Goal: Task Accomplishment & Management: Use online tool/utility

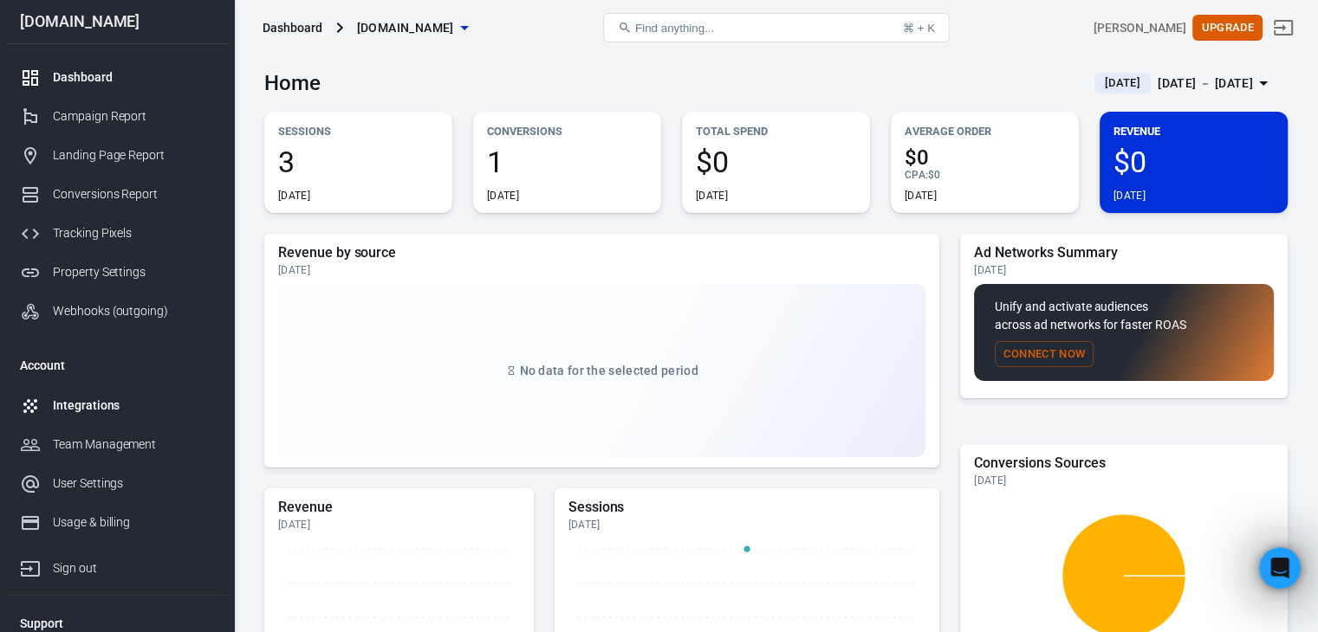
click at [90, 394] on link "Integrations" at bounding box center [117, 405] width 222 height 39
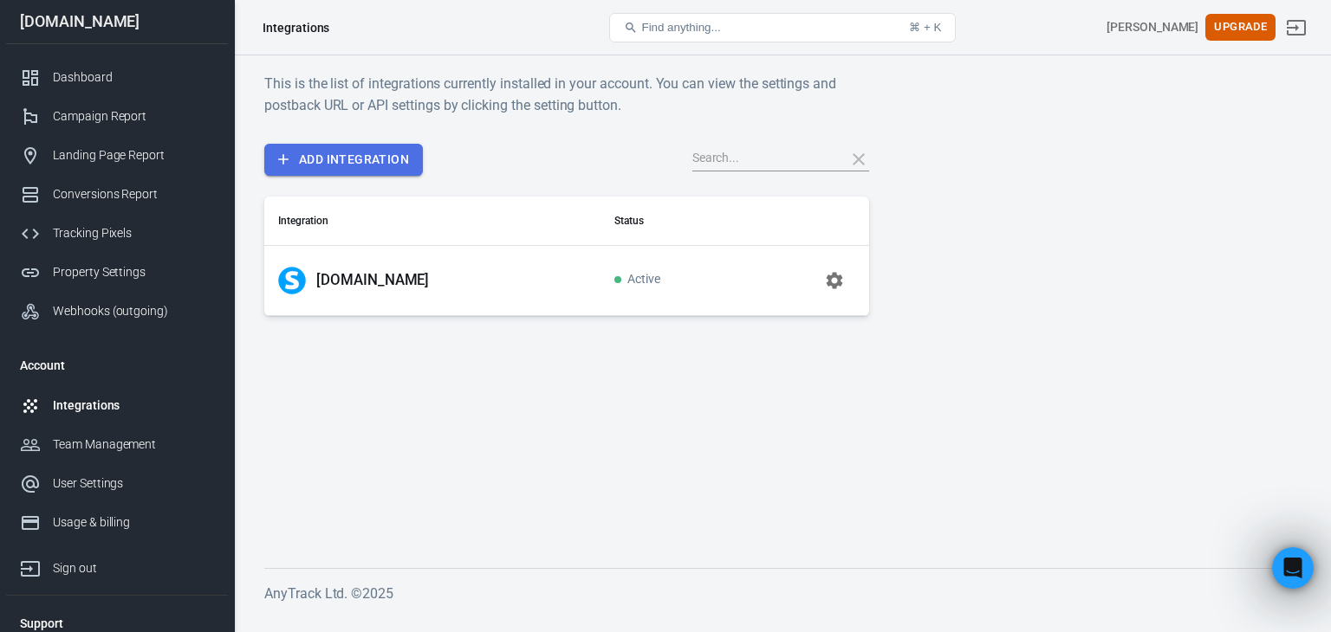
click at [333, 153] on link "Add Integration" at bounding box center [343, 160] width 159 height 32
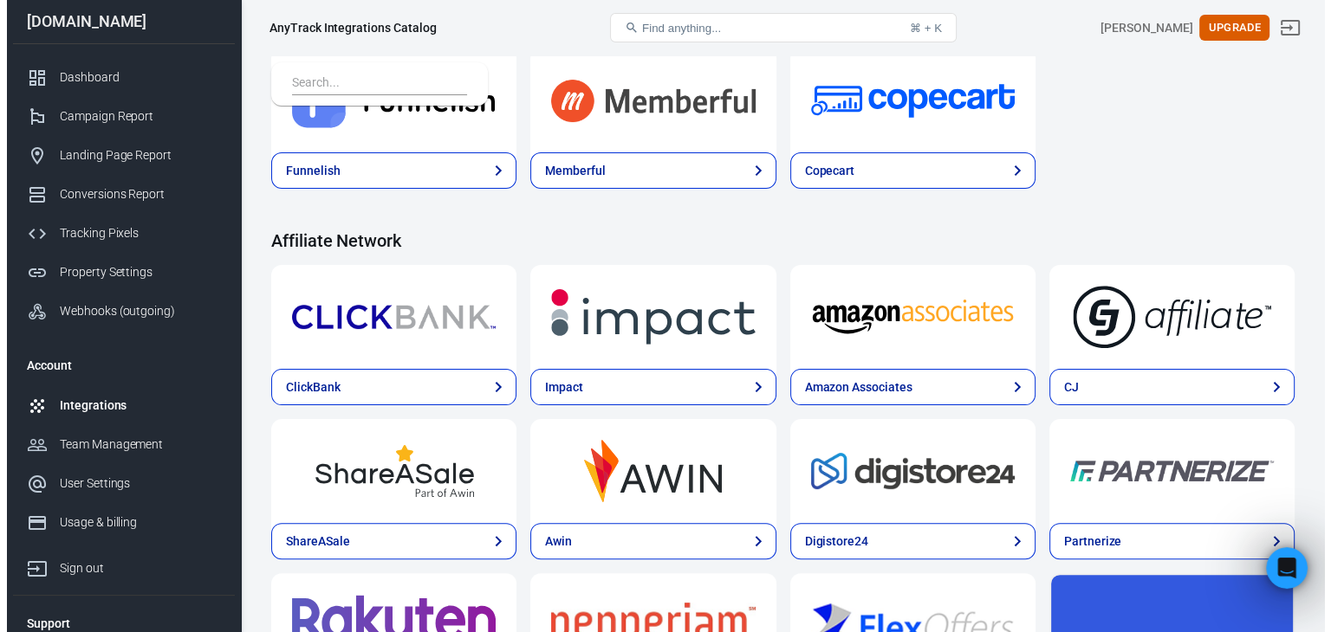
scroll to position [433, 0]
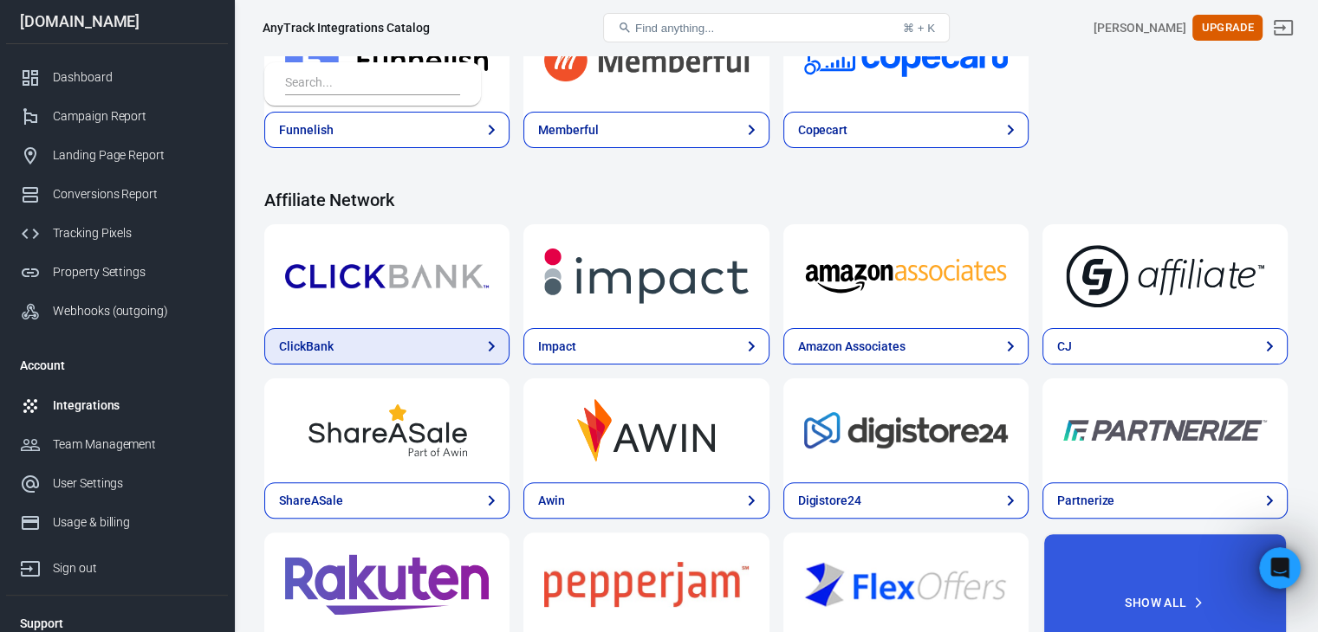
click at [358, 349] on link "ClickBank" at bounding box center [386, 346] width 245 height 36
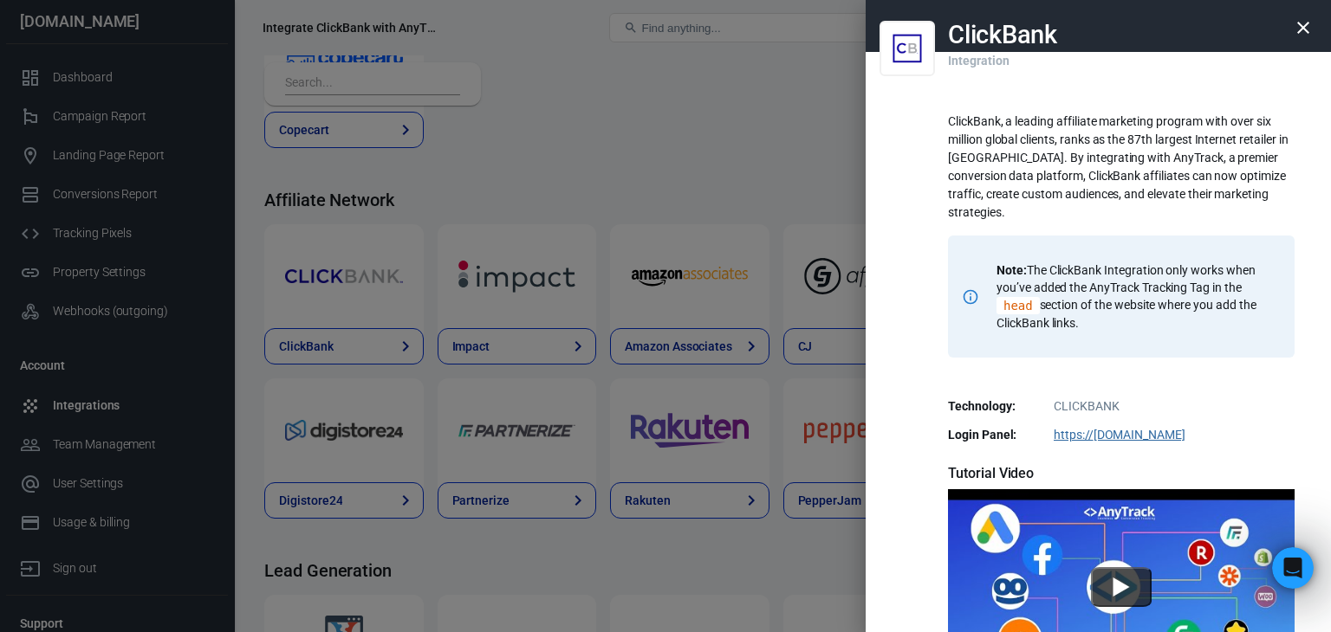
scroll to position [333, 0]
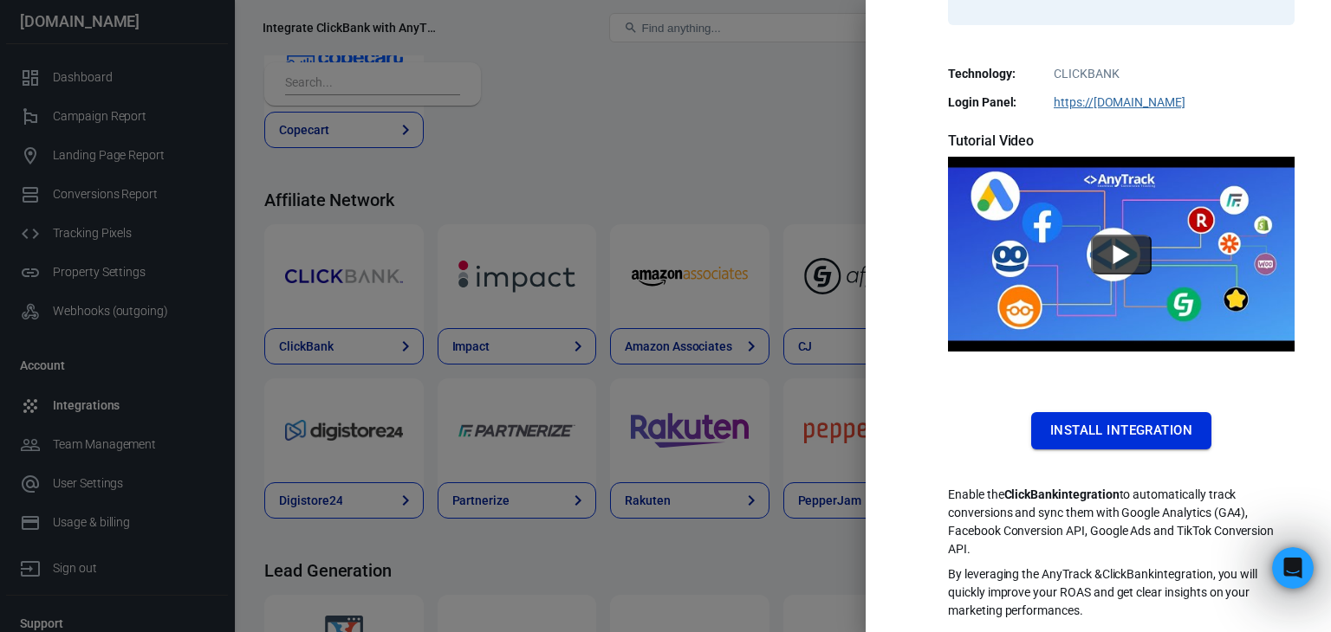
click at [1137, 442] on button "Install Integration" at bounding box center [1121, 430] width 180 height 36
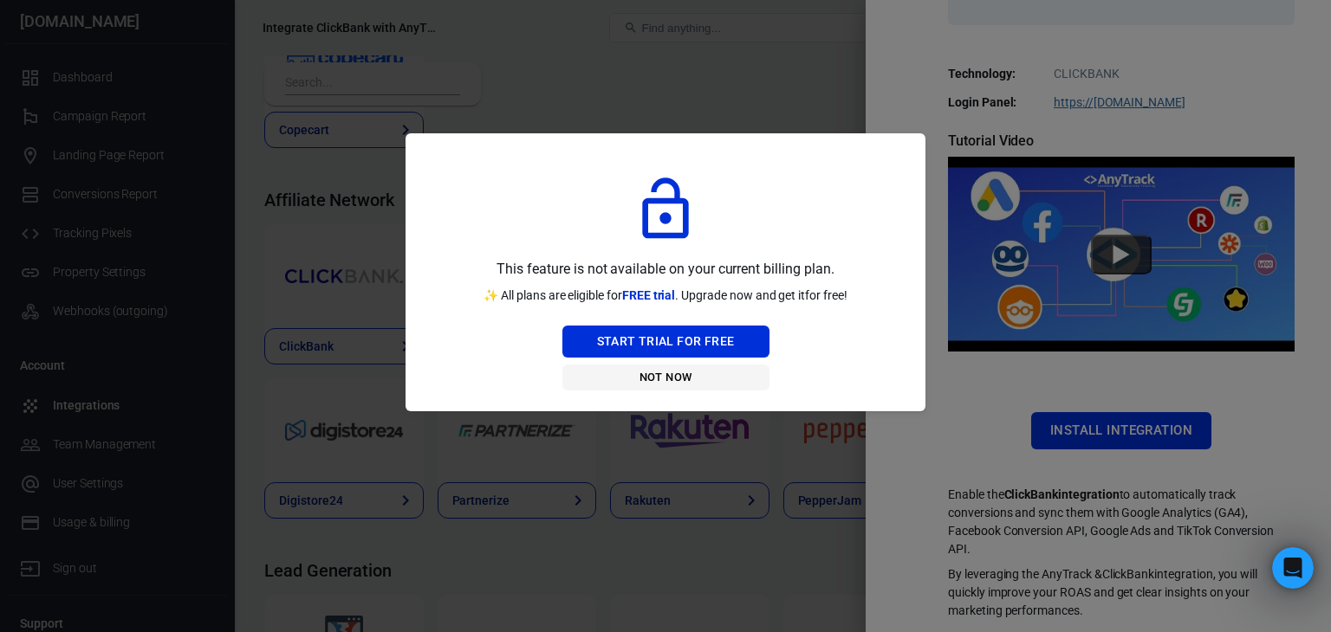
click at [647, 375] on button "Not Now" at bounding box center [665, 378] width 207 height 27
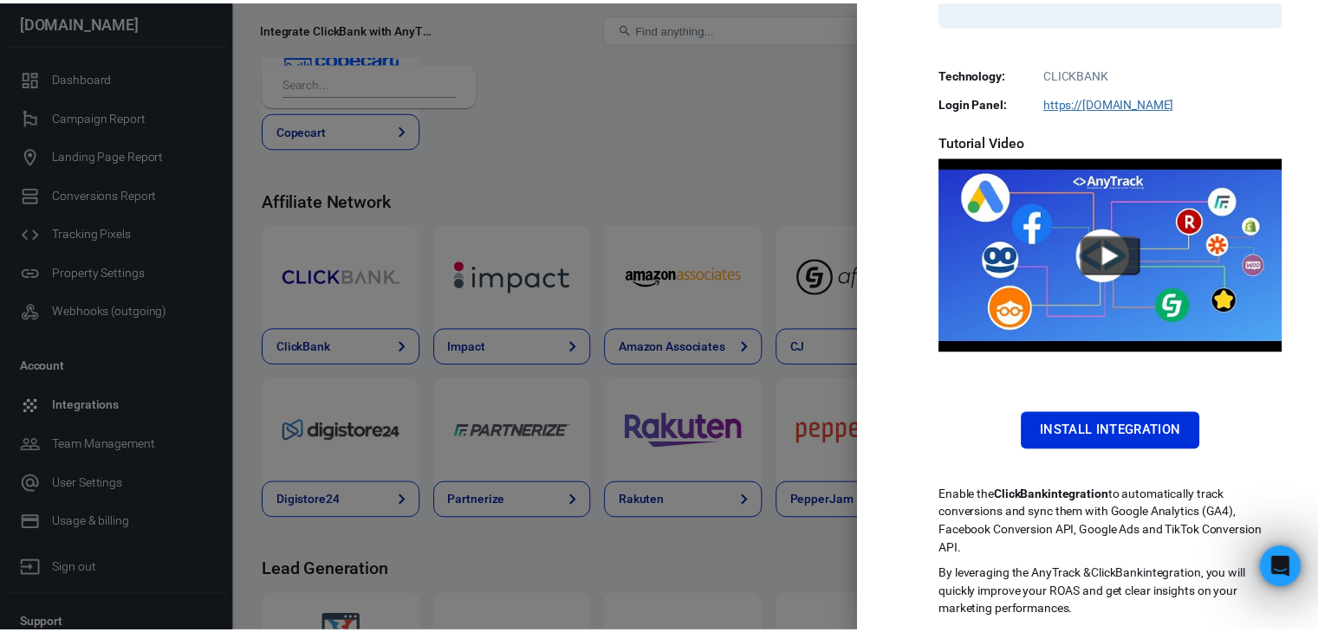
scroll to position [0, 0]
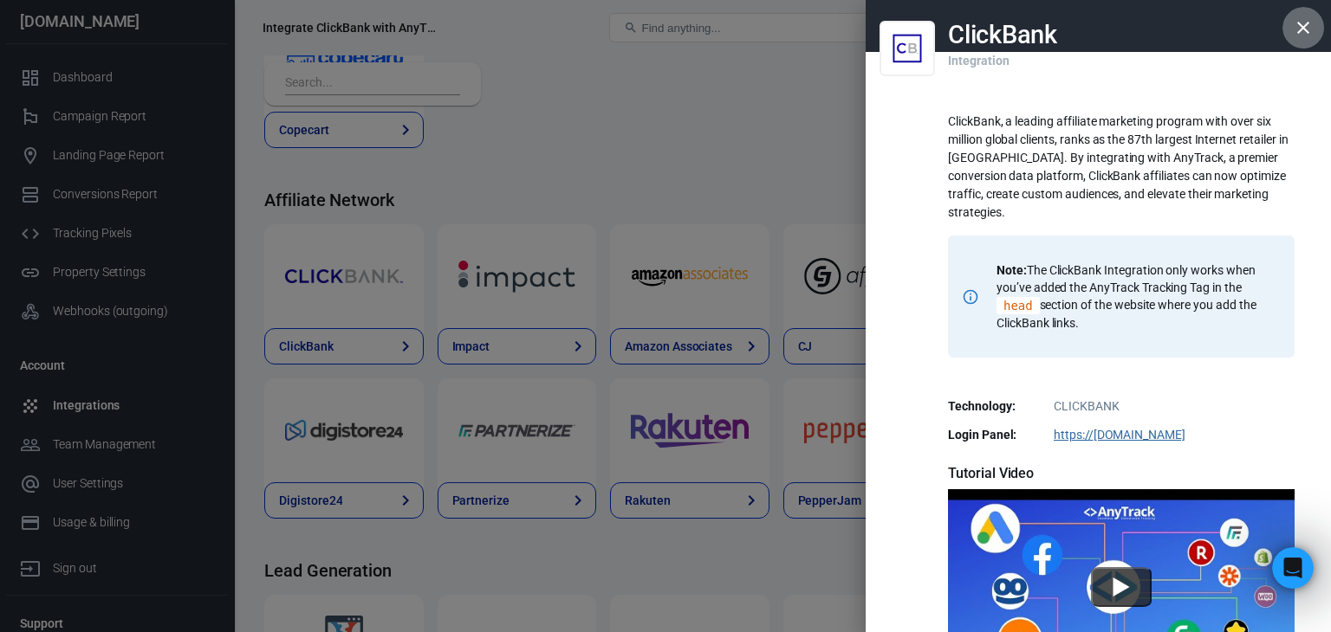
click at [1302, 19] on button "button" at bounding box center [1303, 28] width 42 height 42
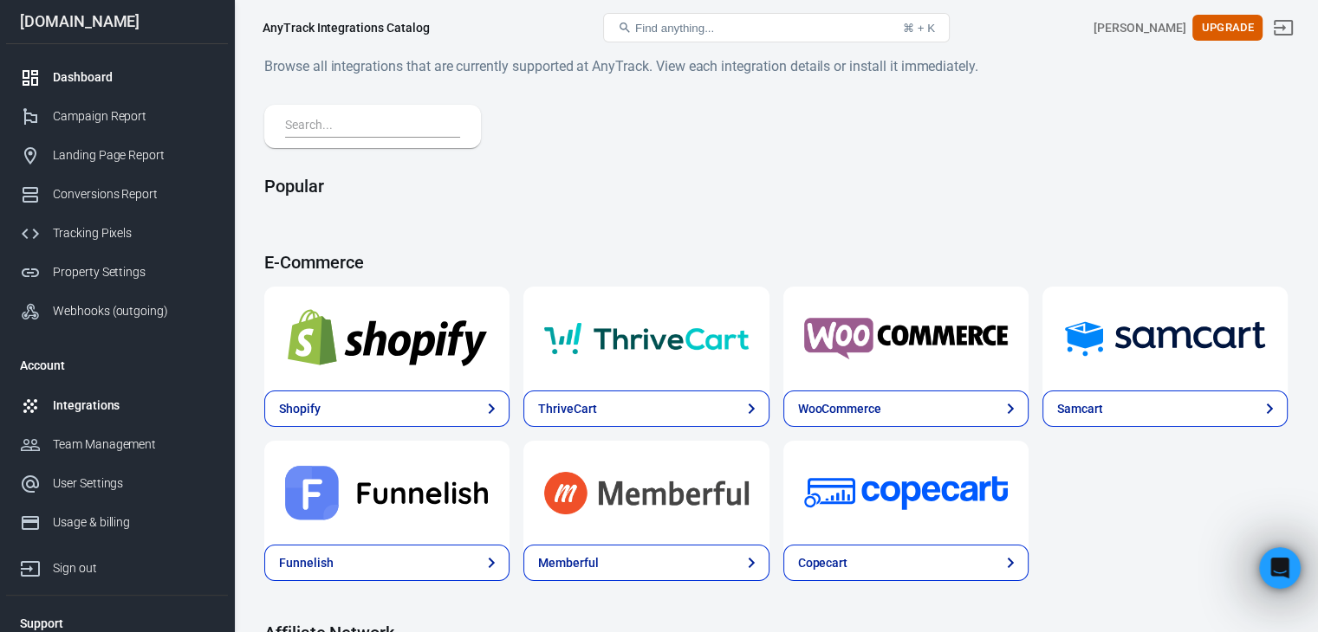
click at [93, 64] on link "Dashboard" at bounding box center [117, 77] width 222 height 39
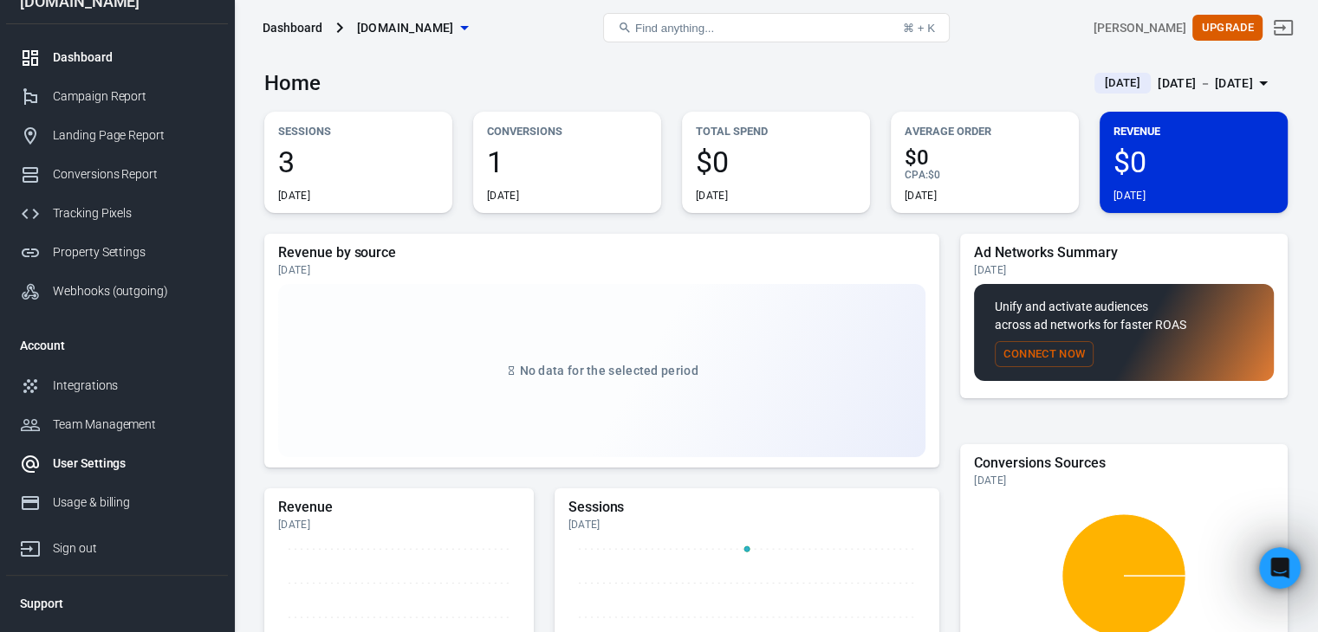
scroll to position [51, 0]
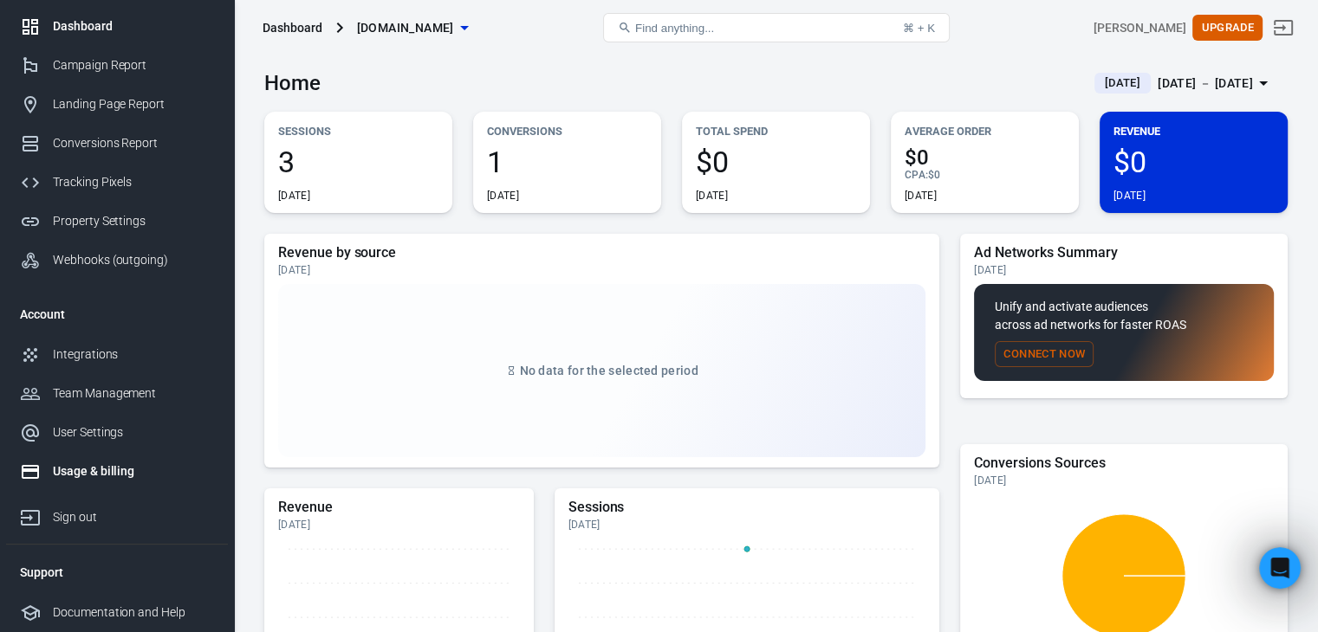
click at [109, 472] on div "Usage & billing" at bounding box center [133, 472] width 161 height 18
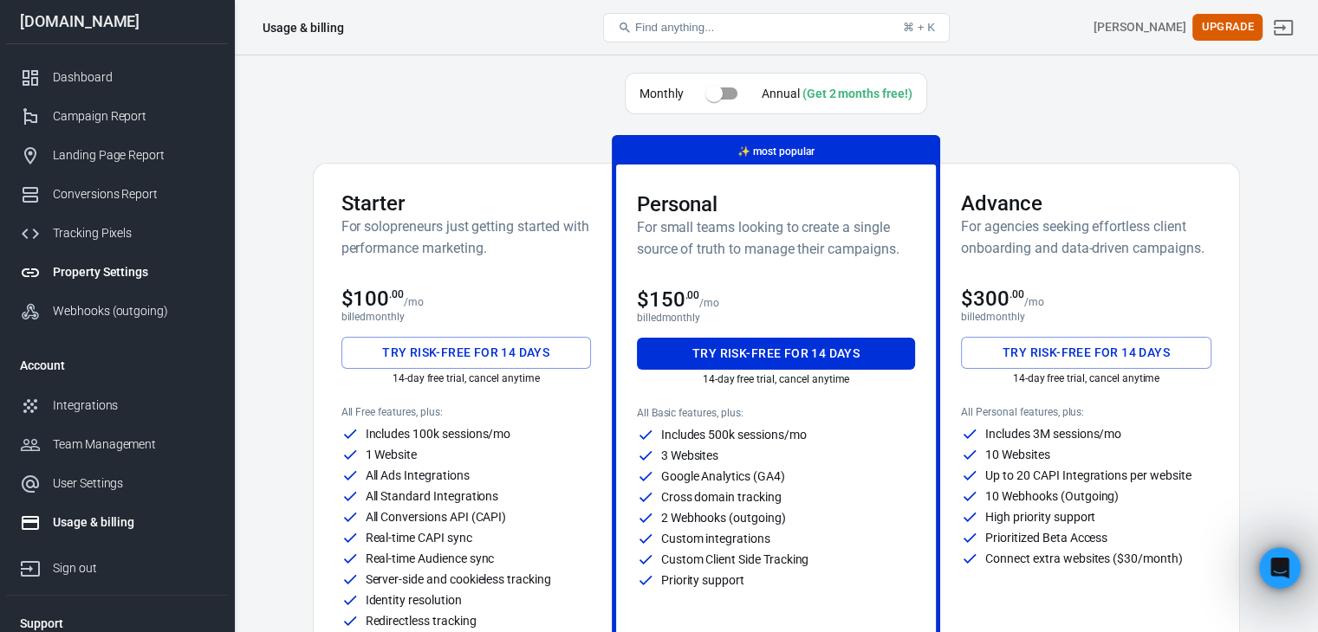
click at [113, 262] on link "Property Settings" at bounding box center [117, 272] width 222 height 39
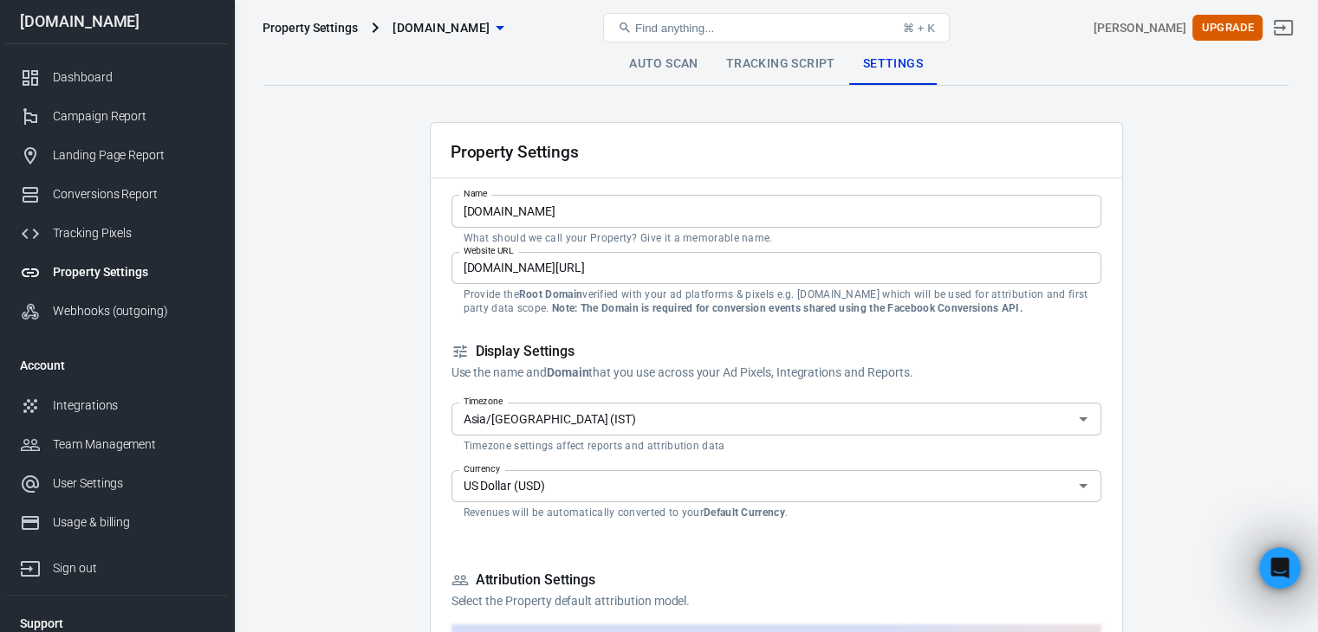
click at [340, 30] on div "Property Settings" at bounding box center [309, 27] width 95 height 17
click at [459, 27] on span "[DOMAIN_NAME]" at bounding box center [440, 28] width 97 height 22
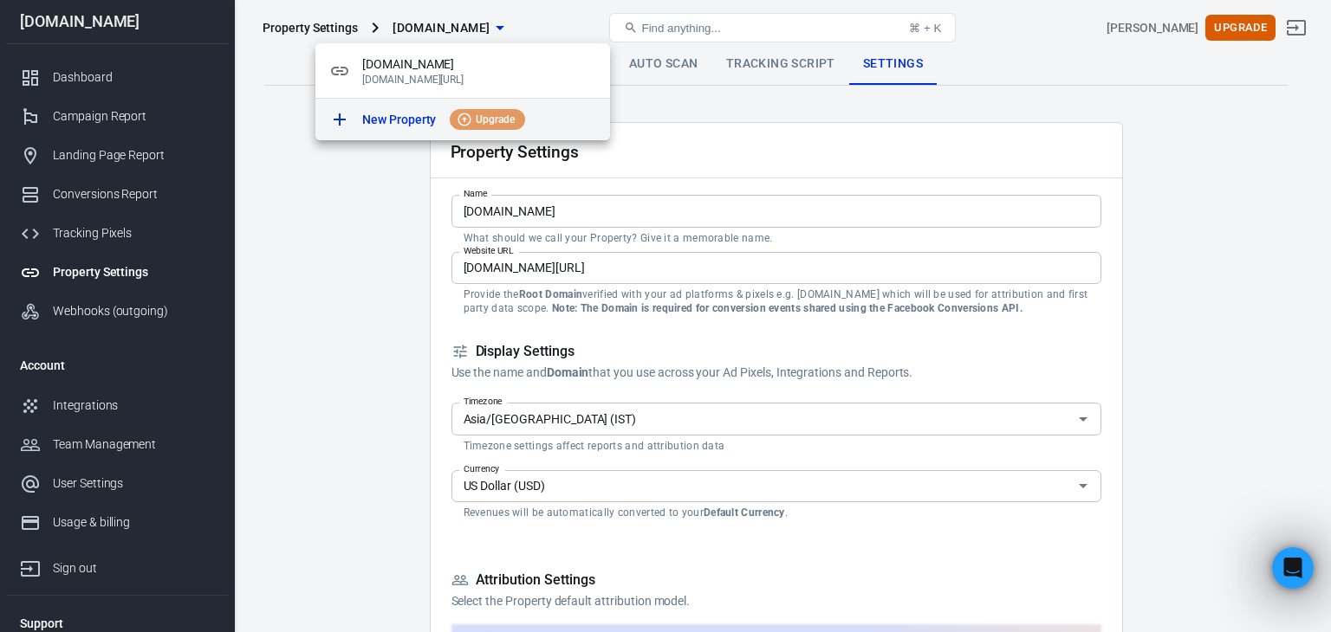
click at [366, 119] on p "New Property" at bounding box center [399, 120] width 74 height 18
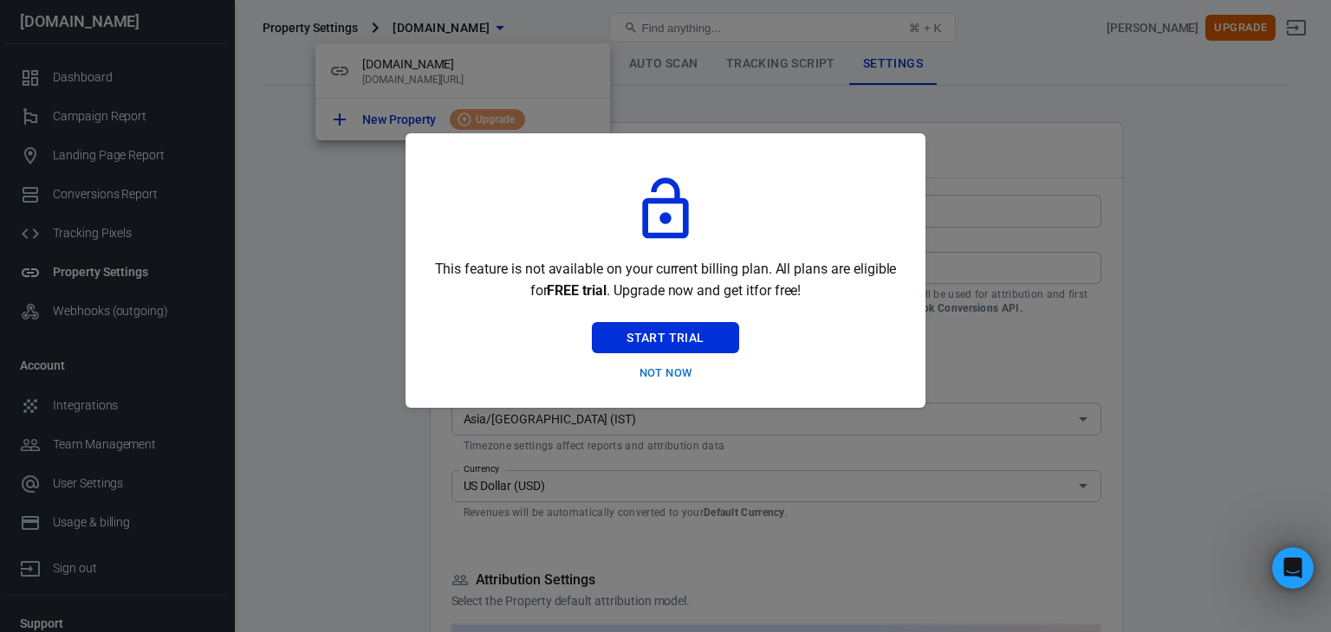
click at [668, 339] on div at bounding box center [665, 316] width 1331 height 632
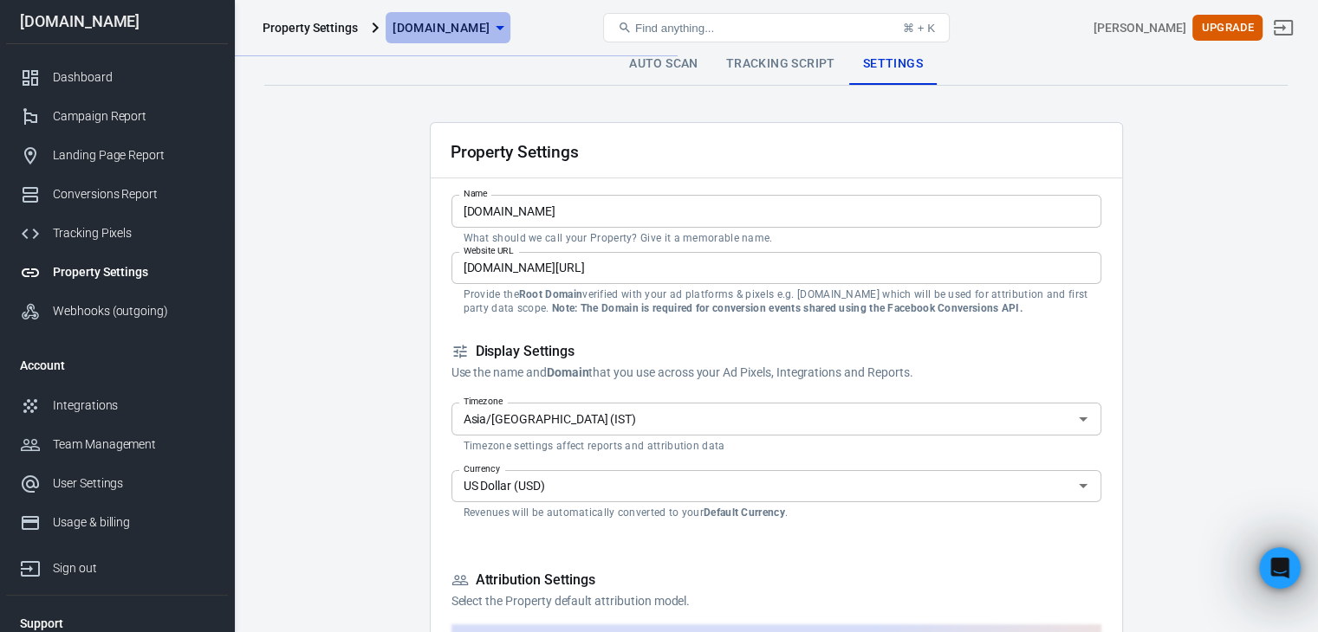
click at [472, 30] on span "[DOMAIN_NAME]" at bounding box center [440, 28] width 97 height 22
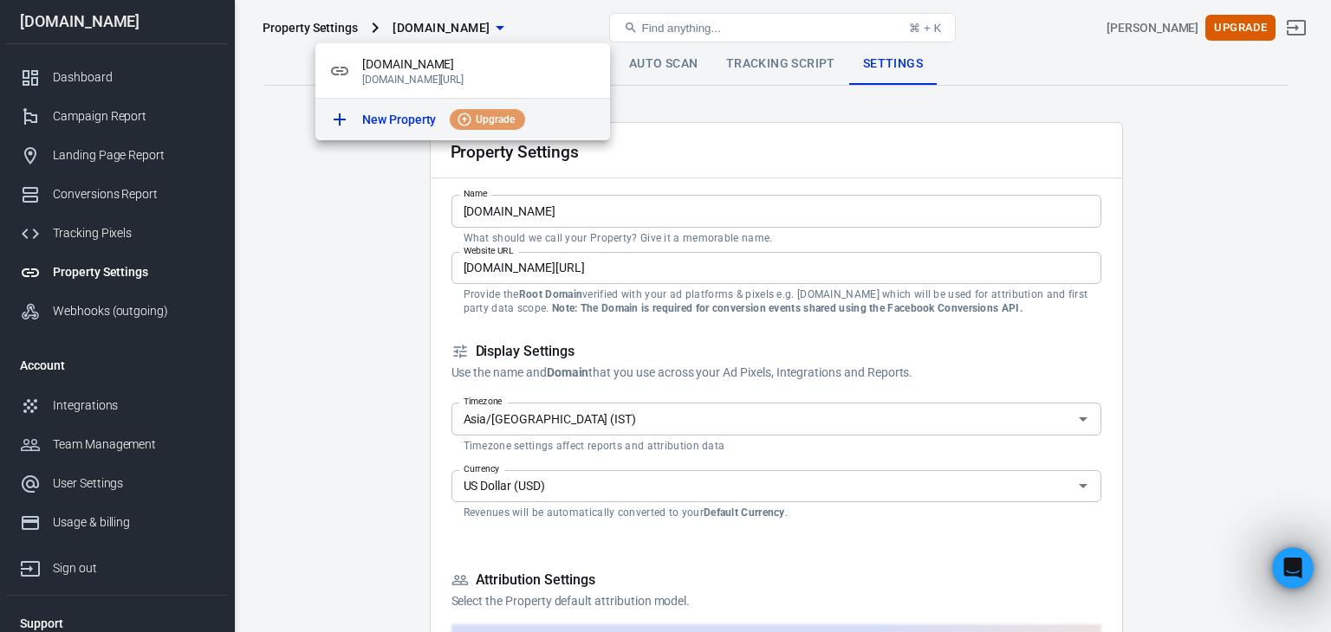
click at [395, 115] on p "New Property" at bounding box center [399, 120] width 74 height 18
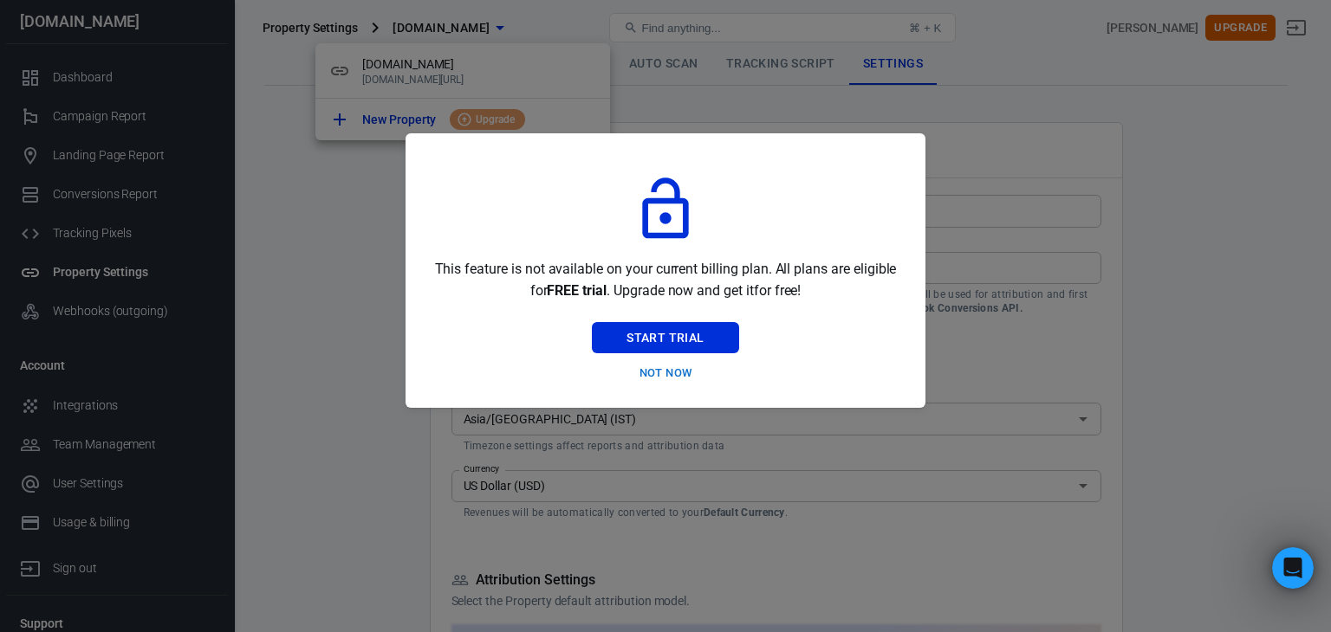
click at [662, 334] on div at bounding box center [665, 316] width 1331 height 632
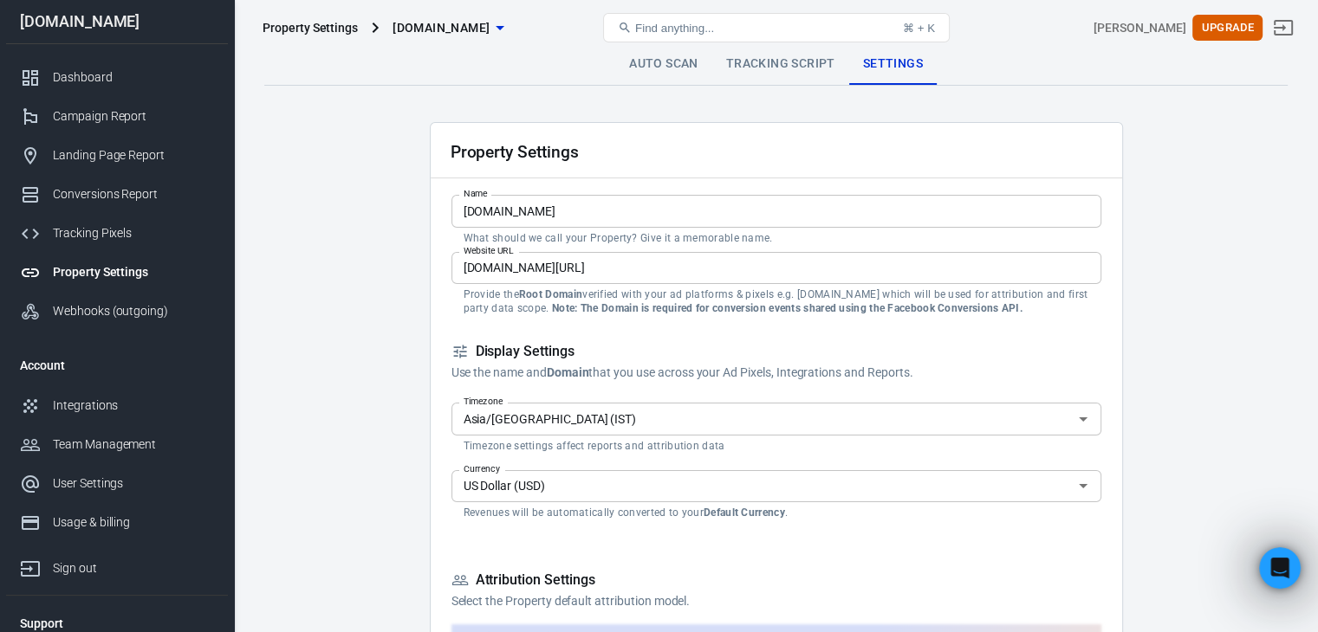
click at [450, 28] on span "[DOMAIN_NAME]" at bounding box center [440, 28] width 97 height 22
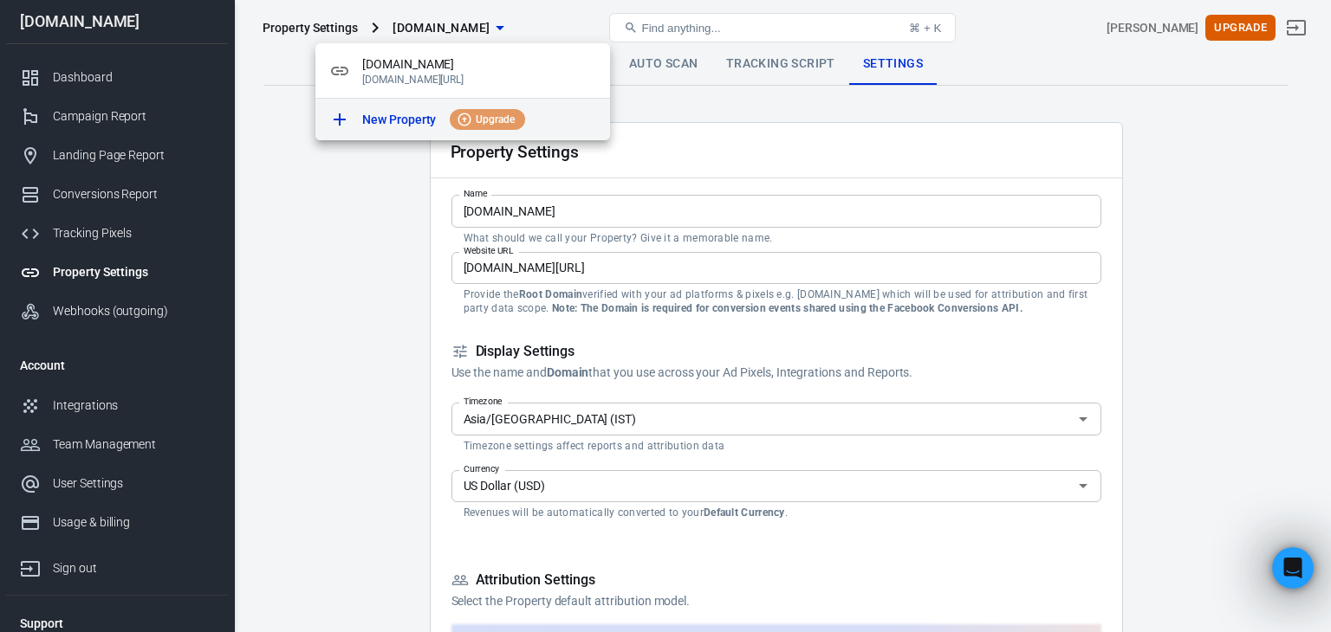
click at [414, 130] on li "New Property Upgrade" at bounding box center [462, 120] width 295 height 42
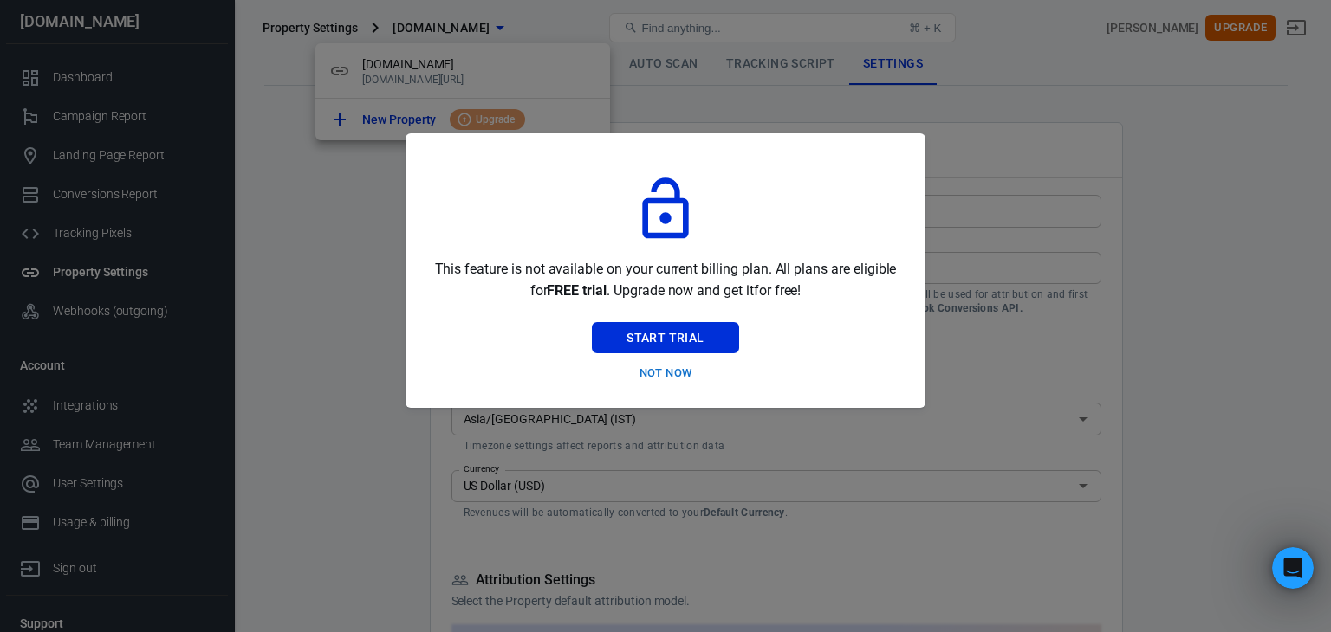
click at [696, 340] on div at bounding box center [665, 316] width 1331 height 632
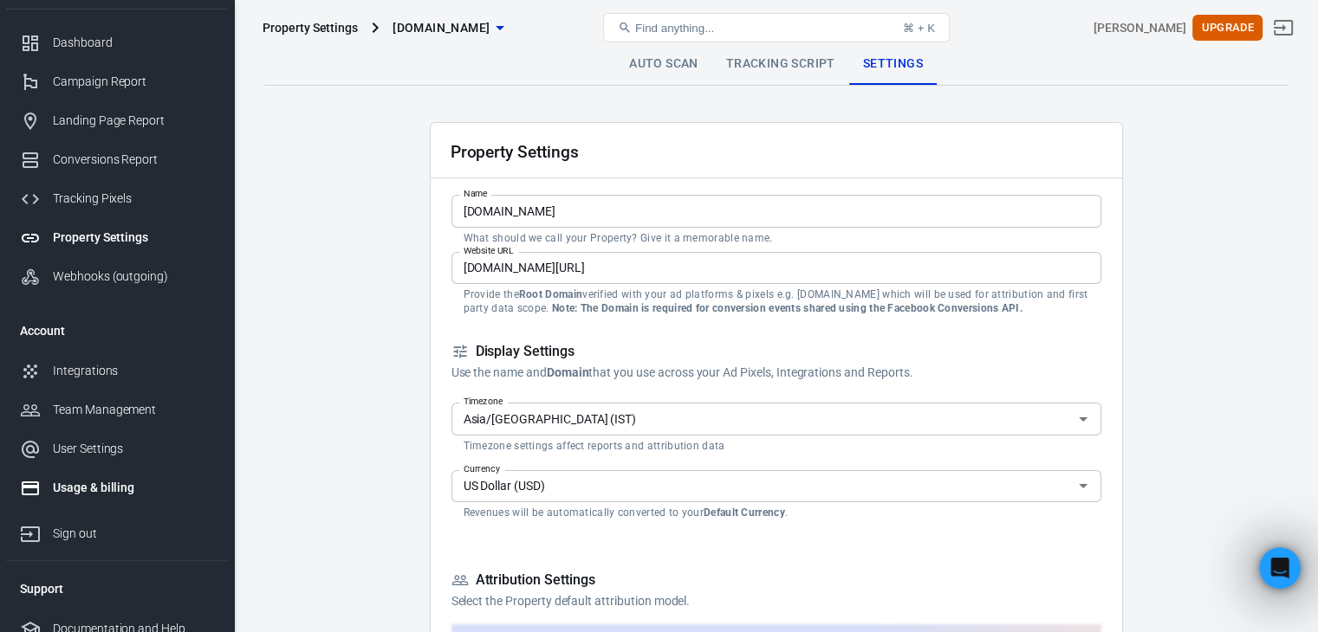
scroll to position [51, 0]
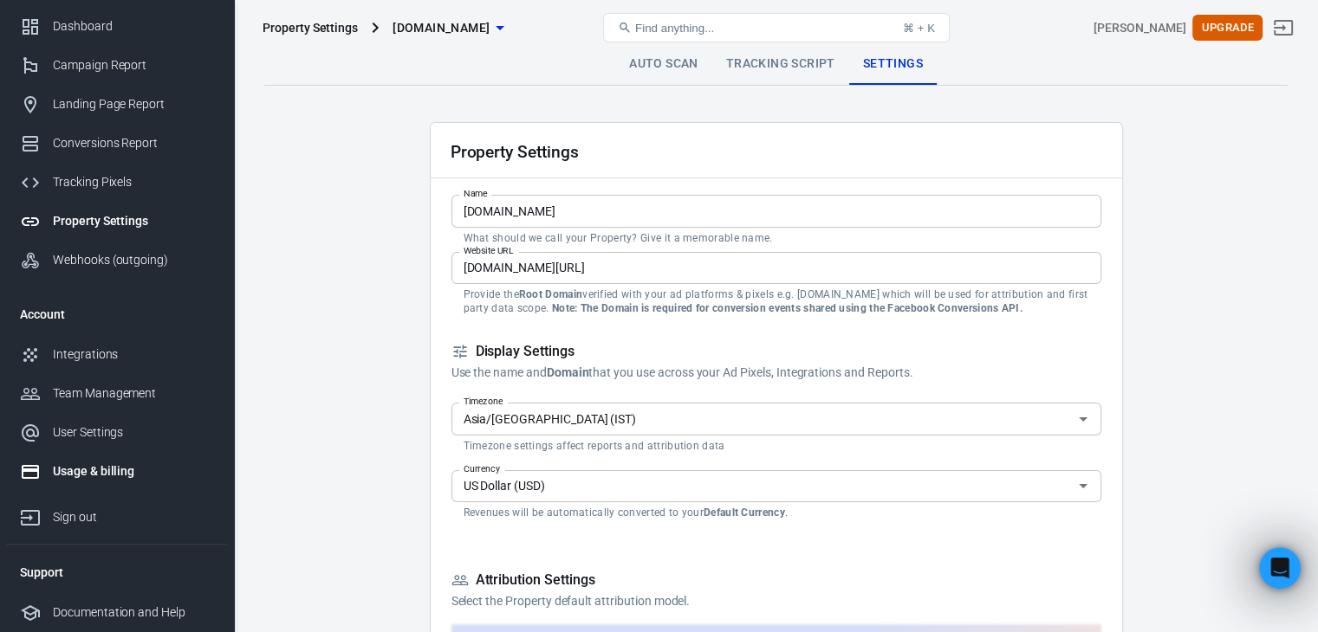
click at [78, 465] on div "Usage & billing" at bounding box center [133, 472] width 161 height 18
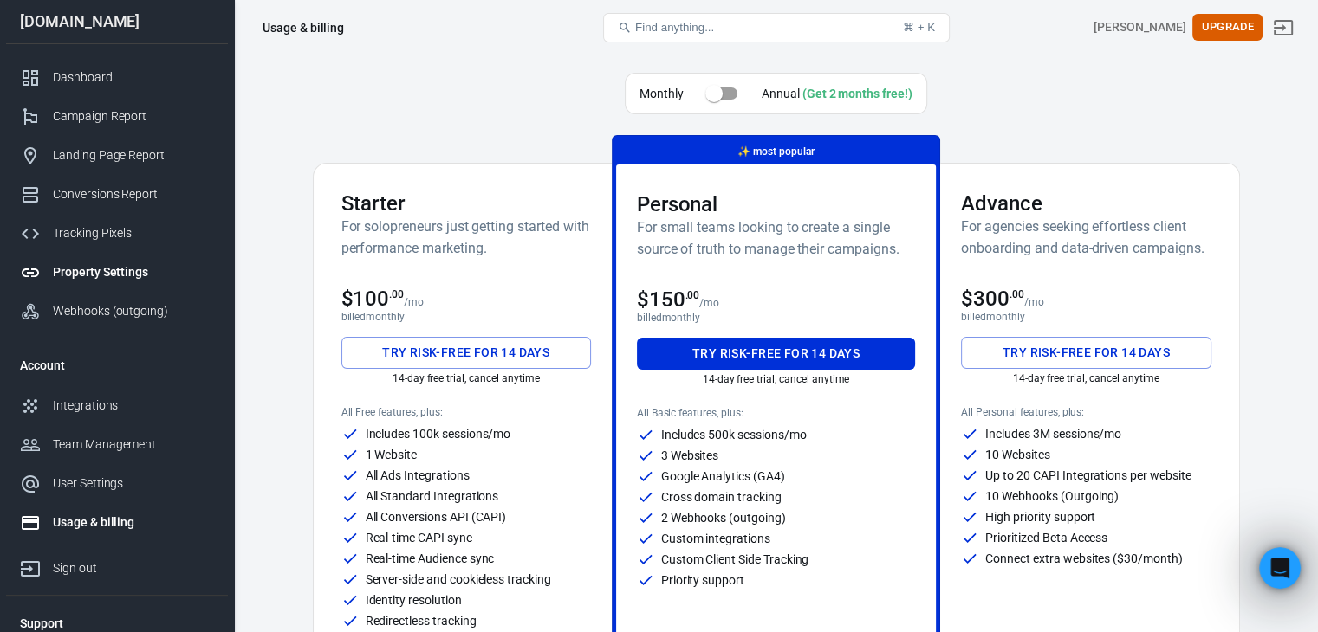
click at [102, 279] on div "Property Settings" at bounding box center [133, 272] width 161 height 18
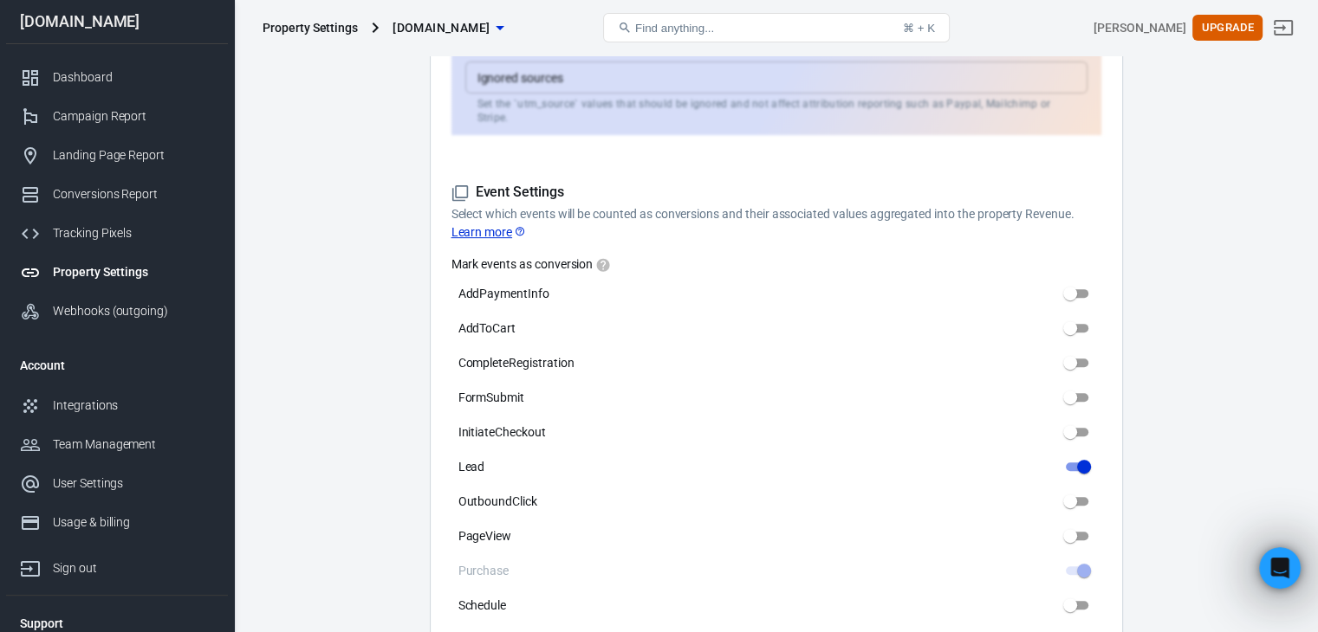
scroll to position [693, 0]
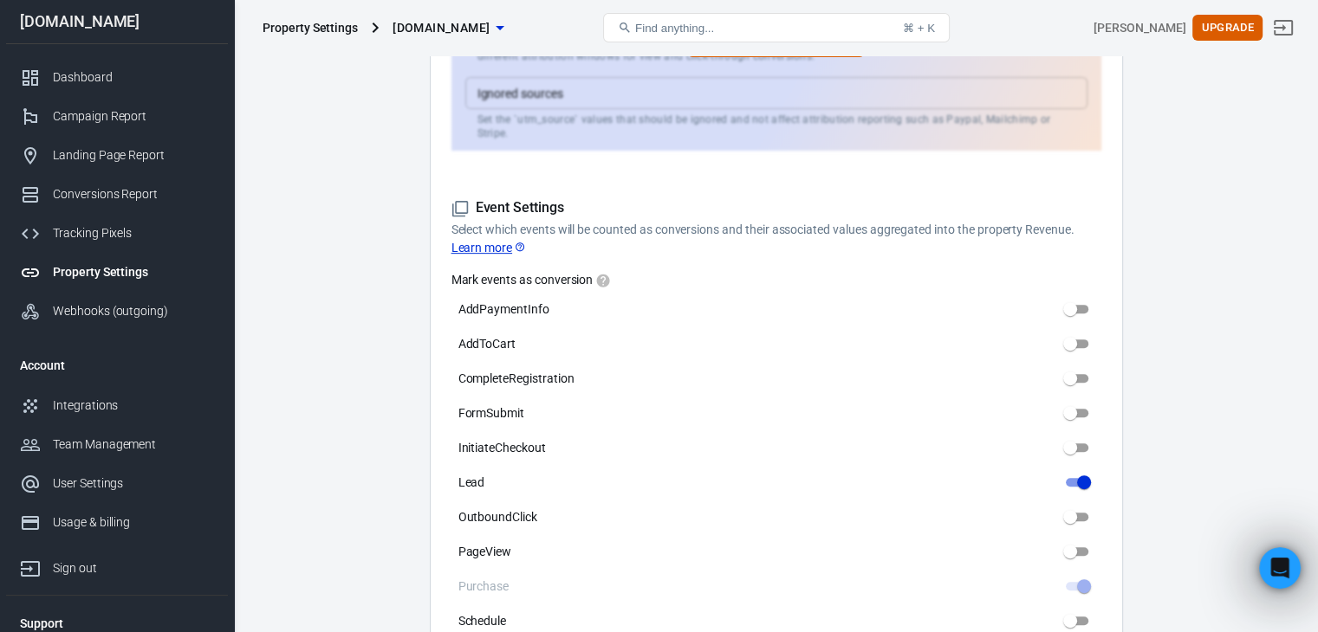
click at [461, 200] on icon at bounding box center [459, 208] width 17 height 17
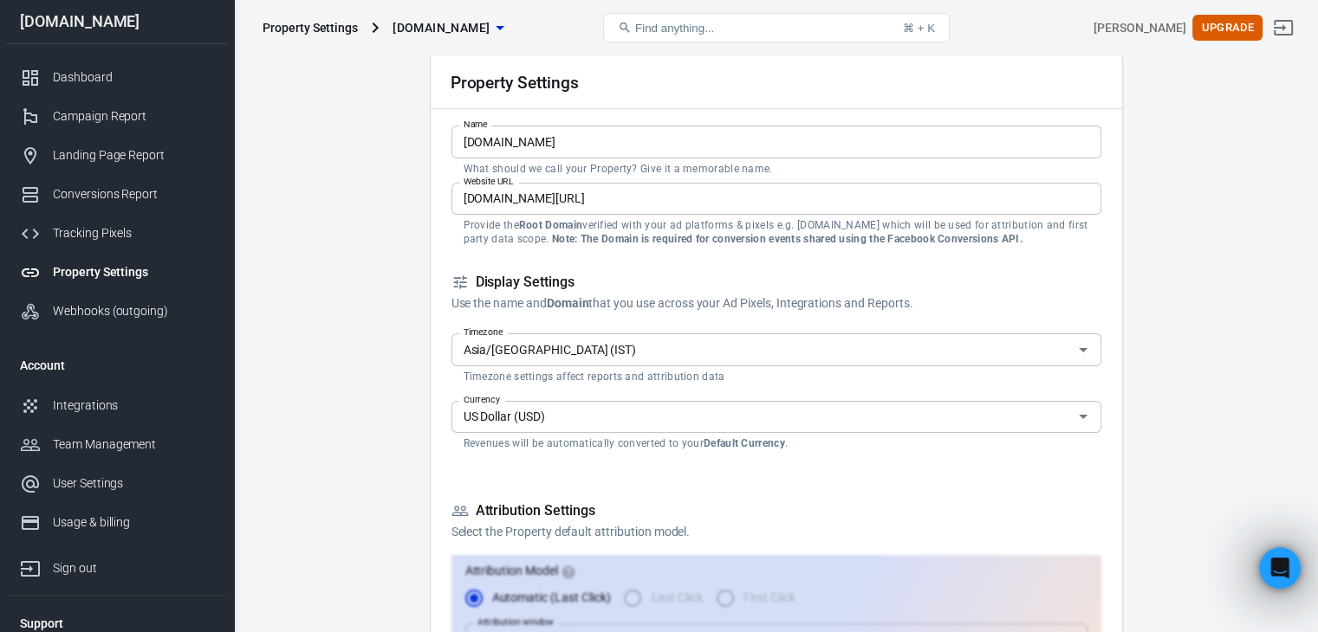
scroll to position [0, 0]
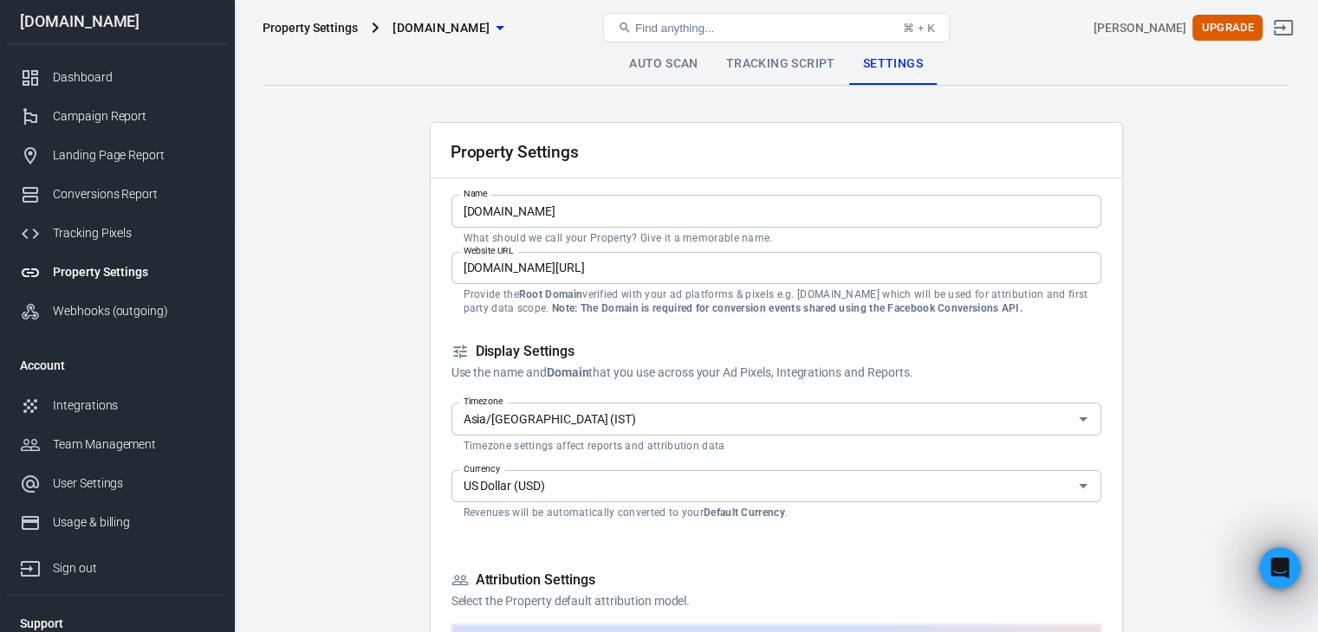
click at [489, 24] on span "[DOMAIN_NAME]" at bounding box center [440, 28] width 97 height 22
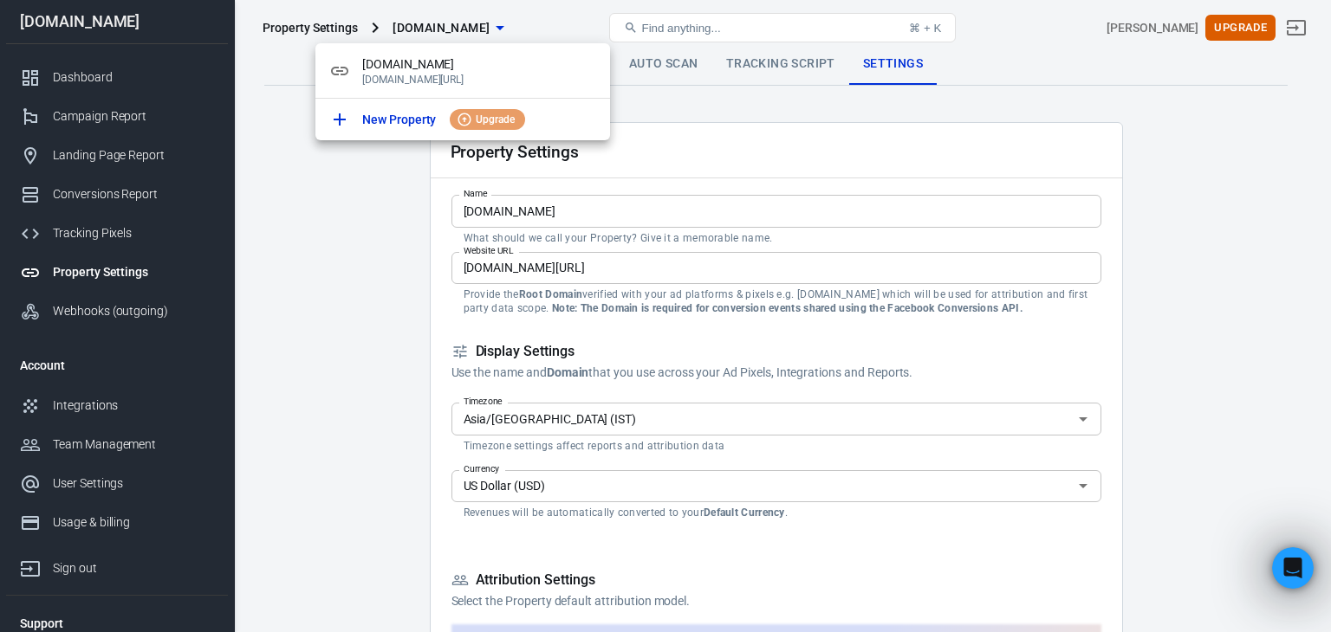
click at [335, 215] on div at bounding box center [665, 316] width 1331 height 632
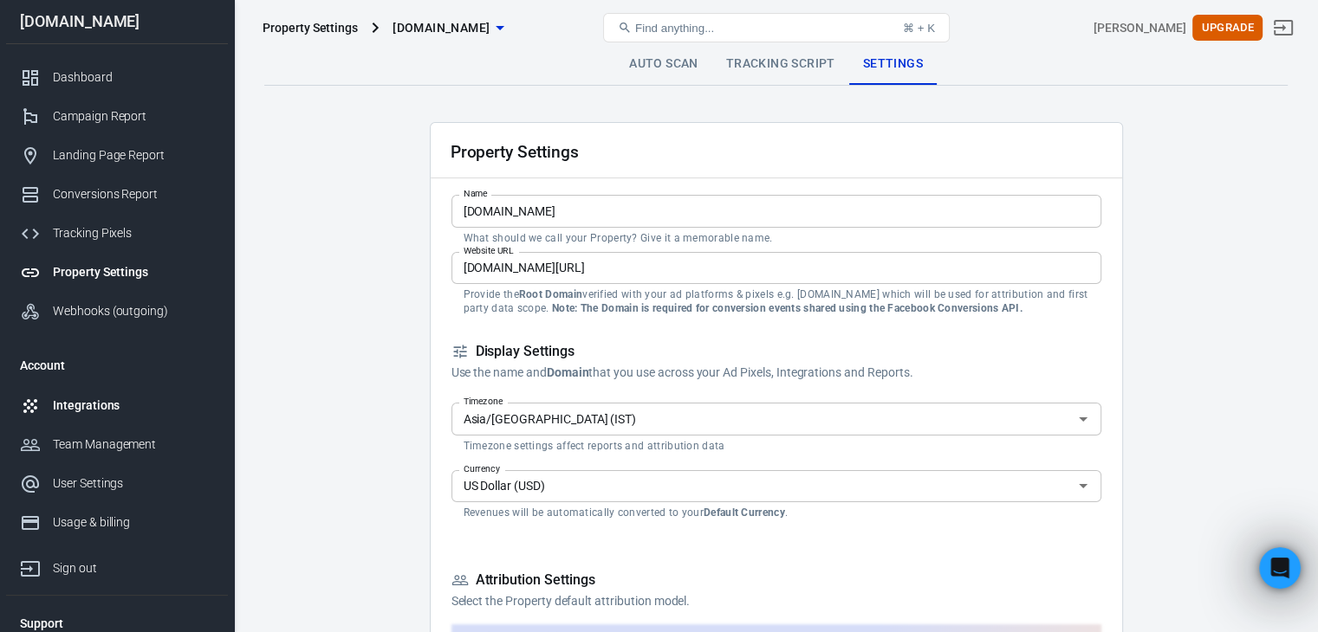
scroll to position [51, 0]
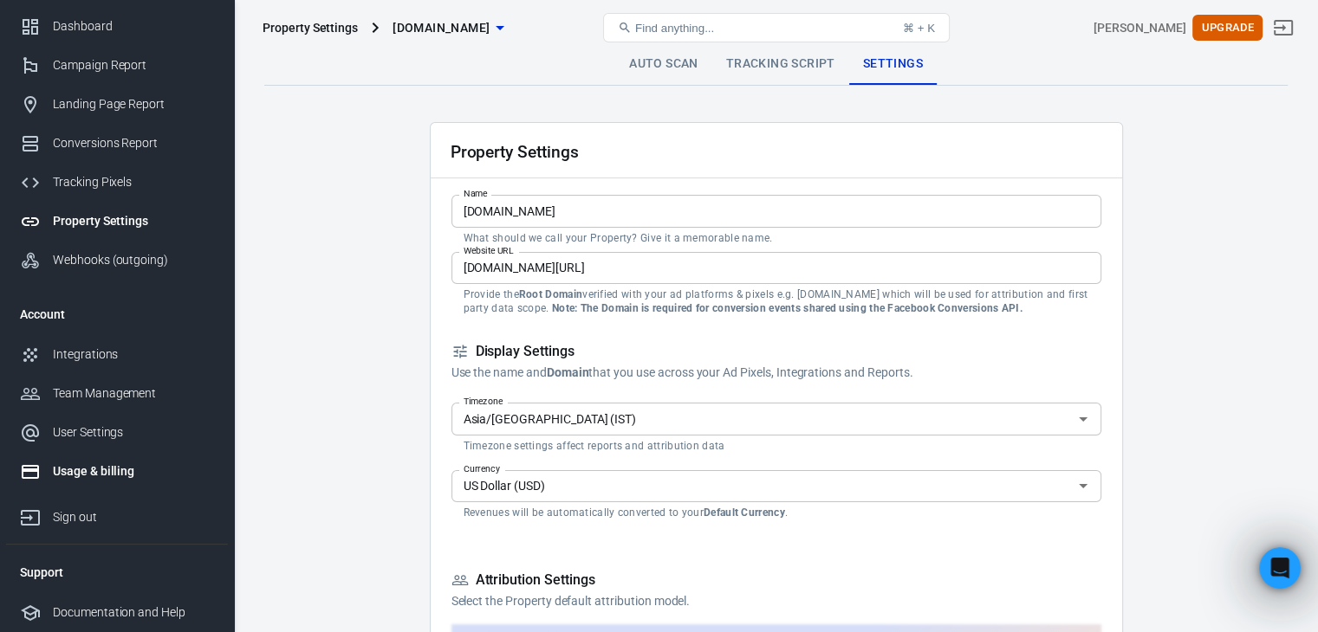
click at [104, 469] on div "Usage & billing" at bounding box center [133, 472] width 161 height 18
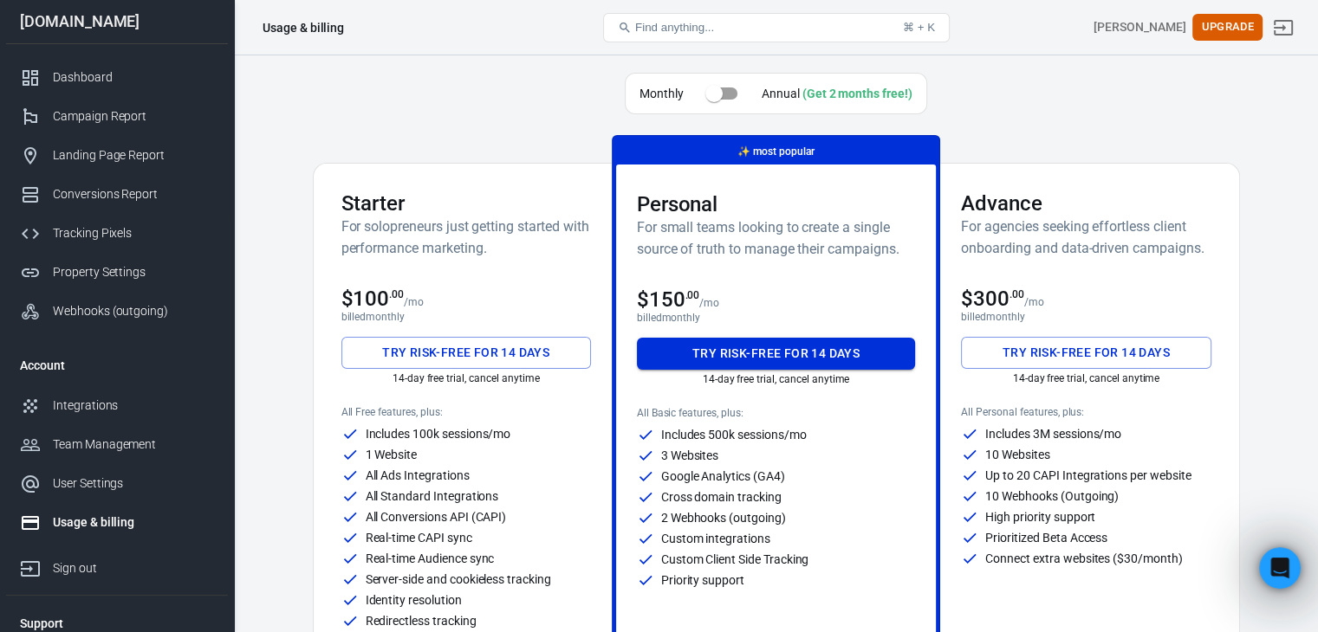
click at [770, 347] on button "Try risk-free for 14 days" at bounding box center [776, 354] width 279 height 32
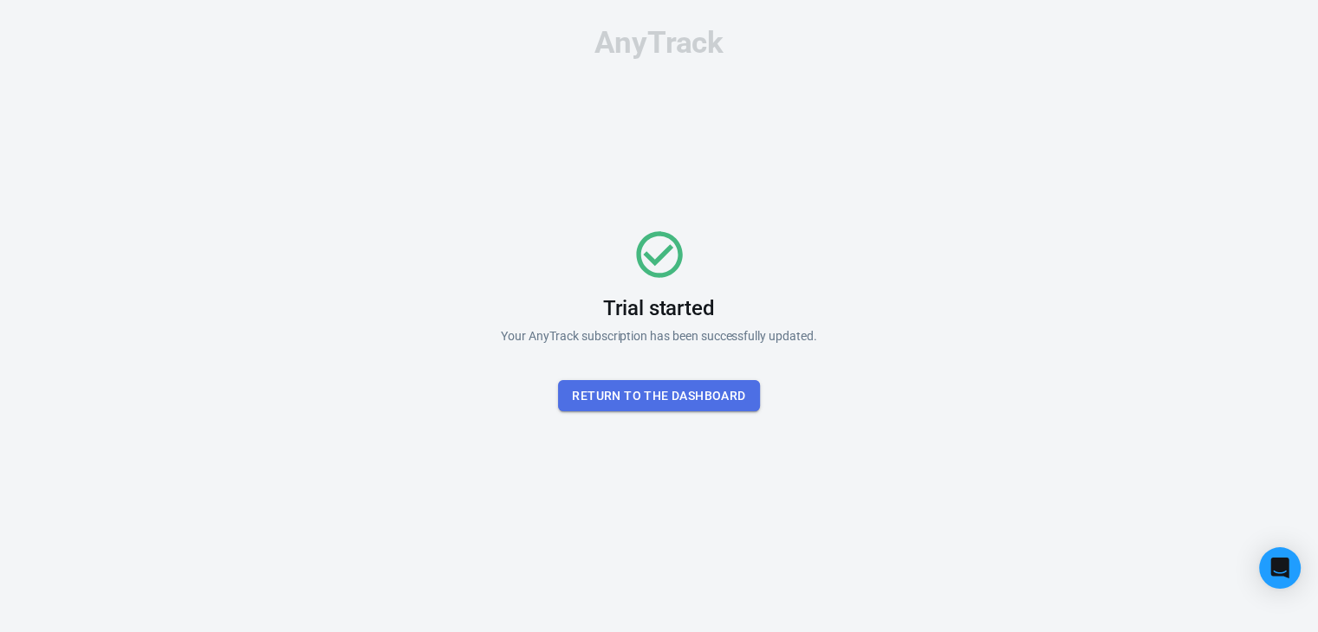
click at [649, 389] on button "Return To the dashboard" at bounding box center [658, 396] width 201 height 32
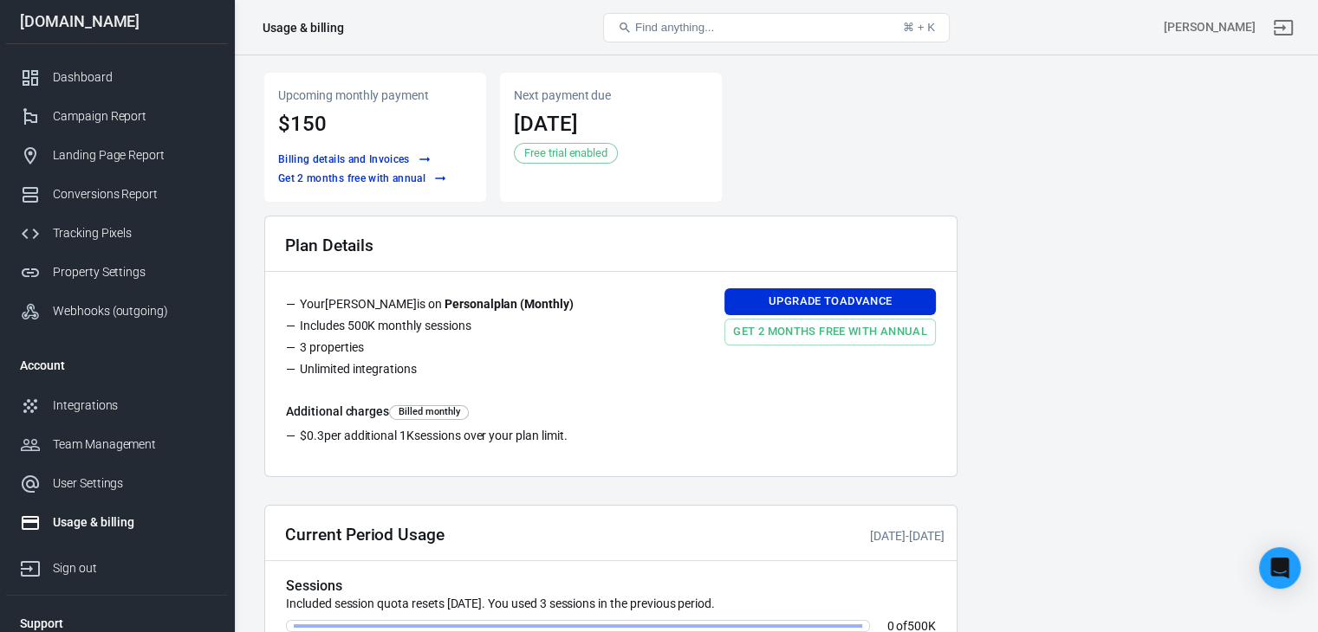
drag, startPoint x: 509, startPoint y: 122, endPoint x: 707, endPoint y: 125, distance: 197.5
click at [707, 125] on div "Next payment due Sep 25, 2025 Free trial enabled" at bounding box center [611, 137] width 222 height 129
click at [707, 125] on h3 "Sep 25, 2025" at bounding box center [611, 124] width 194 height 24
click at [95, 409] on div "Integrations" at bounding box center [133, 406] width 161 height 18
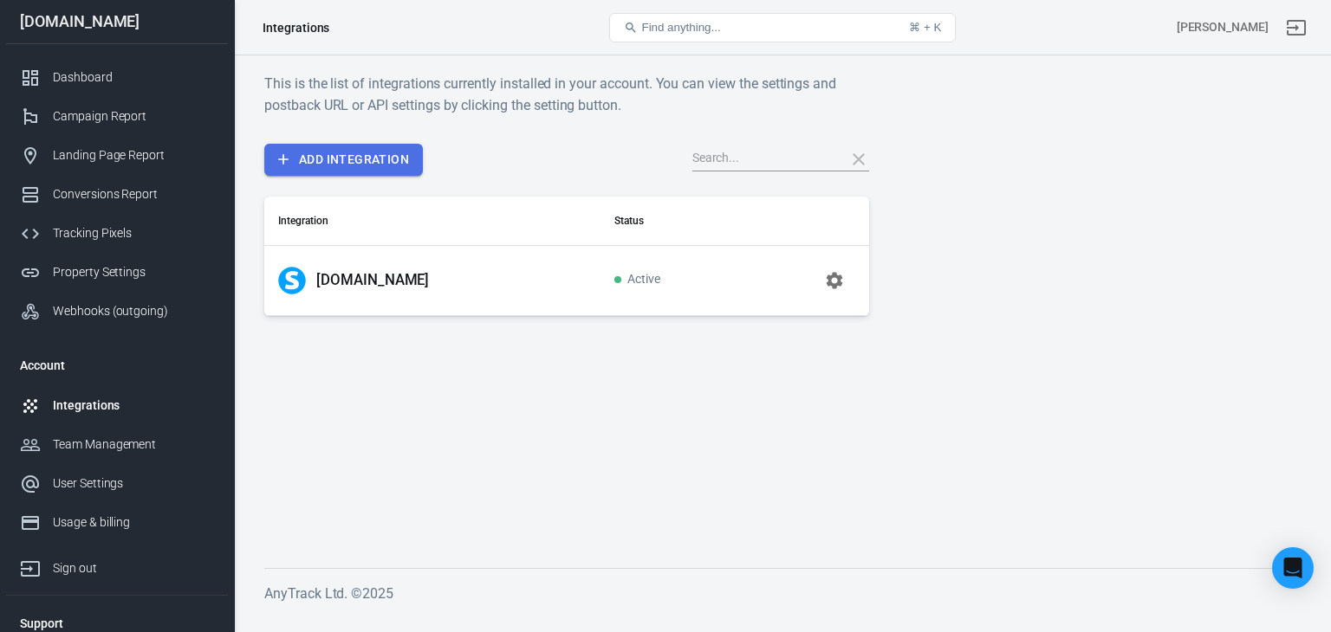
click at [366, 159] on link "Add Integration" at bounding box center [343, 160] width 159 height 32
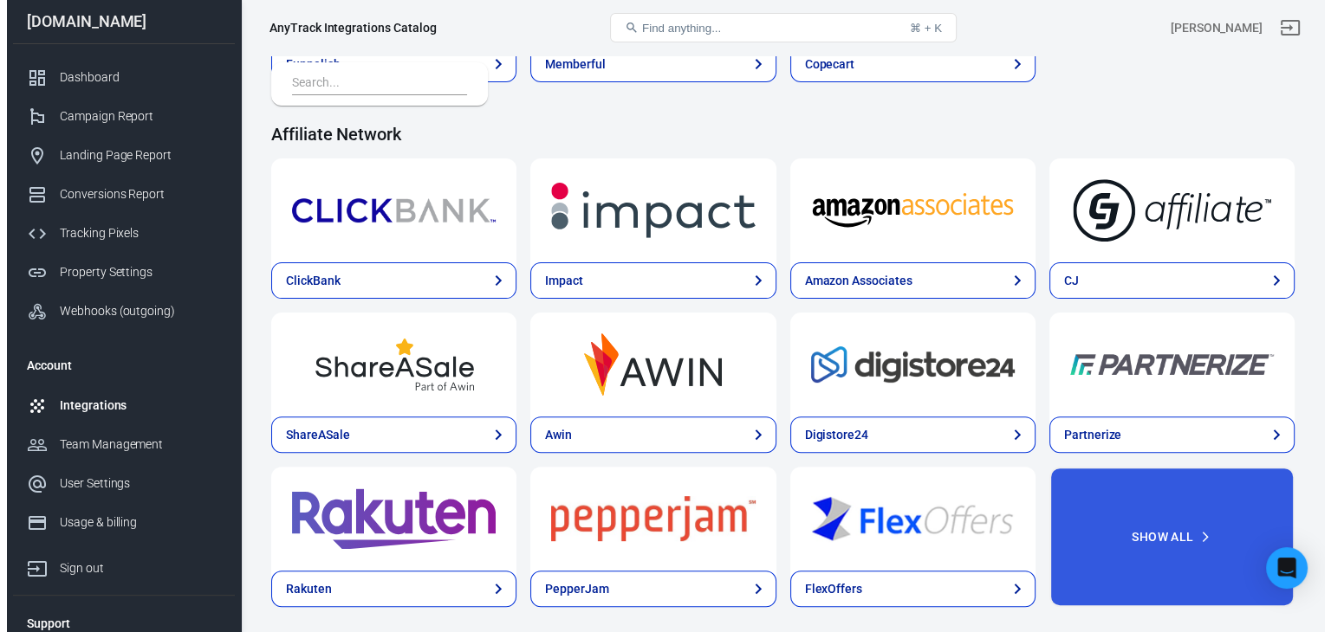
scroll to position [606, 0]
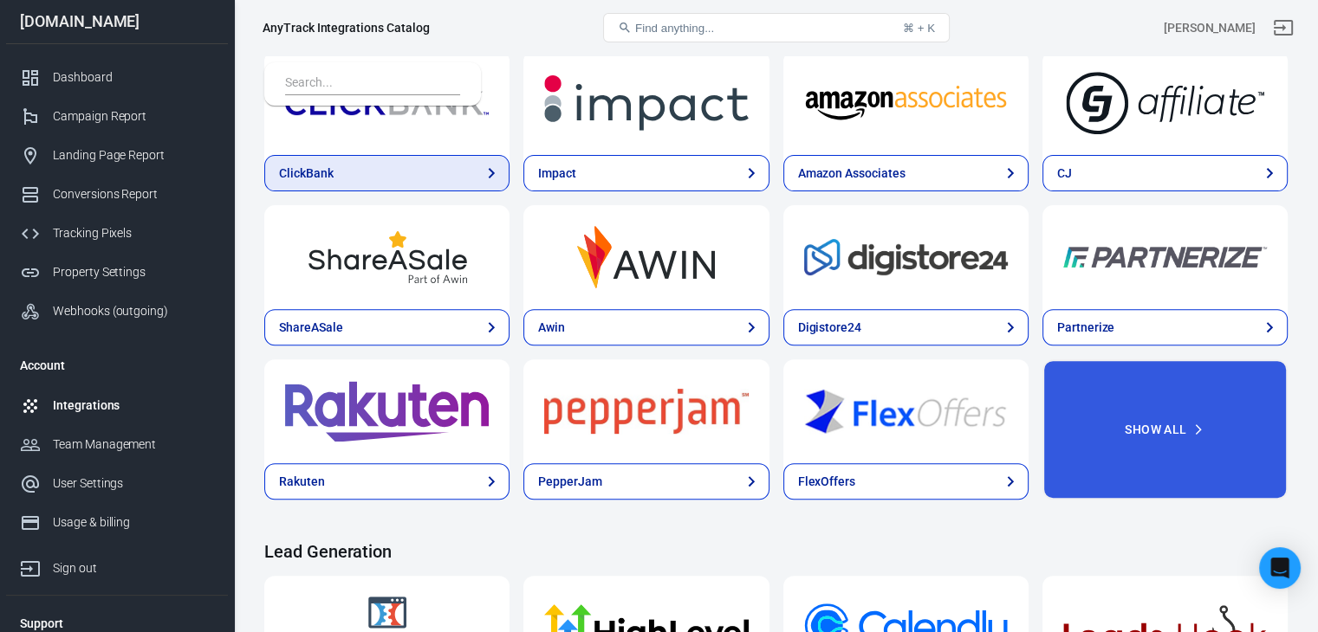
click at [370, 173] on link "ClickBank" at bounding box center [386, 173] width 245 height 36
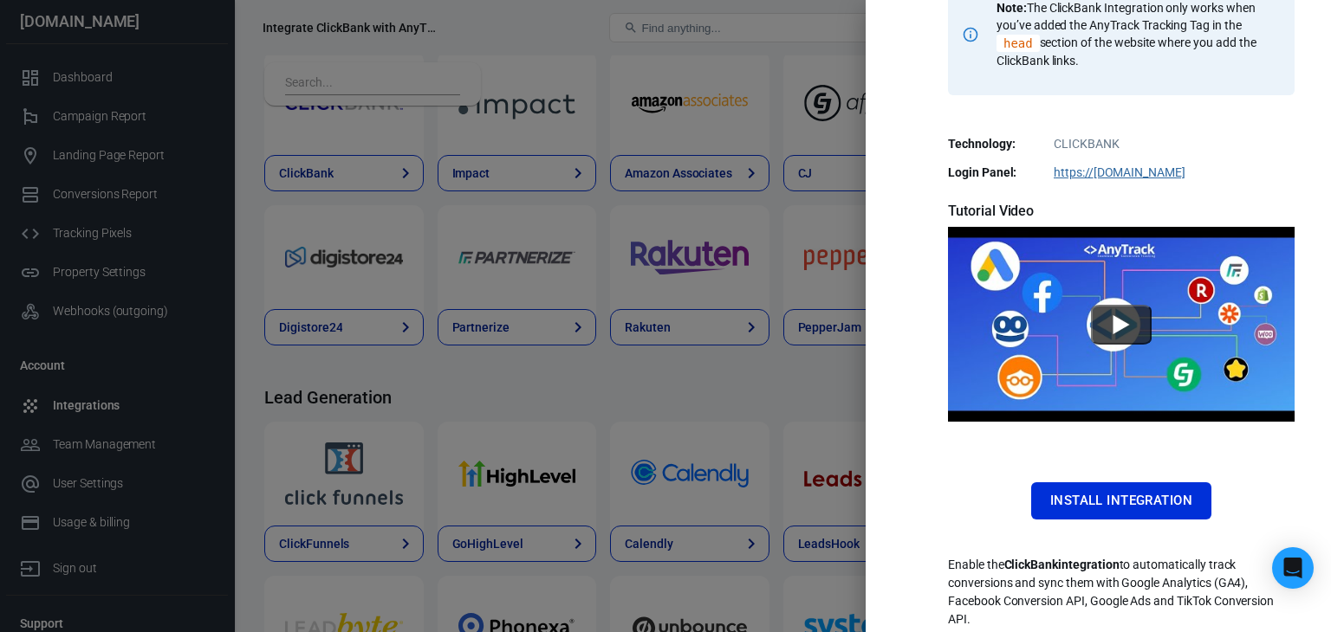
scroll to position [333, 0]
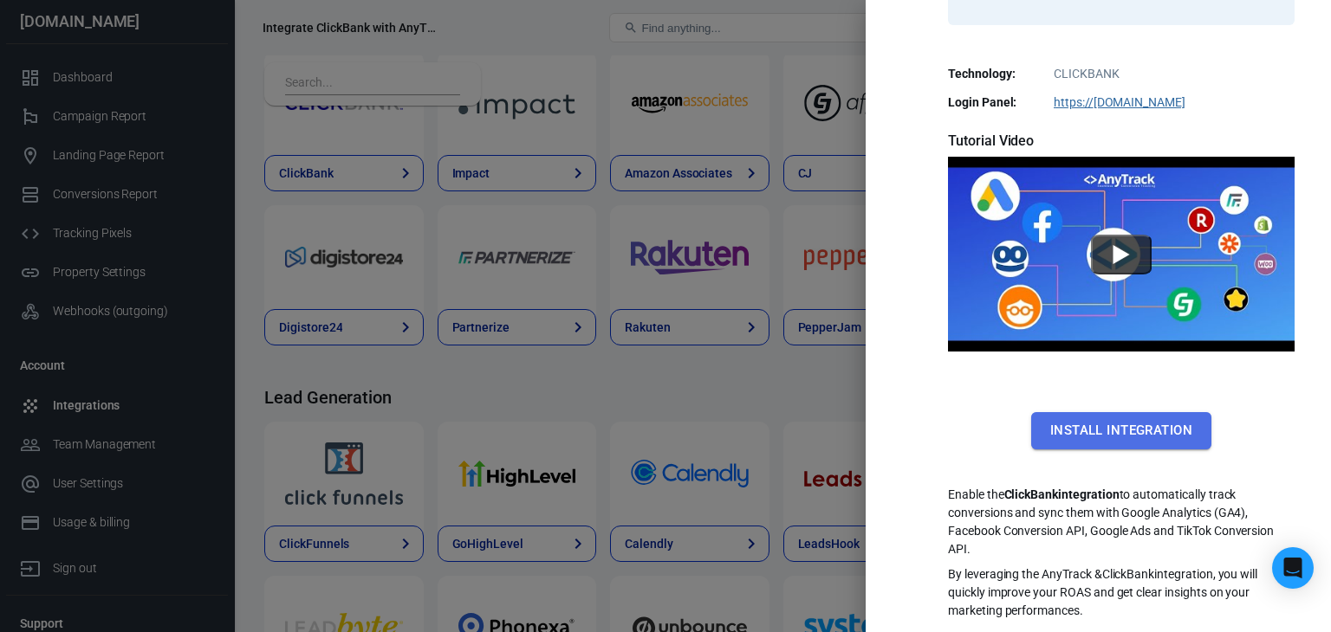
click at [1126, 432] on button "Install Integration" at bounding box center [1121, 430] width 180 height 36
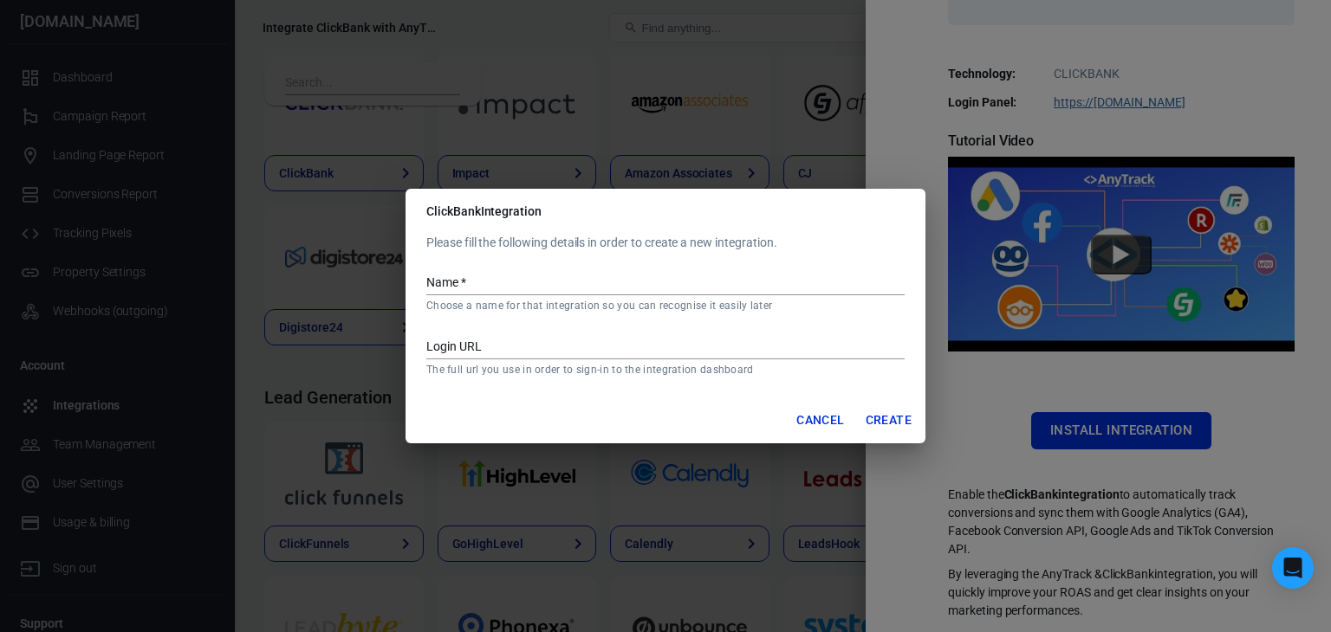
click at [546, 285] on input "Name   *" at bounding box center [665, 284] width 478 height 23
type input "Clickbank Dog Funnel"
click at [521, 340] on input "Login URL" at bounding box center [665, 348] width 478 height 23
click at [497, 347] on input "Login URL" at bounding box center [665, 348] width 478 height 23
drag, startPoint x: 766, startPoint y: 368, endPoint x: 427, endPoint y: 372, distance: 338.7
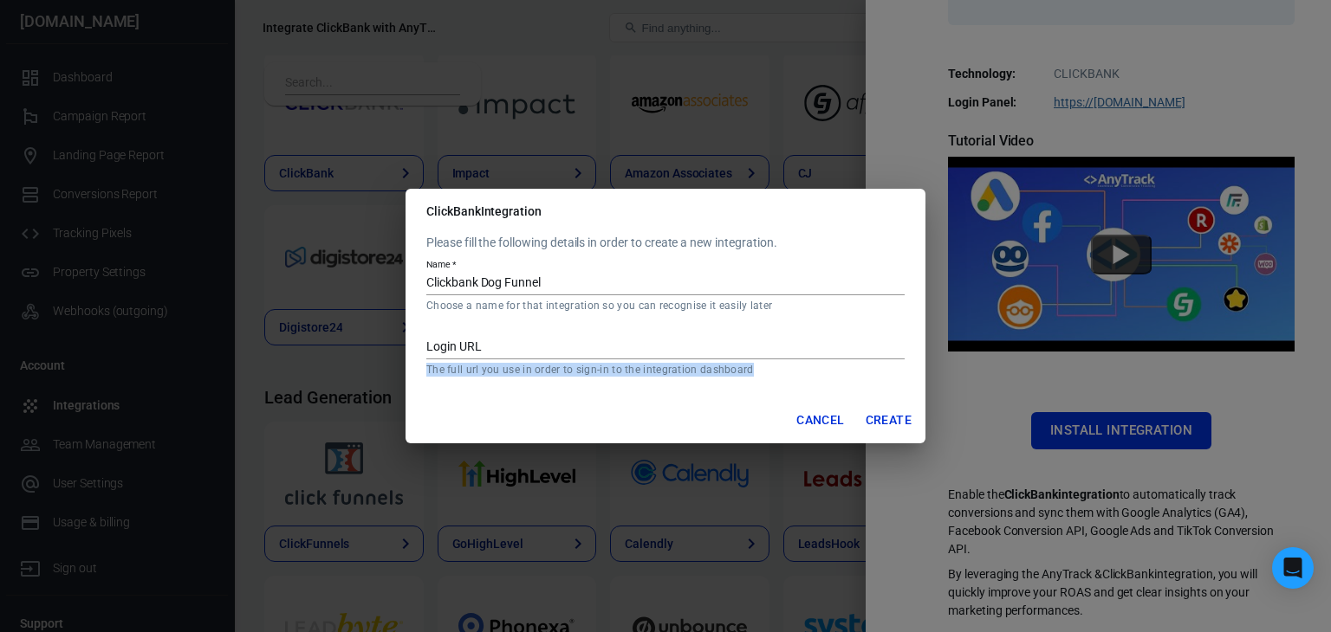
click at [427, 372] on p "The full url you use in order to sign-in to the integration dashboard" at bounding box center [665, 370] width 478 height 14
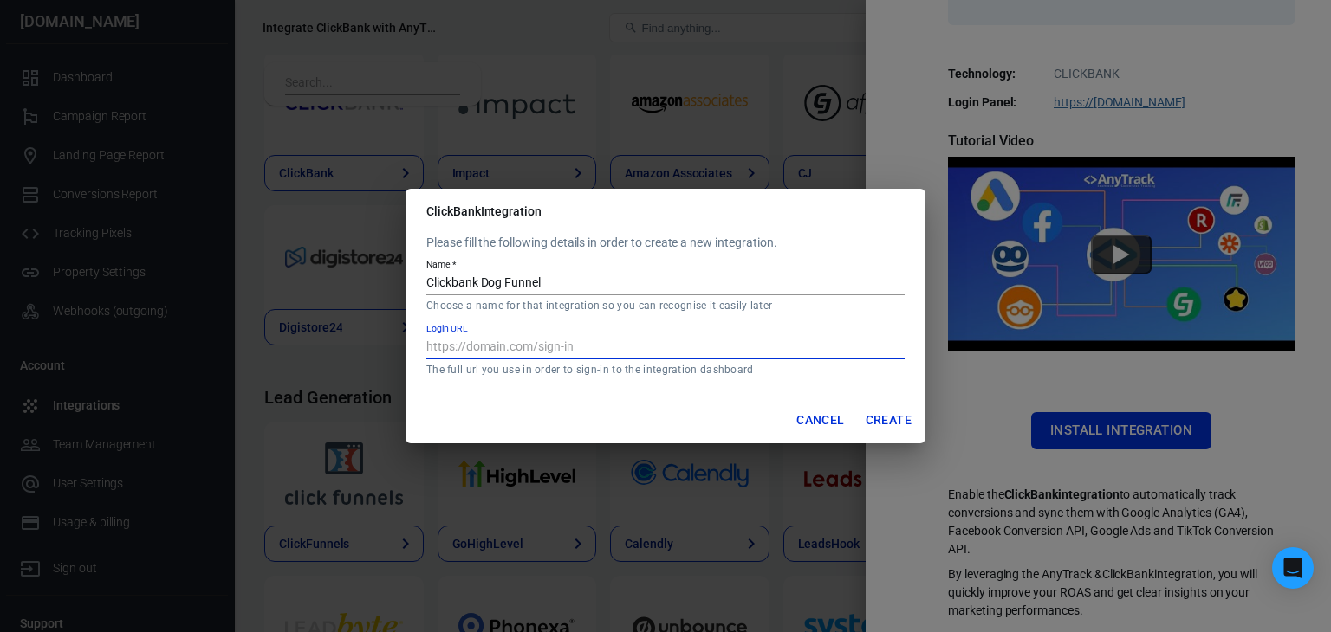
click at [642, 340] on input "Login URL" at bounding box center [665, 348] width 478 height 23
click at [891, 411] on button "Create" at bounding box center [888, 421] width 60 height 32
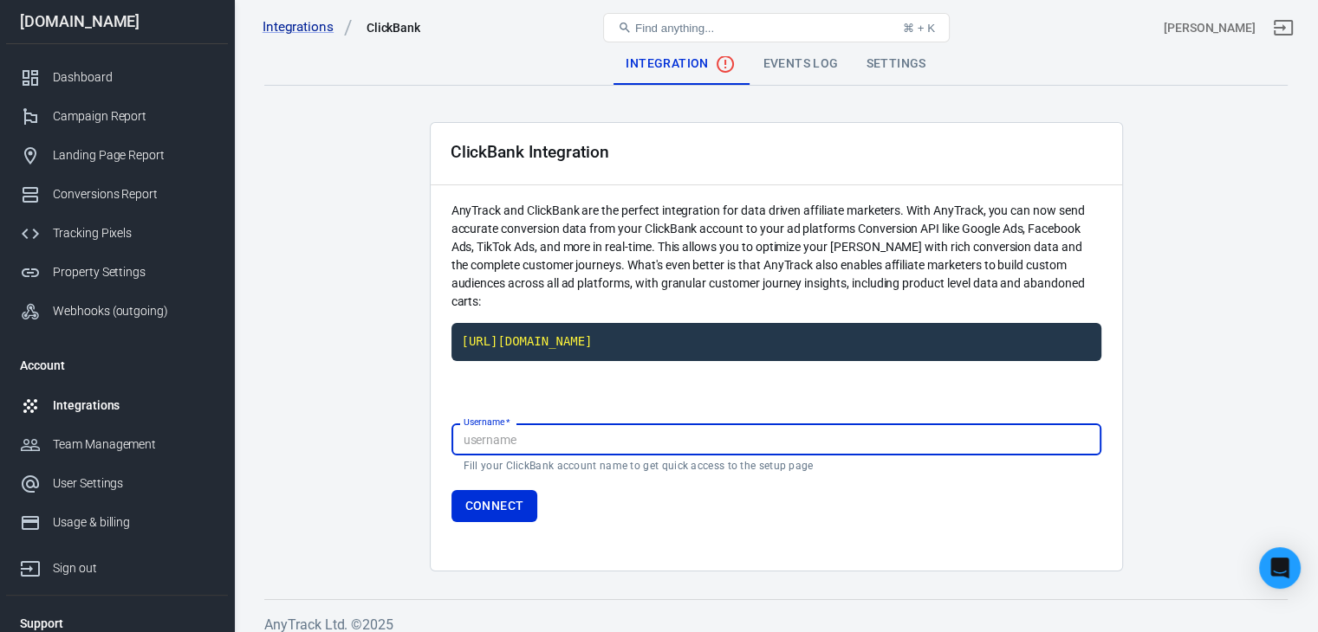
click at [541, 434] on input "Username   *" at bounding box center [776, 440] width 650 height 32
type input "suppgarden"
click at [356, 471] on main "Integration Events Log Settings ClickBank Integration AnyTrack and ClickBank ar…" at bounding box center [775, 307] width 1023 height 528
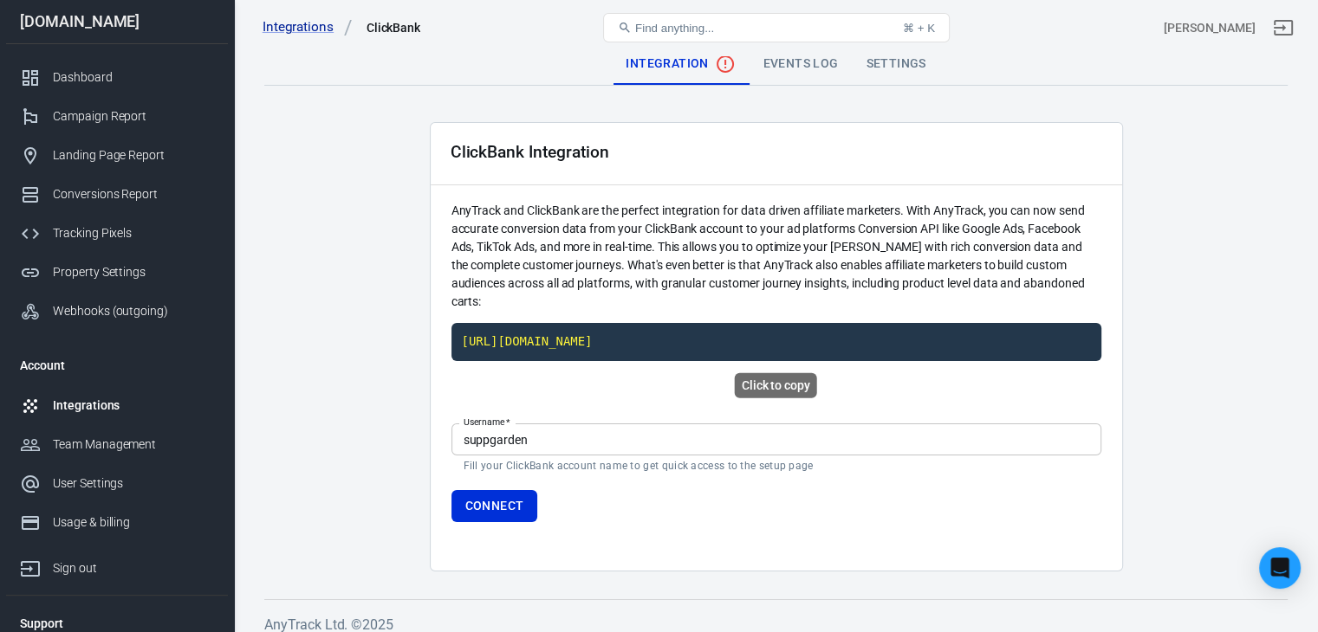
click at [593, 336] on code "https://t1.anytrack.io/w1td9fp5/collect/clickbank-clickbankdogfunnel" at bounding box center [776, 342] width 650 height 38
drag, startPoint x: 450, startPoint y: 226, endPoint x: 662, endPoint y: 235, distance: 212.4
click at [662, 235] on div "ClickBank Integration AnyTrack and ClickBank are the perfect integration for da…" at bounding box center [776, 347] width 693 height 450
click at [662, 235] on p "AnyTrack and ClickBank are the perfect integration for data driven affiliate ma…" at bounding box center [776, 256] width 650 height 109
click at [499, 502] on button "Connect" at bounding box center [494, 506] width 87 height 32
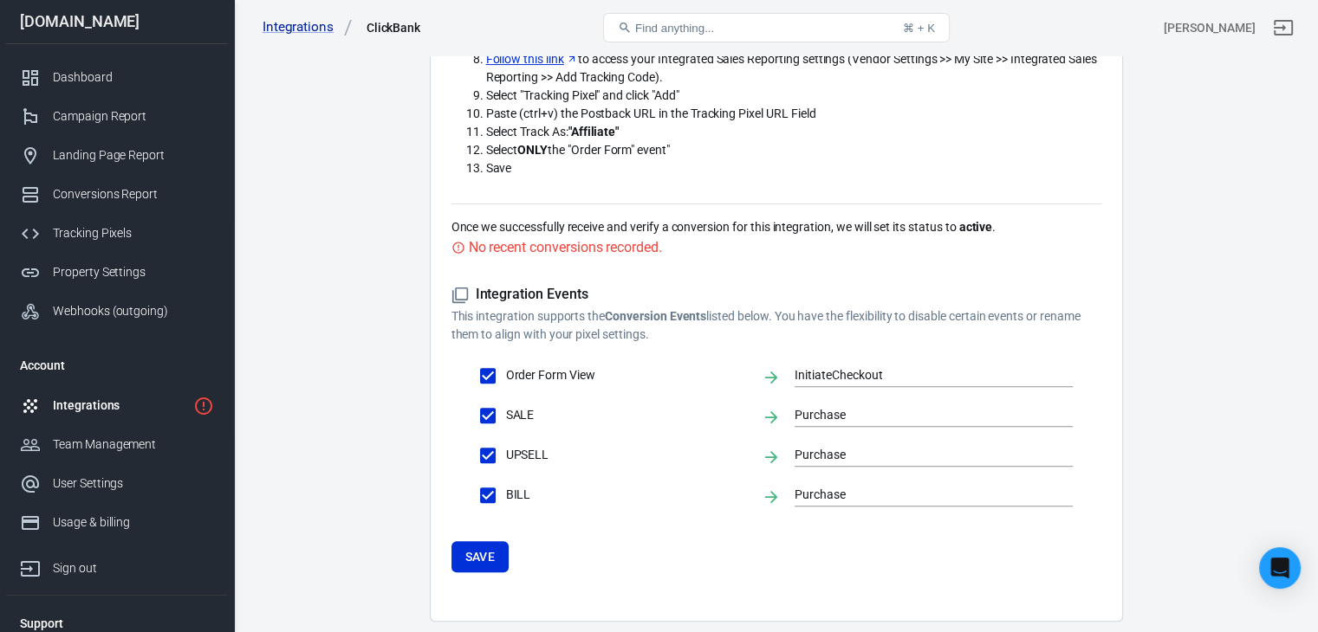
scroll to position [577, 0]
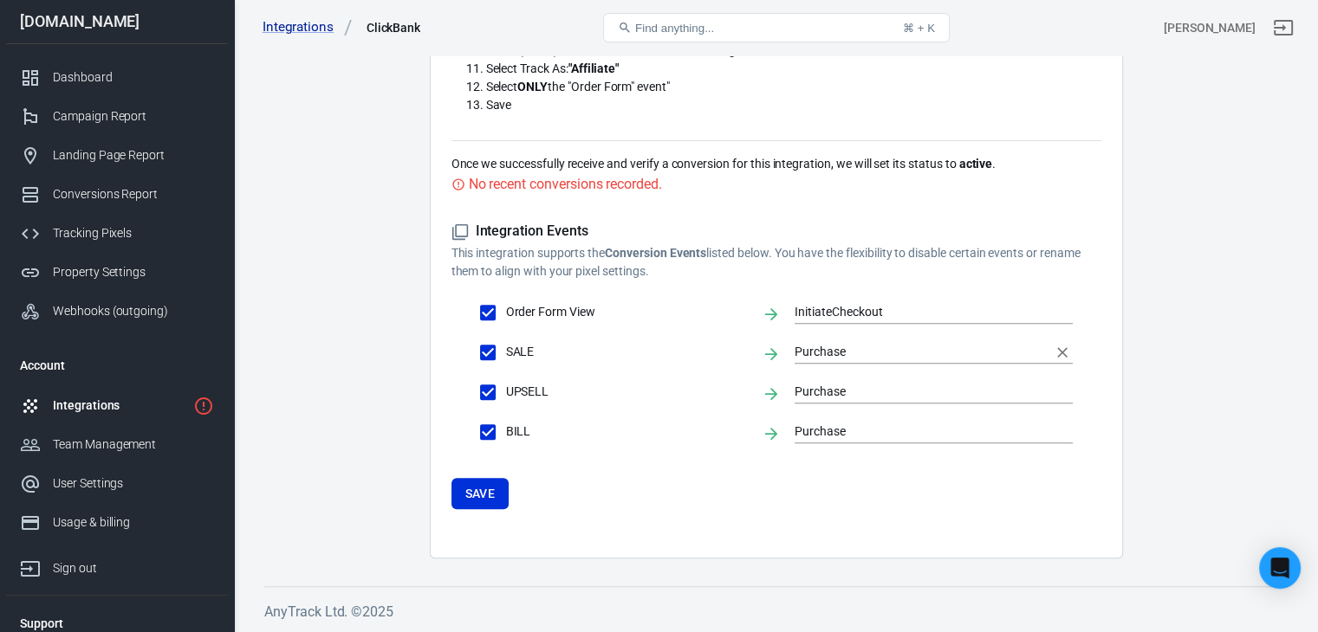
click at [852, 347] on input "Purchase" at bounding box center [920, 352] width 252 height 22
click at [638, 541] on div "ClickBank Integration AnyTrack and ClickBank are the perfect integration for da…" at bounding box center [776, 52] width 693 height 1014
click at [873, 386] on input "Purchase" at bounding box center [920, 392] width 252 height 22
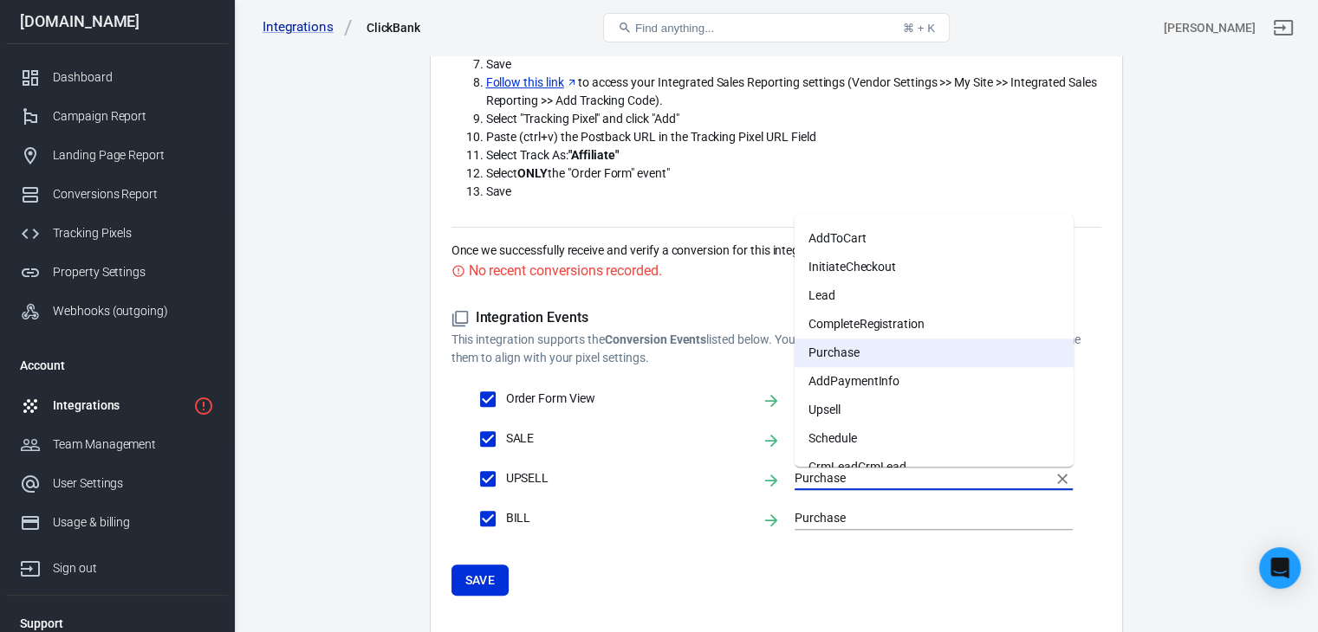
scroll to position [87, 0]
click at [861, 407] on li "Upsell" at bounding box center [933, 406] width 279 height 29
type input "Upsell"
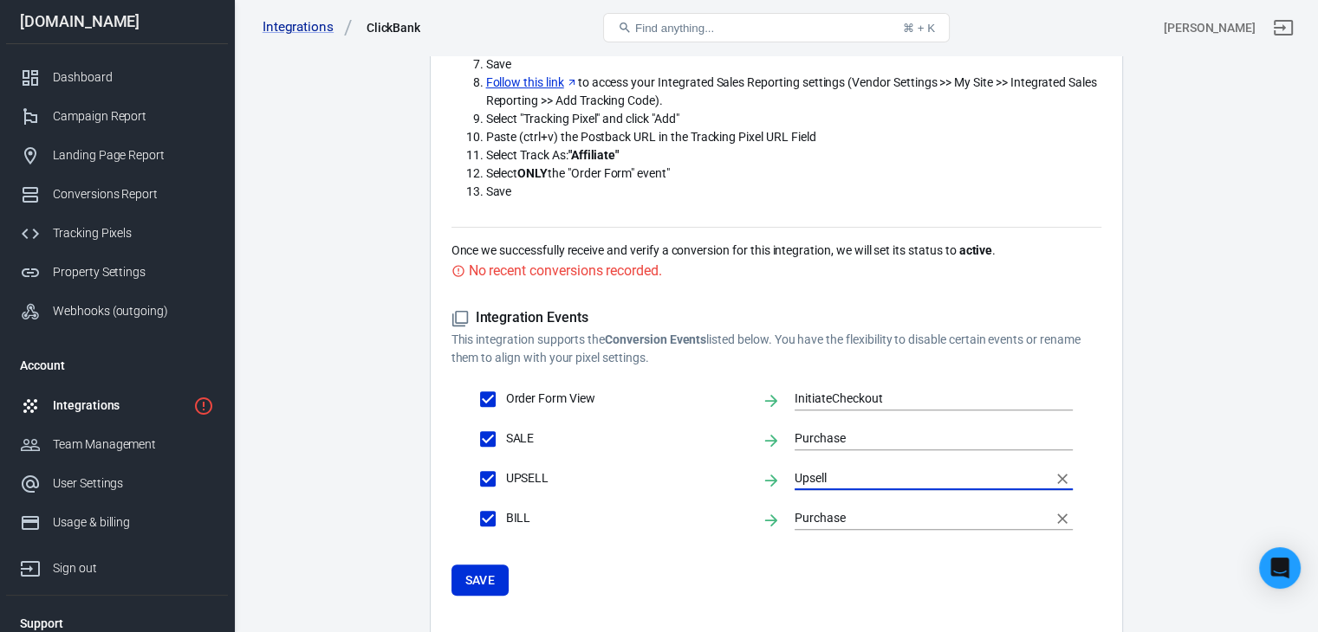
click at [849, 517] on input "Purchase" at bounding box center [920, 519] width 252 height 22
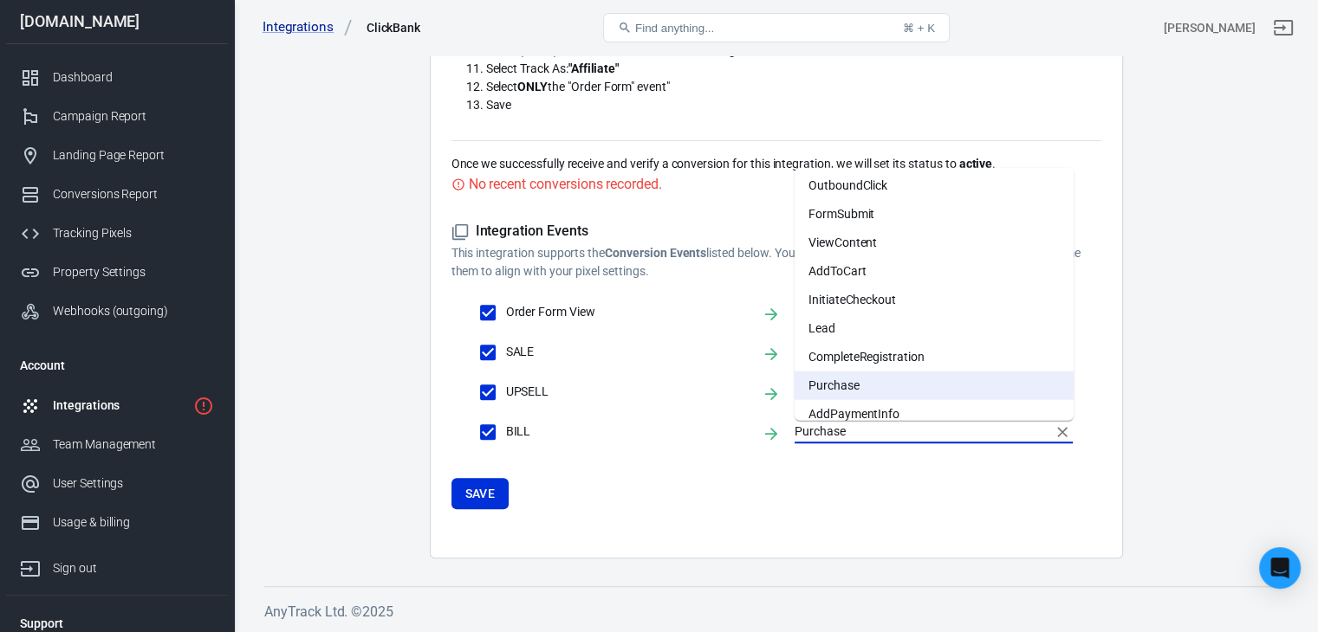
scroll to position [0, 0]
click at [876, 463] on form "Integration Events This integration supports the Conversion Events listed below…" at bounding box center [776, 366] width 650 height 287
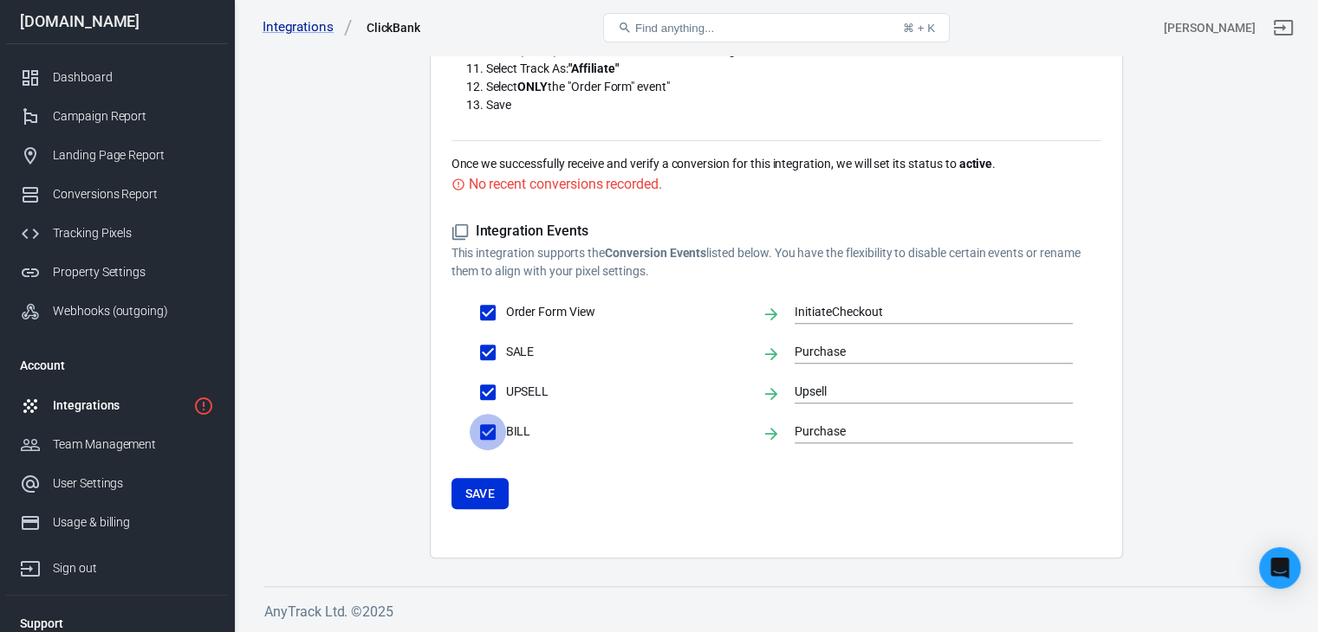
click at [489, 426] on input "BILL" at bounding box center [488, 432] width 36 height 36
checkbox input "false"
click at [487, 427] on input "BILL" at bounding box center [488, 432] width 36 height 36
checkbox input "true"
type input "Purchase"
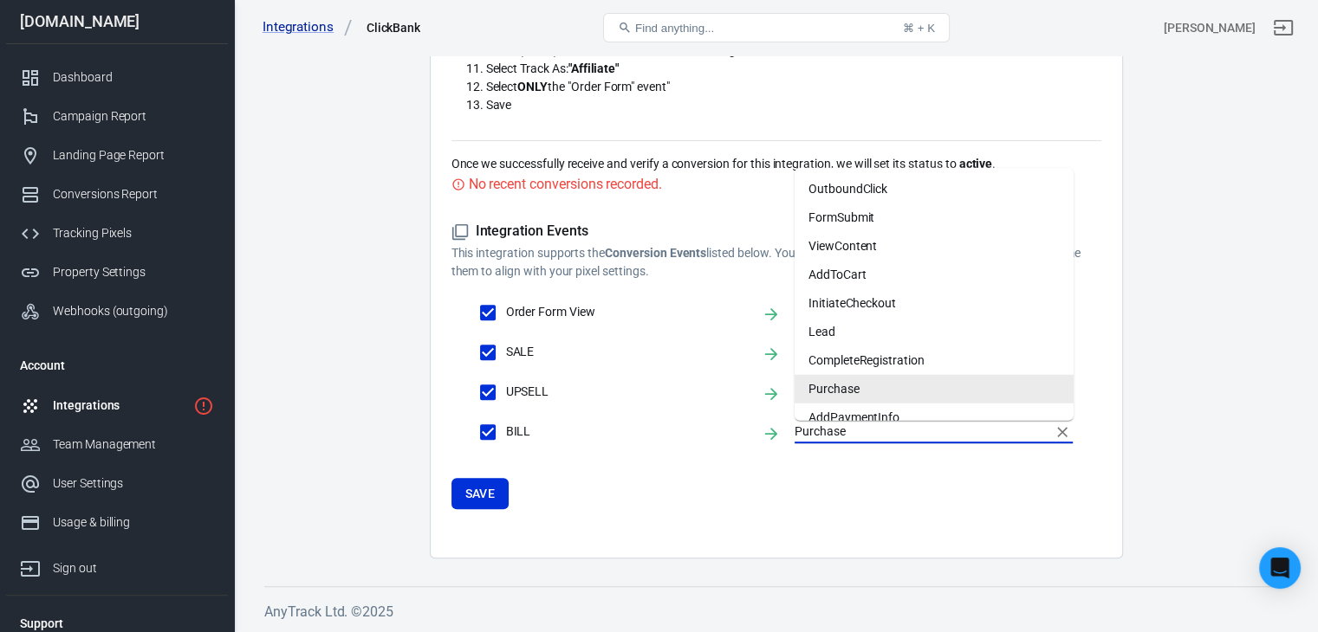
click at [868, 432] on input "Purchase" at bounding box center [920, 432] width 252 height 22
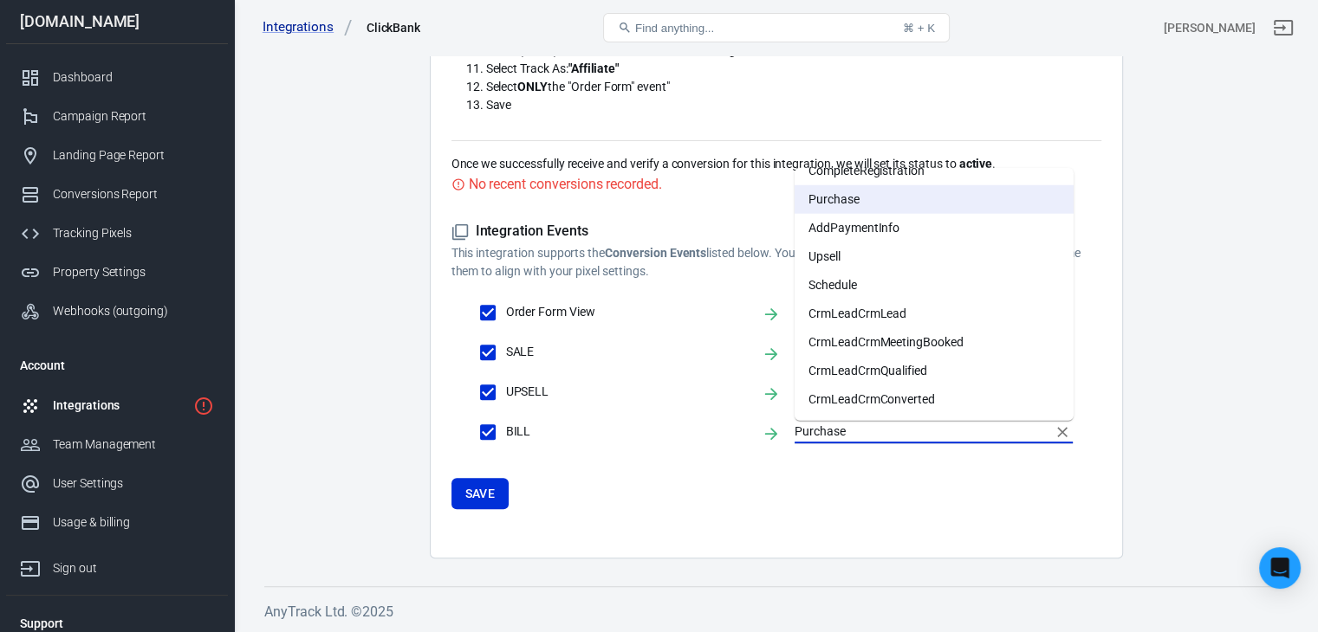
scroll to position [103, 0]
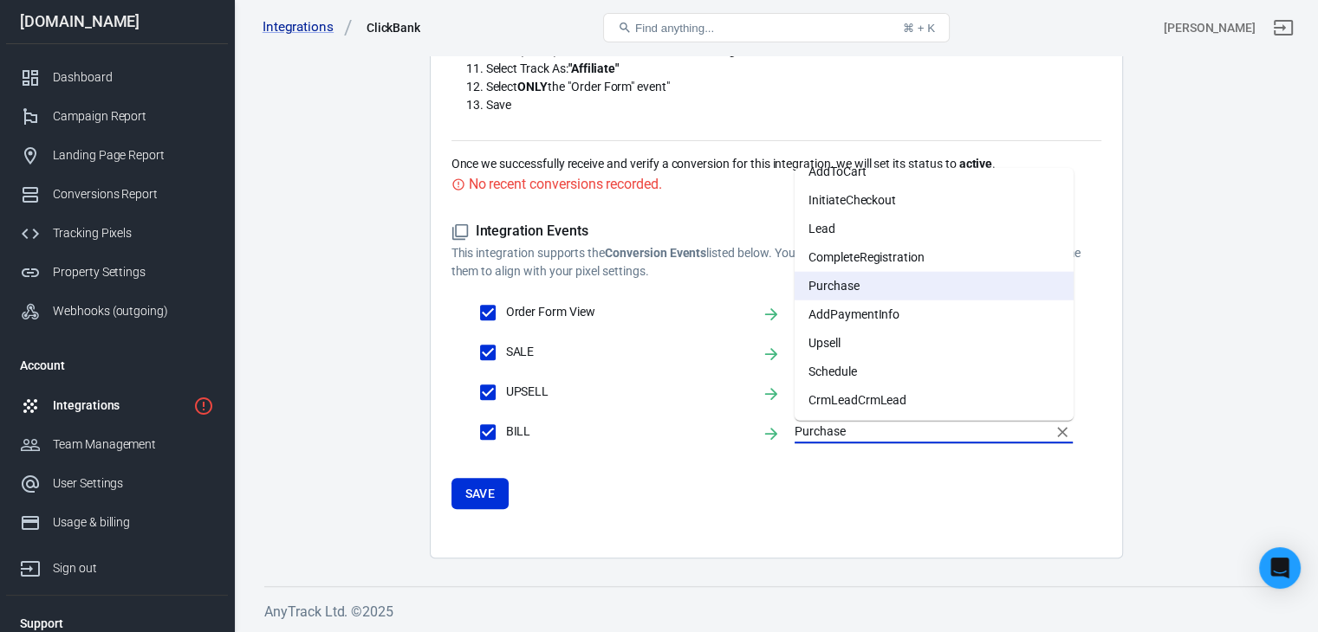
click at [789, 439] on div "BILL Purchase" at bounding box center [776, 432] width 594 height 36
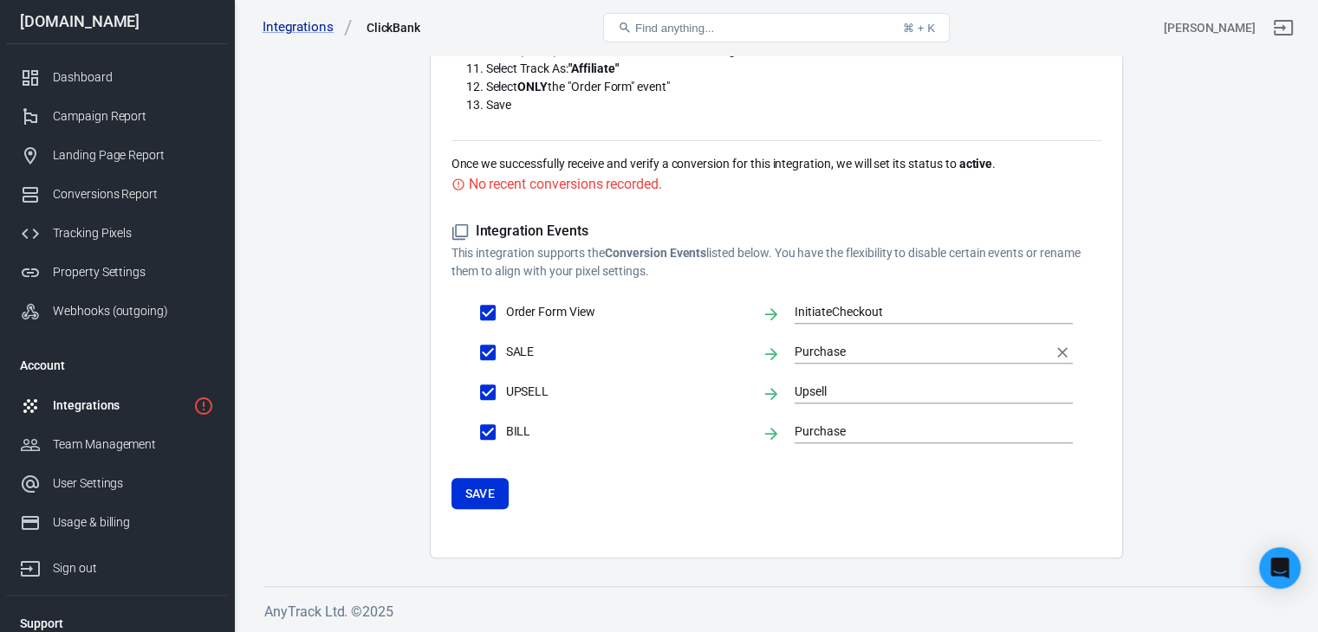
click at [865, 348] on input "Purchase" at bounding box center [920, 352] width 252 height 22
click at [701, 515] on div "Integration Events This integration supports the Conversion Events listed below…" at bounding box center [776, 366] width 650 height 342
click at [472, 496] on button "Save" at bounding box center [480, 494] width 58 height 32
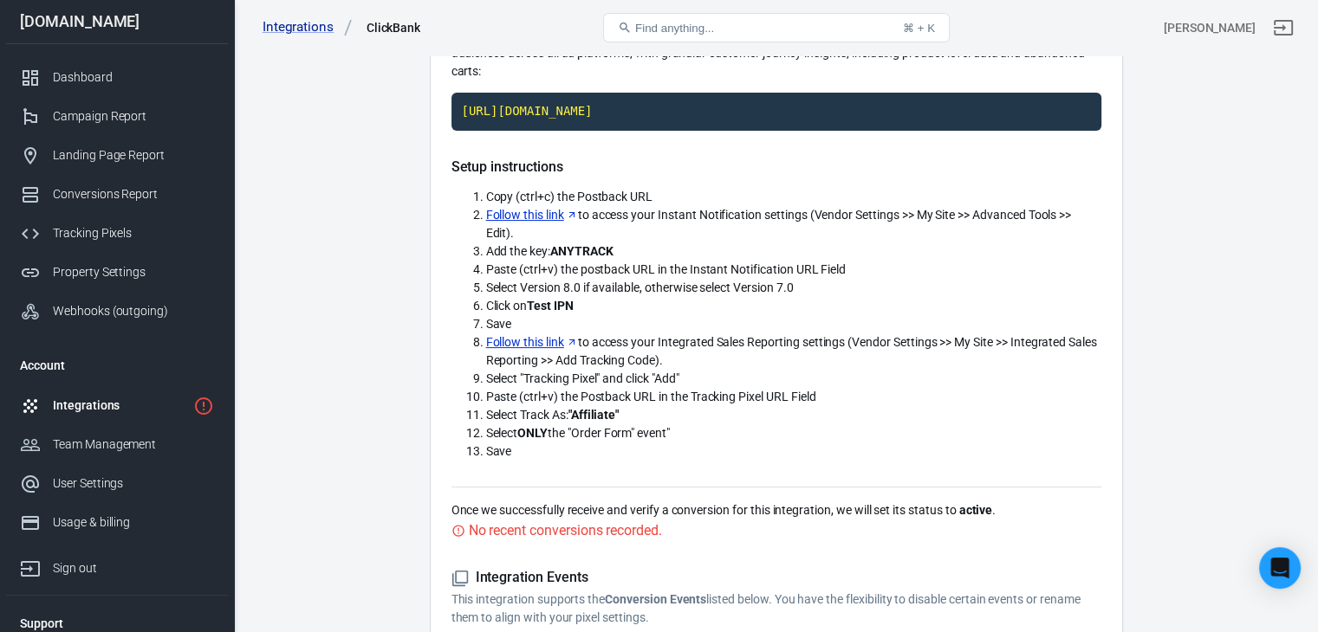
scroll to position [57, 0]
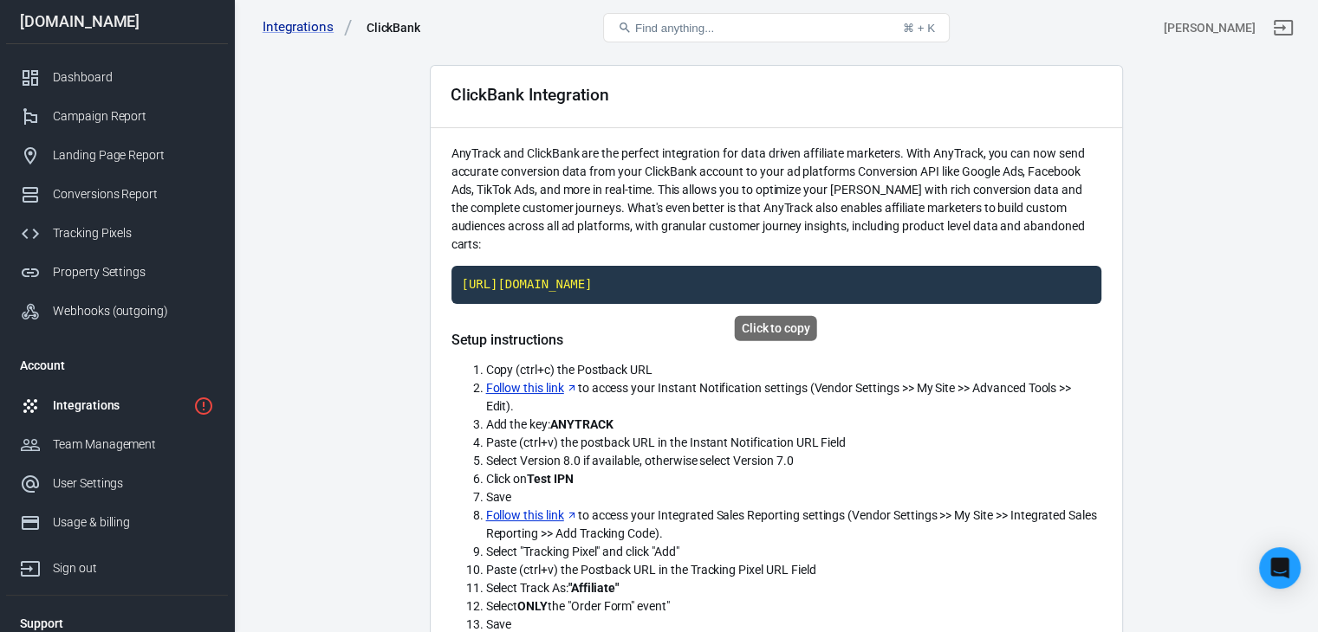
click at [646, 282] on code "https://t1.anytrack.io/w1td9fp5/collect/clickbank-clickbankdogfunnel" at bounding box center [776, 285] width 650 height 38
click at [534, 385] on link "Follow this link" at bounding box center [532, 388] width 92 height 18
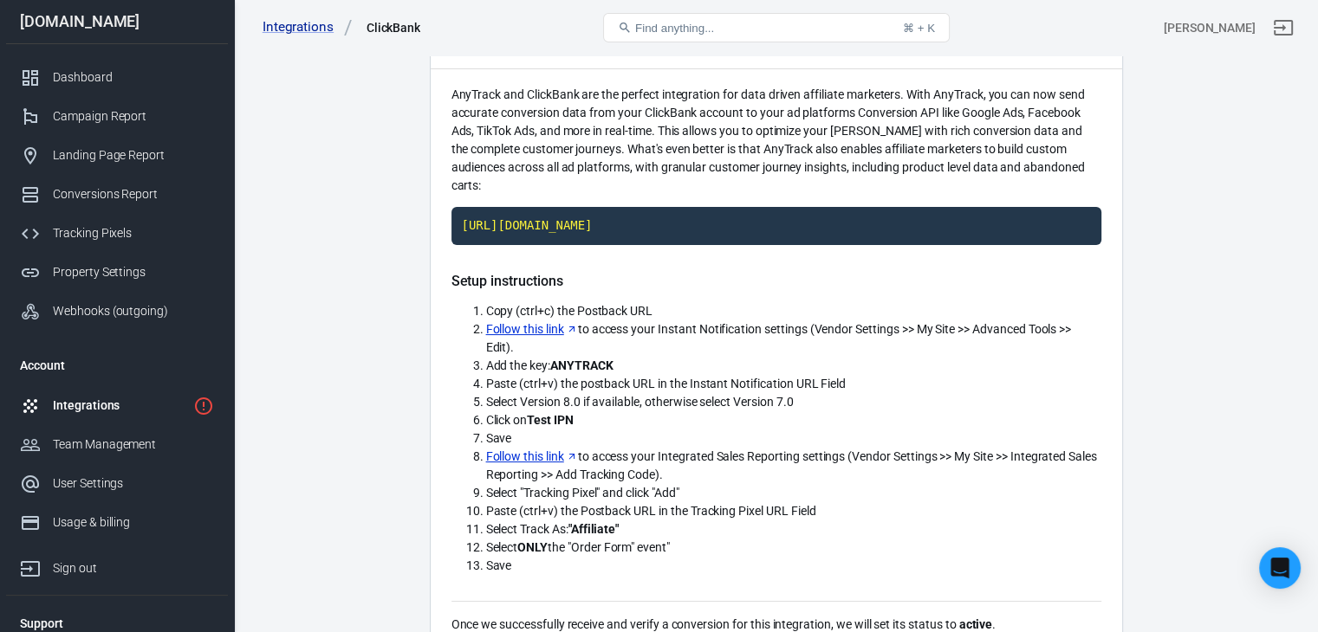
scroll to position [144, 0]
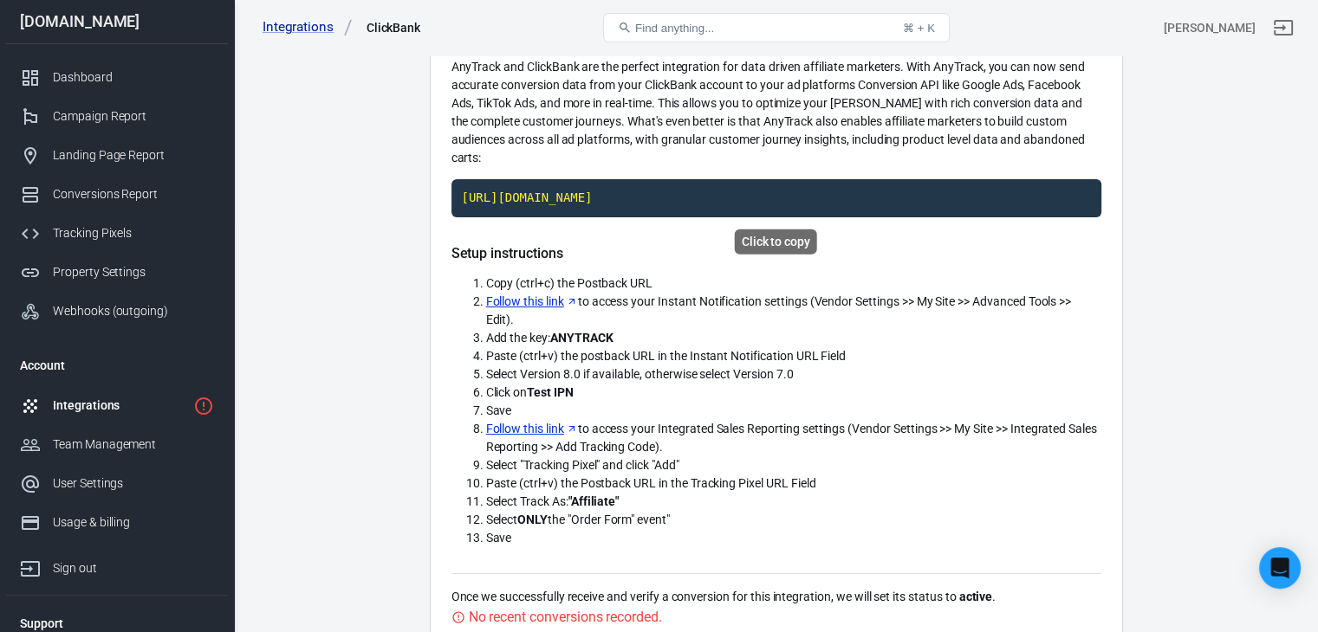
click at [709, 194] on code "https://t1.anytrack.io/w1td9fp5/collect/clickbank-clickbankdogfunnel" at bounding box center [776, 198] width 650 height 38
drag, startPoint x: 630, startPoint y: 332, endPoint x: 554, endPoint y: 334, distance: 76.3
click at [554, 334] on li "Add the key: ANYTRACK" at bounding box center [793, 338] width 615 height 18
copy strong "ANYTRACK"
click at [437, 392] on div "ClickBank Integration AnyTrack and ClickBank are the perfect integration for da…" at bounding box center [776, 485] width 693 height 1014
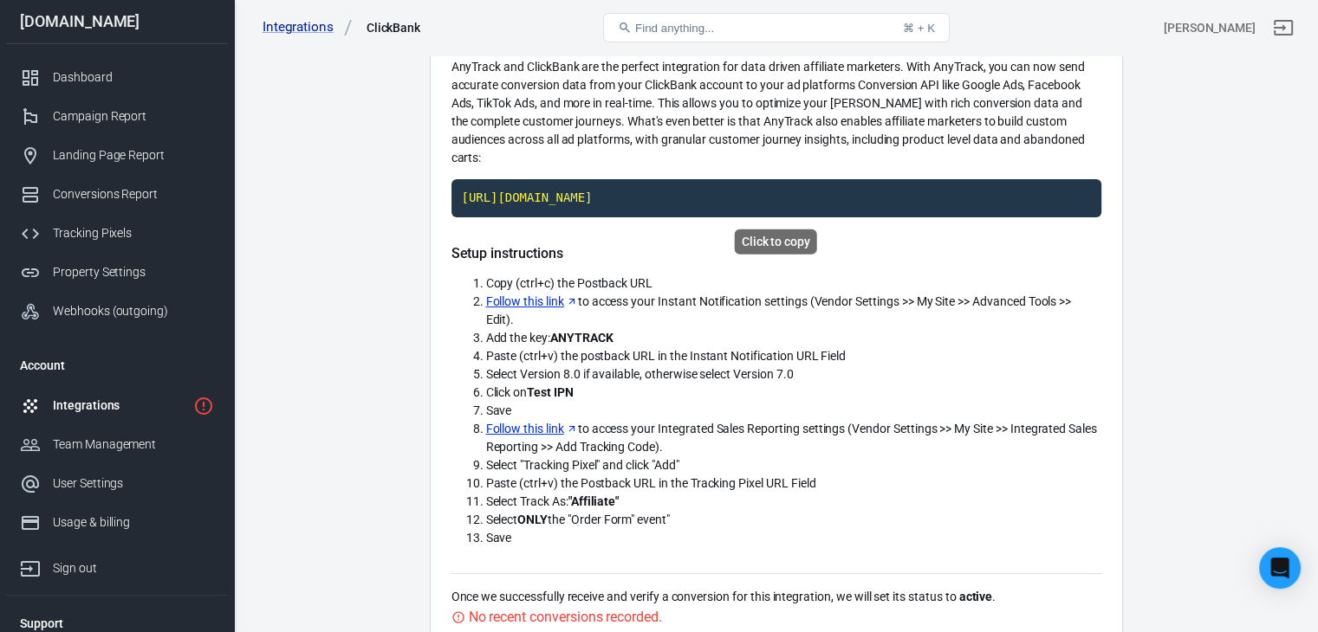
click at [835, 193] on code "https://t1.anytrack.io/w1td9fp5/collect/clickbank-clickbankdogfunnel" at bounding box center [776, 198] width 650 height 38
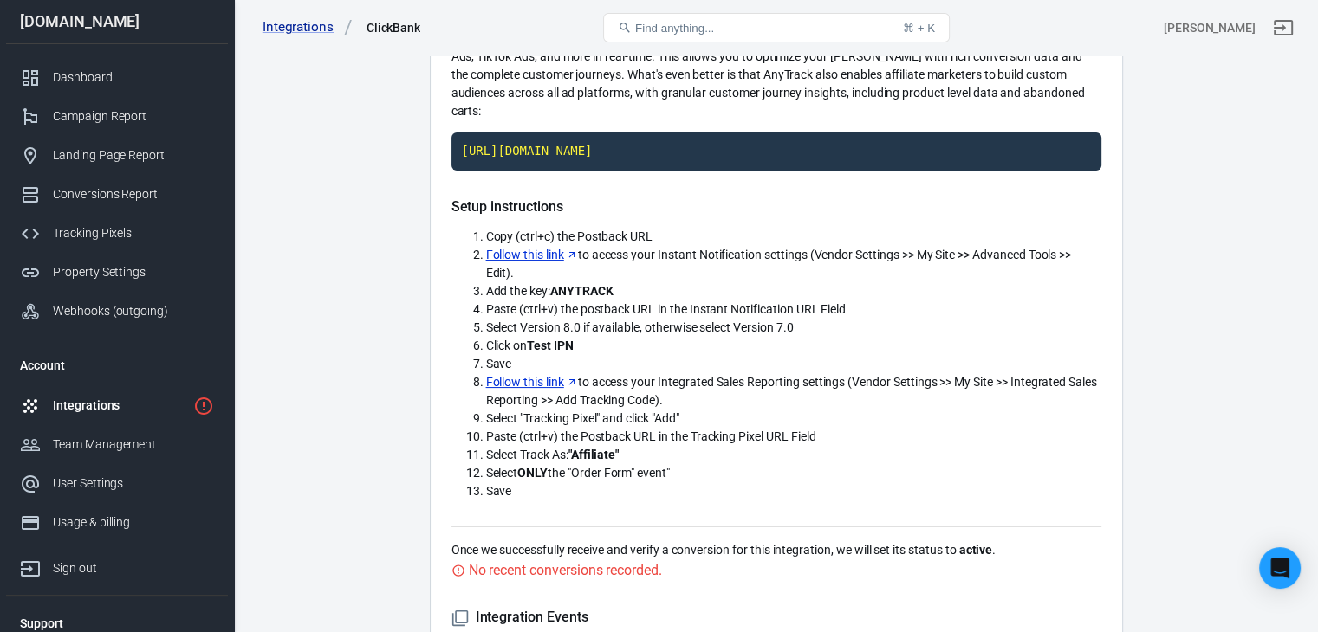
scroll to position [173, 0]
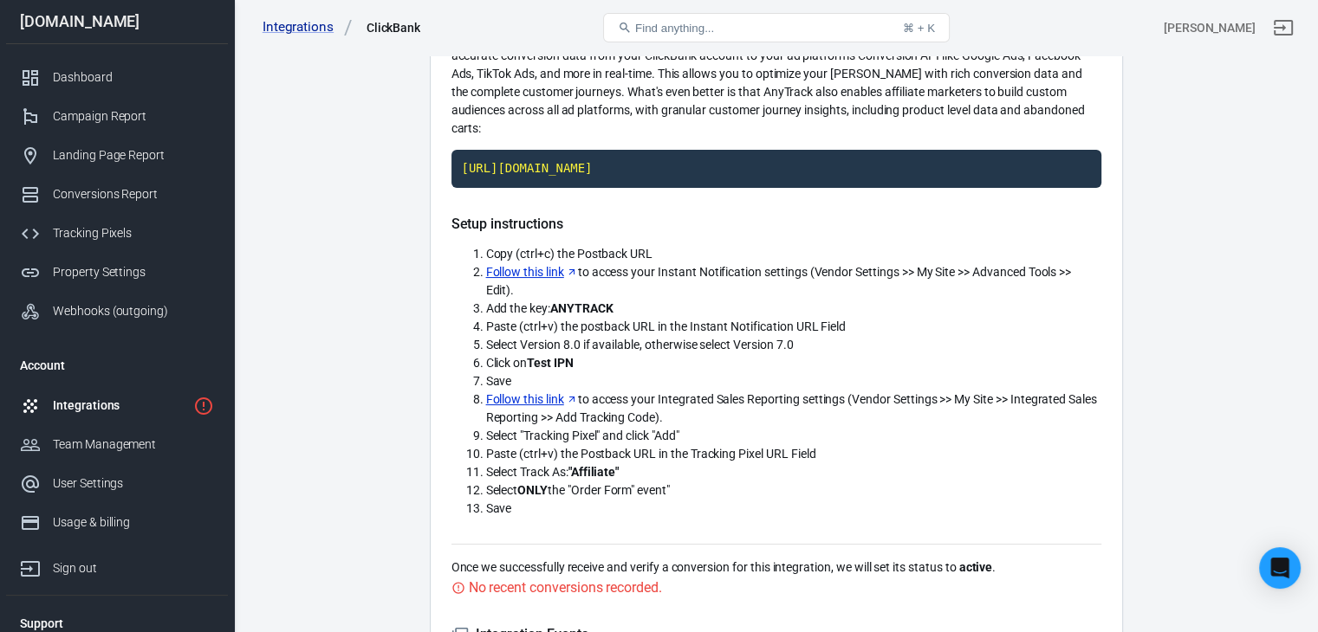
click at [606, 483] on span "Select ONLY the "Order Form" event"" at bounding box center [578, 490] width 184 height 14
click at [603, 470] on strong ""Affiliate"" at bounding box center [593, 472] width 50 height 14
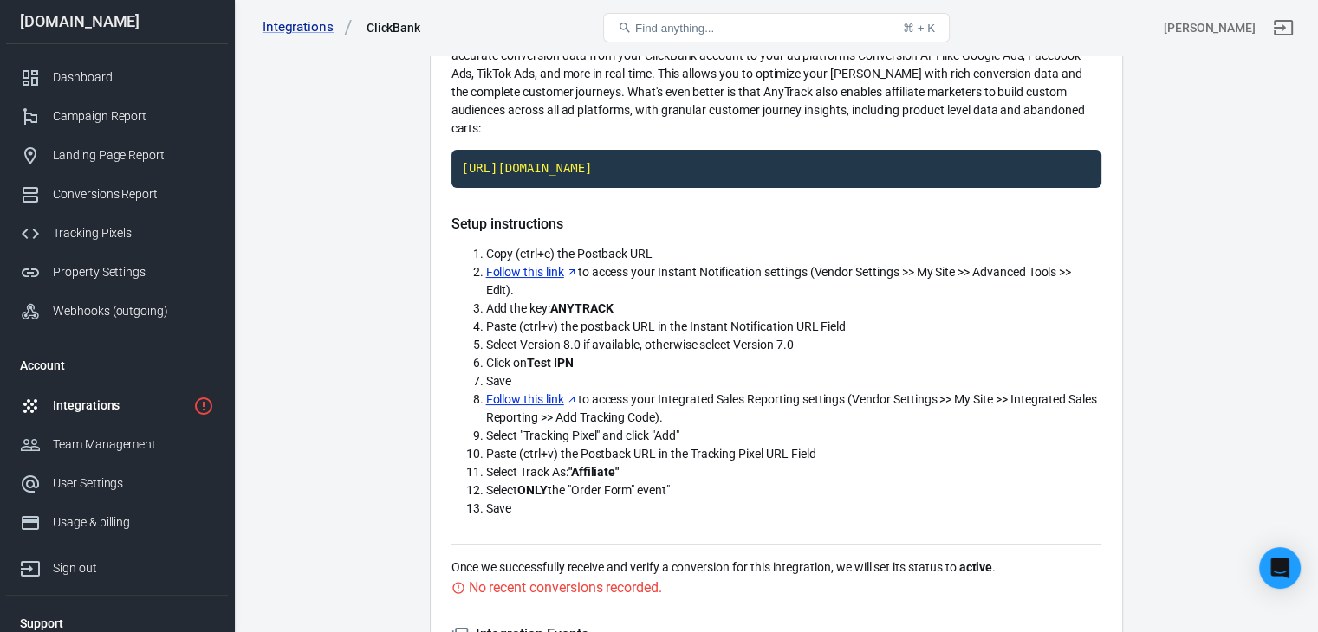
drag, startPoint x: 525, startPoint y: 489, endPoint x: 582, endPoint y: 479, distance: 58.1
click at [582, 479] on ol "Copy (ctrl+c) the Postback URL Follow this link to access your Instant Notifica…" at bounding box center [776, 381] width 650 height 273
click at [583, 477] on strong ""Affiliate"" at bounding box center [593, 472] width 50 height 14
click at [769, 157] on code "https://t1.anytrack.io/w1td9fp5/collect/clickbank-clickbankdogfunnel" at bounding box center [776, 169] width 650 height 38
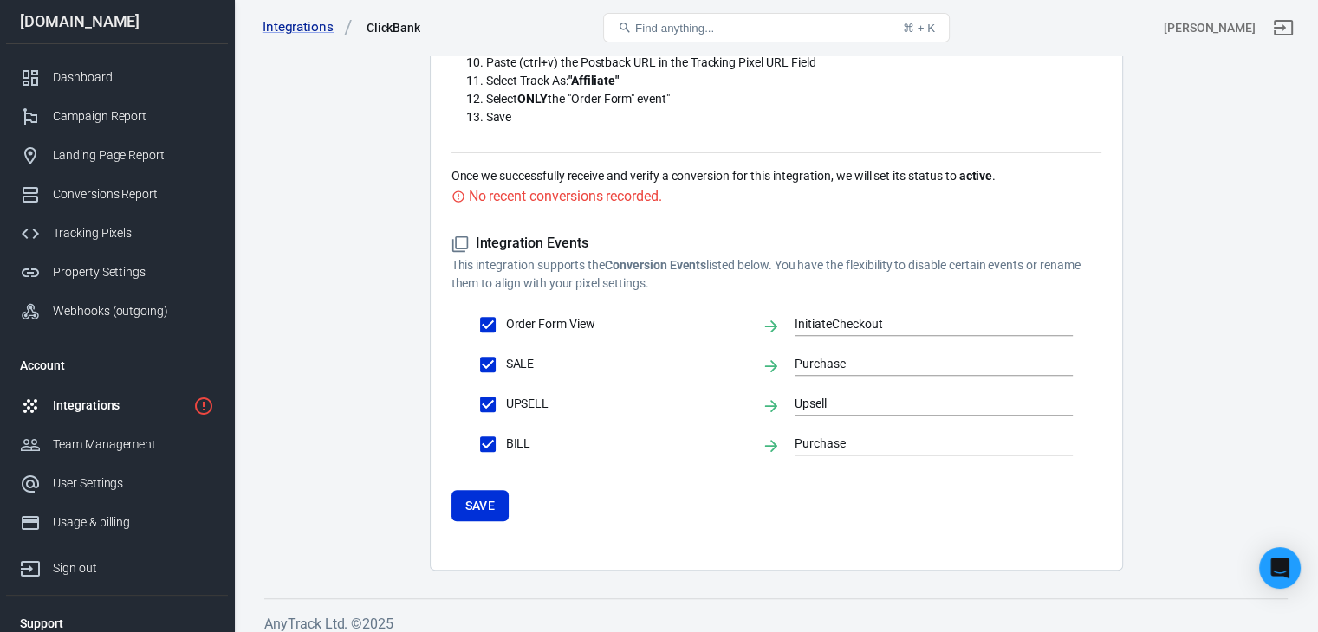
scroll to position [577, 0]
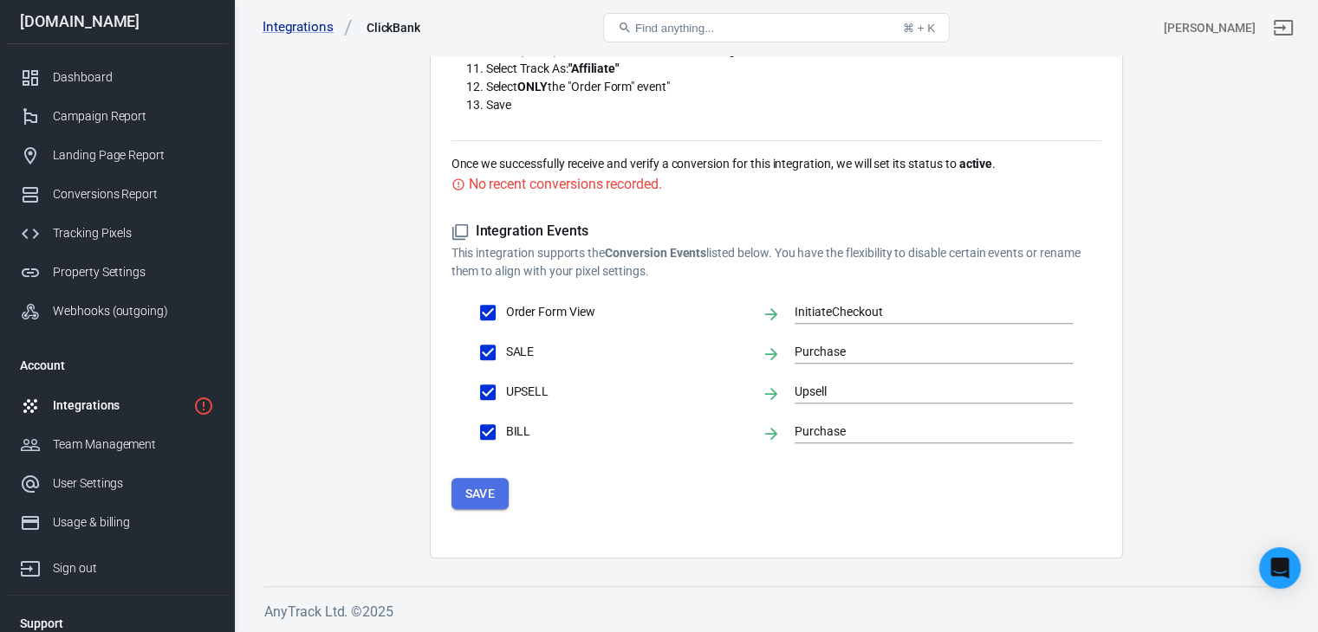
click at [463, 498] on button "Save" at bounding box center [480, 494] width 58 height 32
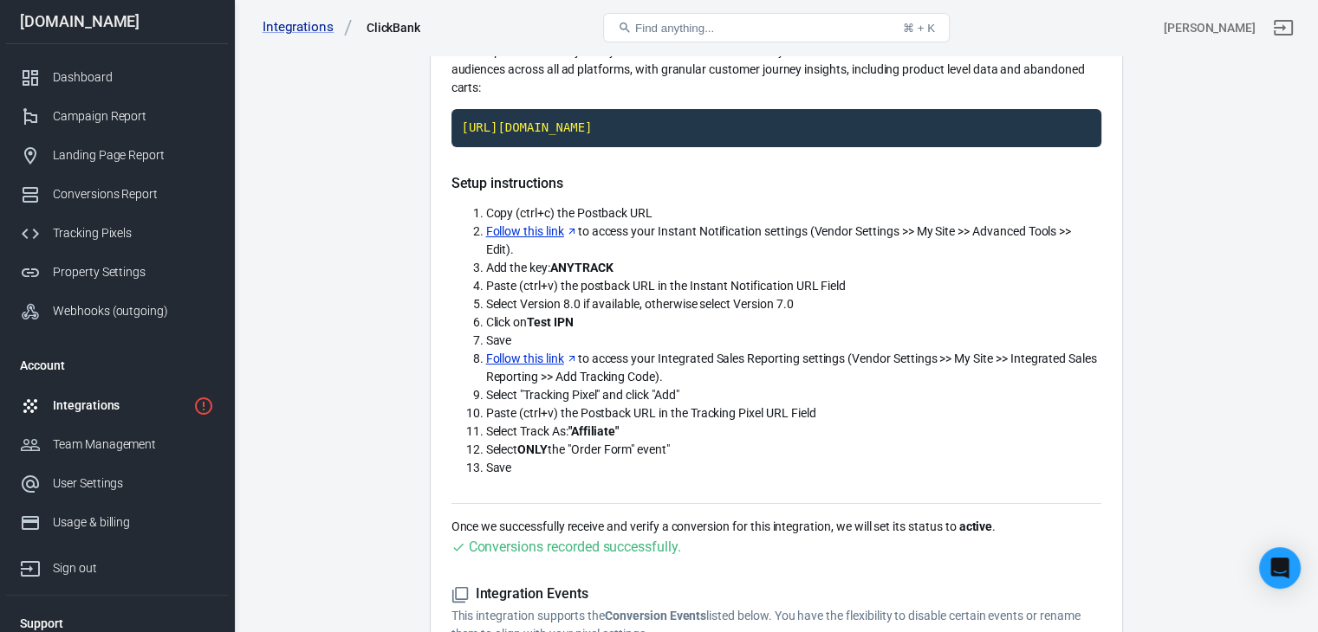
scroll to position [0, 0]
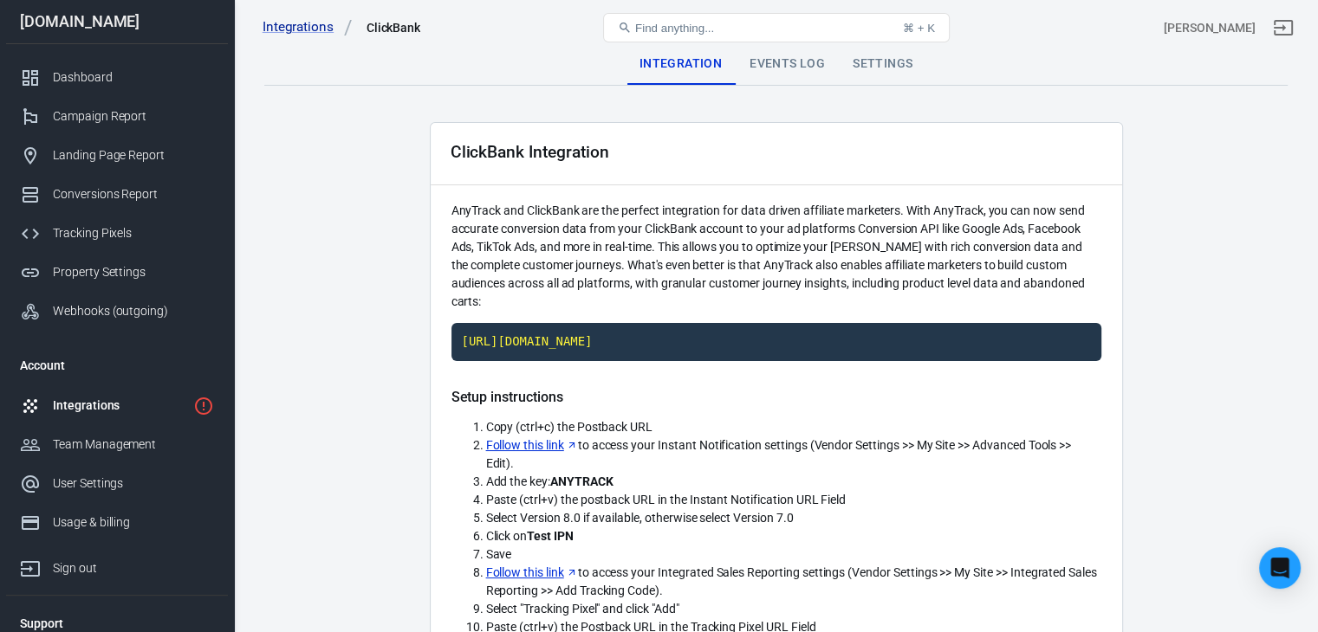
click at [104, 404] on div "Integrations" at bounding box center [119, 406] width 133 height 18
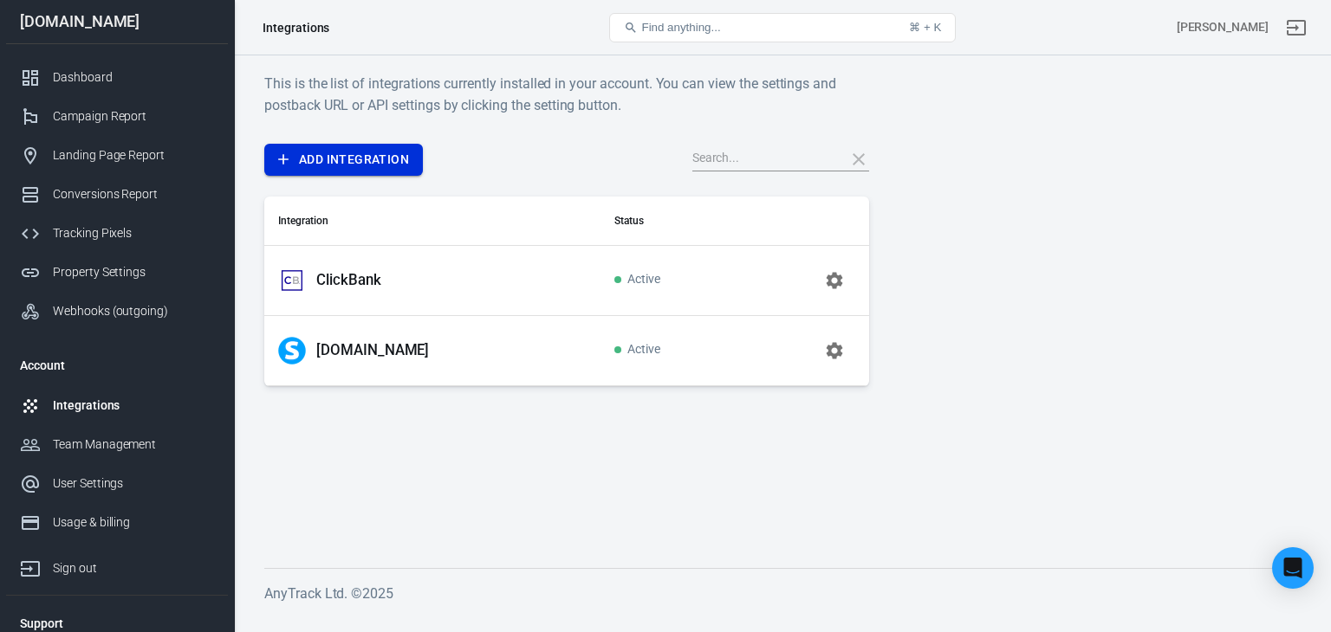
click at [366, 157] on link "Add Integration" at bounding box center [343, 160] width 159 height 32
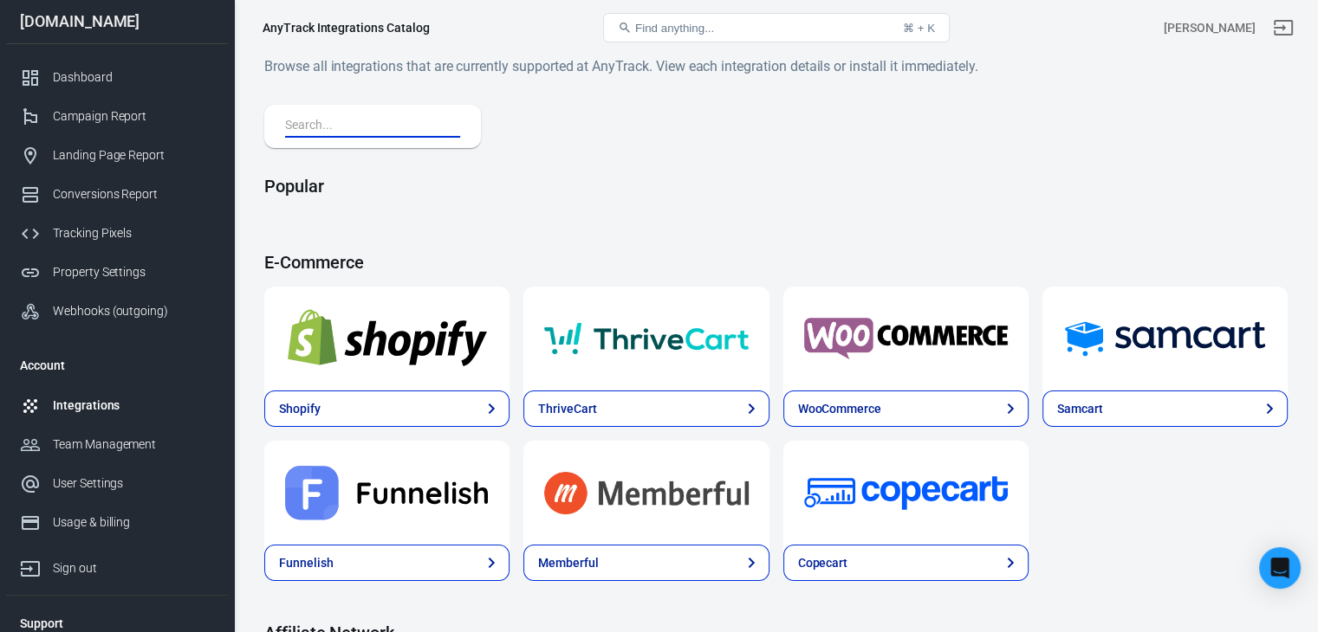
click at [399, 125] on input "text" at bounding box center [369, 126] width 168 height 23
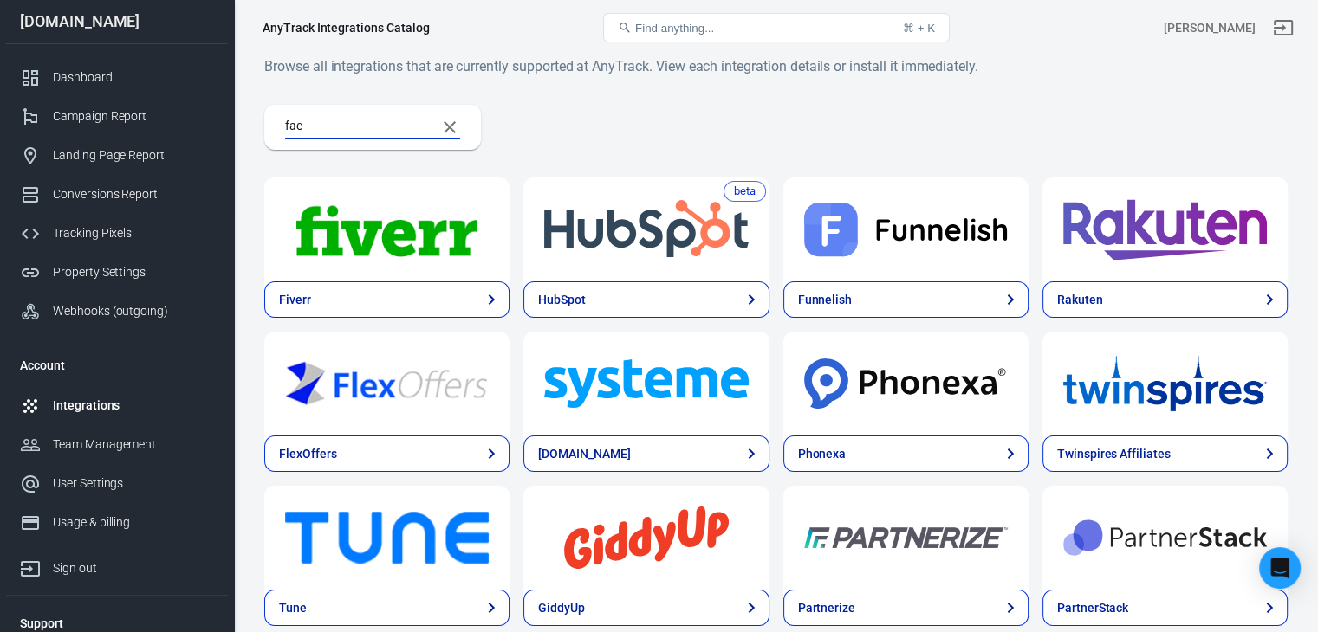
type input "face"
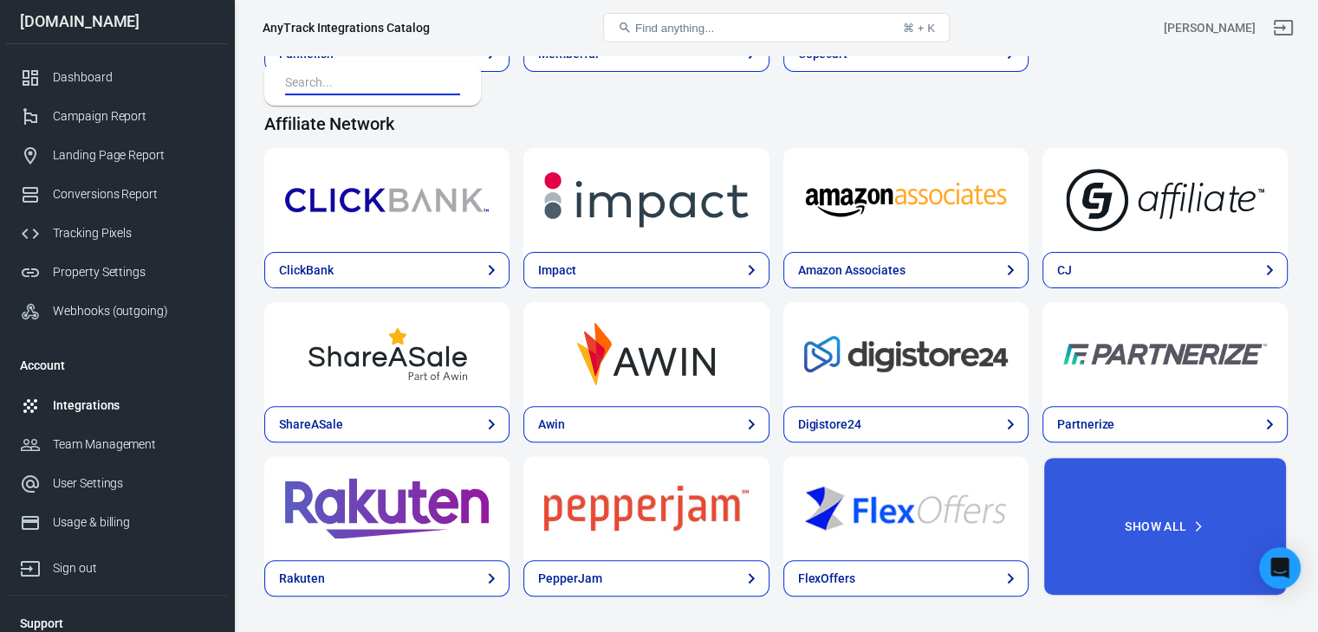
scroll to position [76, 0]
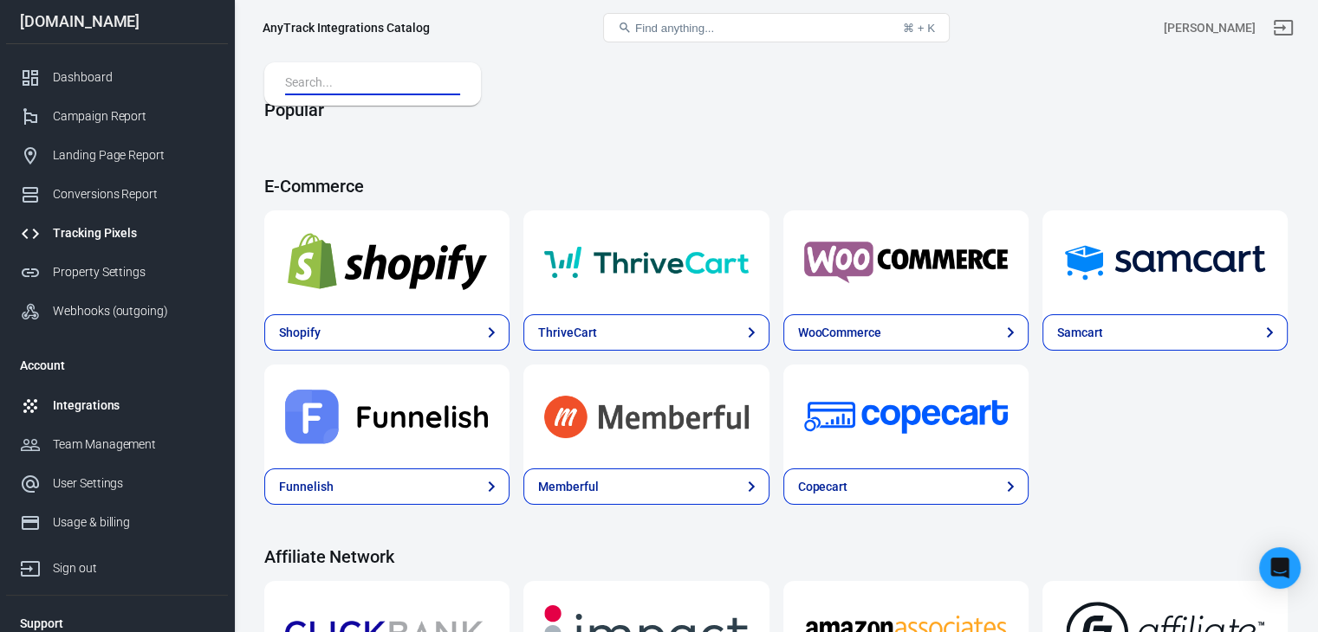
click at [125, 246] on link "Tracking Pixels" at bounding box center [117, 233] width 222 height 39
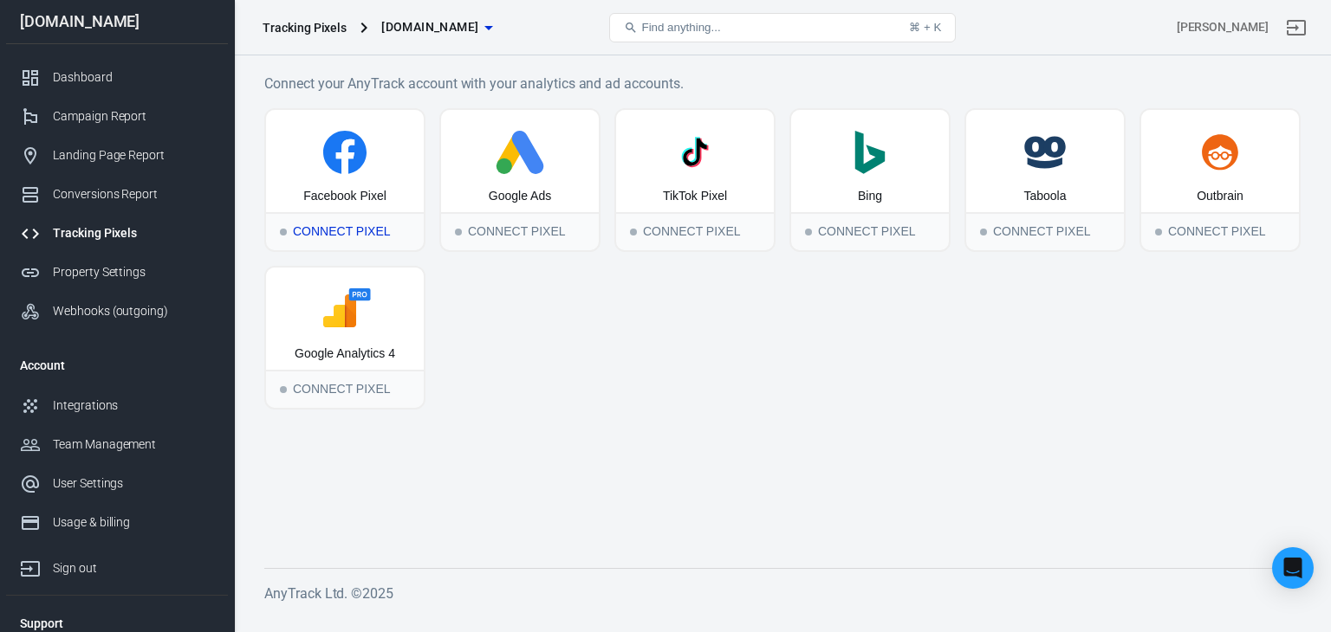
click at [350, 228] on div "Connect Pixel" at bounding box center [345, 231] width 158 height 38
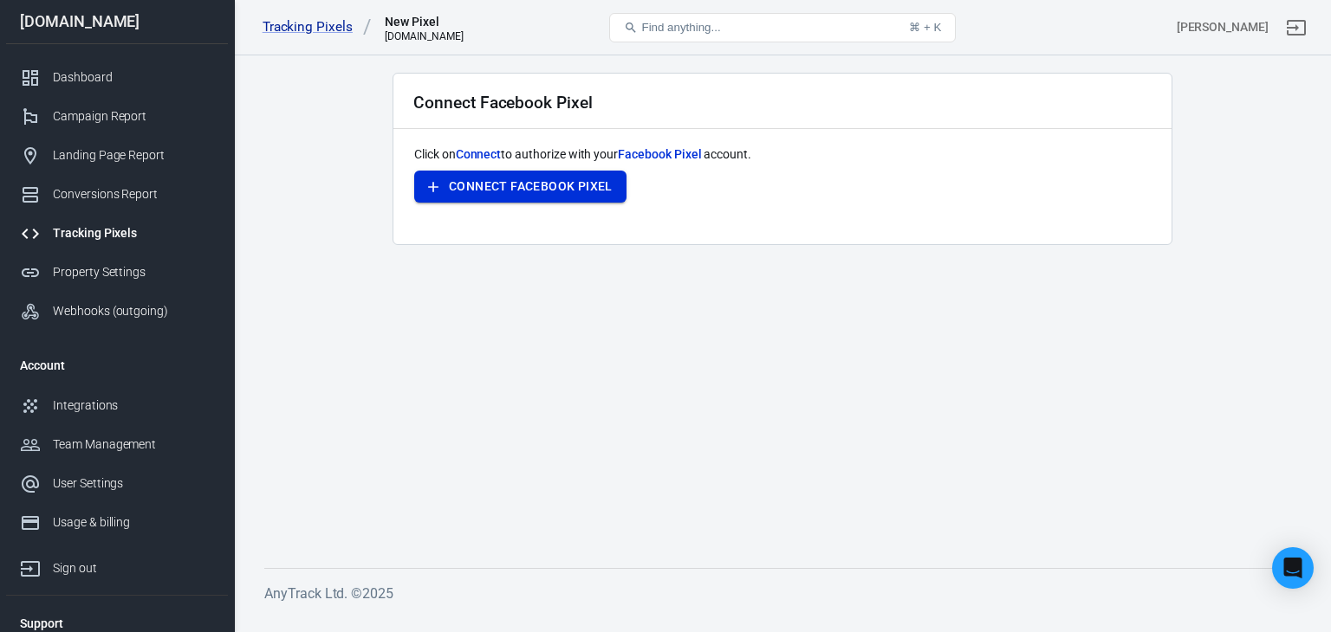
click at [483, 185] on button "Connect Facebook Pixel" at bounding box center [520, 187] width 212 height 32
click at [512, 185] on button "Connect Facebook Pixel" at bounding box center [520, 187] width 212 height 32
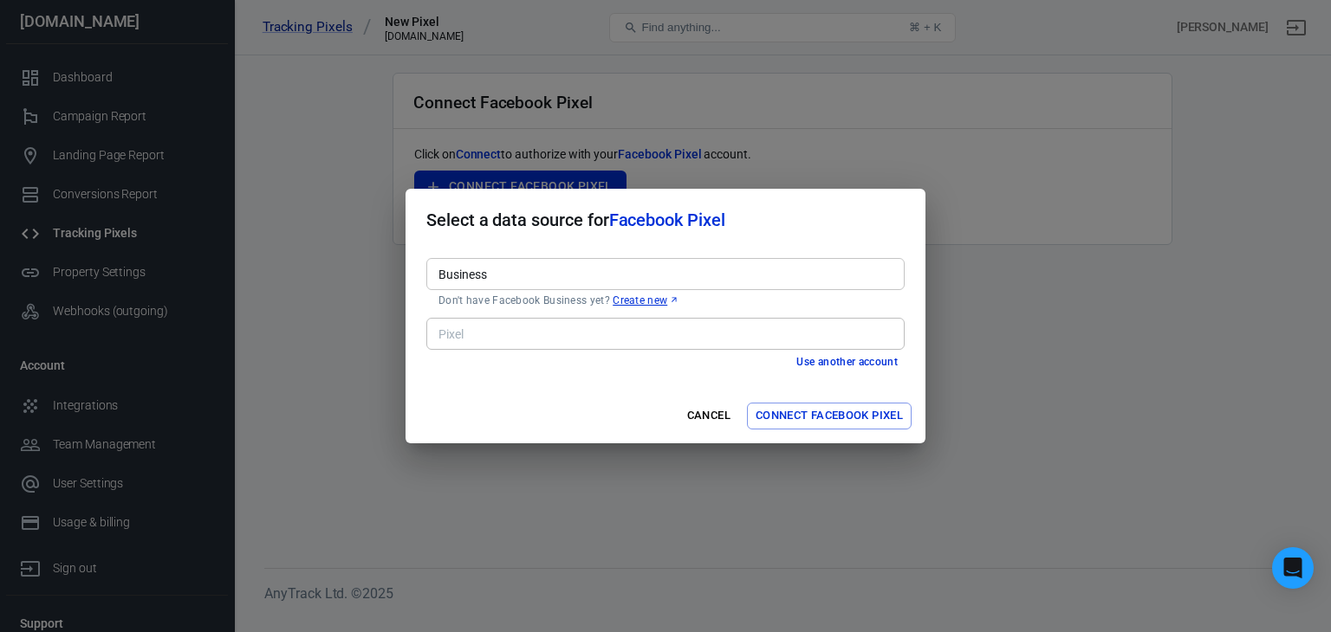
click at [527, 273] on input "Business" at bounding box center [663, 274] width 465 height 22
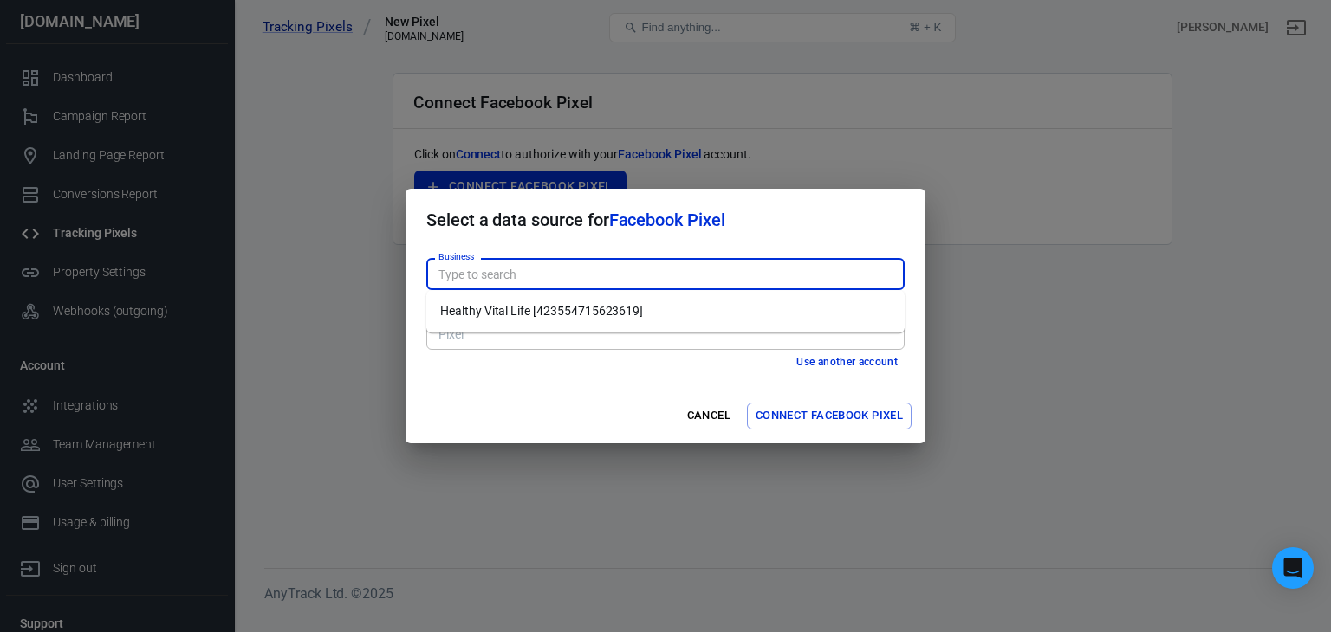
click at [526, 307] on li "Healthy Vital Life [423554715623619]" at bounding box center [665, 311] width 478 height 29
type input "Healthy Vital Life [423554715623619]"
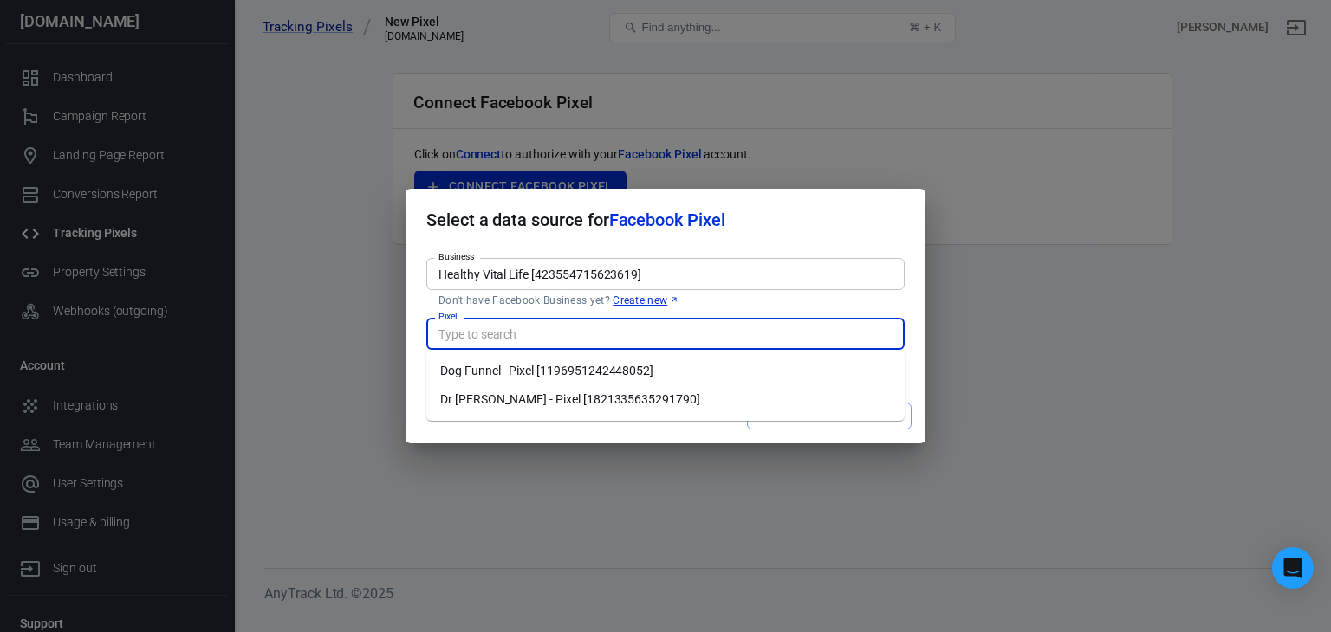
click at [547, 337] on input "Pixel" at bounding box center [663, 334] width 465 height 22
click at [588, 371] on li "Dog Funnel - Pixel [1196951242448052]" at bounding box center [665, 371] width 478 height 29
type input "Dog Funnel - Pixel [1196951242448052]"
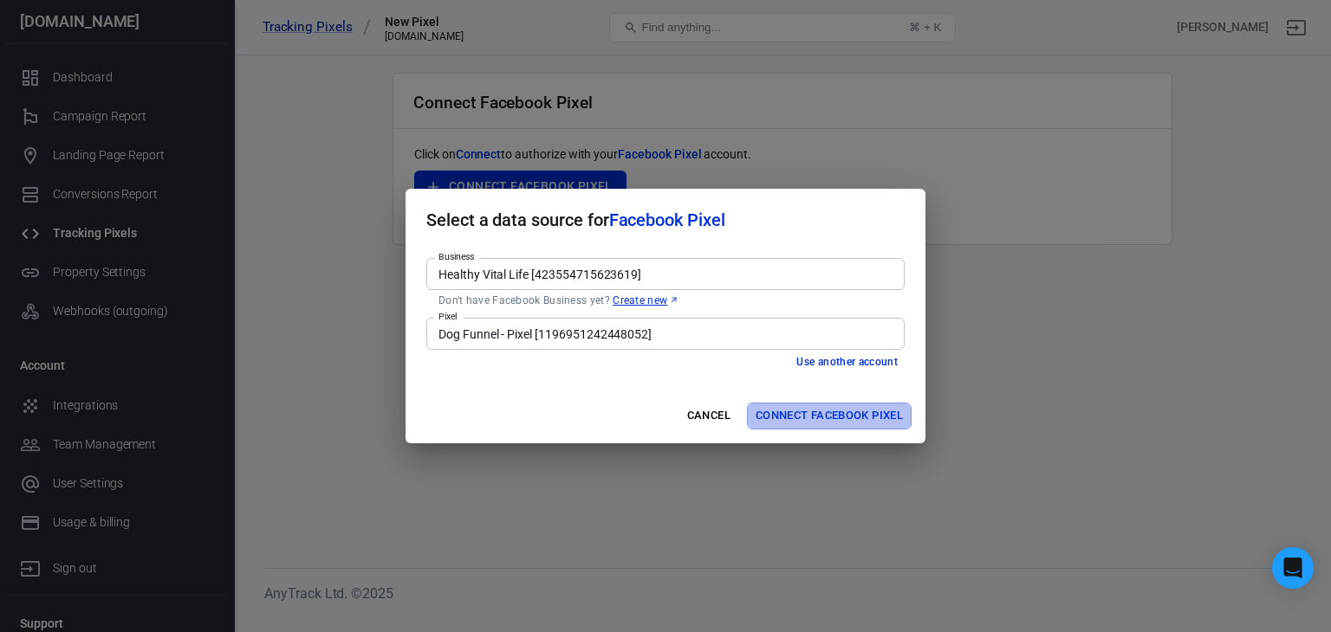
click at [822, 417] on button "Connect Facebook Pixel" at bounding box center [829, 416] width 165 height 27
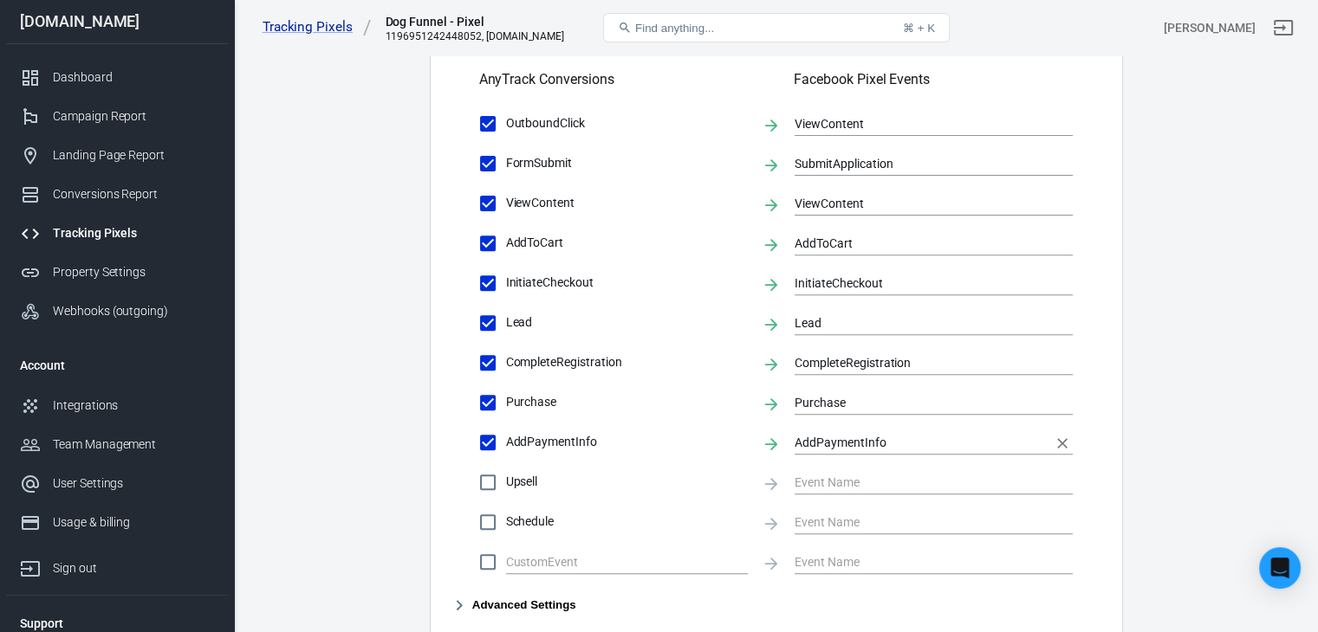
scroll to position [693, 0]
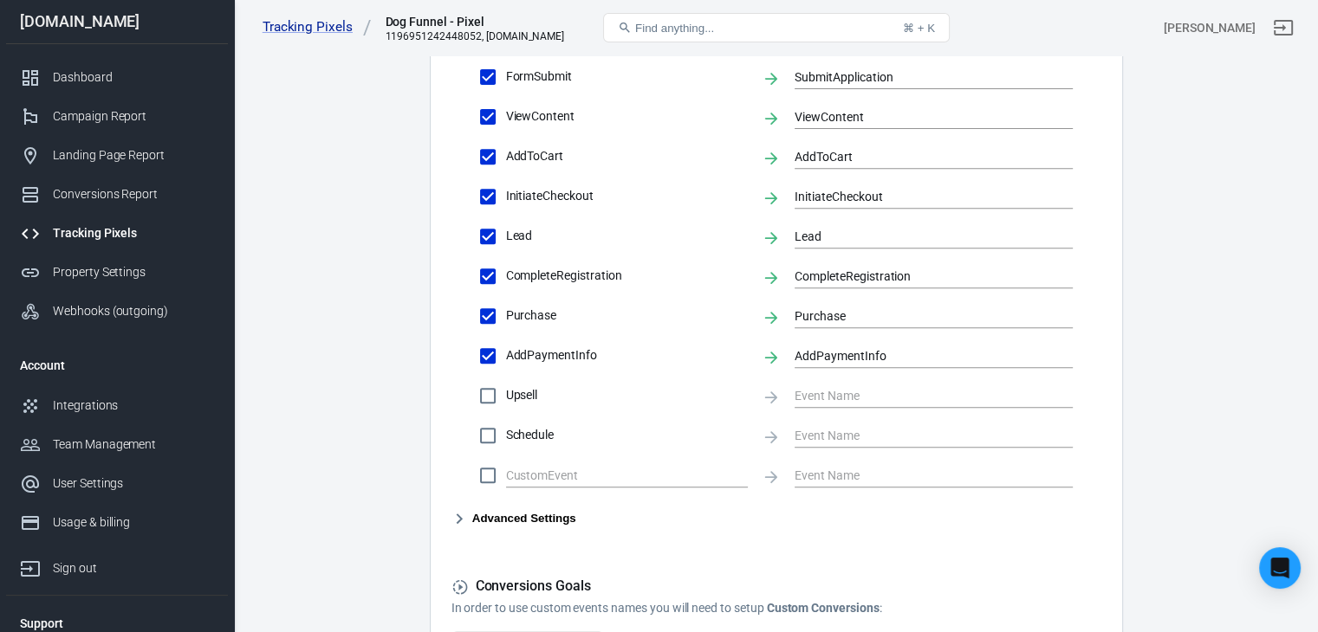
click at [488, 398] on input "Upsell" at bounding box center [488, 396] width 36 height 36
click at [891, 400] on input "text" at bounding box center [920, 396] width 252 height 22
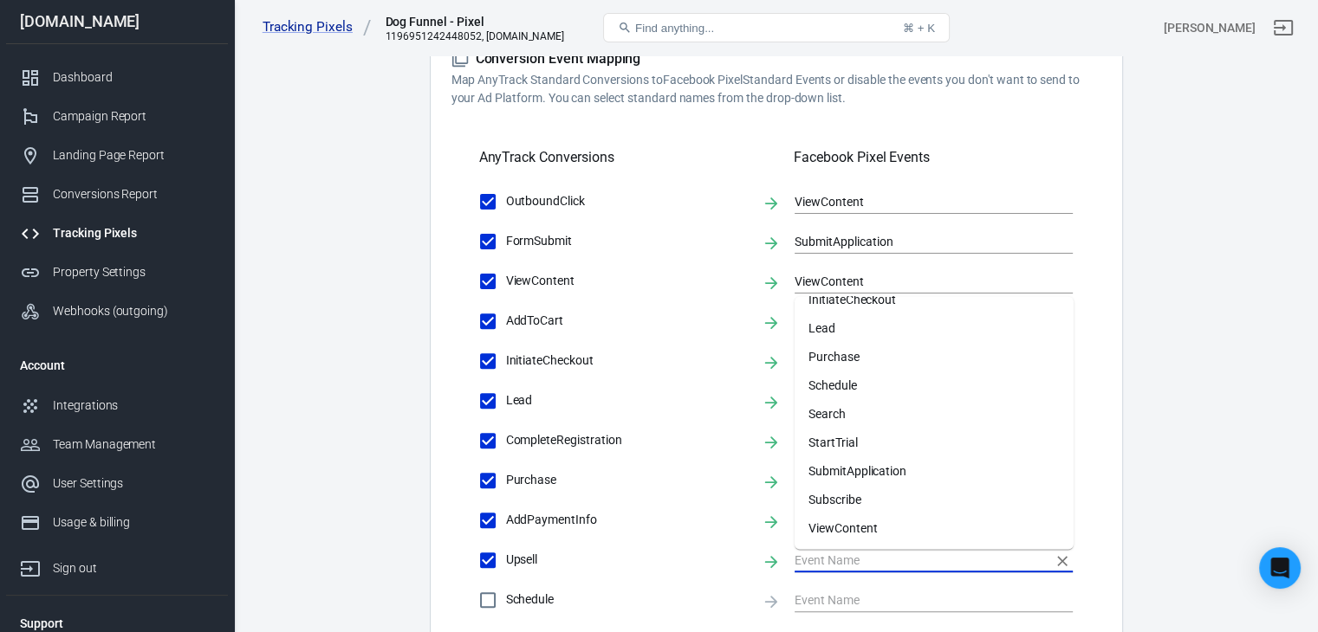
scroll to position [547, 0]
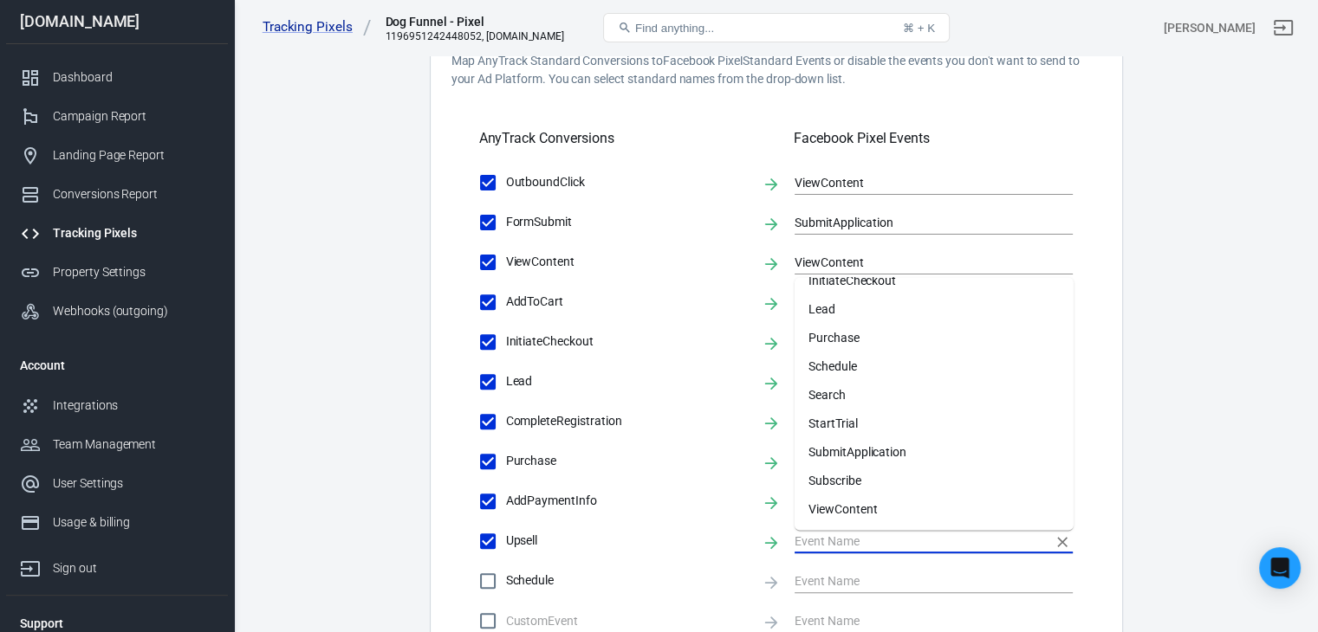
click at [488, 538] on input "Upsell" at bounding box center [488, 541] width 36 height 36
checkbox input "false"
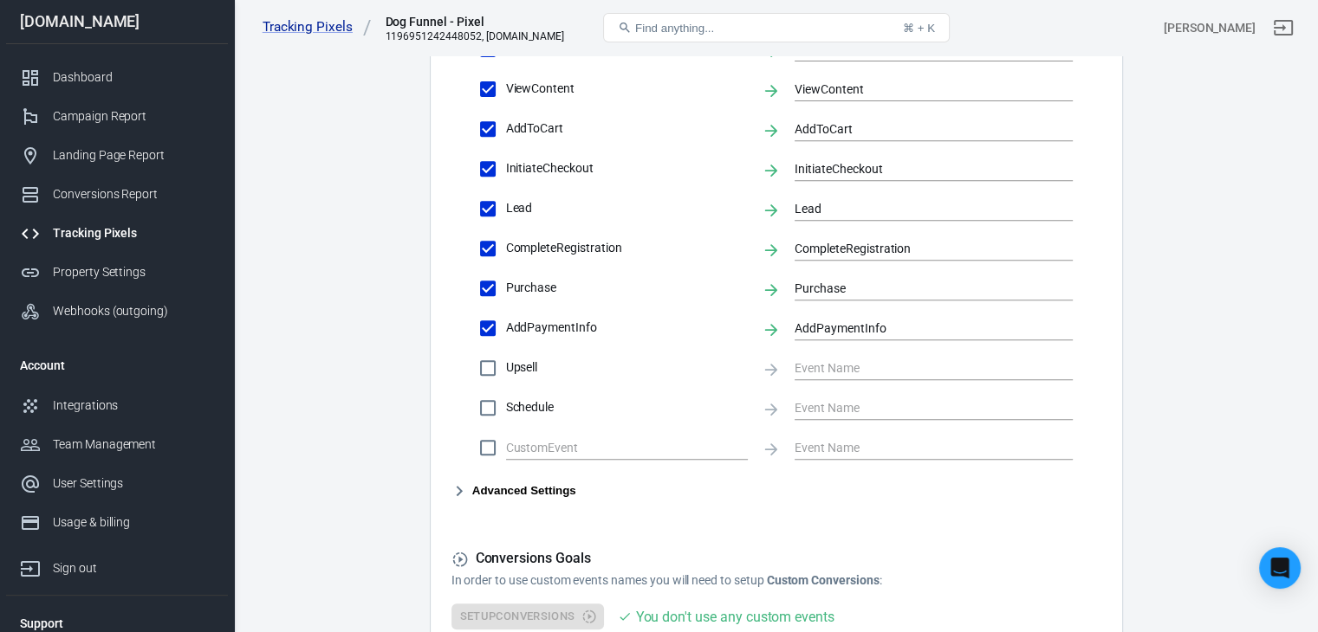
scroll to position [807, 0]
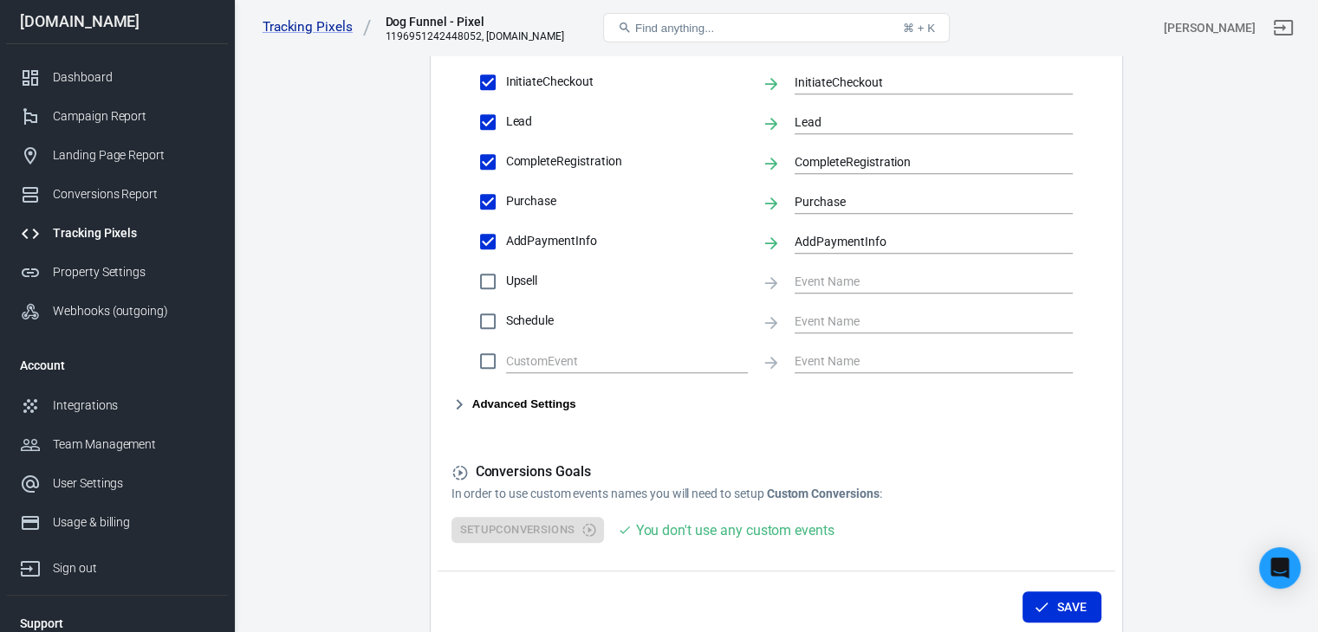
click at [457, 403] on icon "button" at bounding box center [459, 404] width 21 height 21
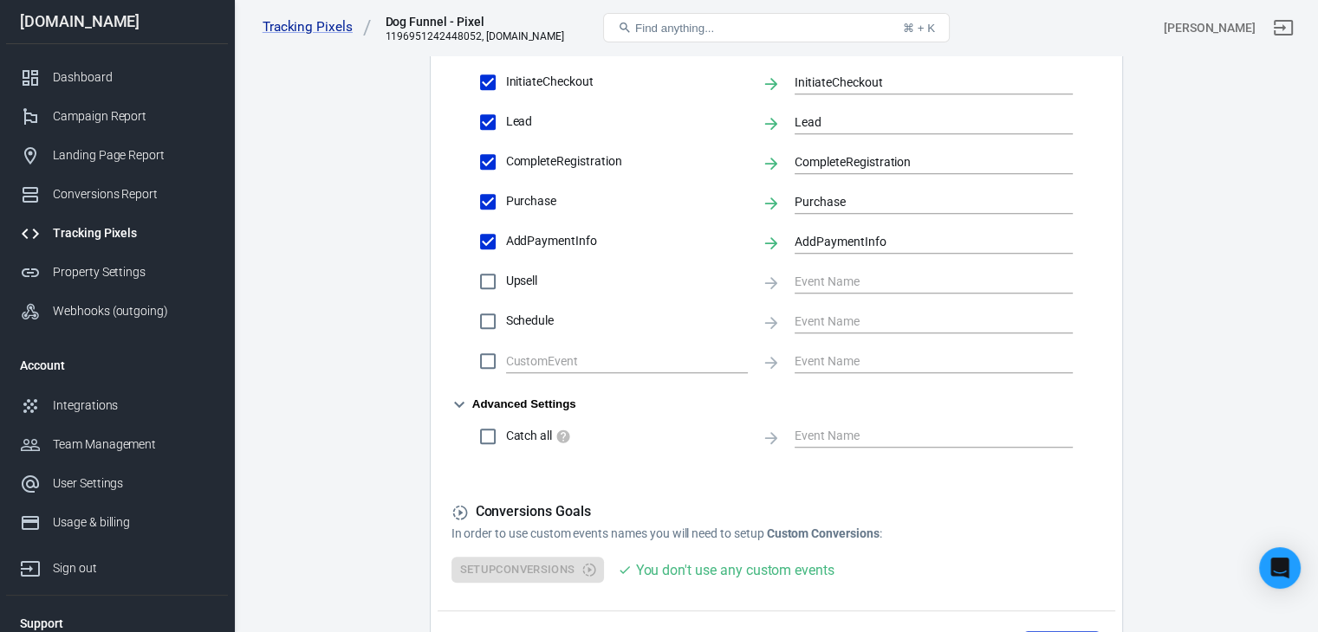
click at [465, 405] on icon "button" at bounding box center [459, 404] width 21 height 21
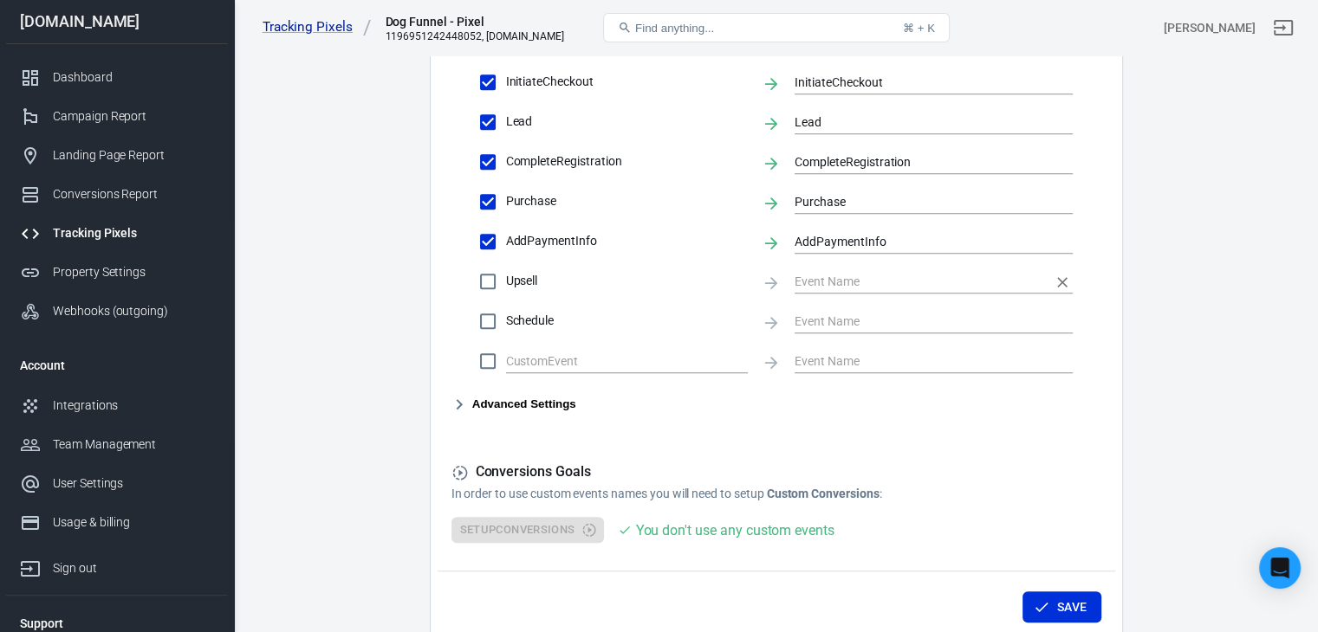
click at [891, 277] on input "text" at bounding box center [920, 281] width 252 height 22
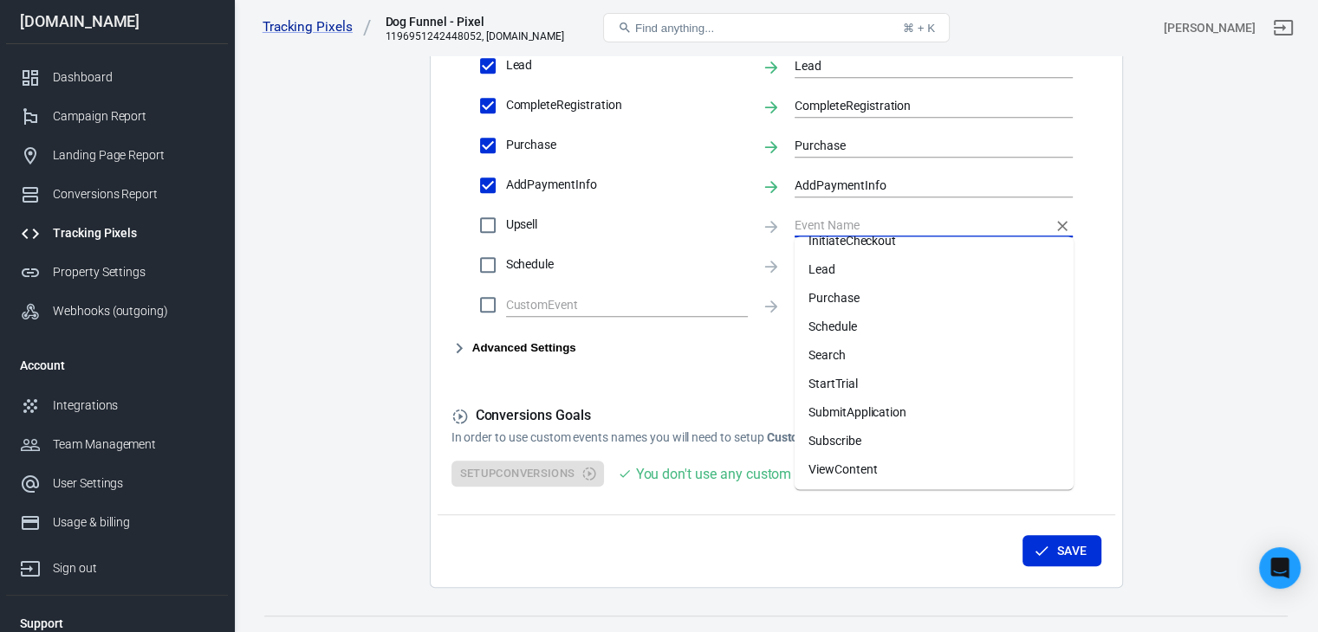
scroll to position [894, 0]
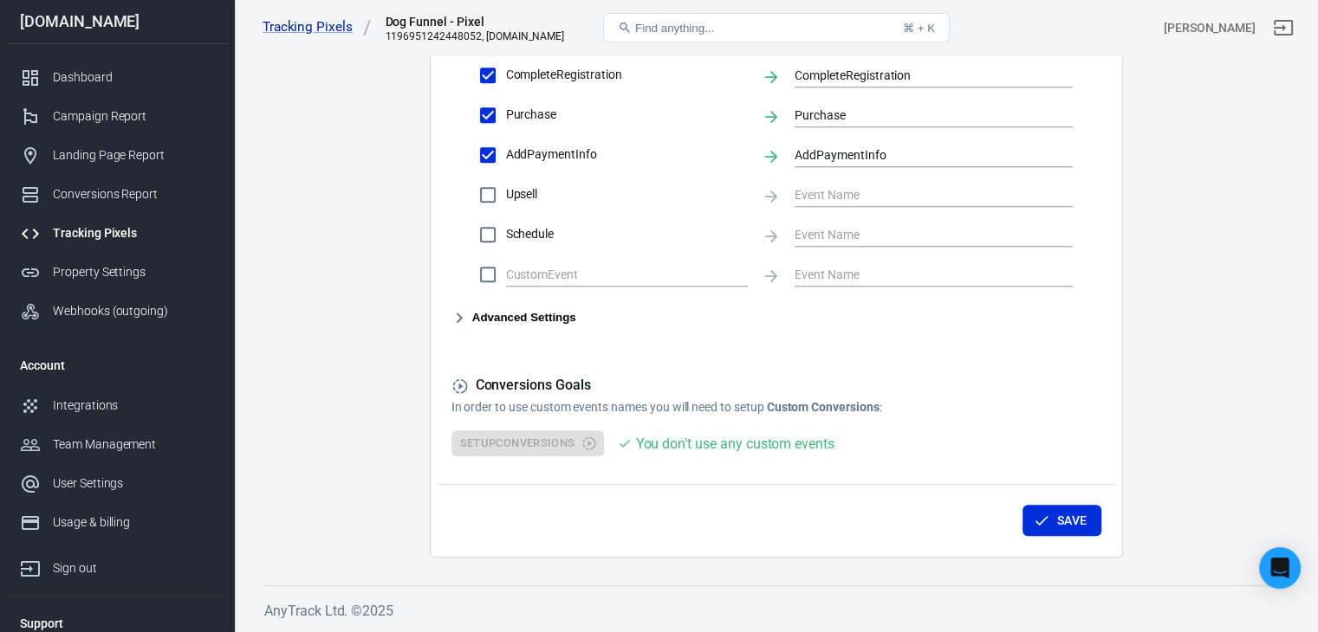
click at [572, 380] on h5 "Conversions Goals" at bounding box center [776, 386] width 650 height 18
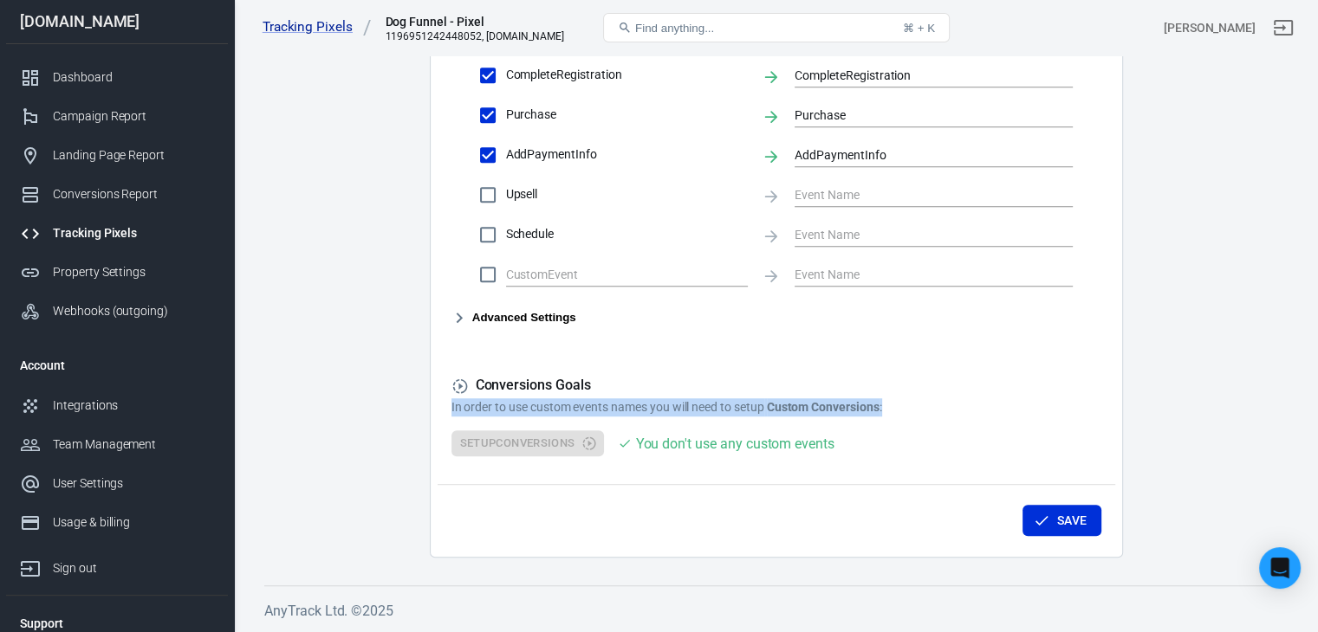
drag, startPoint x: 899, startPoint y: 406, endPoint x: 402, endPoint y: 406, distance: 497.2
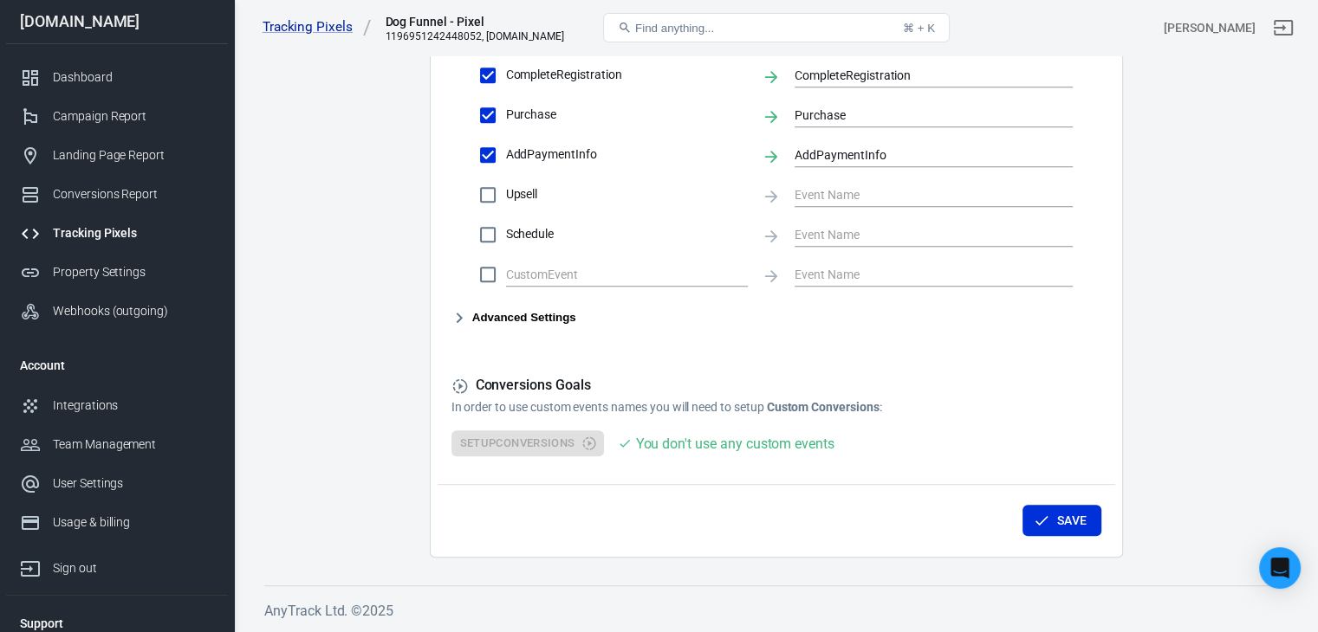
click at [811, 413] on strong "Custom Conversions" at bounding box center [823, 407] width 113 height 14
click at [681, 429] on div "Conversions Goals In order to use custom events names you will need to setup Cu…" at bounding box center [776, 417] width 650 height 81
click at [839, 407] on strong "Custom Conversions" at bounding box center [823, 407] width 113 height 14
click at [1068, 523] on button "Save" at bounding box center [1061, 521] width 79 height 32
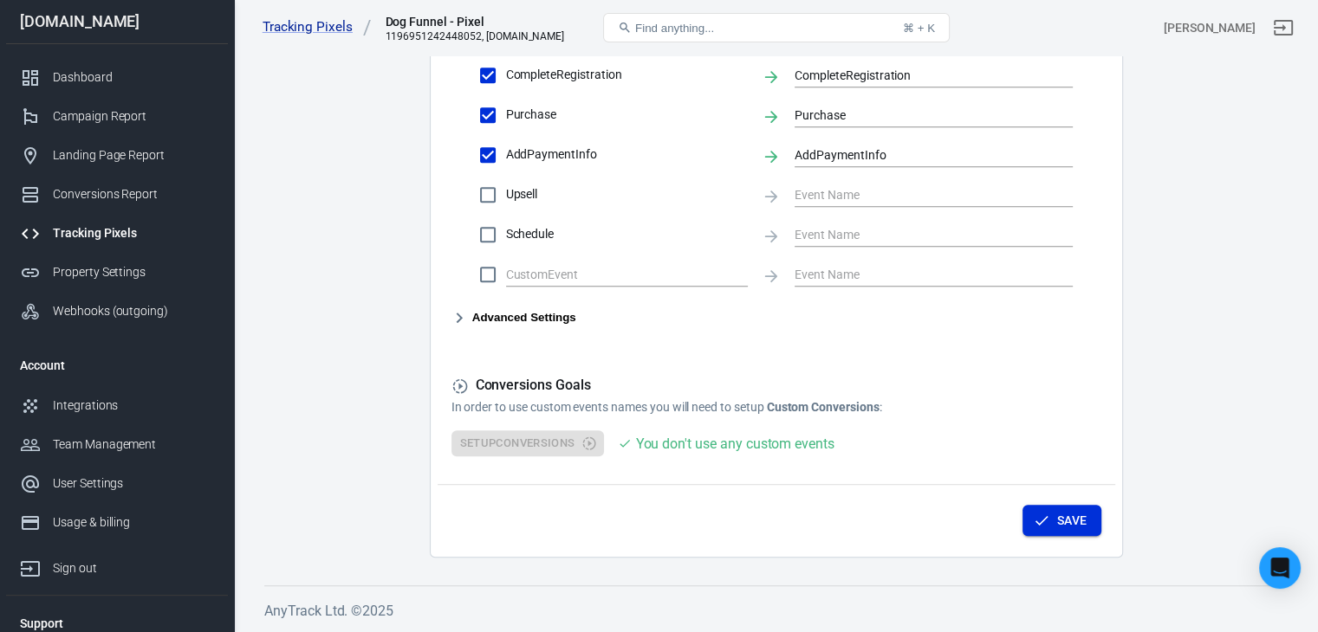
click at [1051, 517] on button "Save" at bounding box center [1061, 521] width 79 height 32
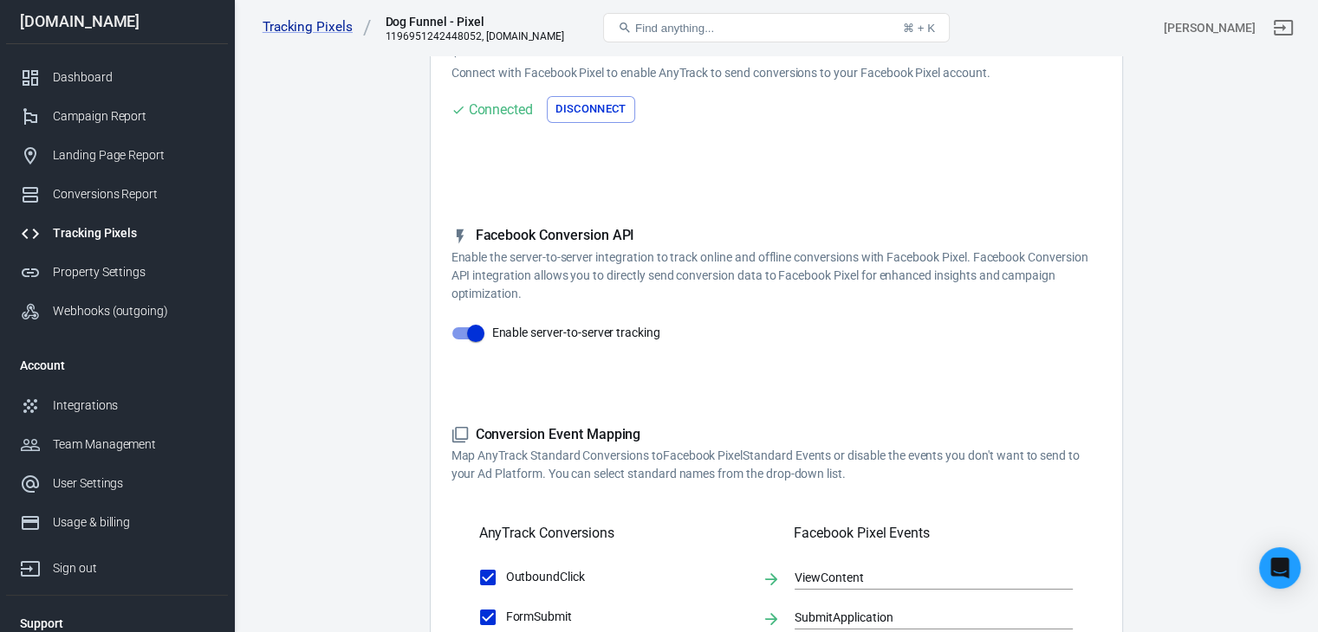
scroll to position [0, 0]
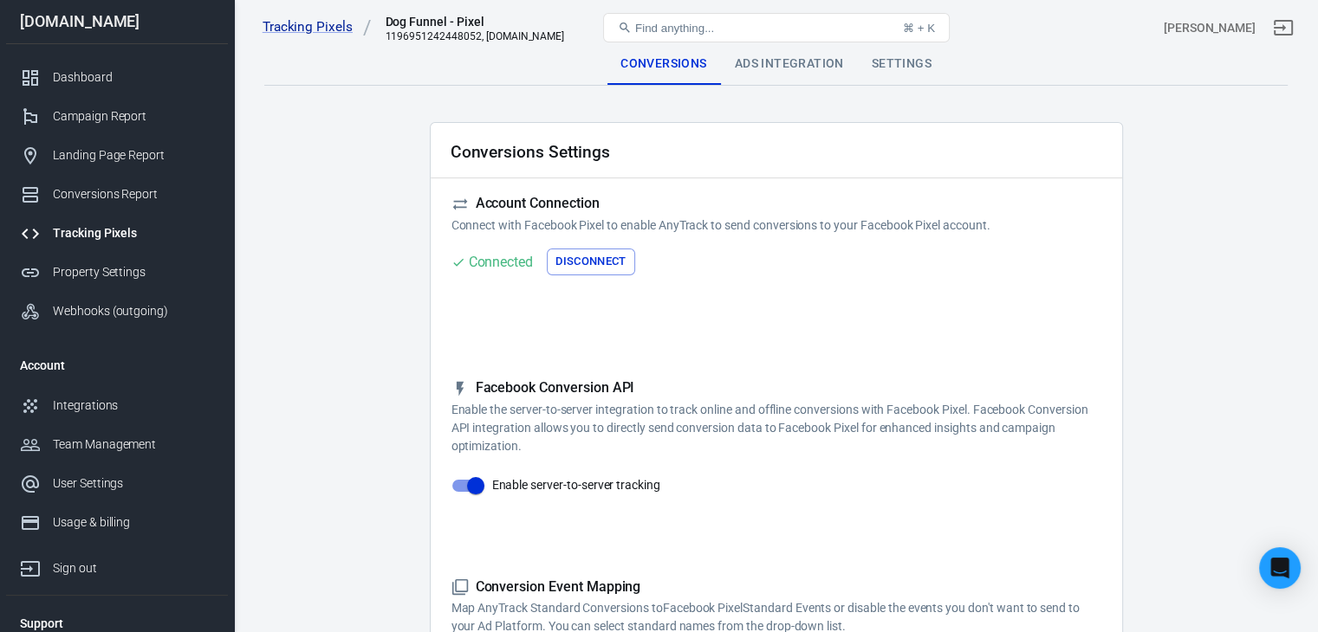
click at [823, 64] on div "Ads Integration" at bounding box center [789, 64] width 137 height 42
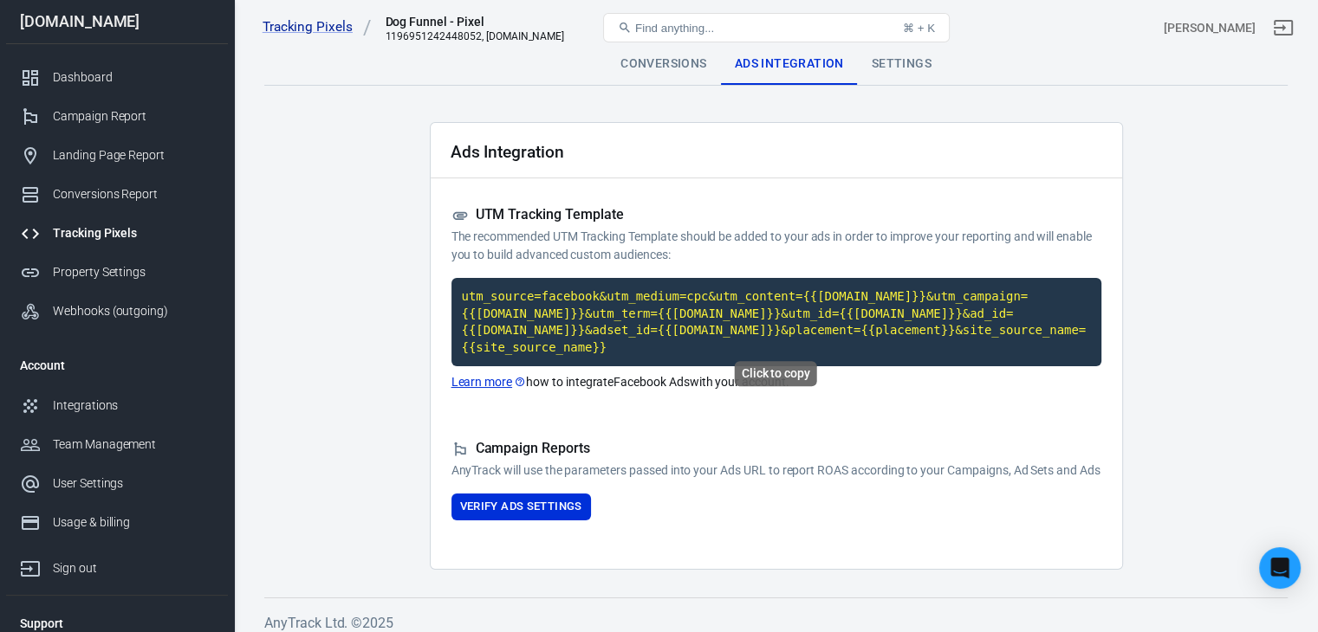
click at [552, 320] on code "utm_source=facebook&utm_medium=cpc&utm_content={{adset.name}}&utm_campaign={{ca…" at bounding box center [776, 322] width 650 height 88
click at [716, 308] on code "utm_source=facebook&utm_medium=cpc&utm_content={{adset.name}}&utm_campaign={{ca…" at bounding box center [776, 322] width 650 height 88
click at [566, 503] on button "Verify Ads Settings" at bounding box center [520, 507] width 139 height 27
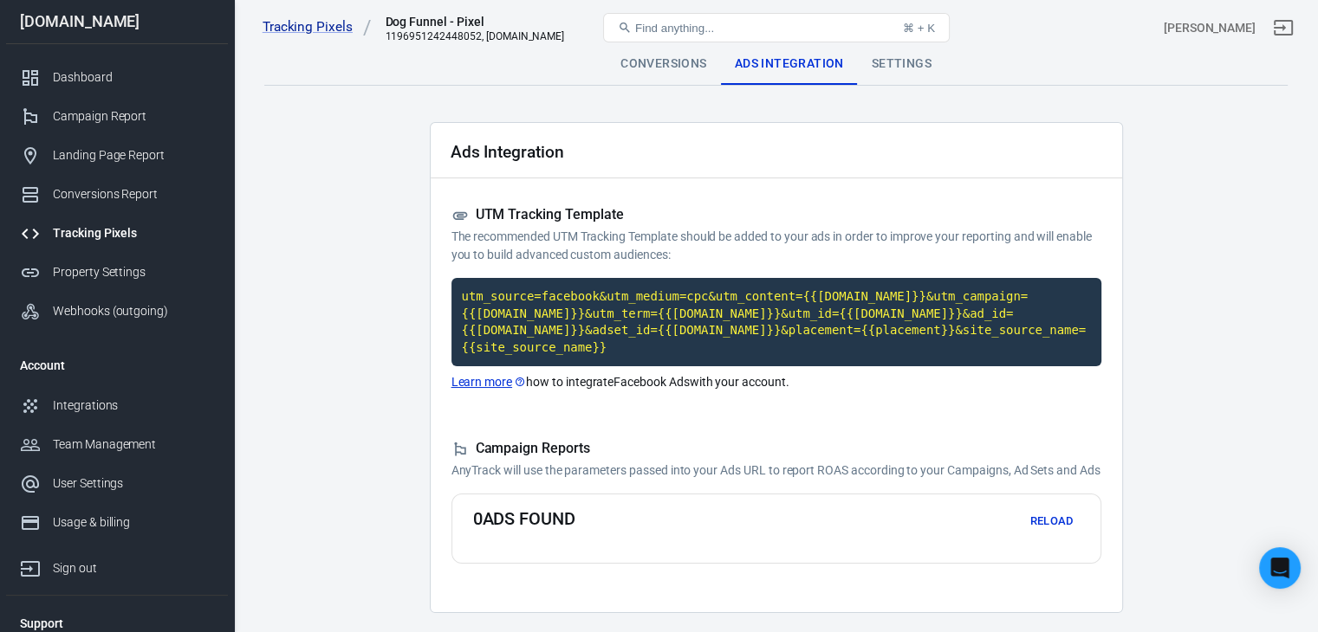
click at [479, 373] on link "Learn more" at bounding box center [488, 382] width 75 height 18
click at [118, 233] on div "Tracking Pixels" at bounding box center [133, 233] width 161 height 18
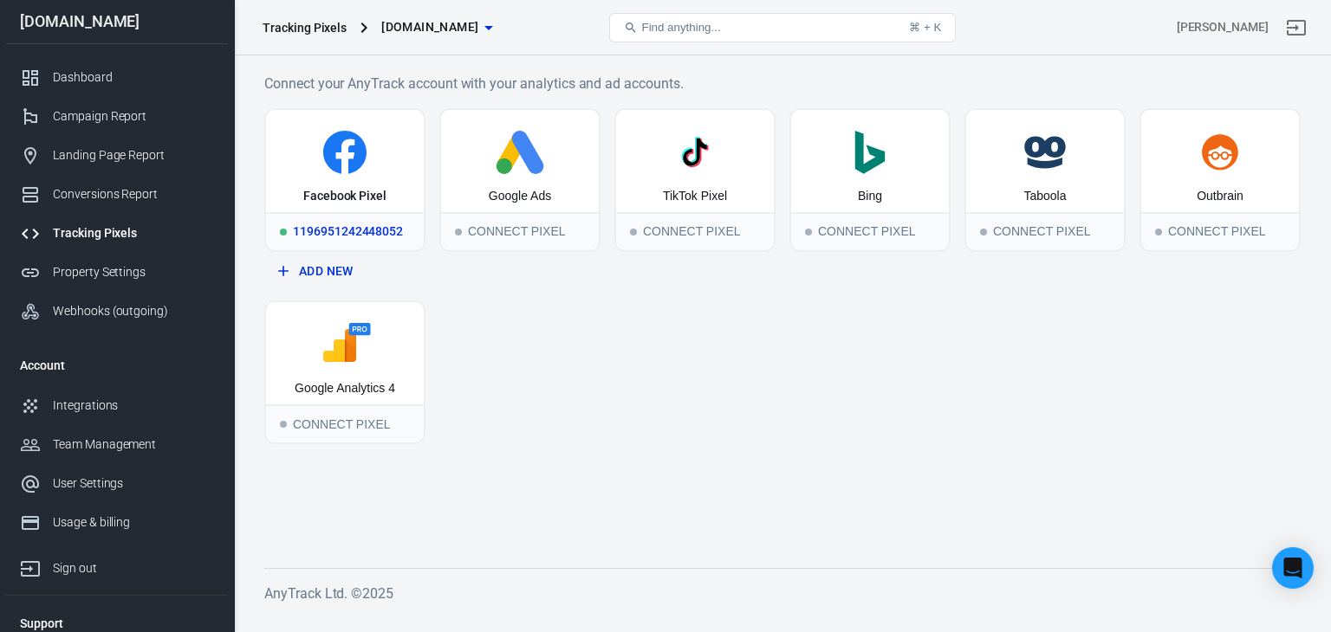
click at [338, 171] on icon at bounding box center [344, 152] width 43 height 43
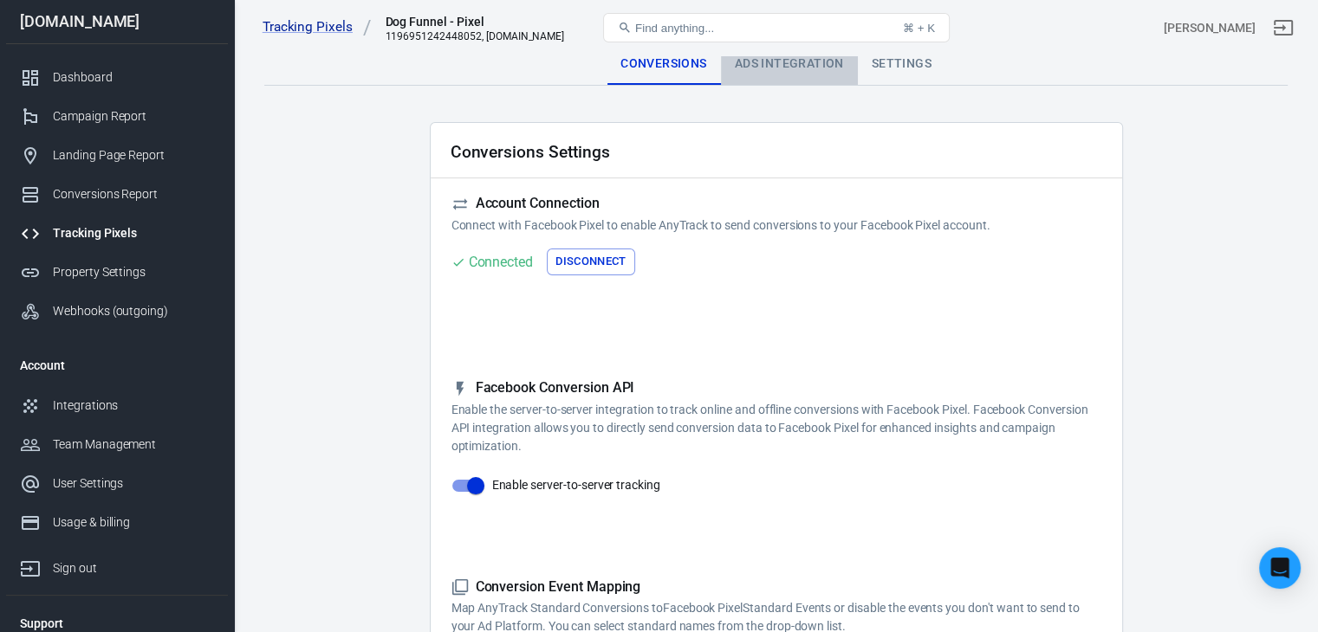
click at [824, 56] on div "Ads Integration" at bounding box center [789, 64] width 137 height 42
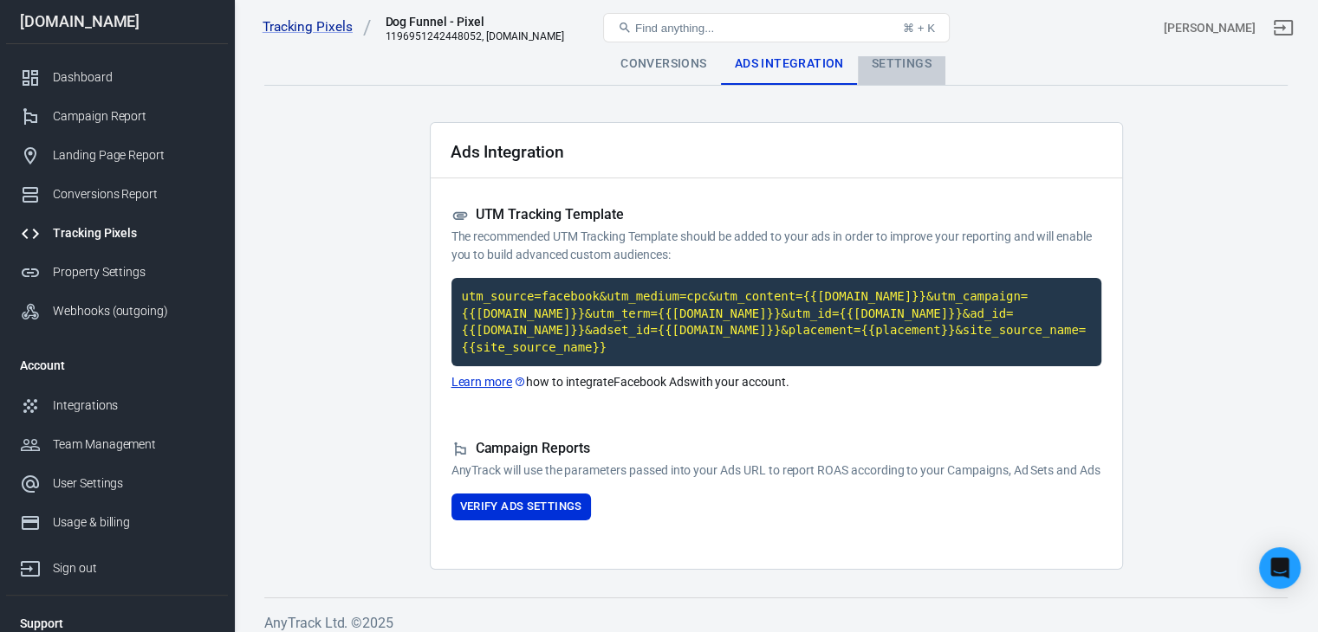
click at [932, 65] on div "Settings" at bounding box center [901, 64] width 87 height 42
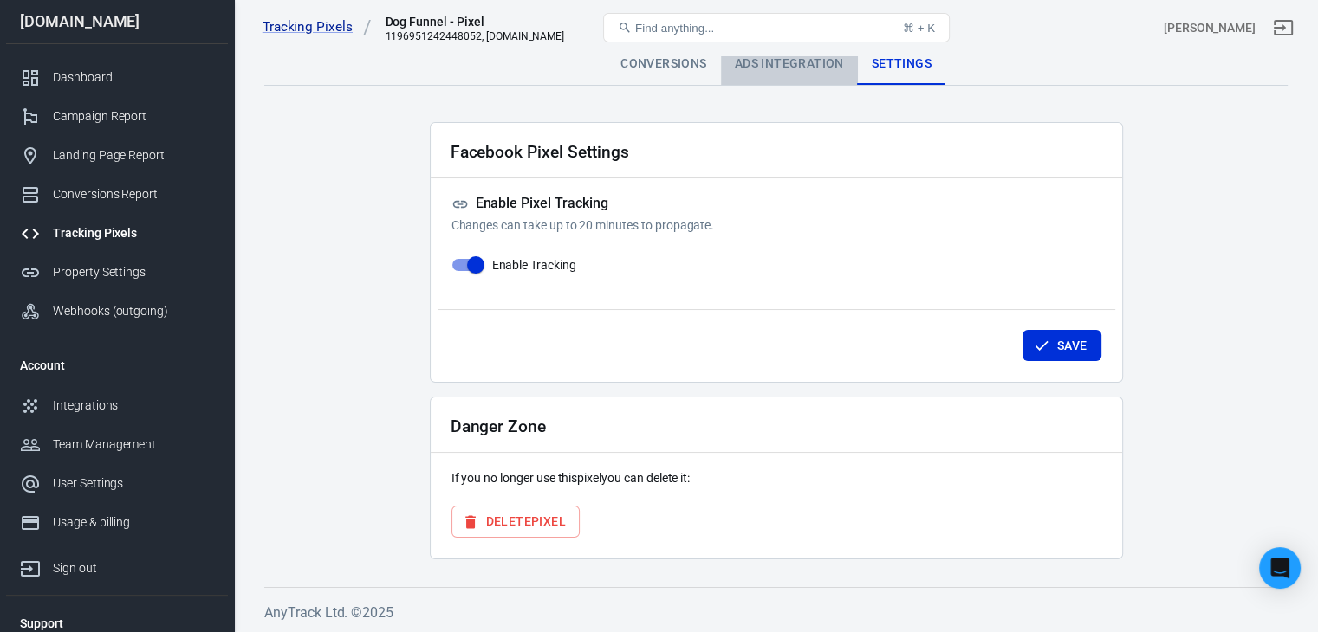
click at [781, 65] on div "Ads Integration" at bounding box center [789, 64] width 137 height 42
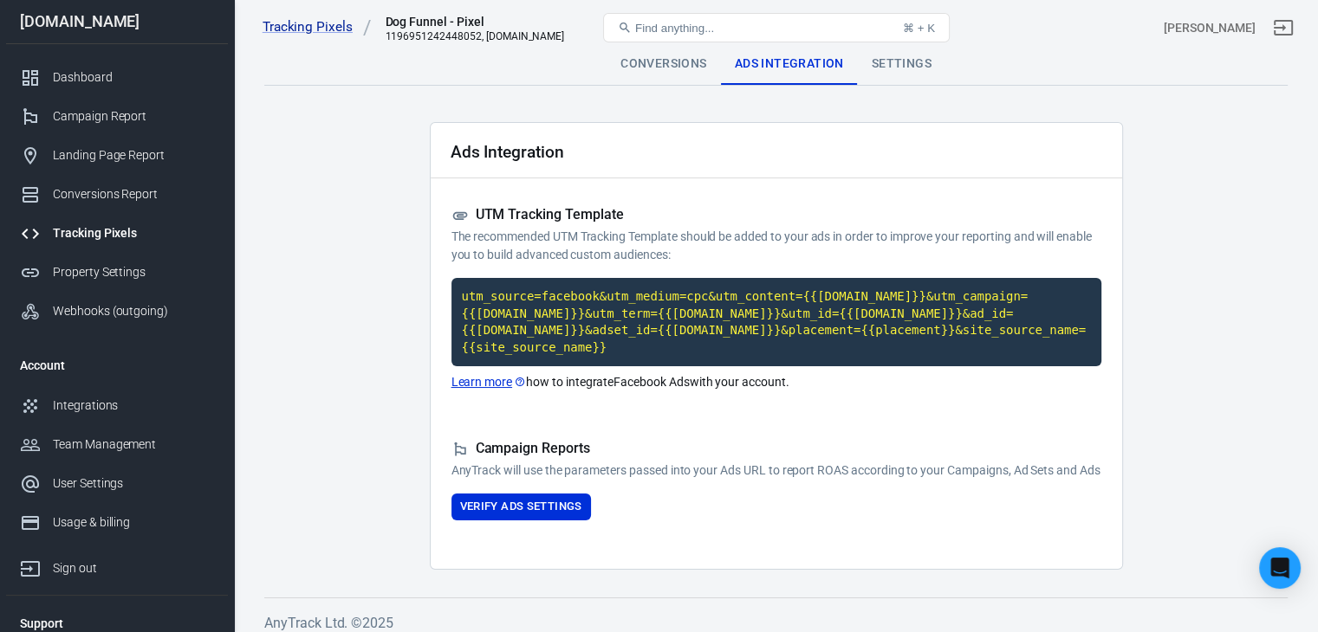
click at [676, 65] on div "Conversions" at bounding box center [662, 64] width 113 height 42
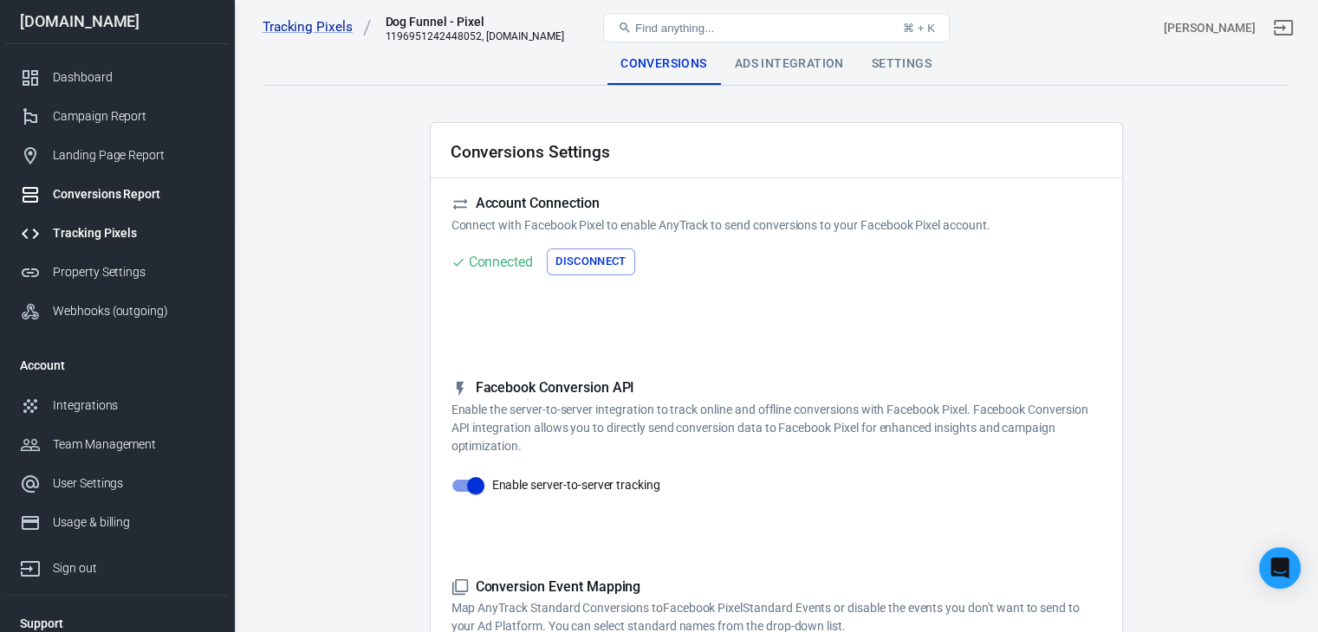
click at [111, 189] on div "Conversions Report" at bounding box center [133, 194] width 161 height 18
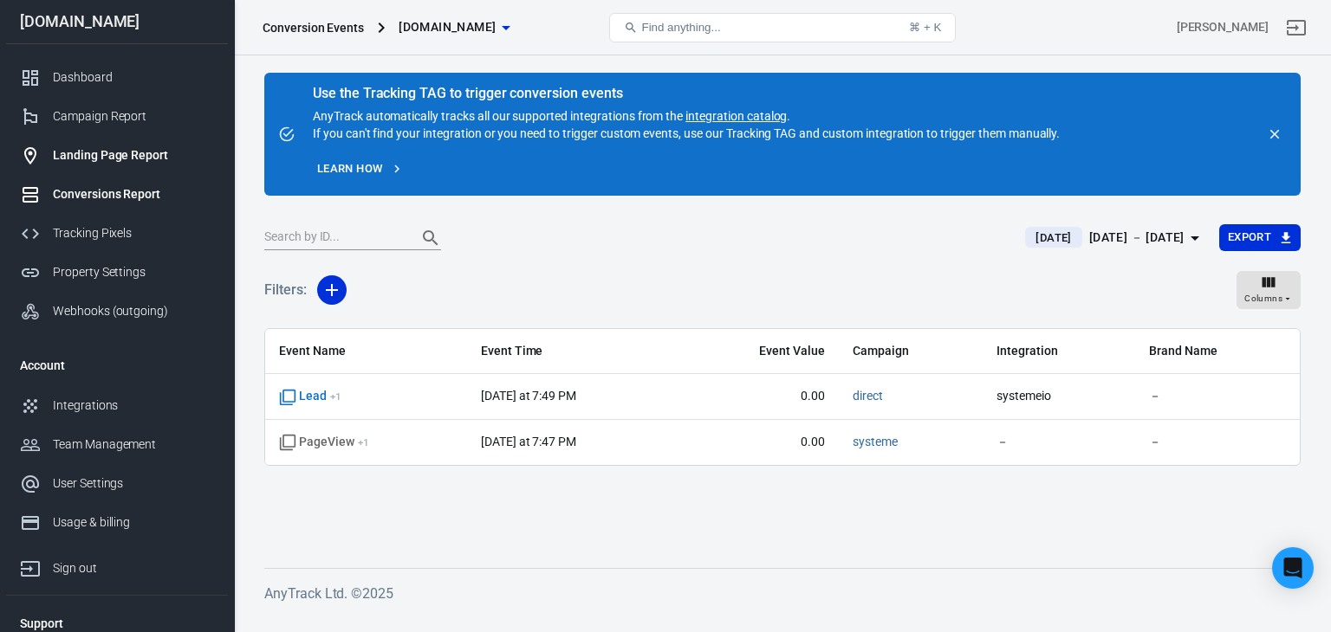
click at [115, 157] on div "Landing Page Report" at bounding box center [133, 155] width 161 height 18
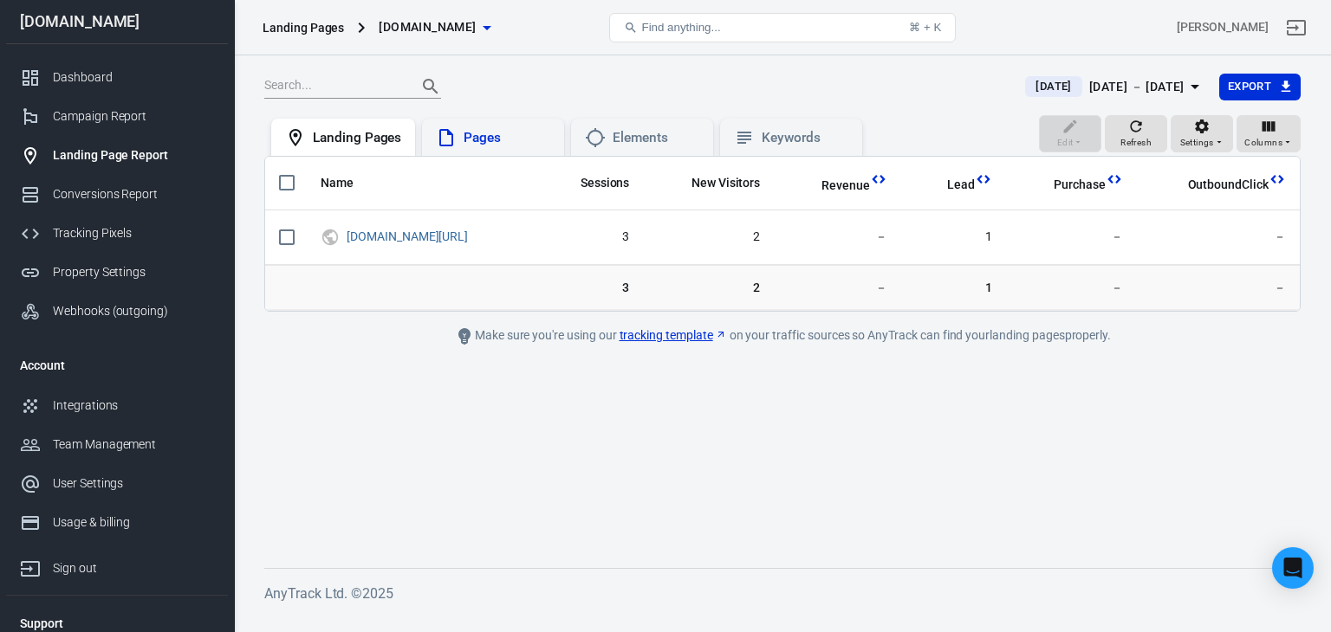
click at [485, 147] on div "Pages" at bounding box center [493, 137] width 114 height 21
click at [630, 143] on div "Elements" at bounding box center [655, 138] width 87 height 18
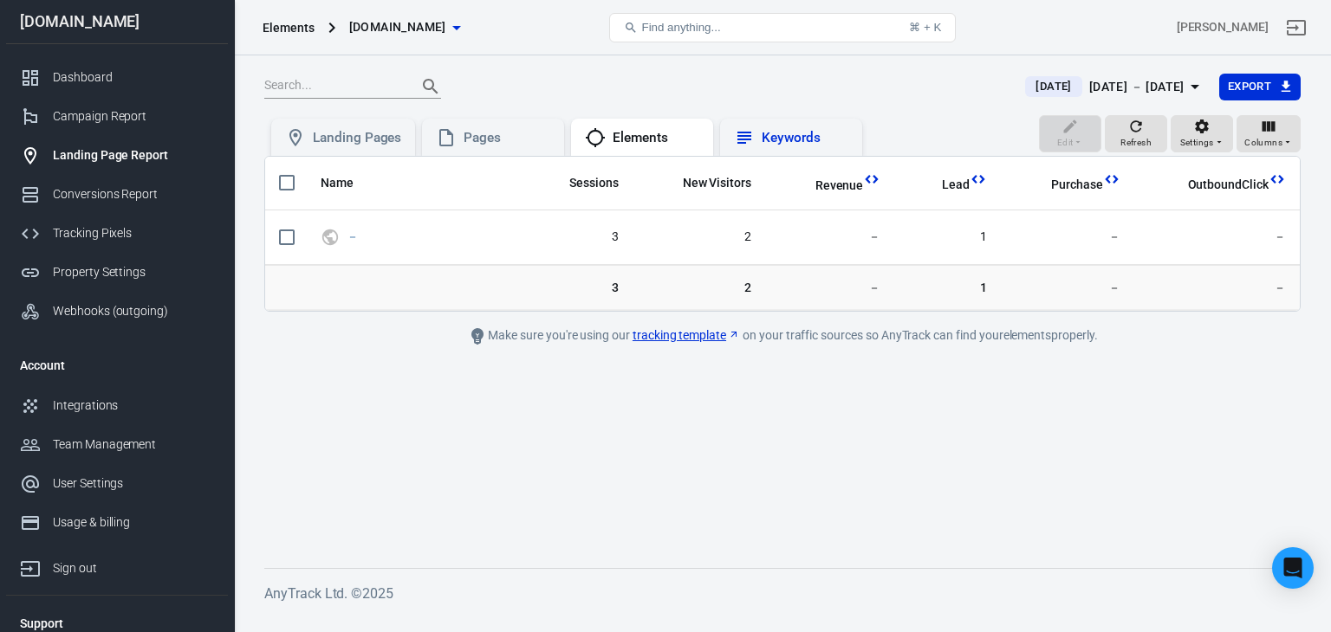
click at [765, 140] on div "Keywords" at bounding box center [804, 138] width 87 height 18
click at [365, 126] on div "Landing Pages" at bounding box center [343, 138] width 144 height 38
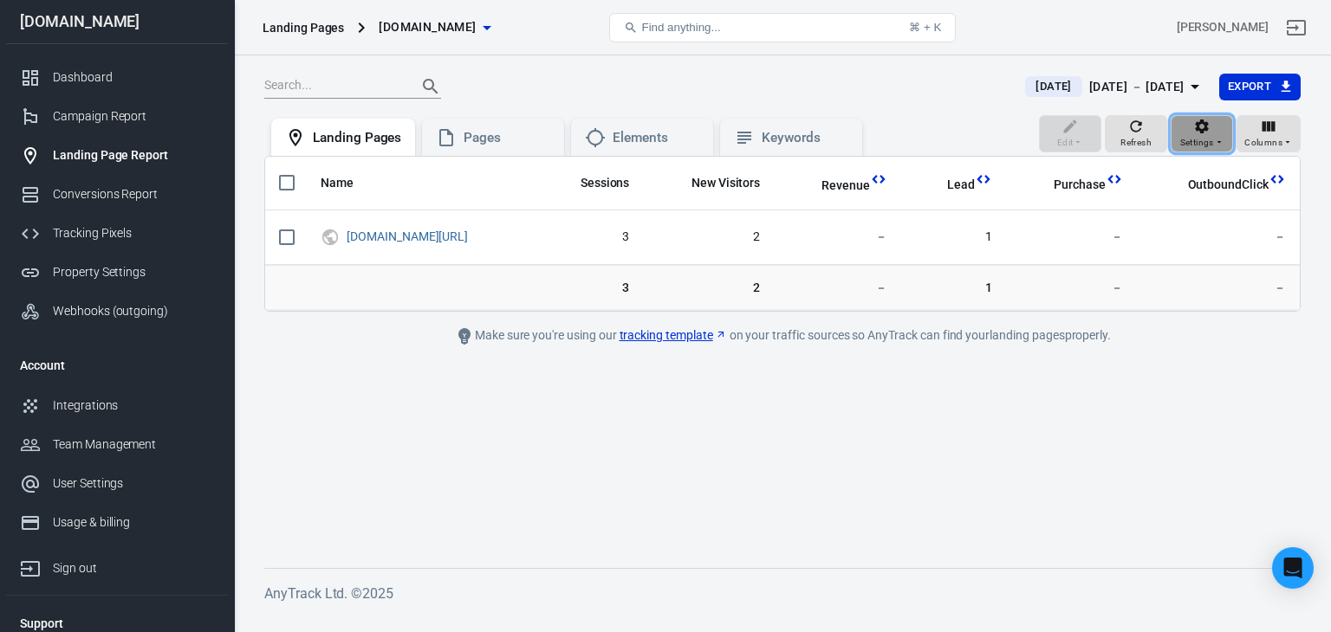
click at [1213, 138] on span "Settings" at bounding box center [1197, 143] width 34 height 16
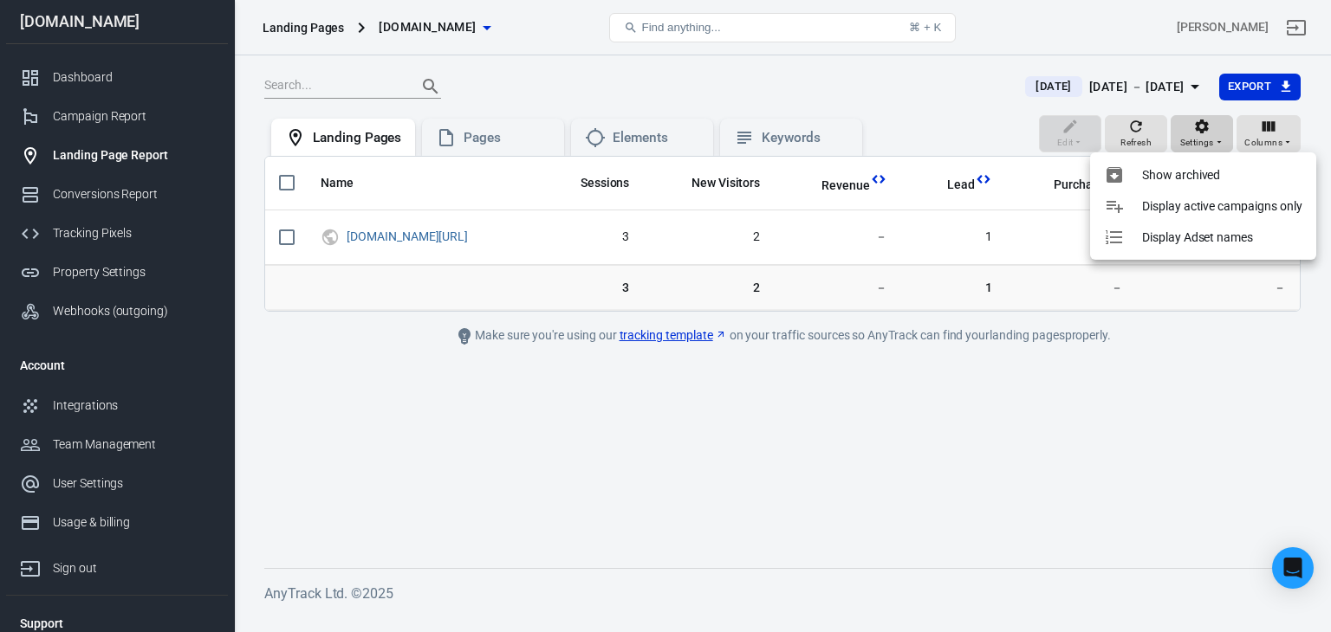
click at [1213, 138] on div at bounding box center [665, 316] width 1331 height 632
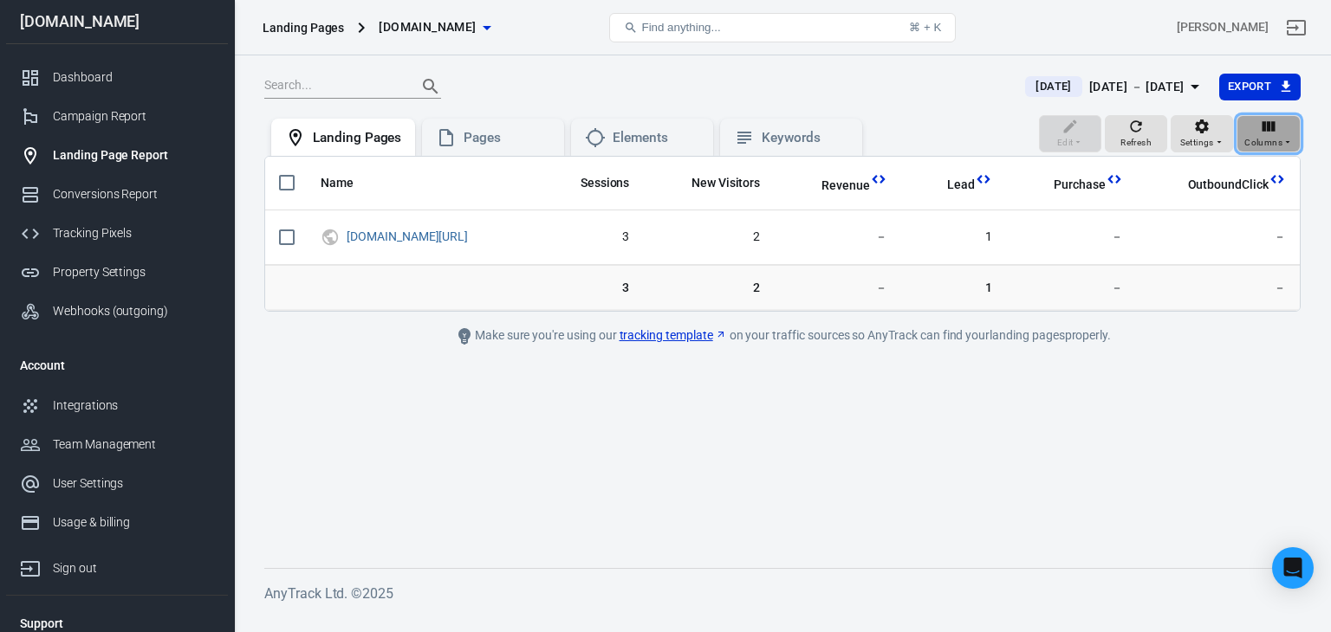
click at [1273, 138] on span "Columns" at bounding box center [1263, 143] width 38 height 16
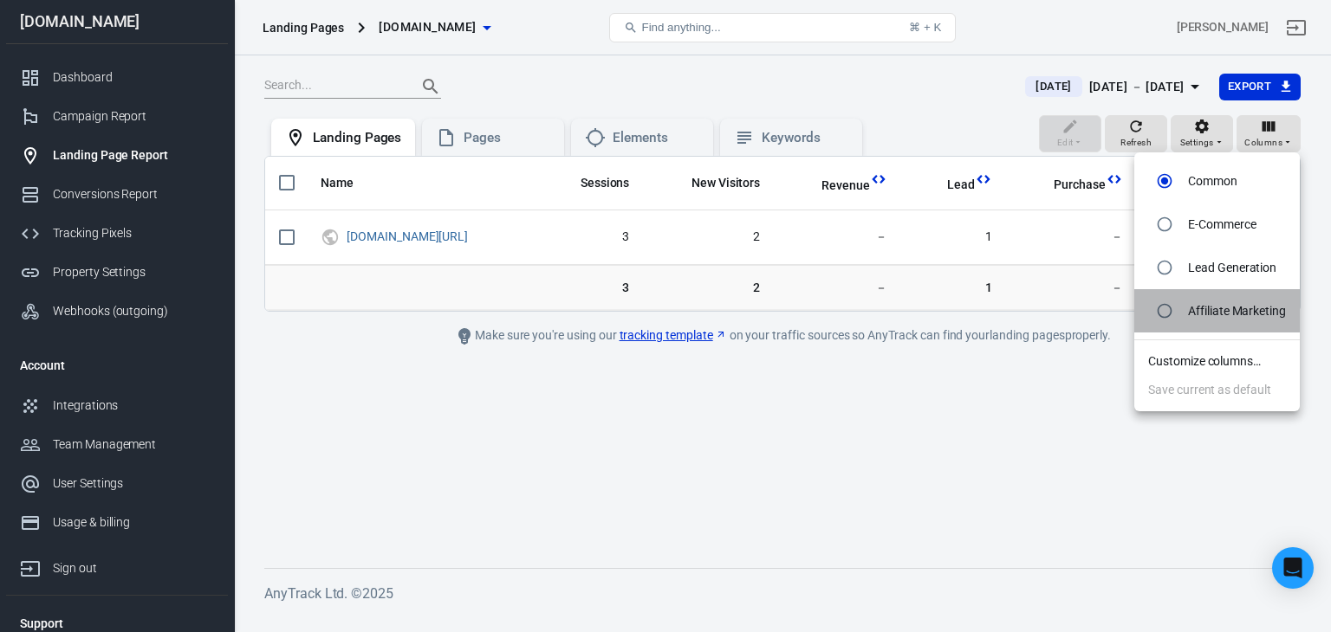
click at [1233, 311] on p "Affiliate Marketing" at bounding box center [1237, 311] width 98 height 18
radio input "false"
radio input "true"
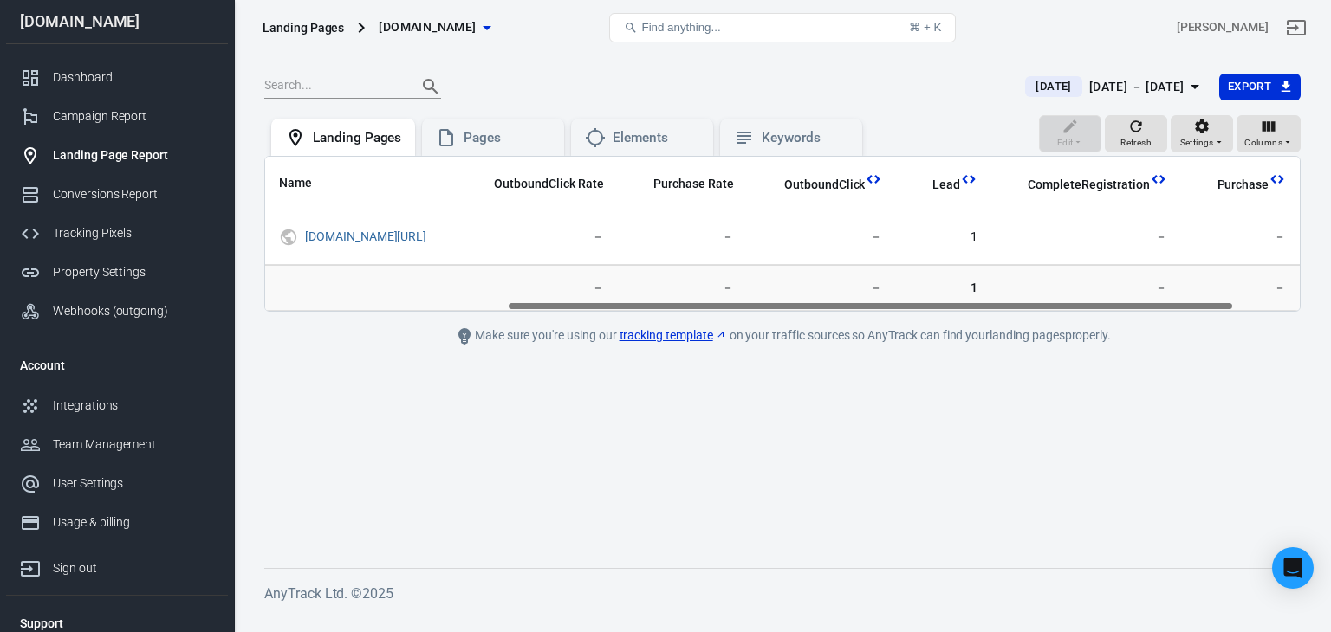
scroll to position [0, 436]
drag, startPoint x: 835, startPoint y: 303, endPoint x: 1214, endPoint y: 292, distance: 378.7
click at [1214, 292] on div "Name Sessions New Visitors Revenue OutboundClick Rate Purchase Rate OutboundCli…" at bounding box center [782, 234] width 1036 height 156
click at [1257, 120] on div "Columns" at bounding box center [1268, 134] width 49 height 33
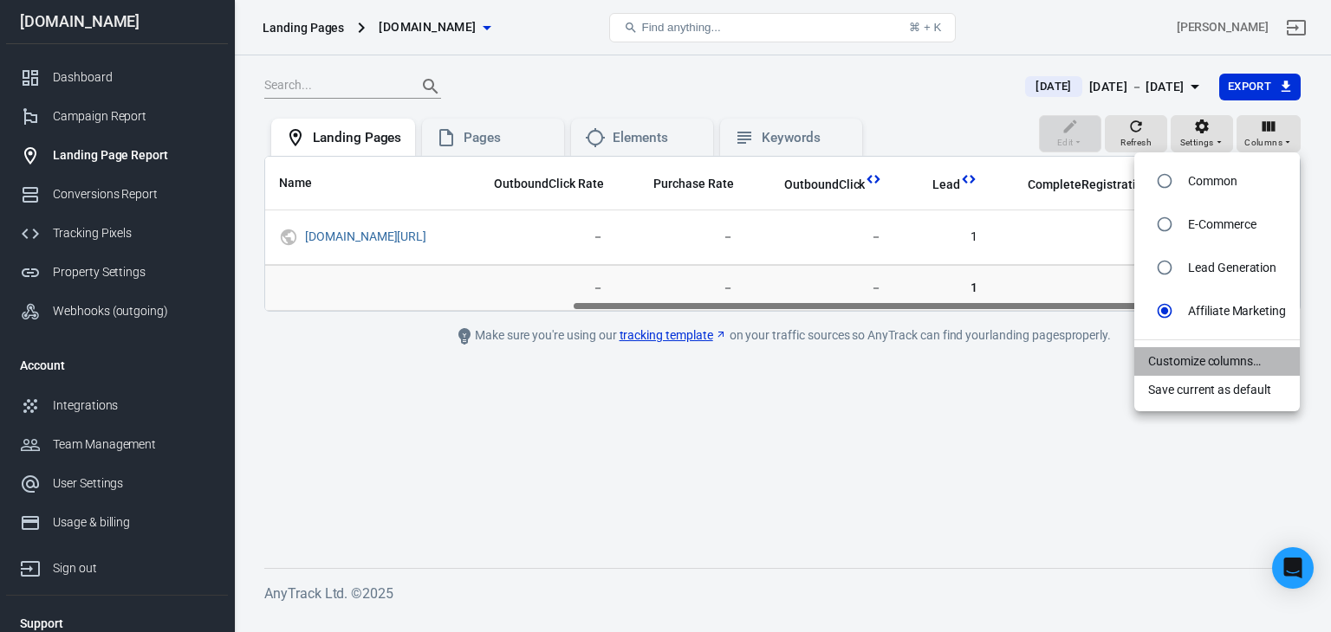
click at [1204, 369] on li "Customize columns…" at bounding box center [1216, 361] width 165 height 29
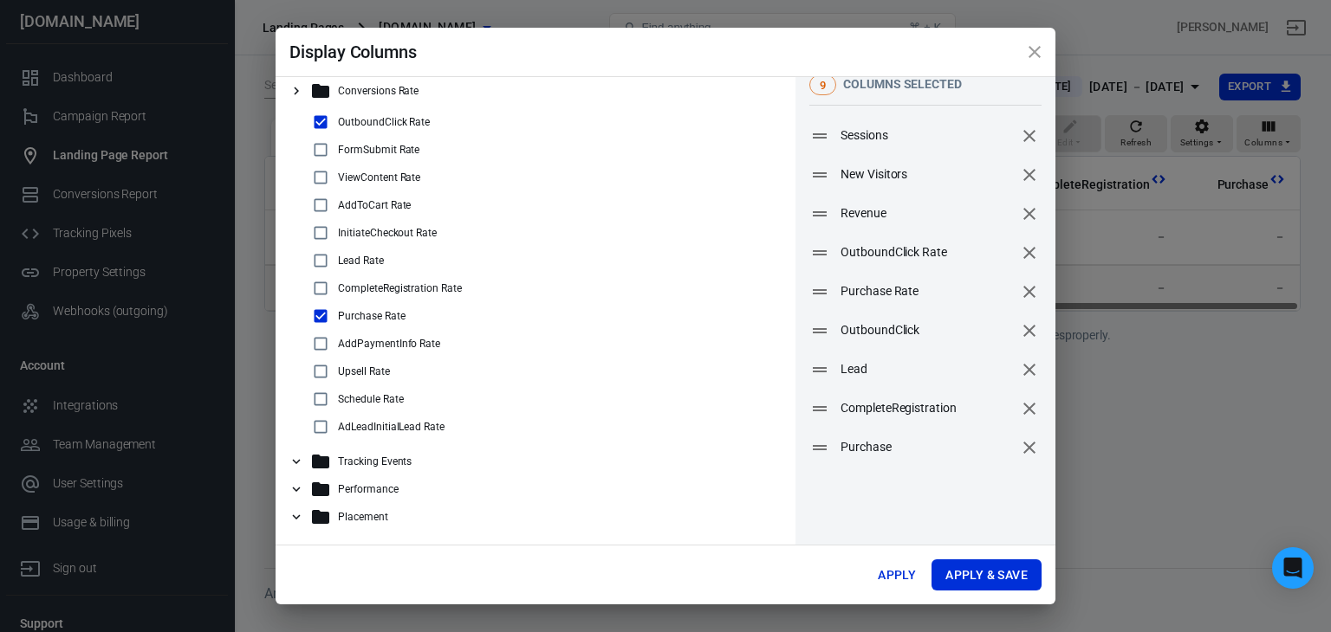
scroll to position [0, 0]
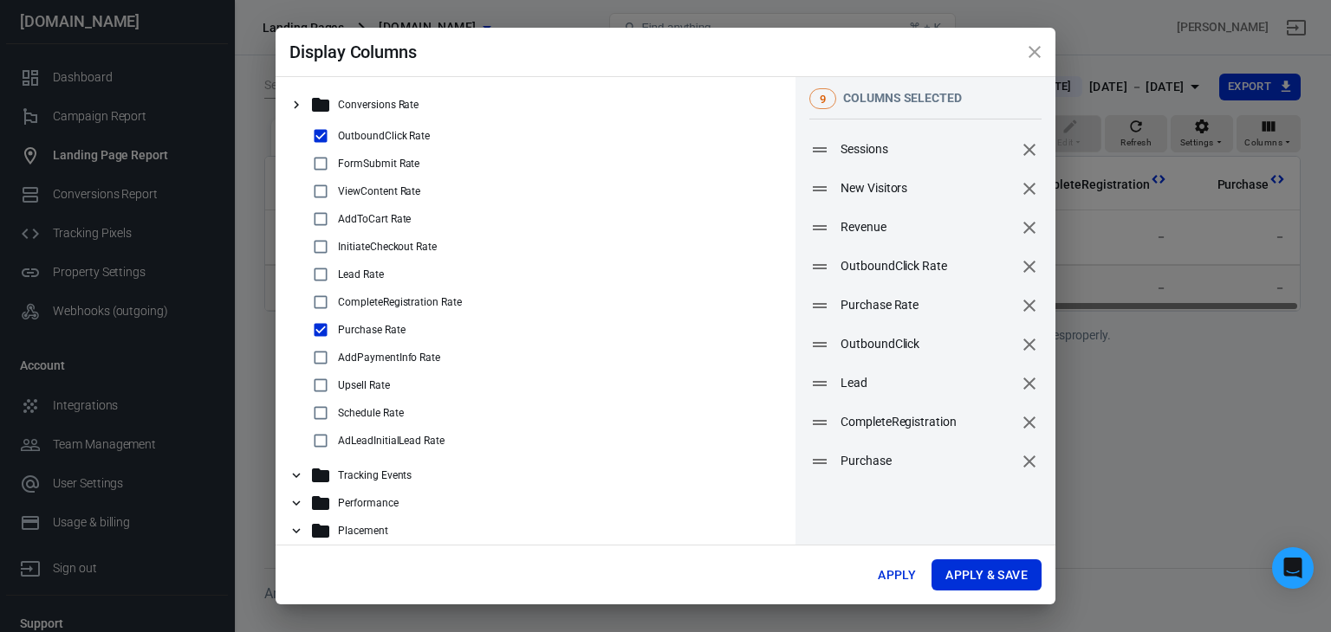
click at [1026, 49] on icon "close" at bounding box center [1034, 52] width 21 height 21
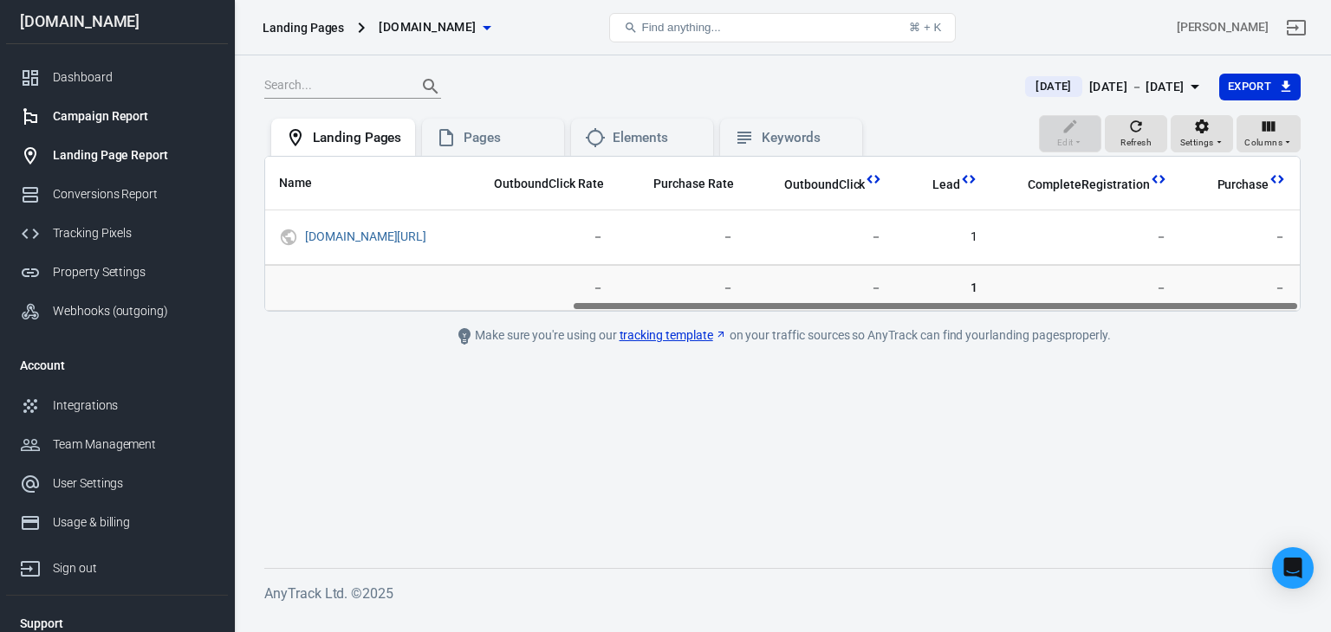
click at [74, 108] on div "Campaign Report" at bounding box center [133, 116] width 161 height 18
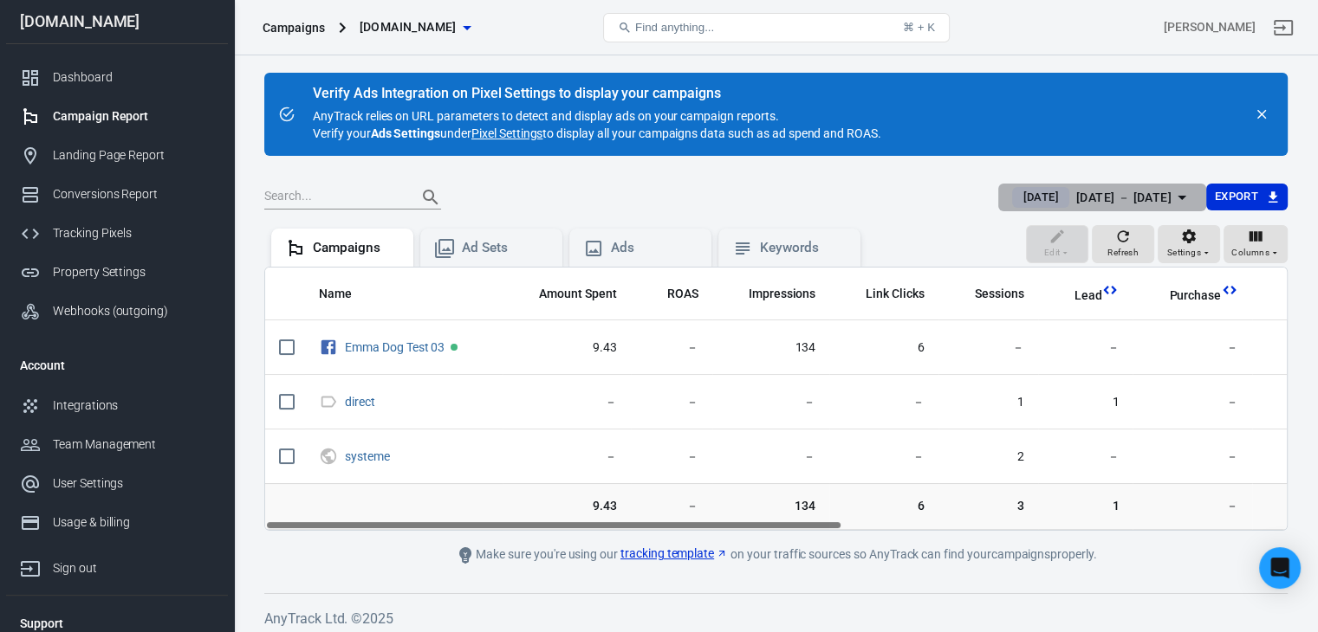
click at [1127, 203] on div "[DATE] － [DATE]" at bounding box center [1123, 198] width 95 height 22
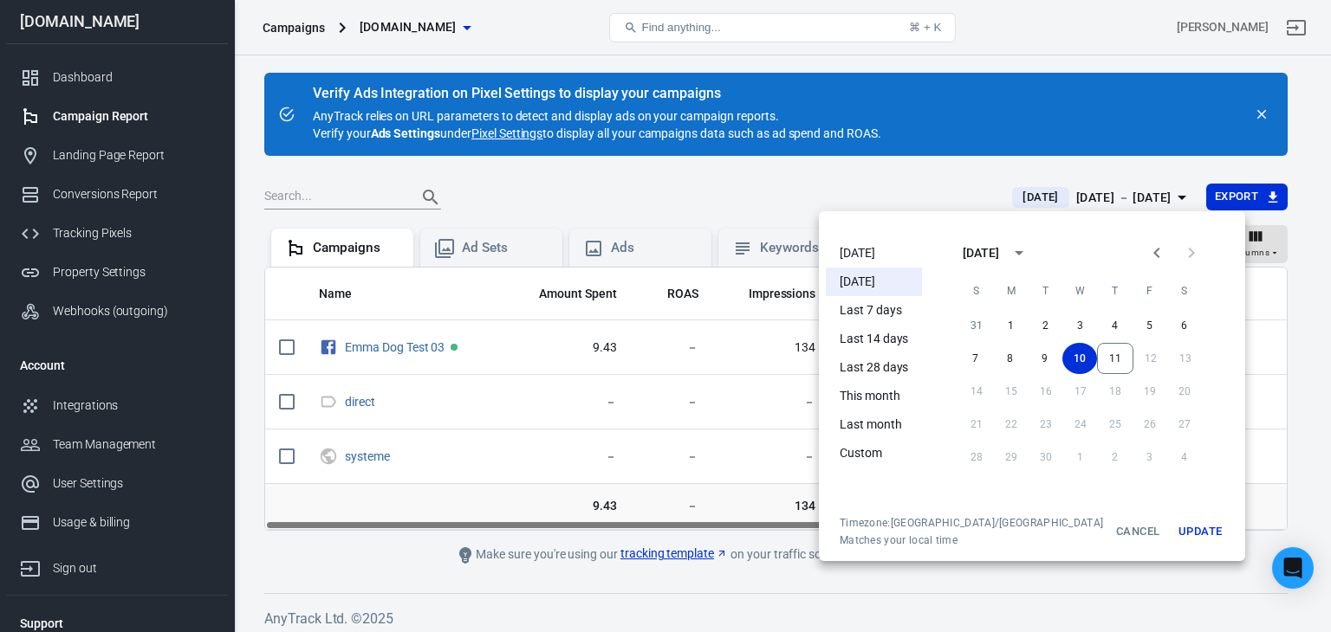
click at [877, 253] on li "Today" at bounding box center [874, 253] width 96 height 29
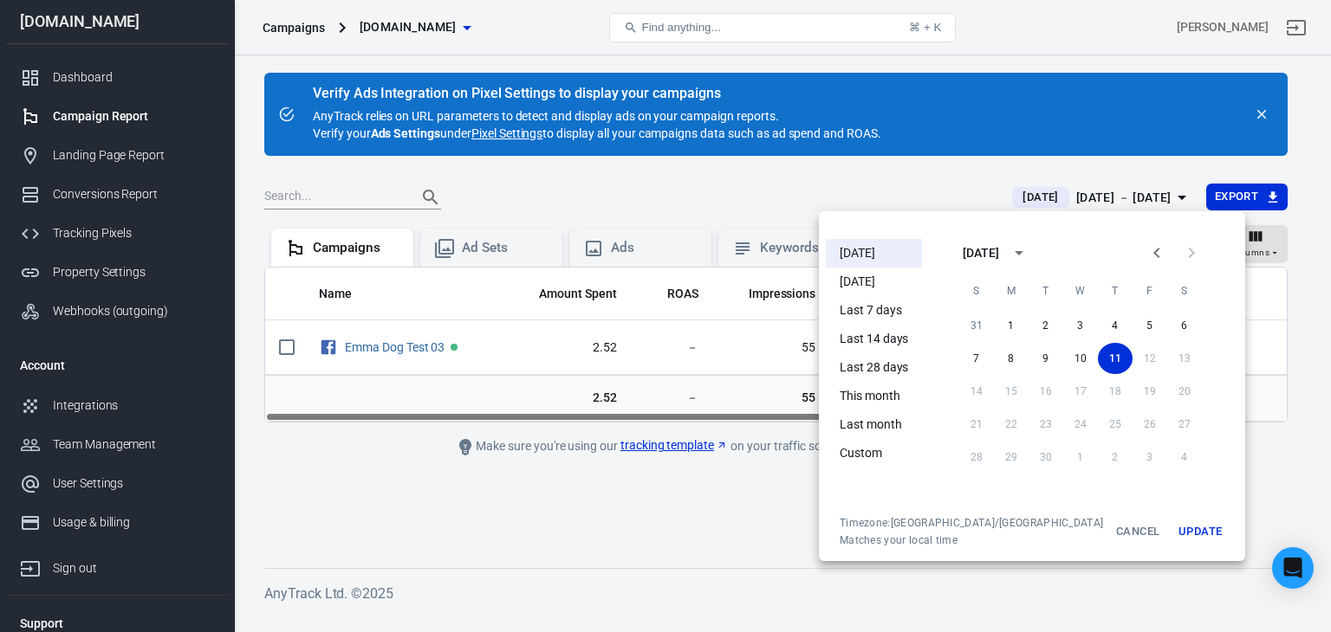
click at [915, 168] on div at bounding box center [665, 316] width 1331 height 632
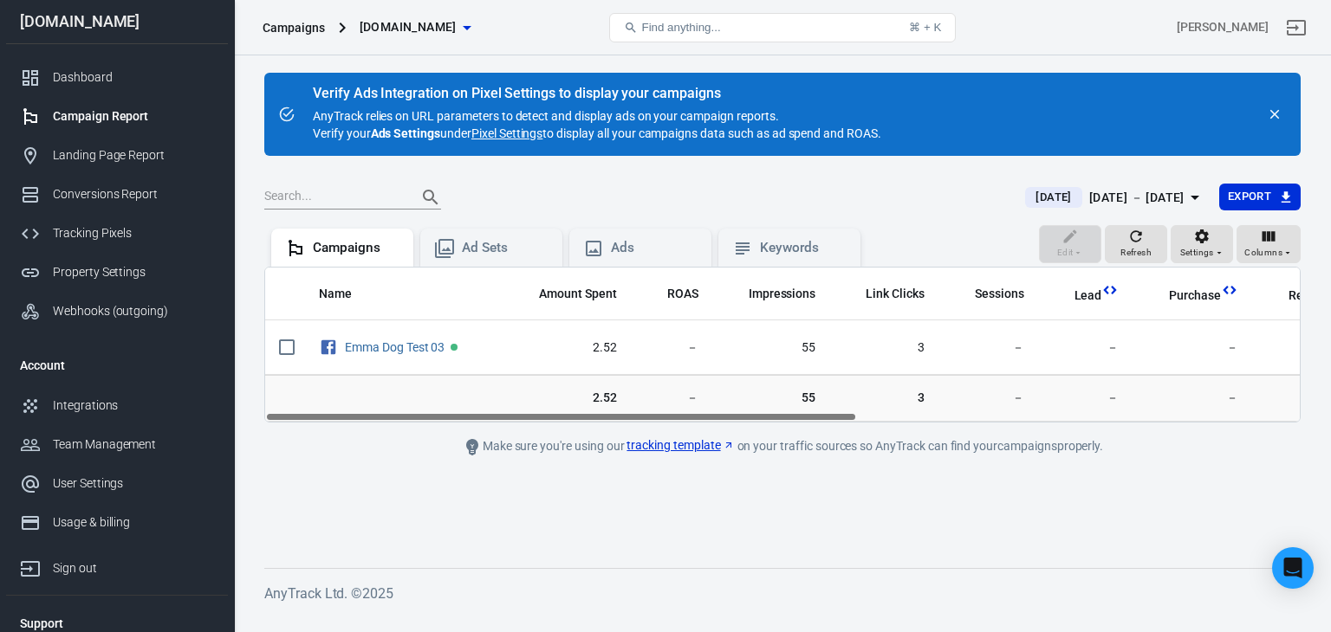
drag, startPoint x: 830, startPoint y: 417, endPoint x: 619, endPoint y: 399, distance: 211.2
click at [619, 399] on div "Name Amount Spent ROAS Impressions Link Clicks Sessions Lead Purchase Revenue A…" at bounding box center [782, 345] width 1036 height 156
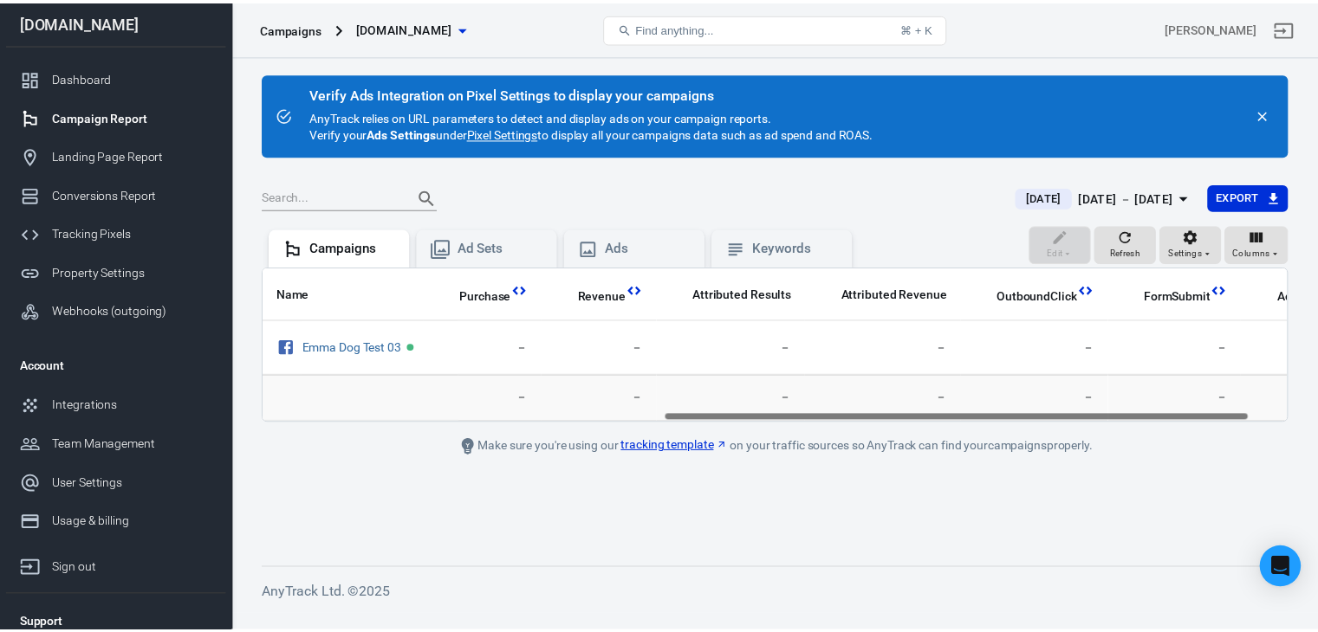
scroll to position [0, 771]
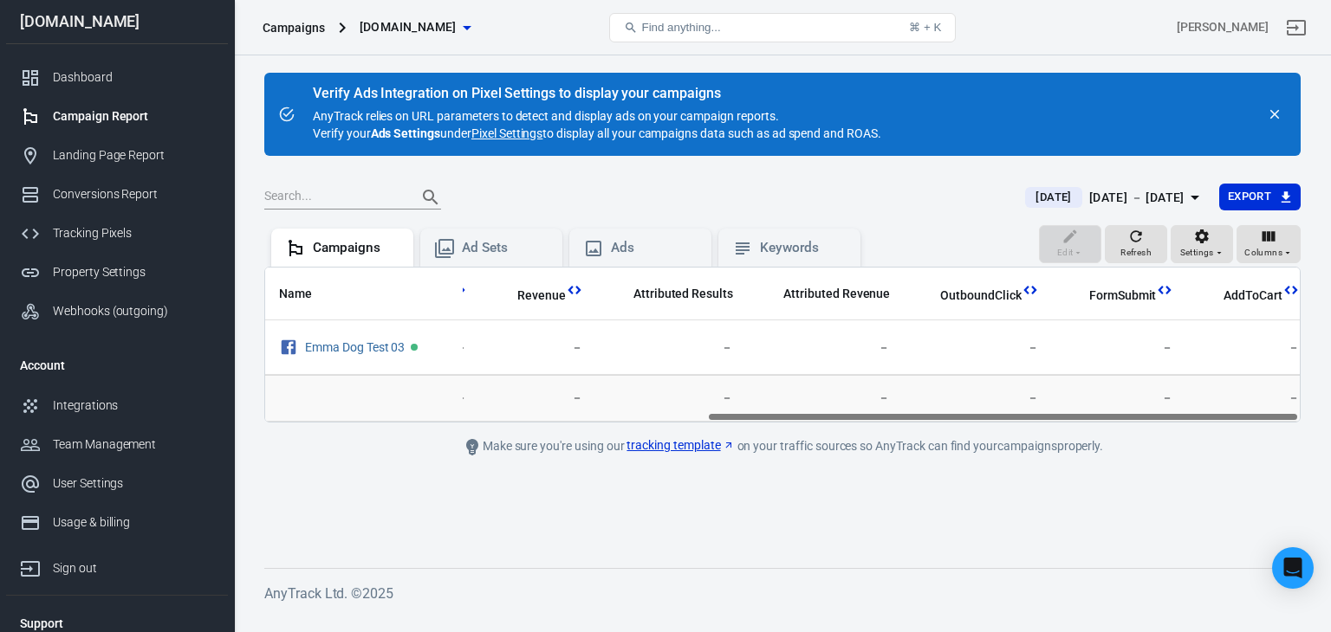
drag, startPoint x: 808, startPoint y: 418, endPoint x: 1317, endPoint y: 411, distance: 508.5
click at [1317, 411] on div "Verify Ads Integration on Pixel Settings to display your campaigns AnyTrack rel…" at bounding box center [782, 335] width 1097 height 560
click at [1126, 195] on div "Sep 11 － Sep 11, 2025" at bounding box center [1136, 198] width 95 height 22
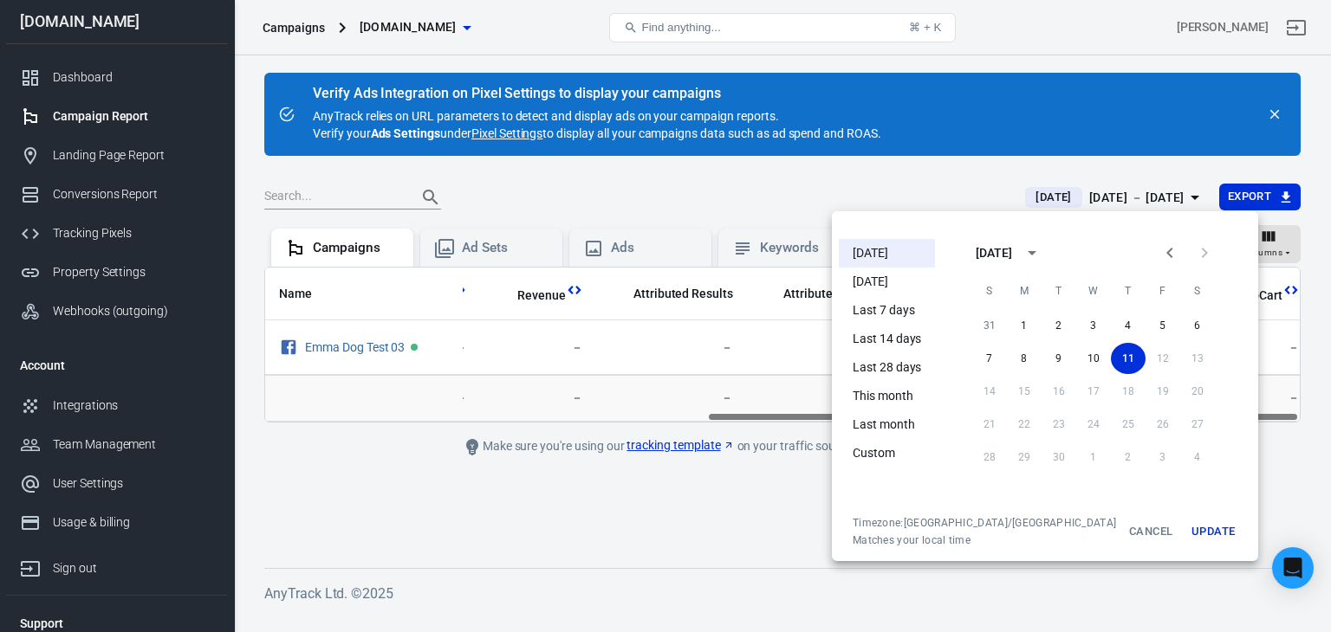
click at [887, 288] on li "[DATE]" at bounding box center [887, 282] width 96 height 29
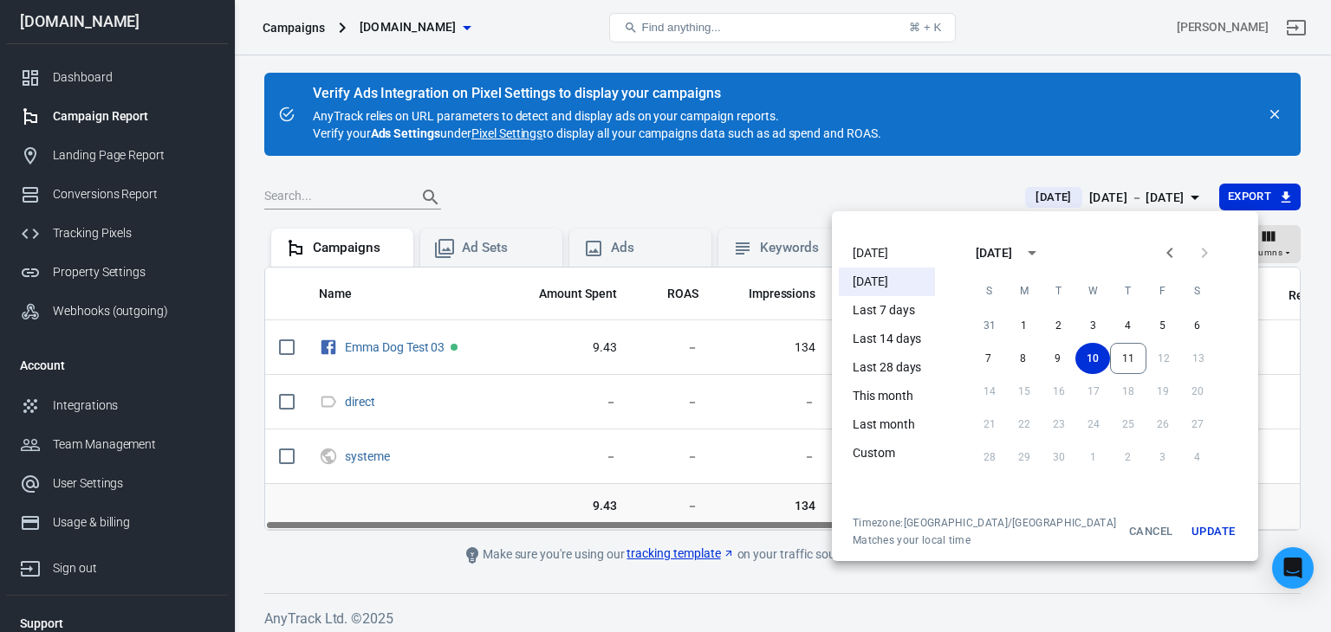
click at [865, 172] on div at bounding box center [665, 316] width 1331 height 632
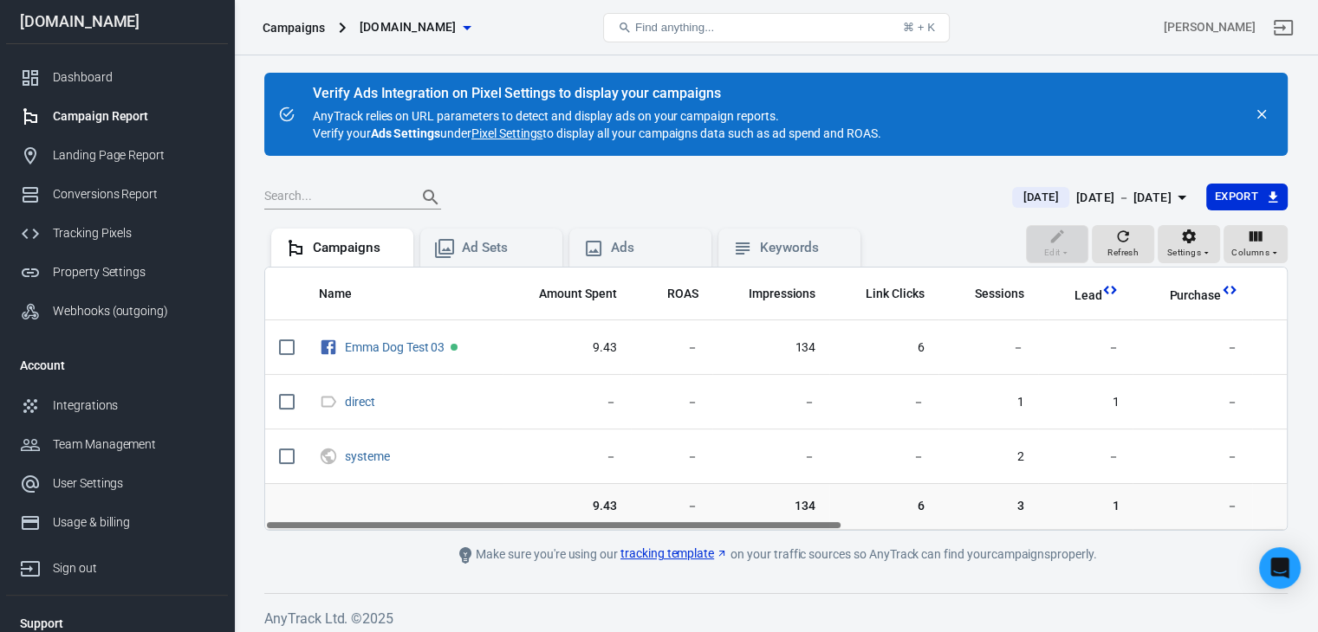
drag, startPoint x: 778, startPoint y: 525, endPoint x: 611, endPoint y: 520, distance: 167.3
click at [611, 520] on div "Name Amount Spent ROAS Impressions Link Clicks Sessions Lead Purchase Revenue A…" at bounding box center [775, 399] width 1021 height 262
click at [1267, 233] on div "Columns" at bounding box center [1255, 244] width 49 height 33
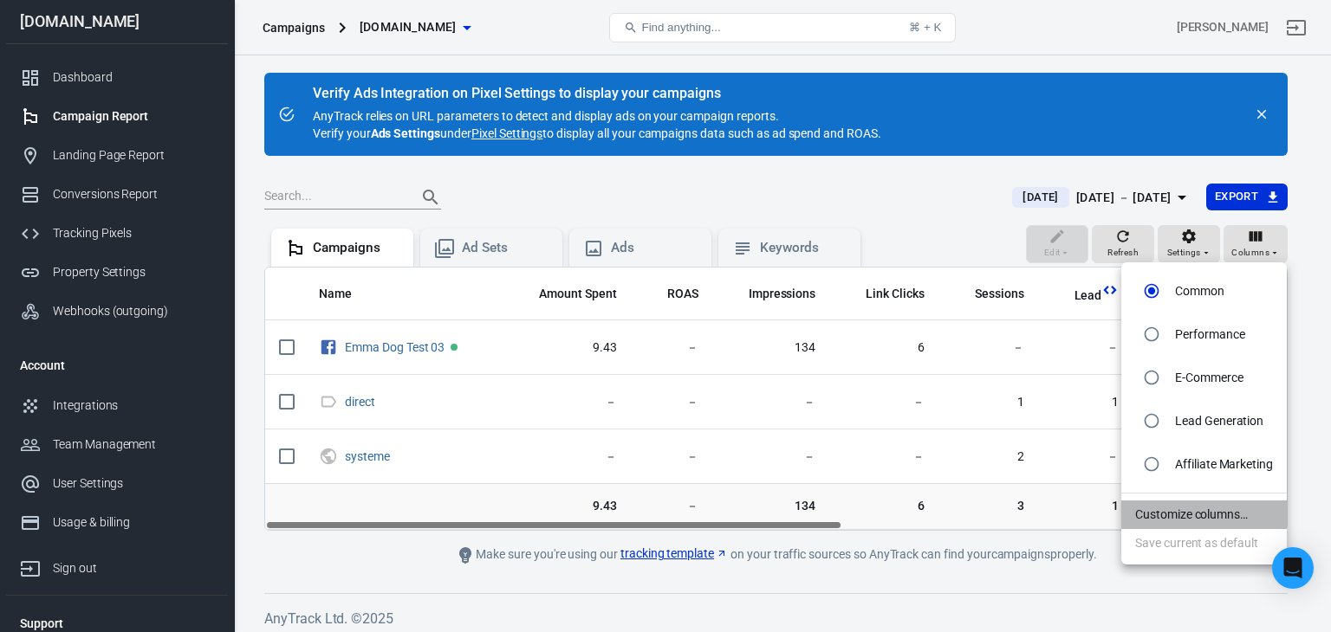
click at [1193, 516] on li "Customize columns…" at bounding box center [1203, 515] width 165 height 29
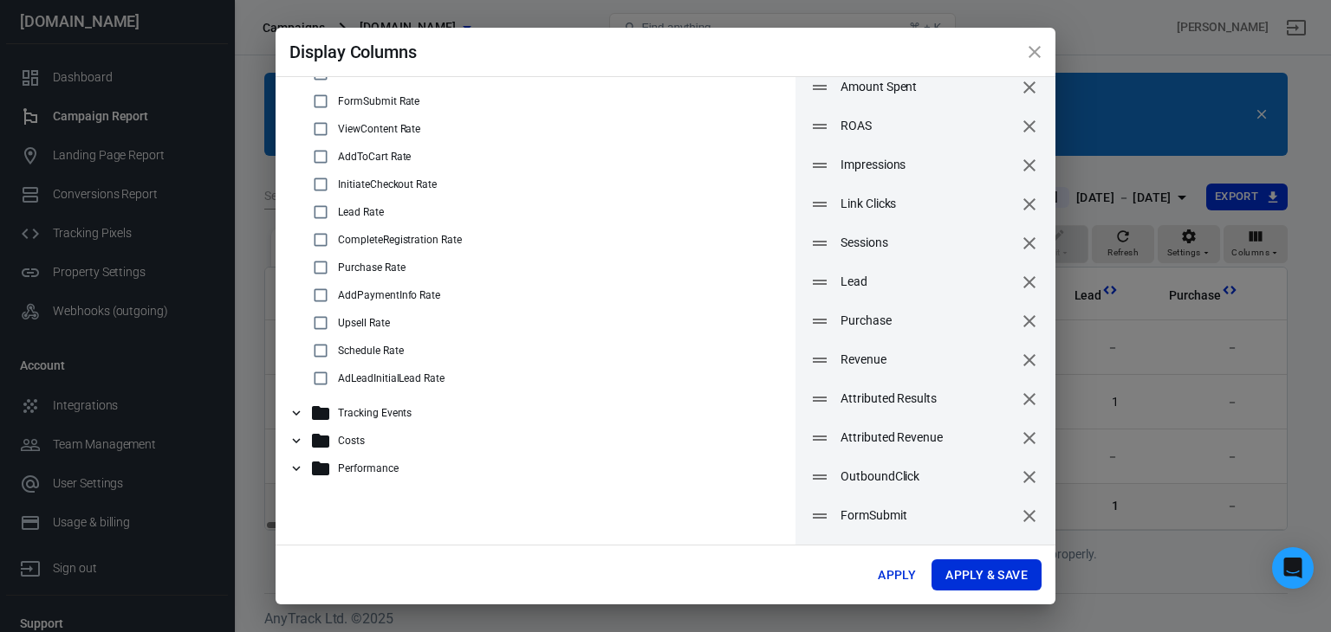
scroll to position [99, 0]
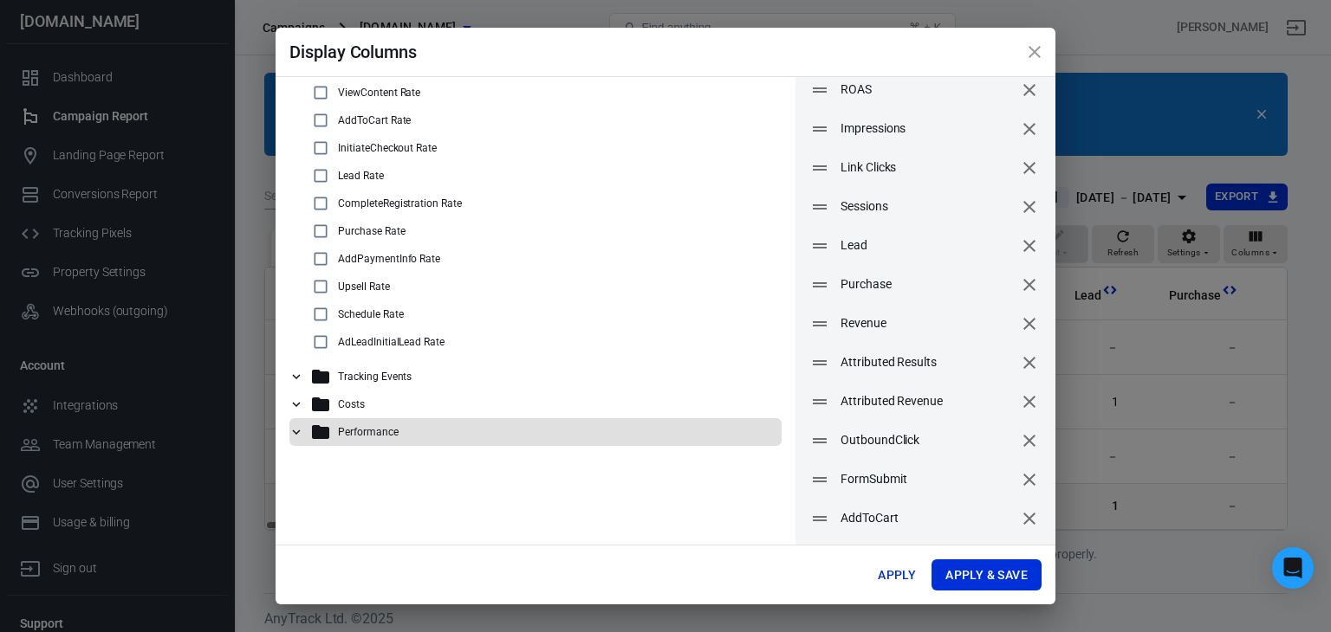
click at [295, 430] on icon at bounding box center [296, 432] width 16 height 16
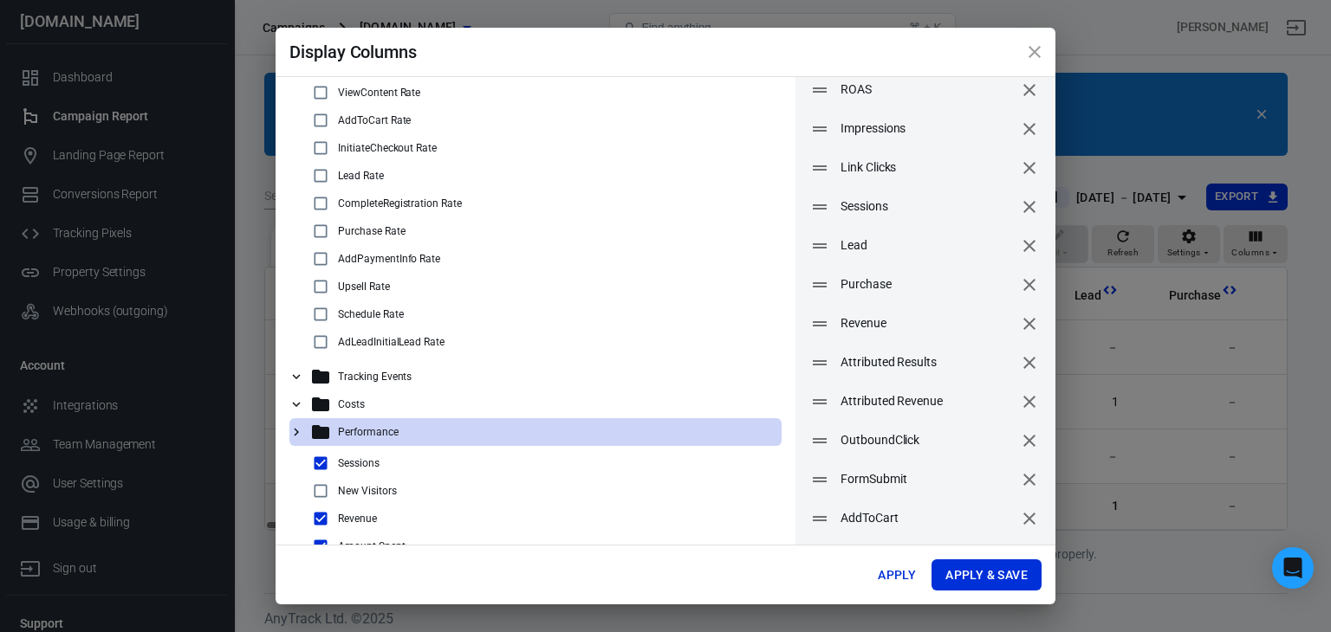
click at [295, 430] on icon at bounding box center [296, 433] width 5 height 8
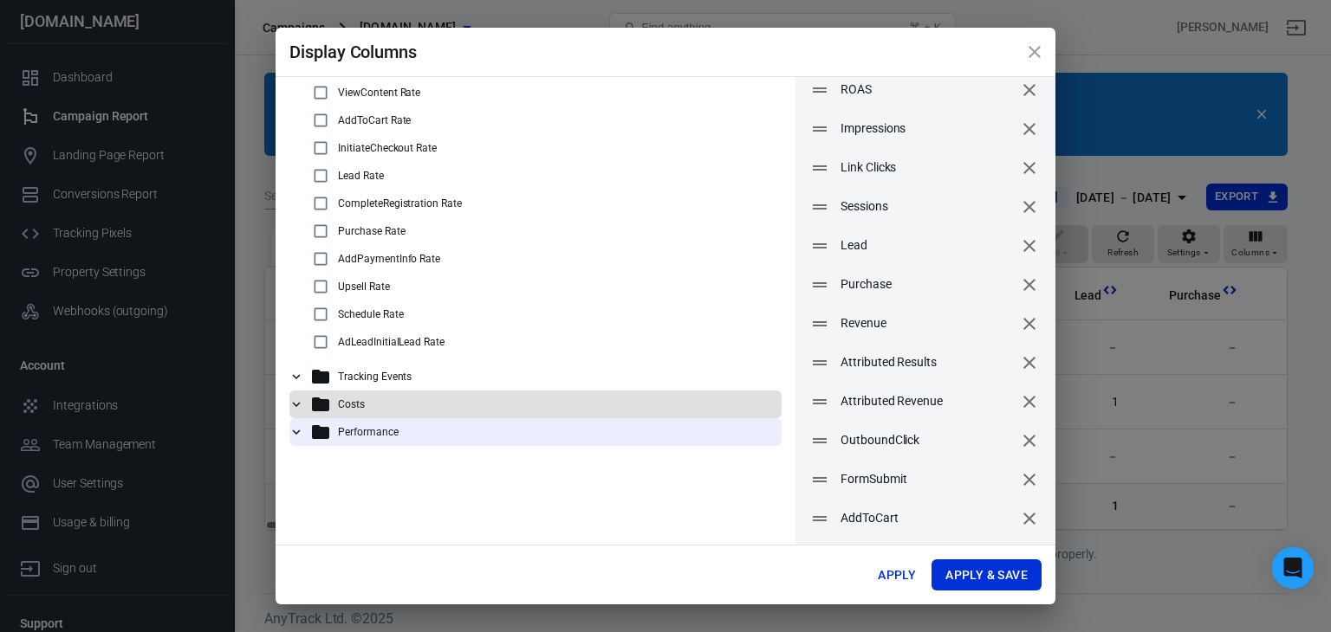
click at [296, 399] on icon at bounding box center [296, 405] width 16 height 16
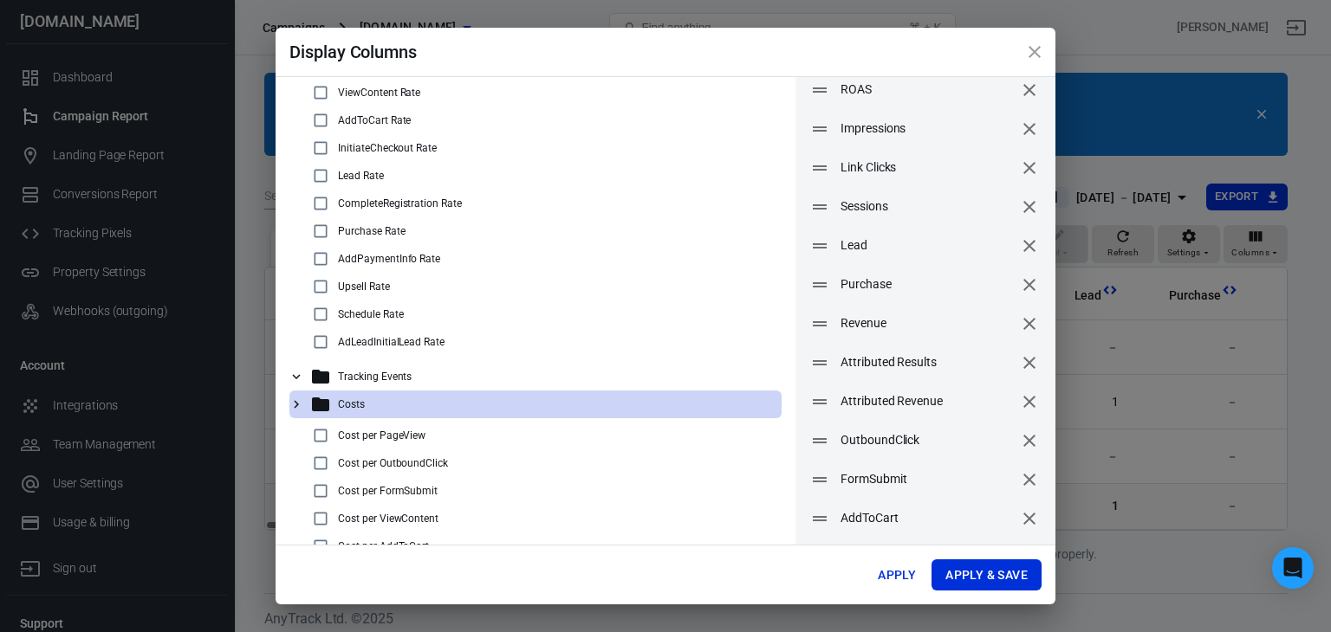
click at [296, 399] on icon at bounding box center [296, 405] width 16 height 16
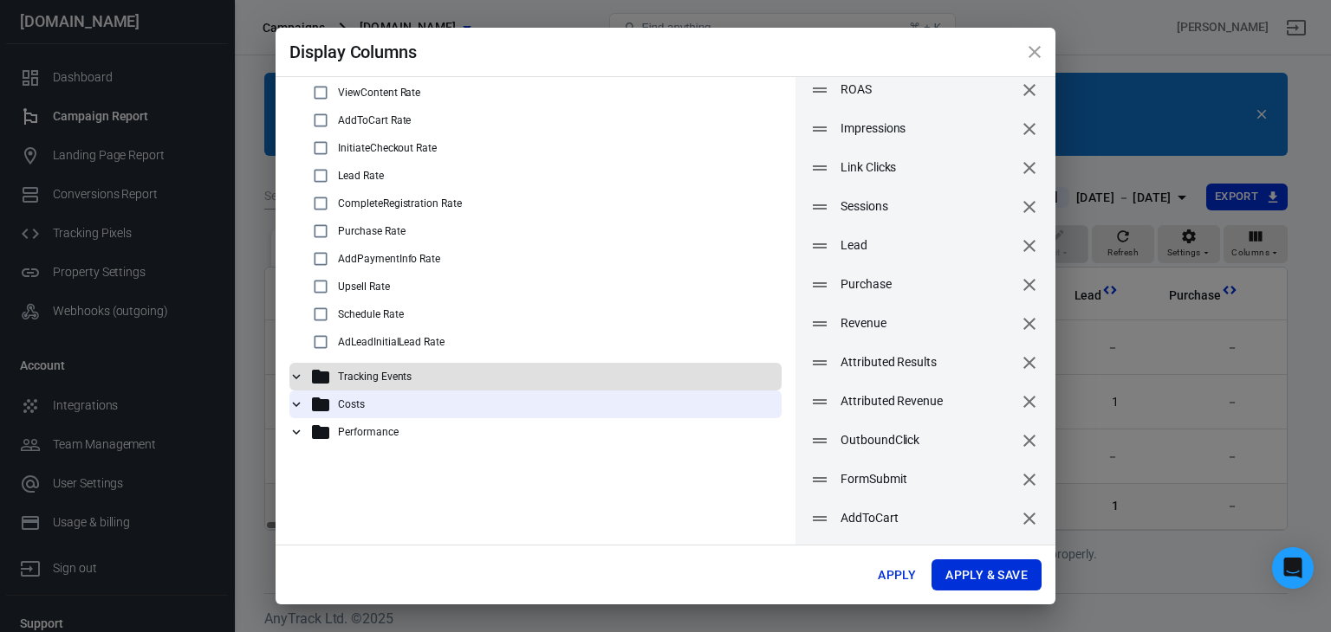
click at [296, 373] on icon at bounding box center [296, 377] width 16 height 16
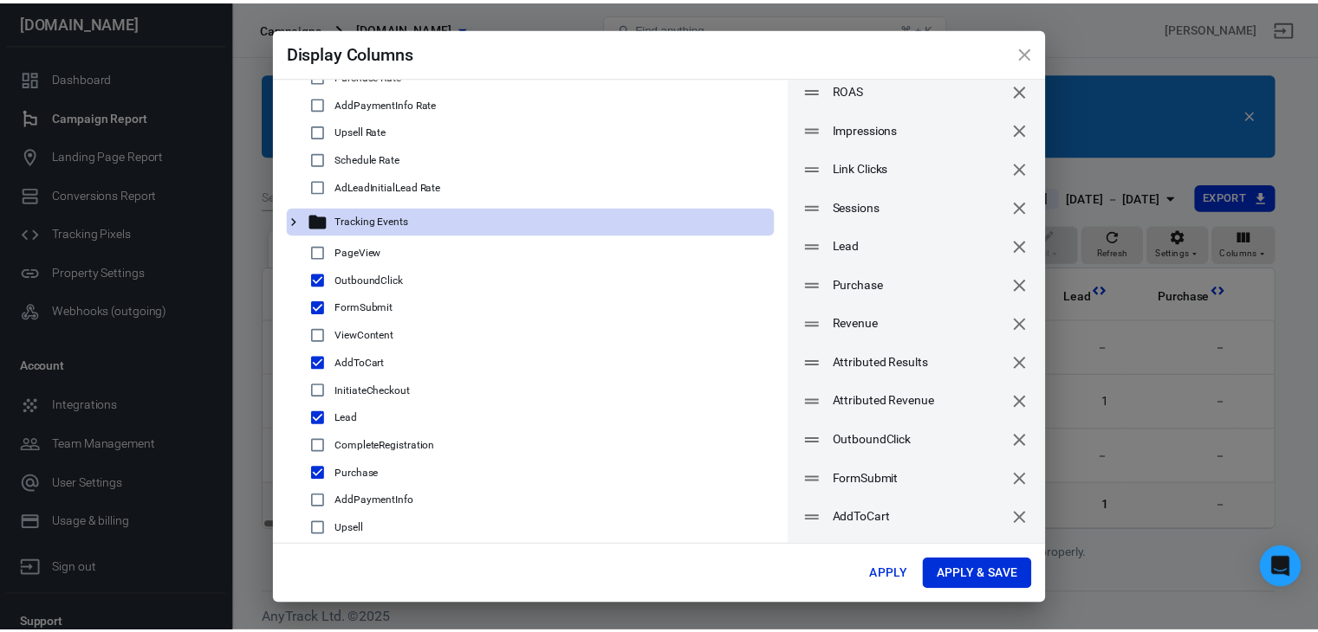
scroll to position [246, 0]
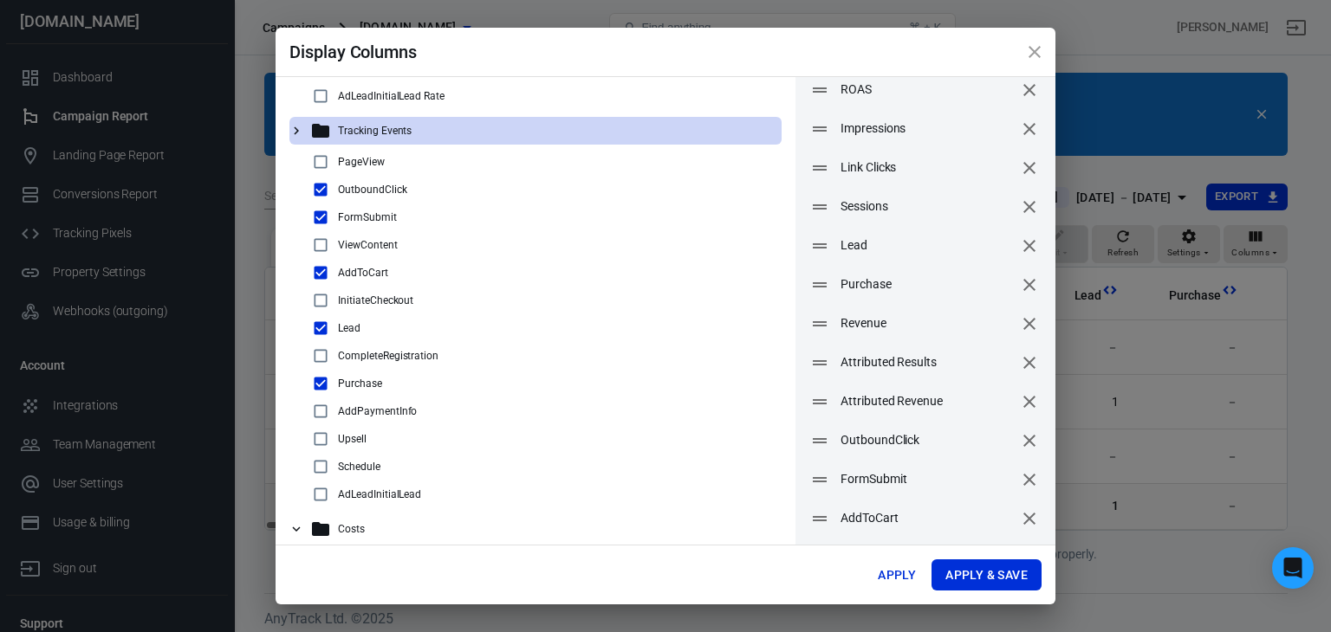
click at [318, 298] on input "checkbox" at bounding box center [320, 300] width 21 height 21
checkbox input "true"
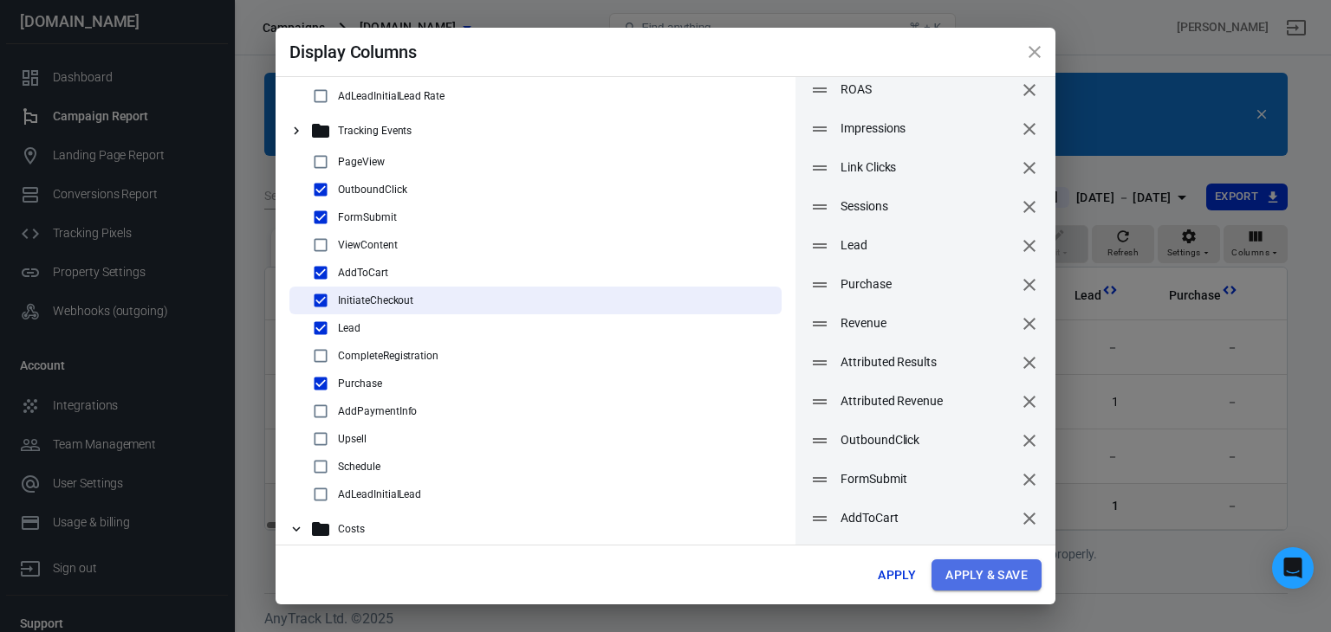
click at [987, 567] on button "Apply & Save" at bounding box center [986, 576] width 110 height 32
radio input "false"
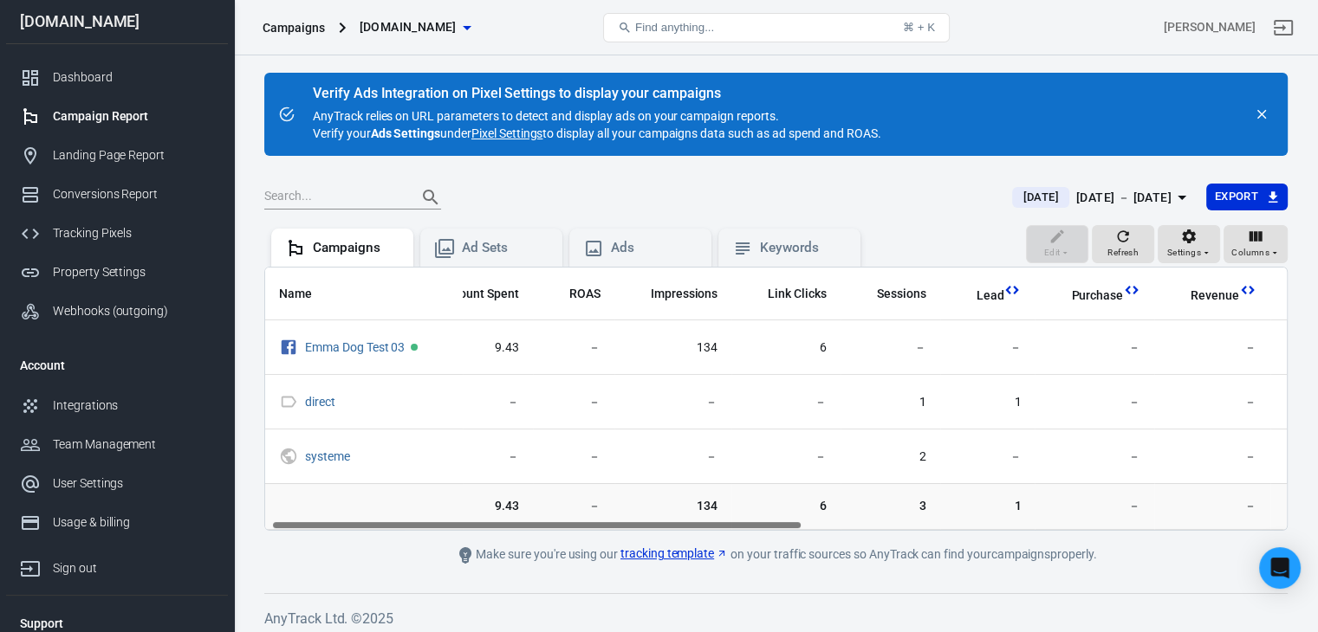
scroll to position [0, 0]
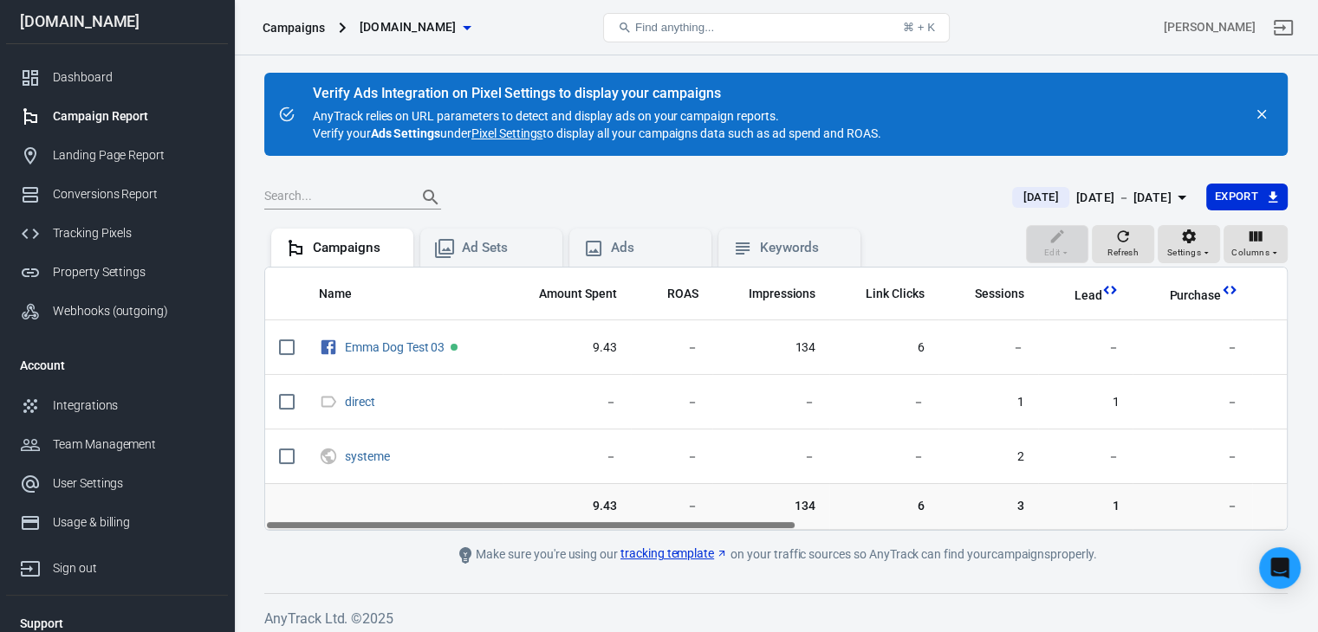
drag, startPoint x: 759, startPoint y: 525, endPoint x: 507, endPoint y: 522, distance: 252.1
click at [509, 534] on main "Verify Ads Integration on Pixel Settings to display your campaigns AnyTrack rel…" at bounding box center [775, 319] width 1023 height 493
click at [416, 249] on div "Campaigns Ad Sets Ads Keywords" at bounding box center [565, 246] width 603 height 42
click at [440, 245] on icon at bounding box center [444, 248] width 19 height 19
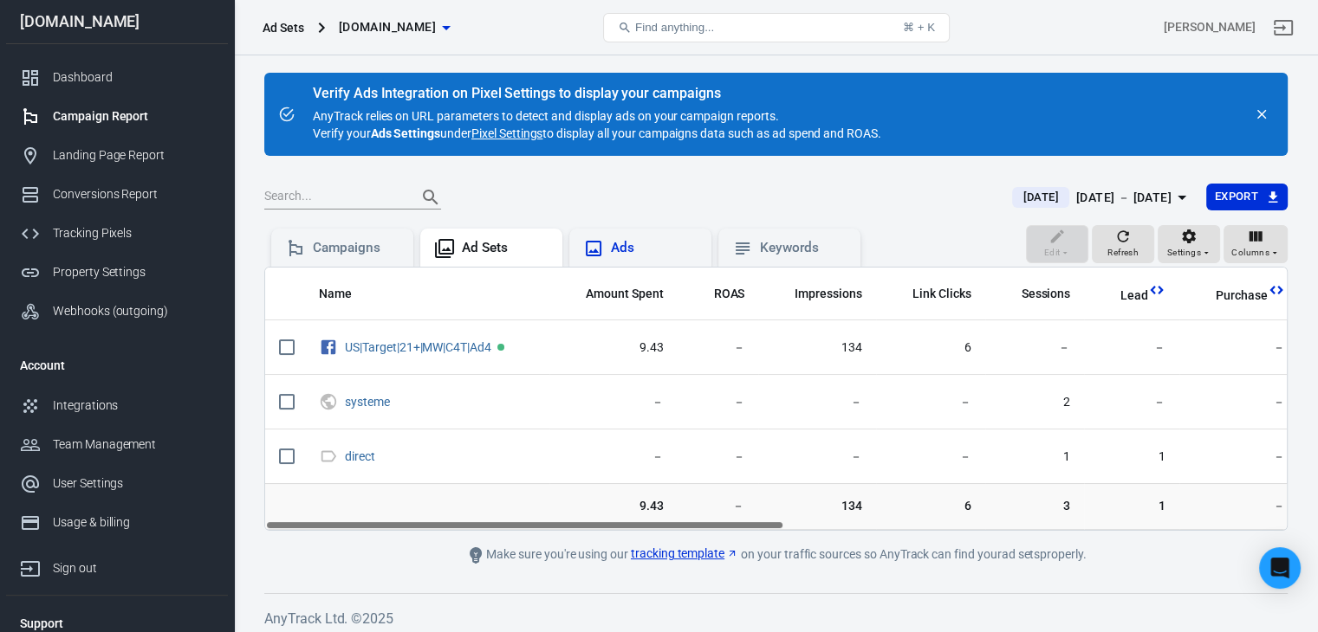
click at [616, 238] on div "Ads" at bounding box center [640, 248] width 114 height 21
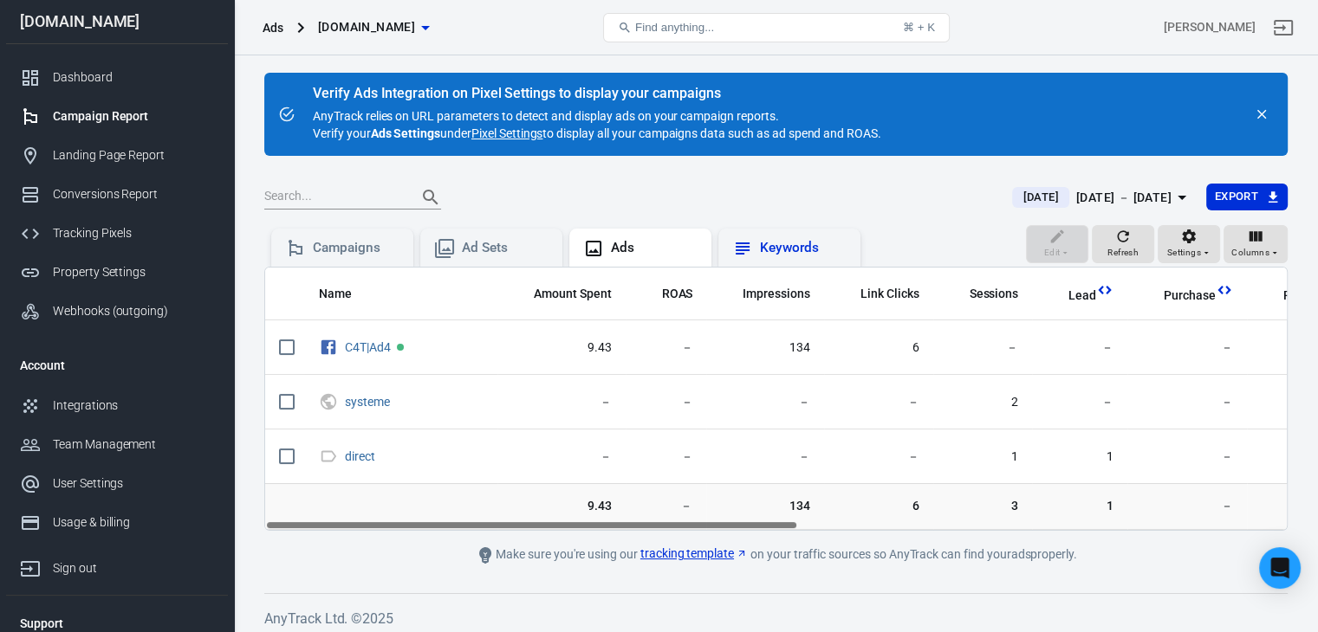
click at [769, 243] on div "Keywords" at bounding box center [803, 248] width 87 height 18
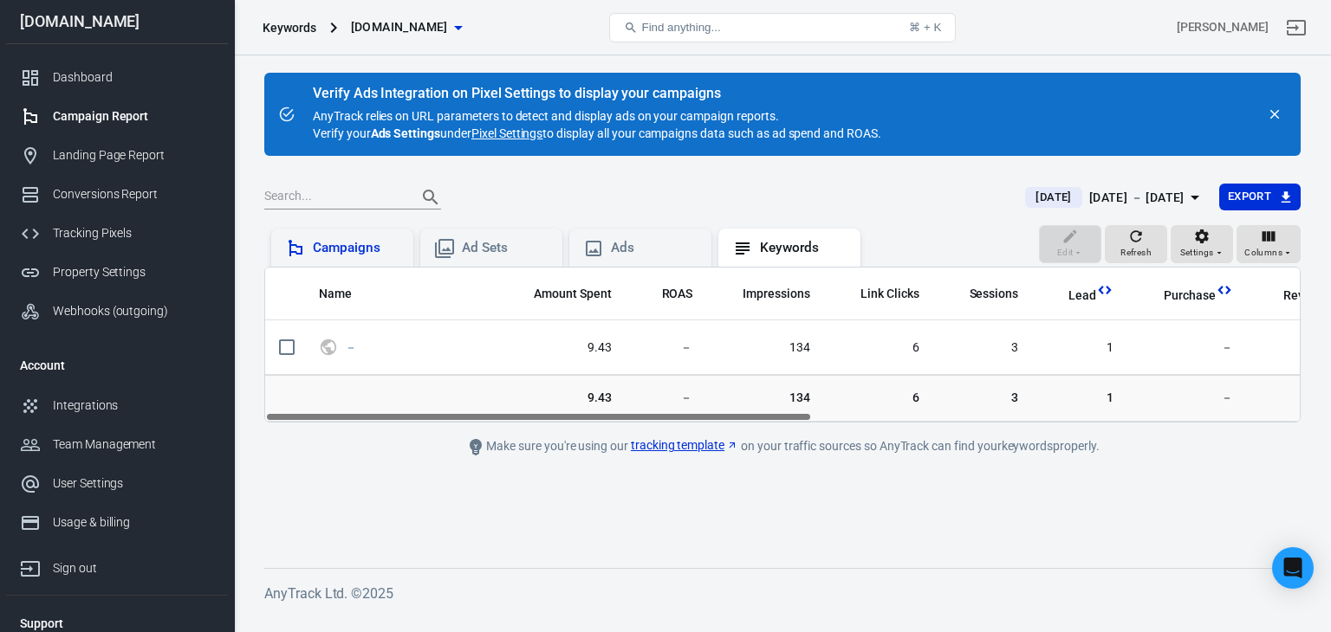
click at [359, 249] on div "Campaigns" at bounding box center [356, 248] width 87 height 18
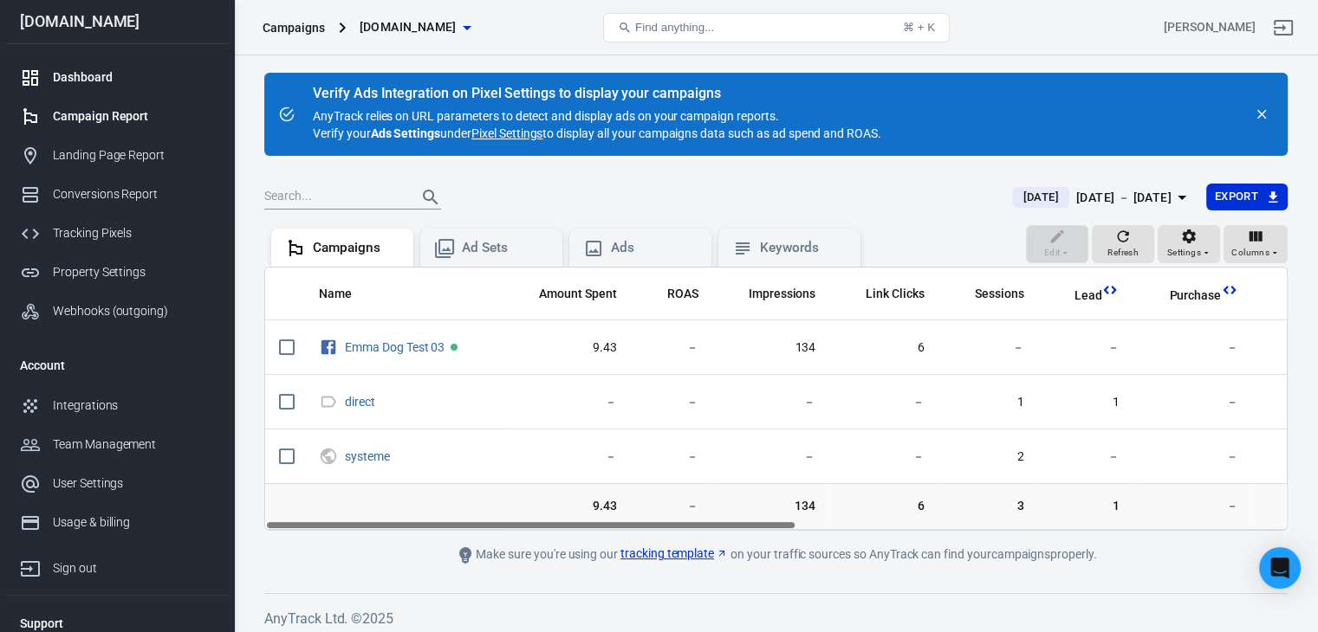
click at [111, 77] on div "Dashboard" at bounding box center [133, 77] width 161 height 18
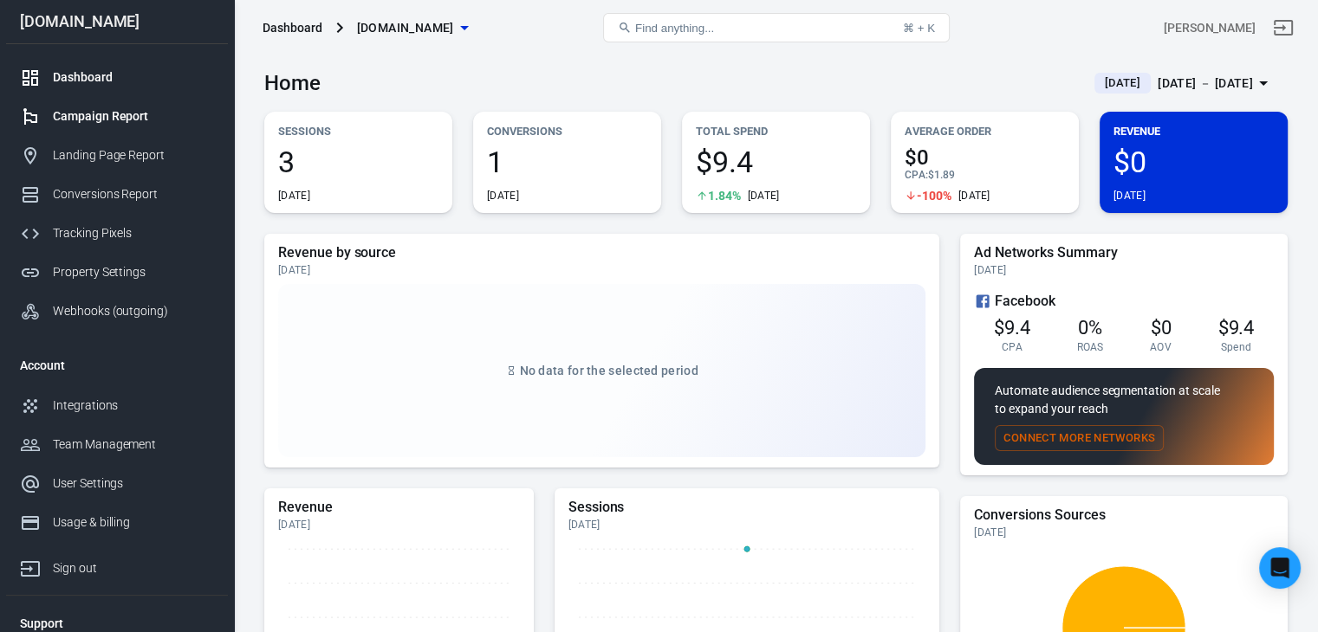
click at [68, 120] on div "Campaign Report" at bounding box center [133, 116] width 161 height 18
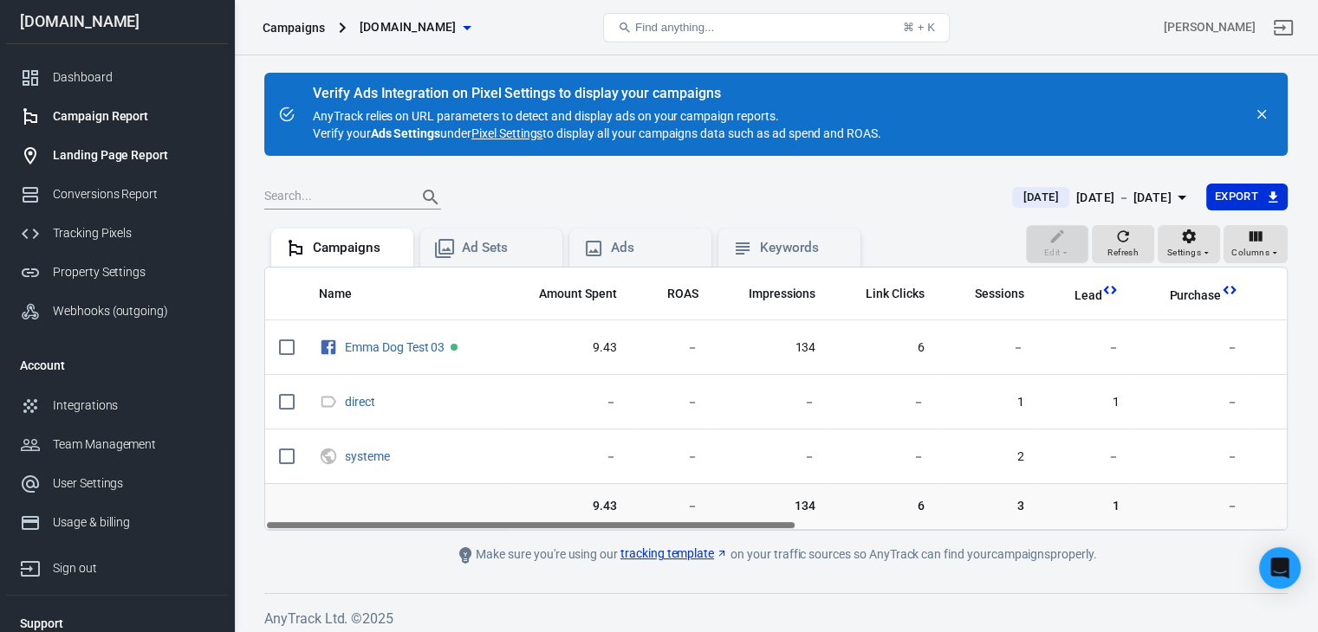
click at [96, 150] on div "Landing Page Report" at bounding box center [133, 155] width 161 height 18
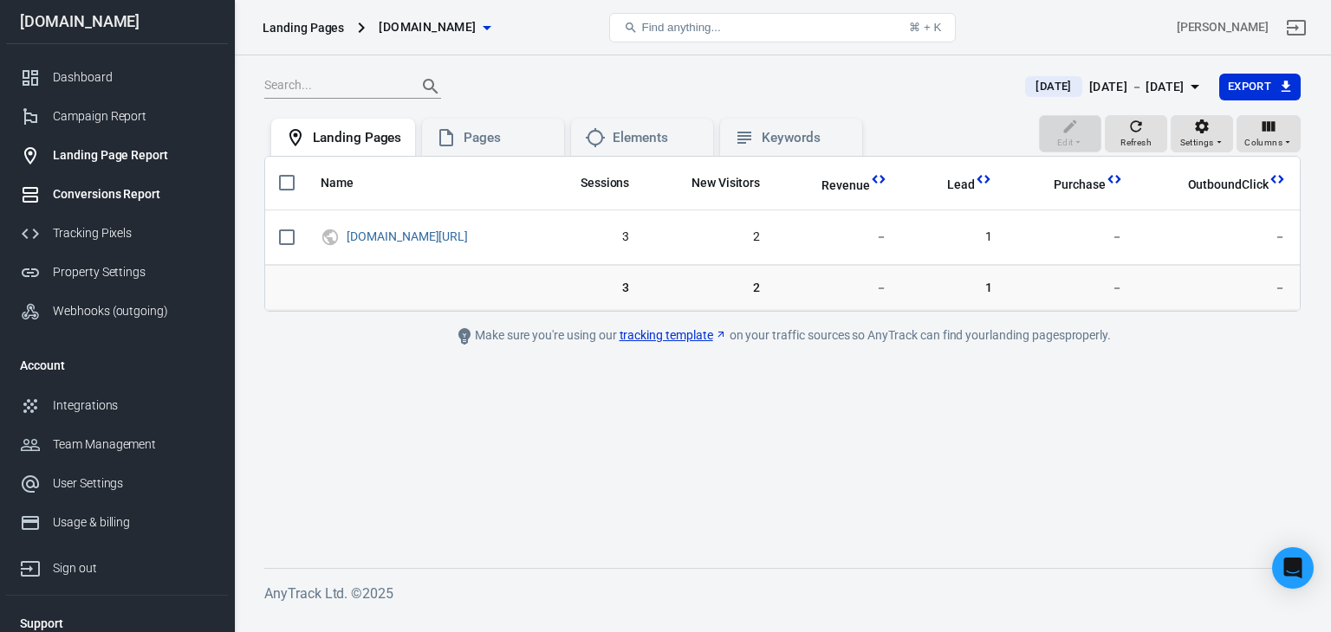
click at [93, 187] on div "Conversions Report" at bounding box center [133, 194] width 161 height 18
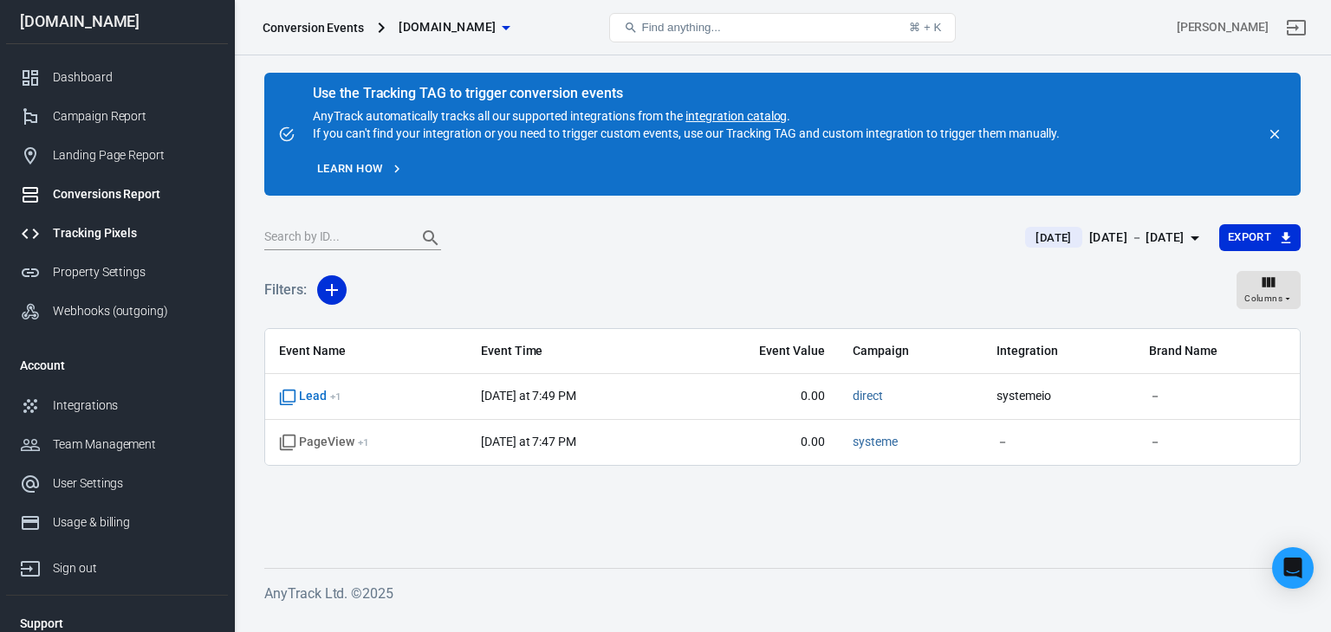
click at [87, 242] on div "Tracking Pixels" at bounding box center [133, 233] width 161 height 18
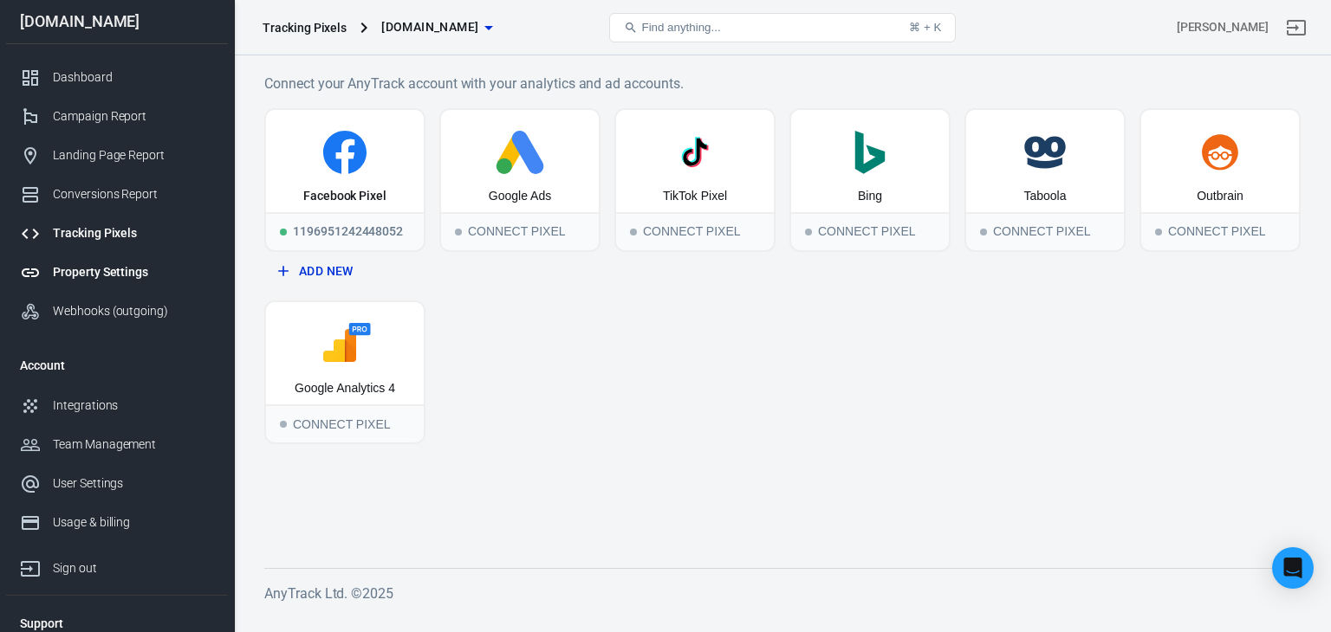
click at [87, 278] on div "Property Settings" at bounding box center [133, 272] width 161 height 18
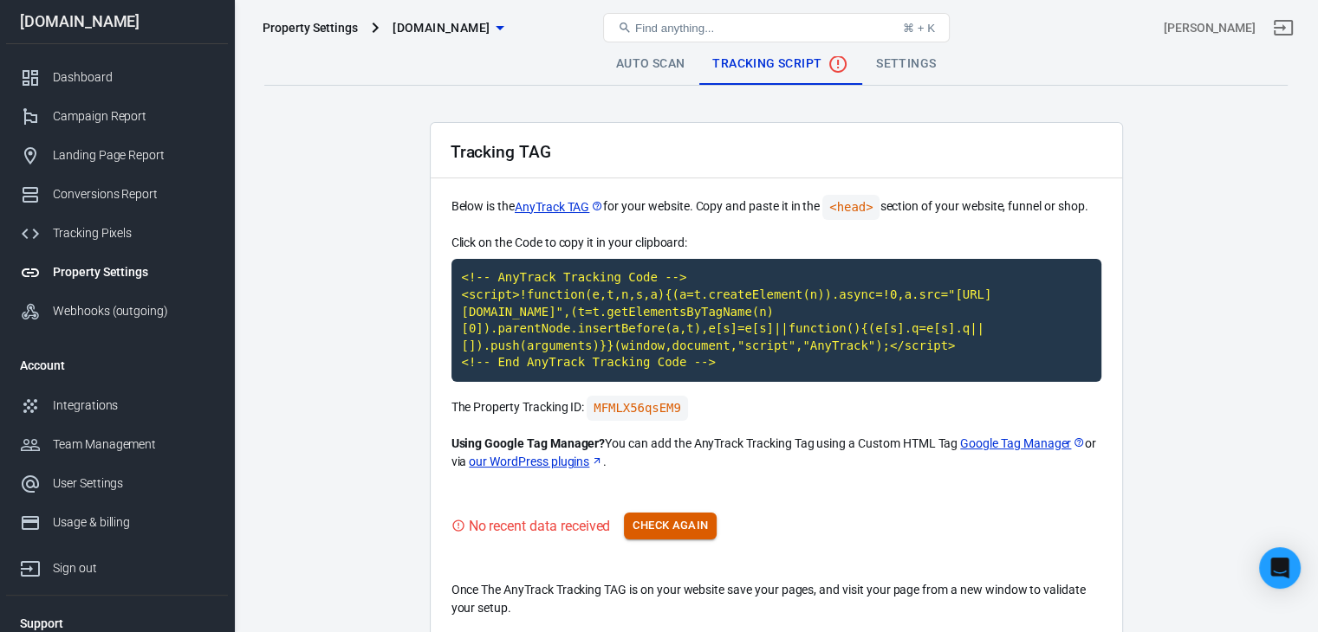
click at [679, 524] on button "Check Again" at bounding box center [670, 526] width 93 height 27
click at [645, 62] on link "Auto Scan" at bounding box center [650, 64] width 97 height 42
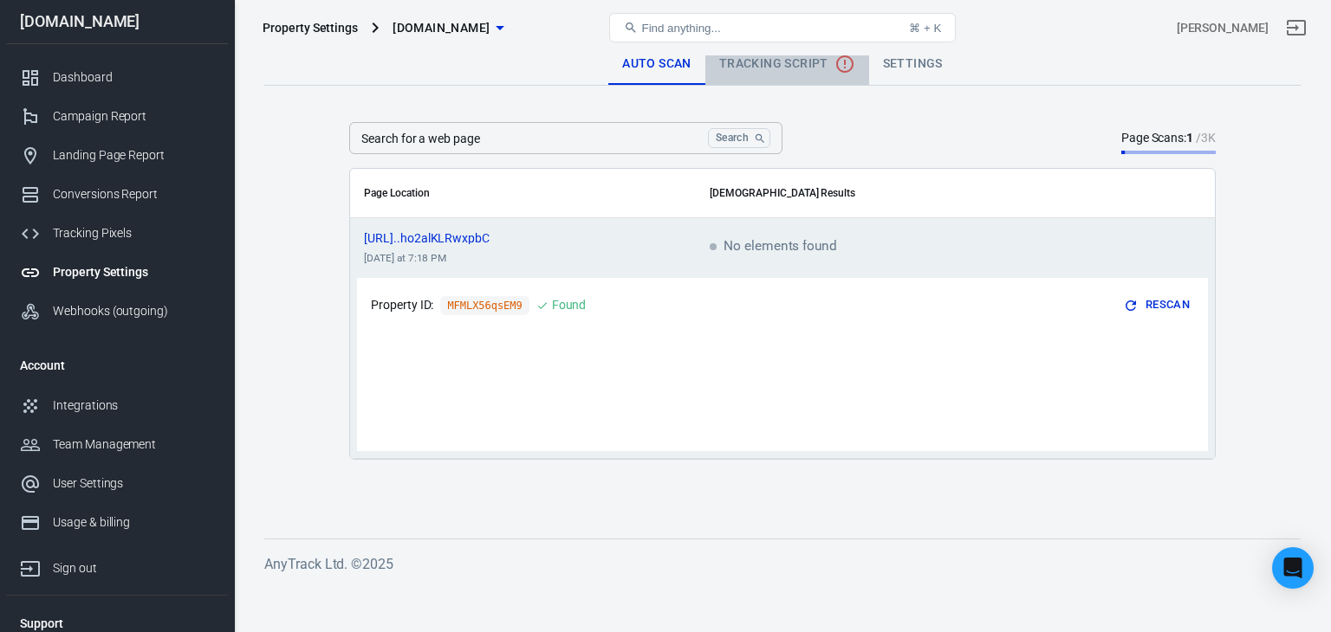
click at [745, 63] on span "Tracking Script" at bounding box center [787, 64] width 136 height 21
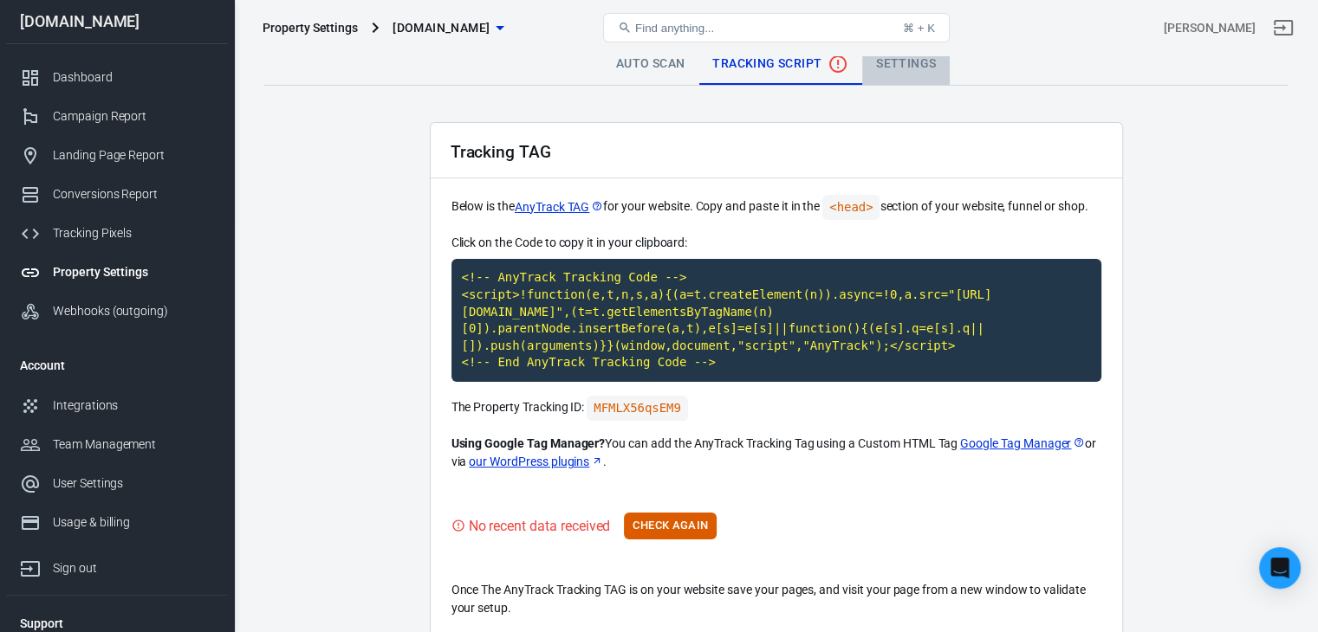
click at [929, 64] on link "Settings" at bounding box center [905, 64] width 87 height 42
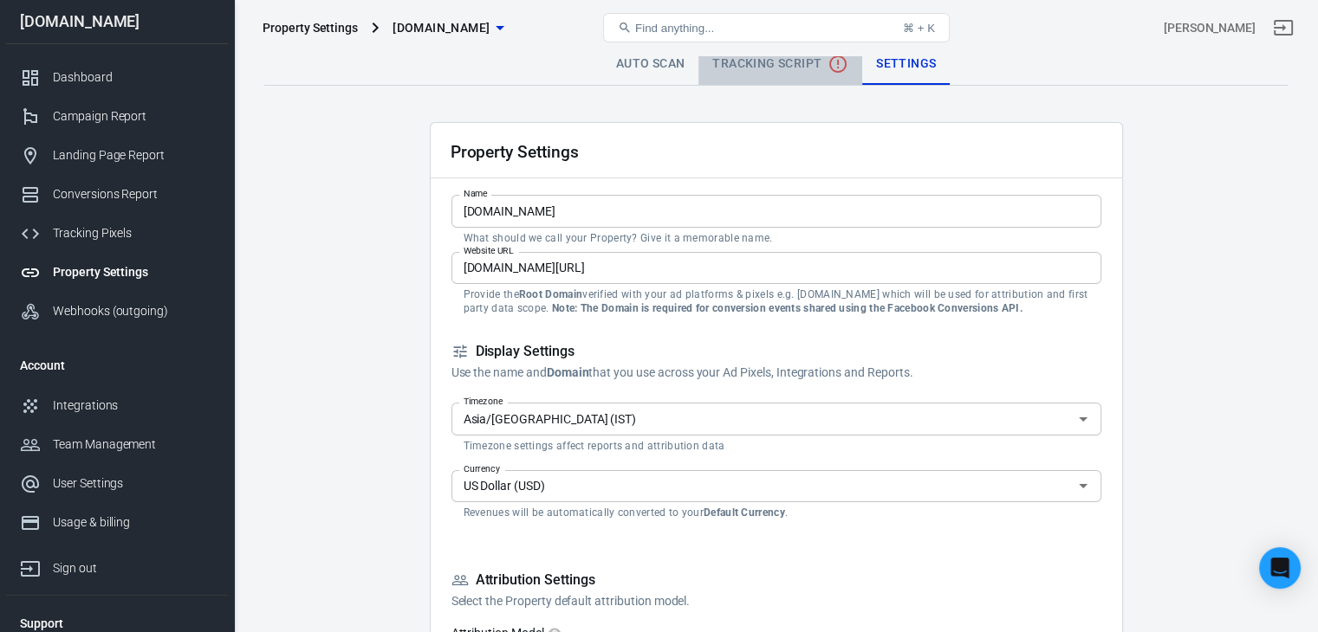
click at [792, 55] on span "Tracking Script" at bounding box center [780, 64] width 136 height 21
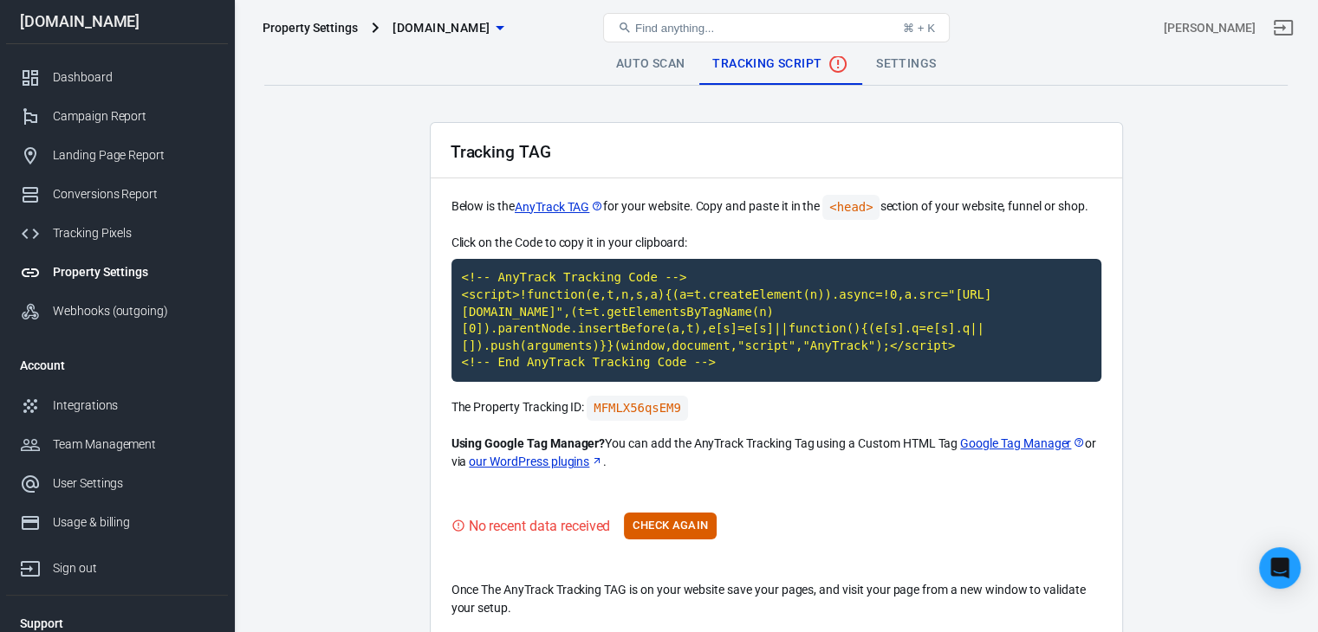
click at [308, 25] on div "Property Settings" at bounding box center [309, 27] width 95 height 17
click at [133, 264] on div "Property Settings" at bounding box center [133, 272] width 161 height 18
click at [654, 46] on div "Find anything... ⌘ + K" at bounding box center [776, 28] width 347 height 42
click at [651, 60] on link "Auto Scan" at bounding box center [650, 64] width 97 height 42
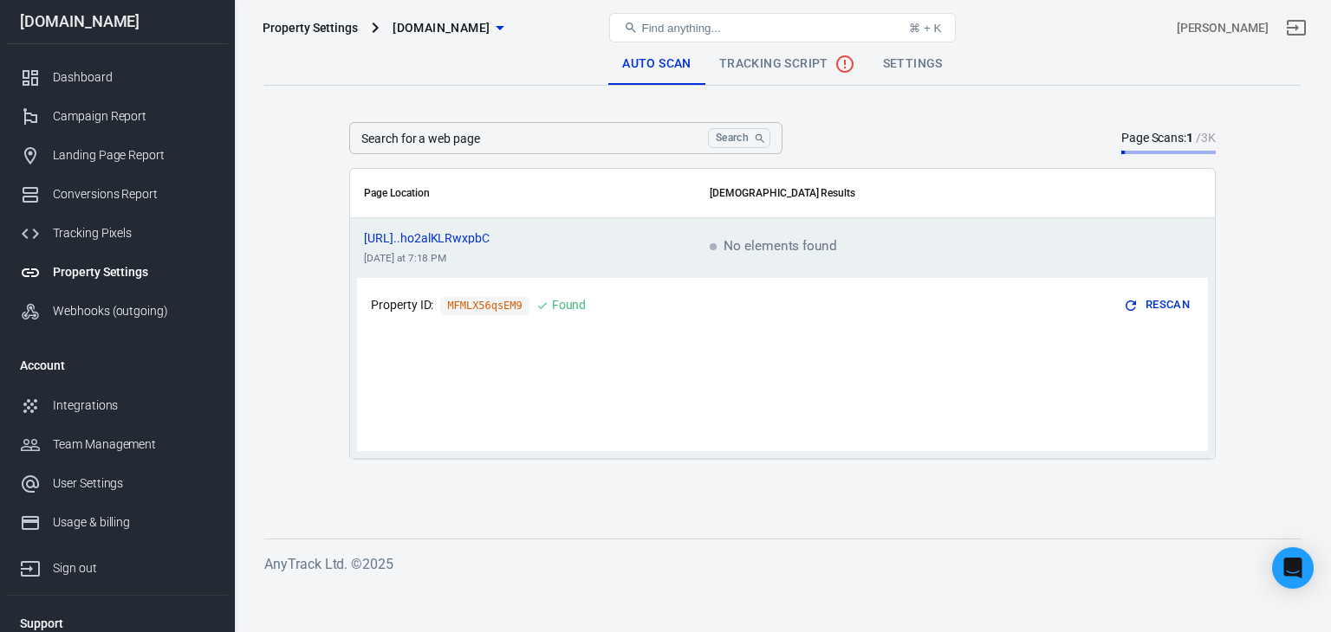
click at [784, 62] on span "Tracking Script" at bounding box center [787, 64] width 136 height 21
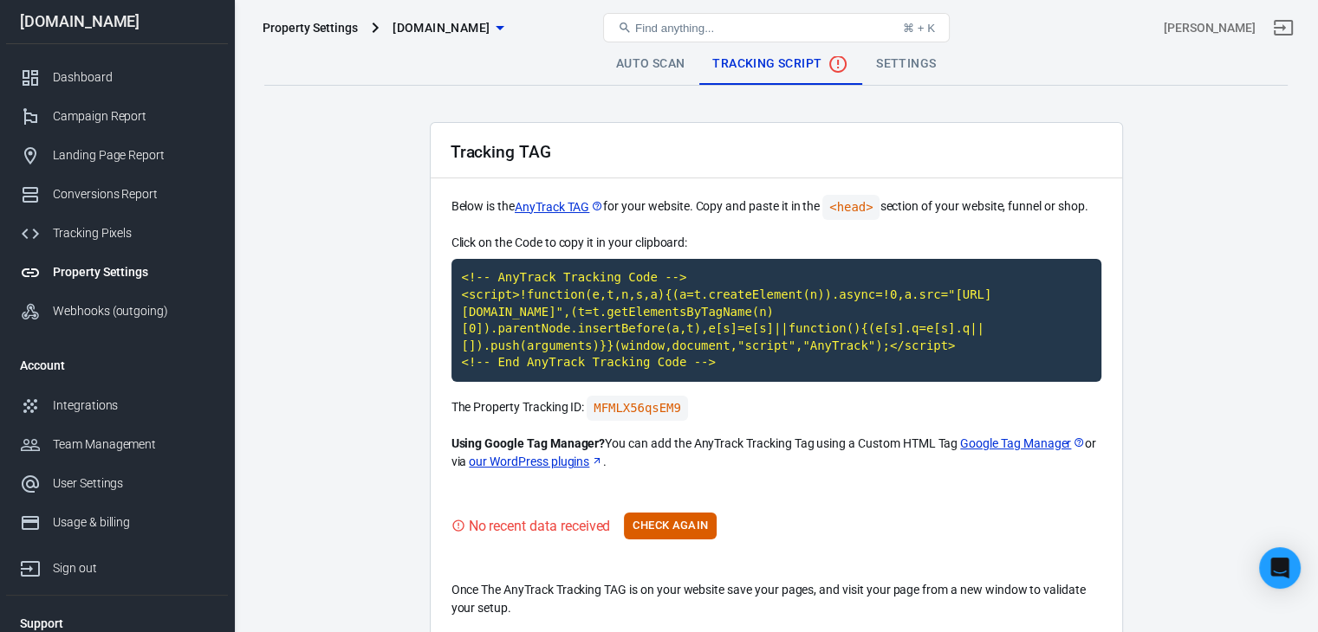
click at [887, 73] on link "Settings" at bounding box center [905, 64] width 87 height 42
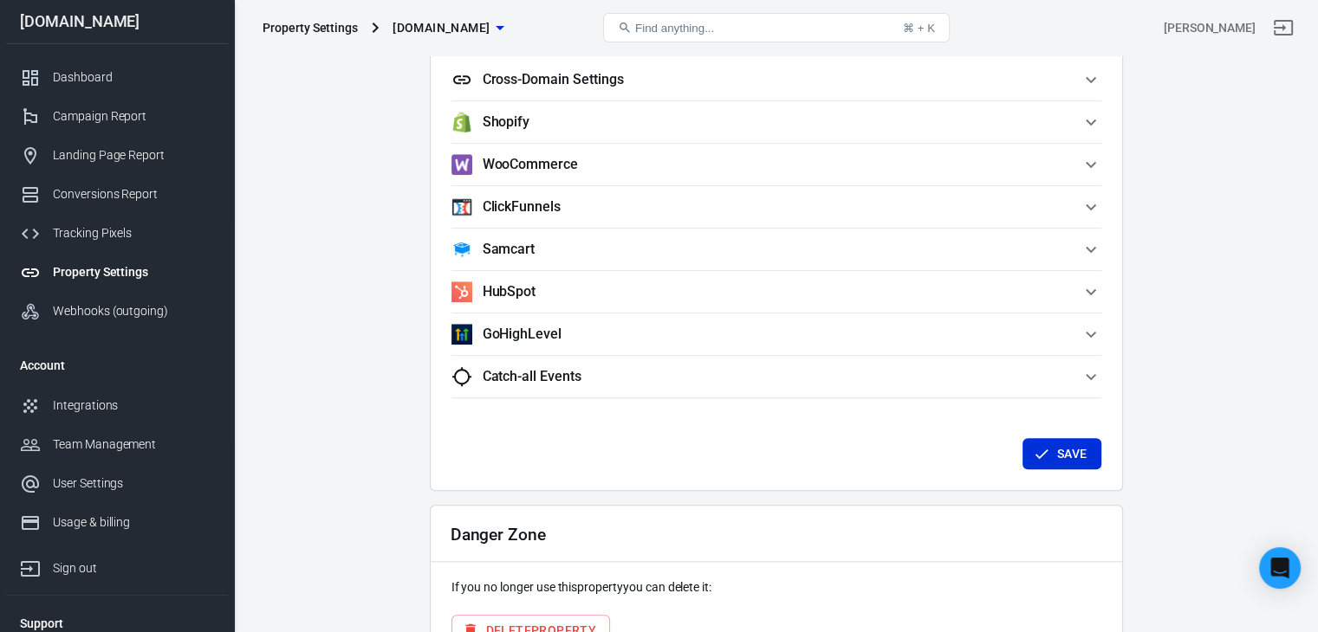
scroll to position [1689, 0]
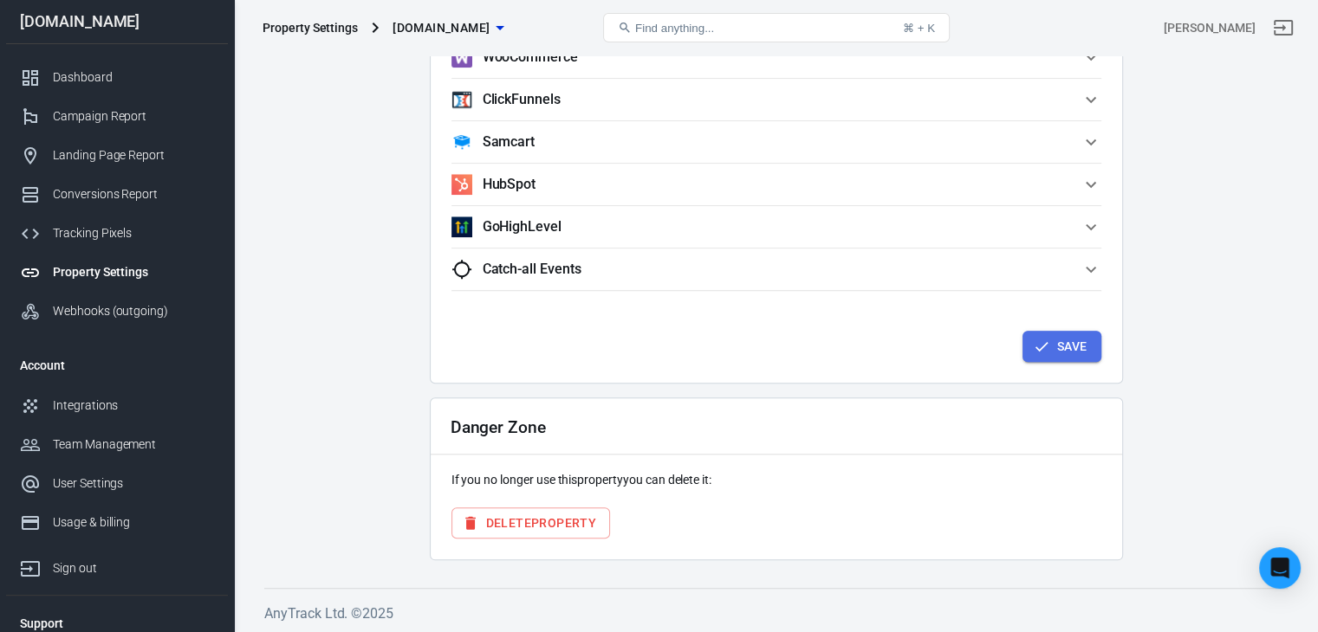
click at [1085, 354] on button "Save" at bounding box center [1061, 347] width 79 height 32
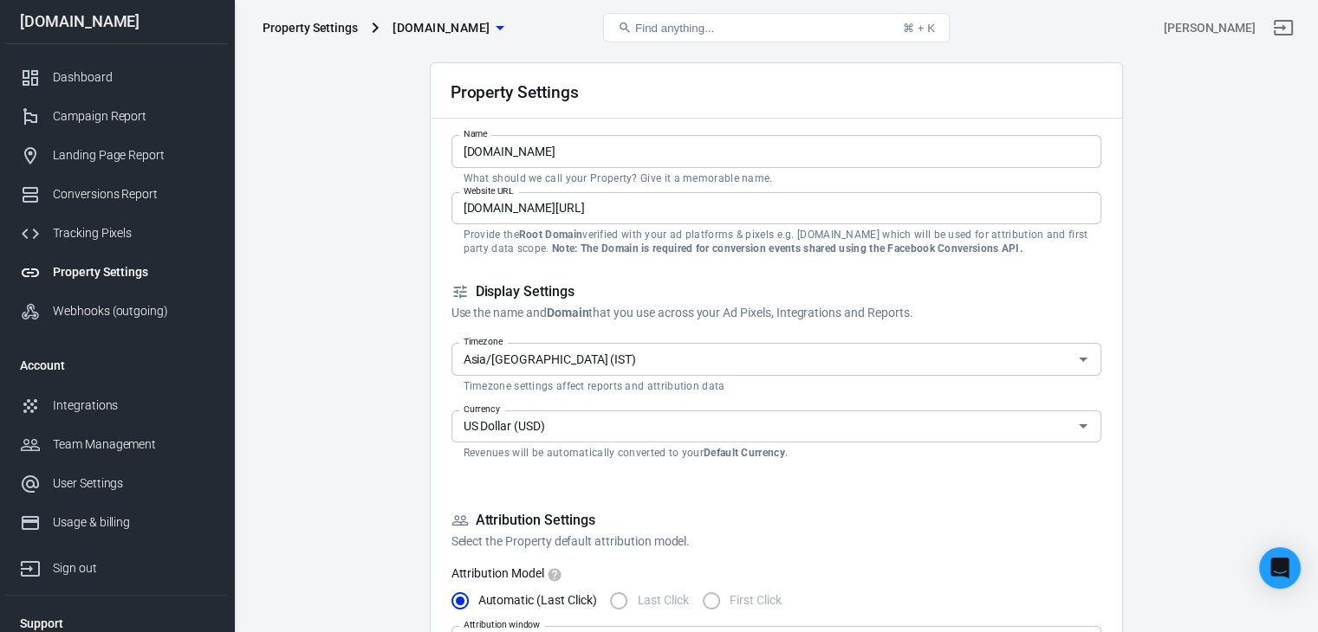
scroll to position [0, 0]
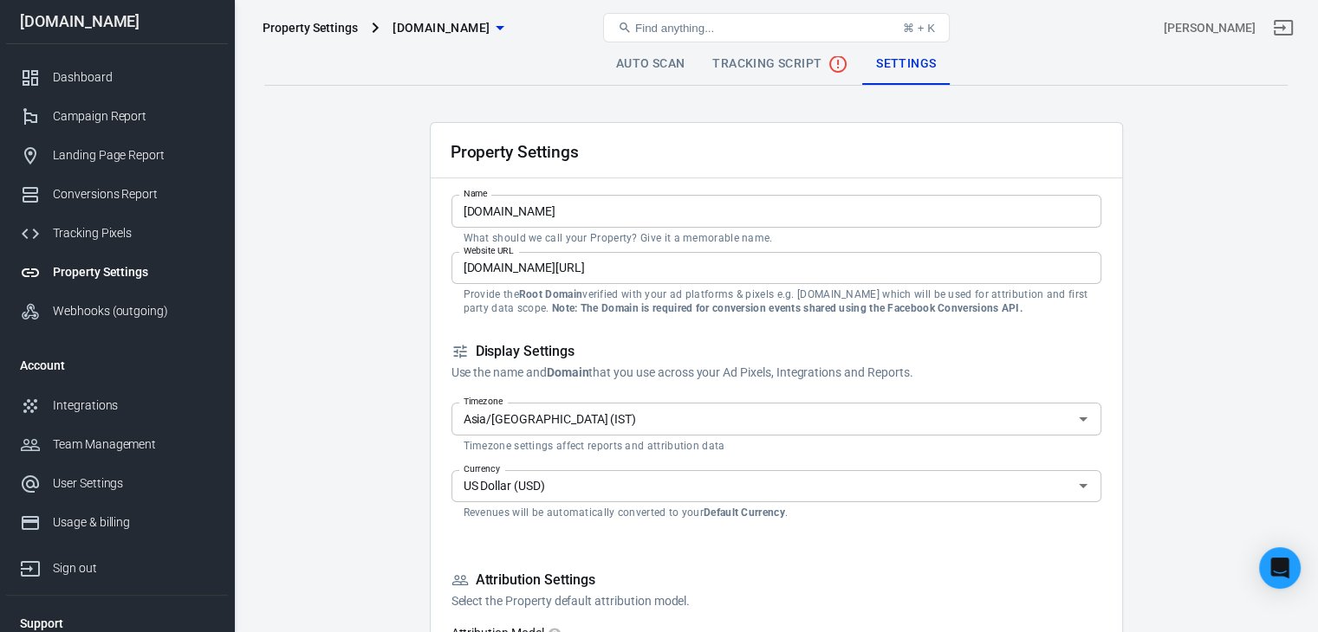
click at [642, 61] on link "Auto Scan" at bounding box center [650, 64] width 97 height 42
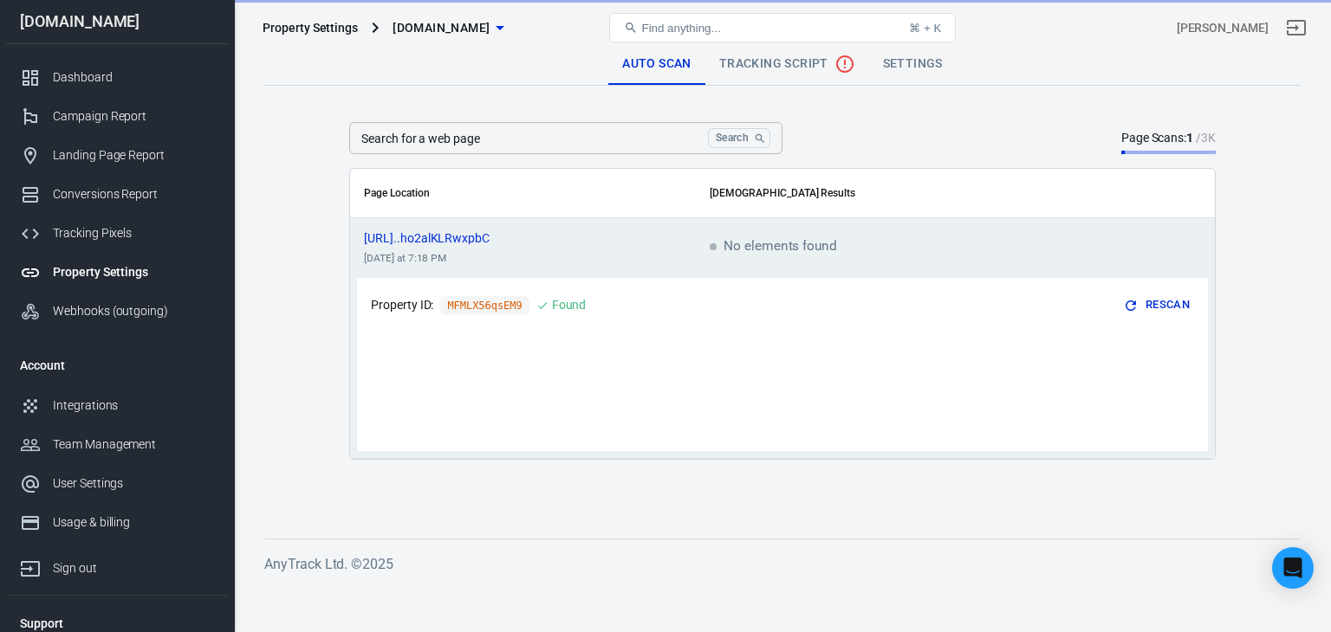
click at [314, 32] on div "Property Settings" at bounding box center [309, 27] width 95 height 17
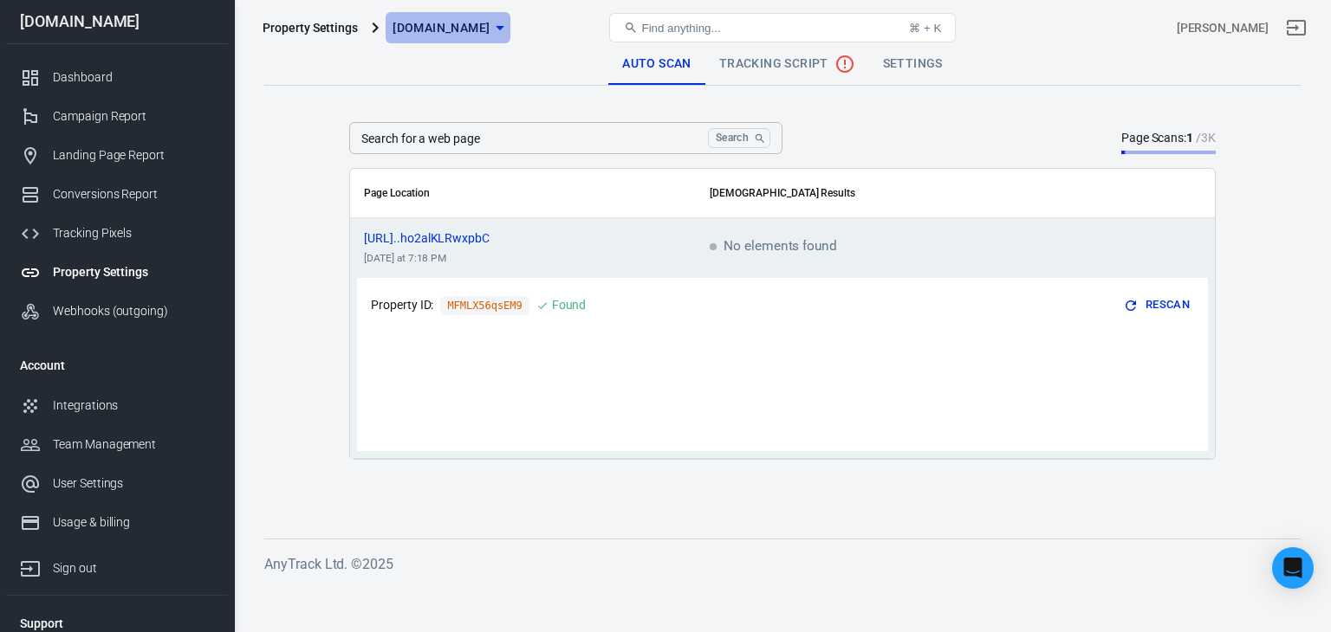
click at [444, 27] on span "[DOMAIN_NAME]" at bounding box center [440, 28] width 97 height 22
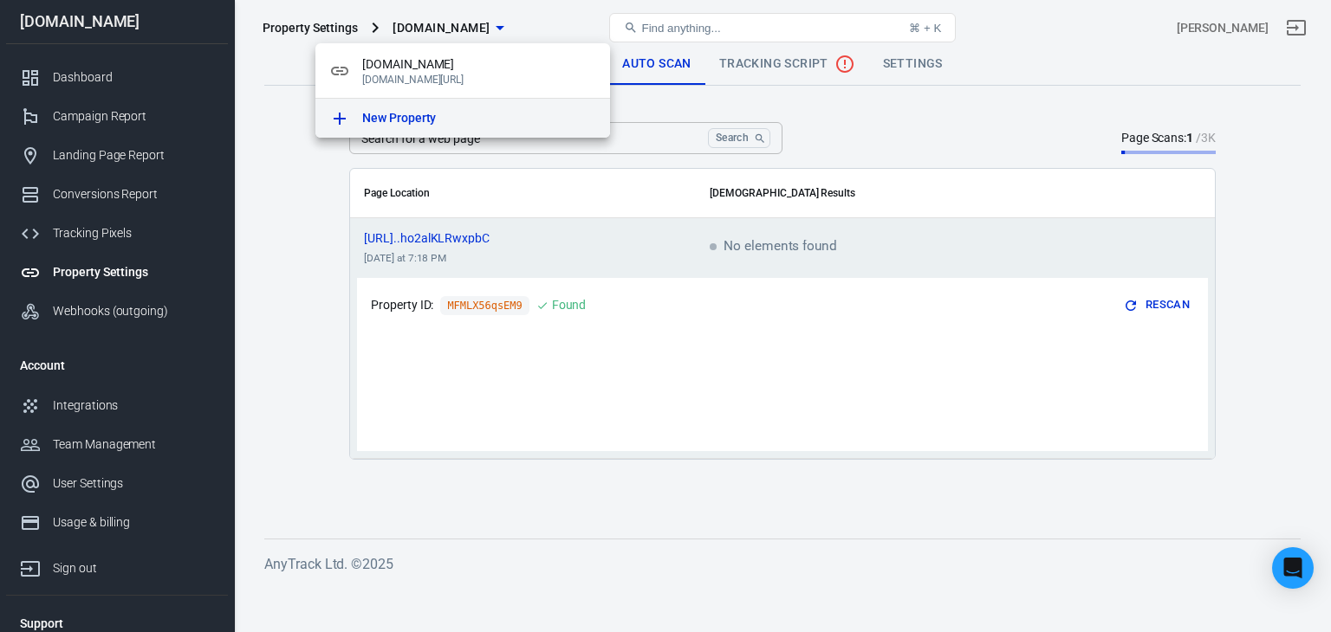
click at [398, 119] on p "New Property" at bounding box center [399, 118] width 74 height 18
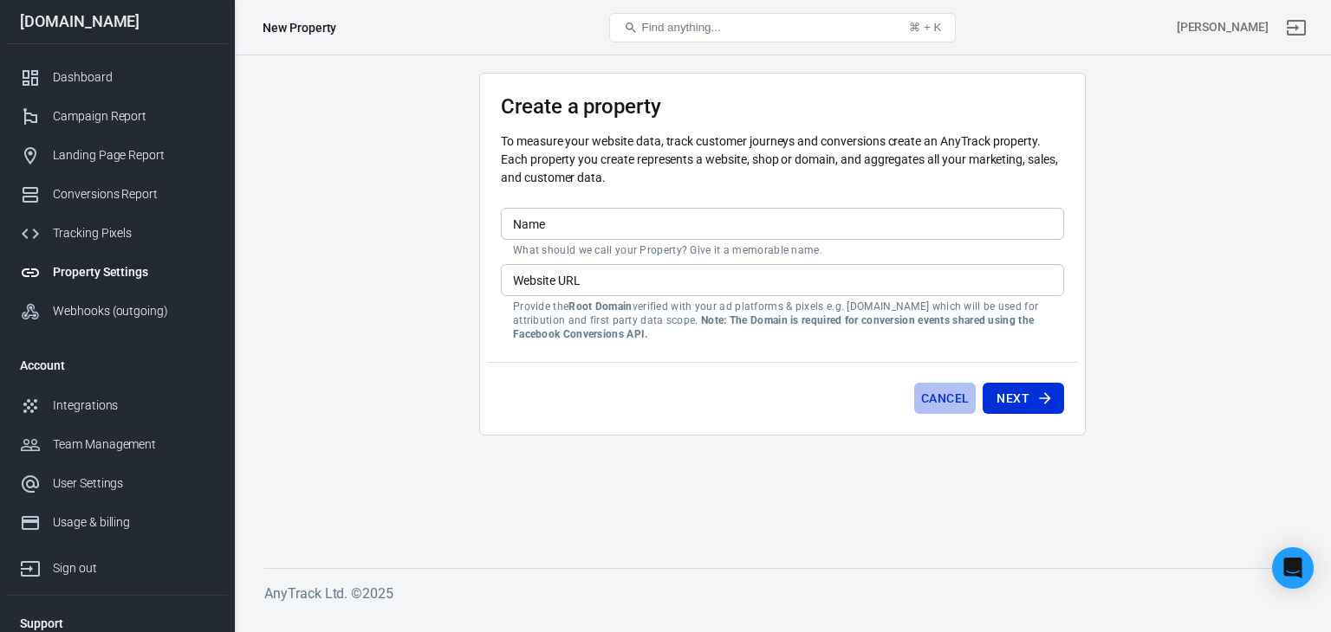
click at [958, 399] on button "Cancel" at bounding box center [945, 399] width 62 height 32
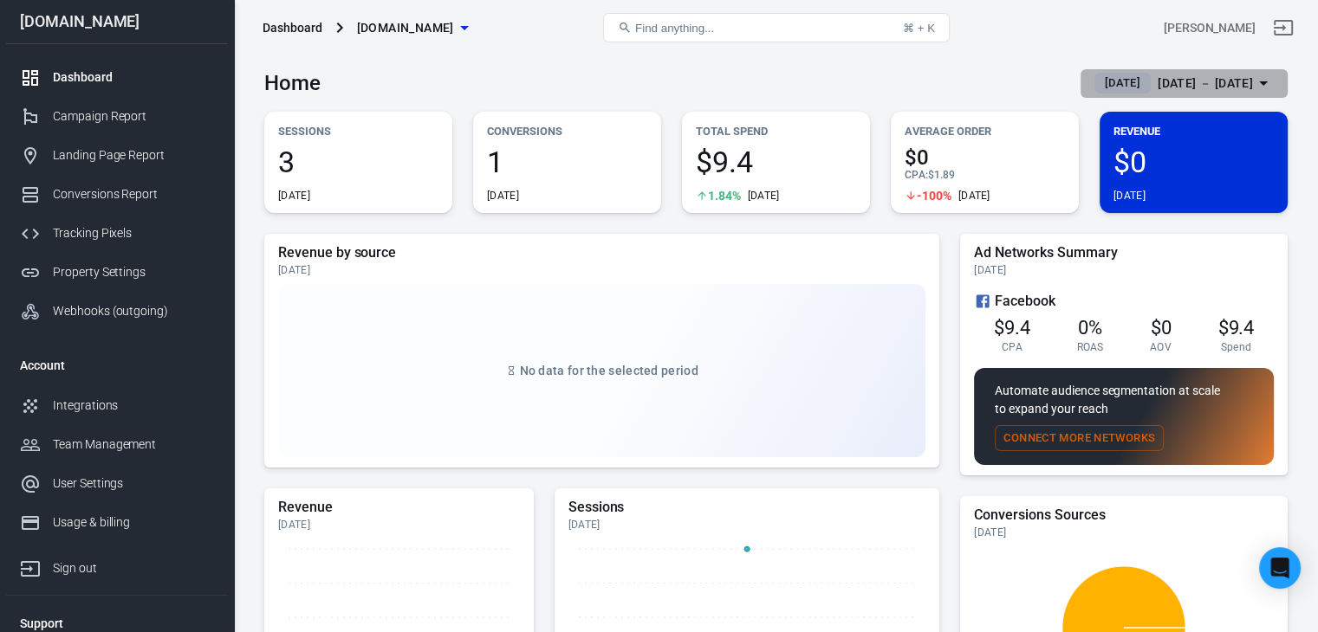
click at [1215, 79] on div "[DATE] － [DATE]" at bounding box center [1204, 84] width 95 height 22
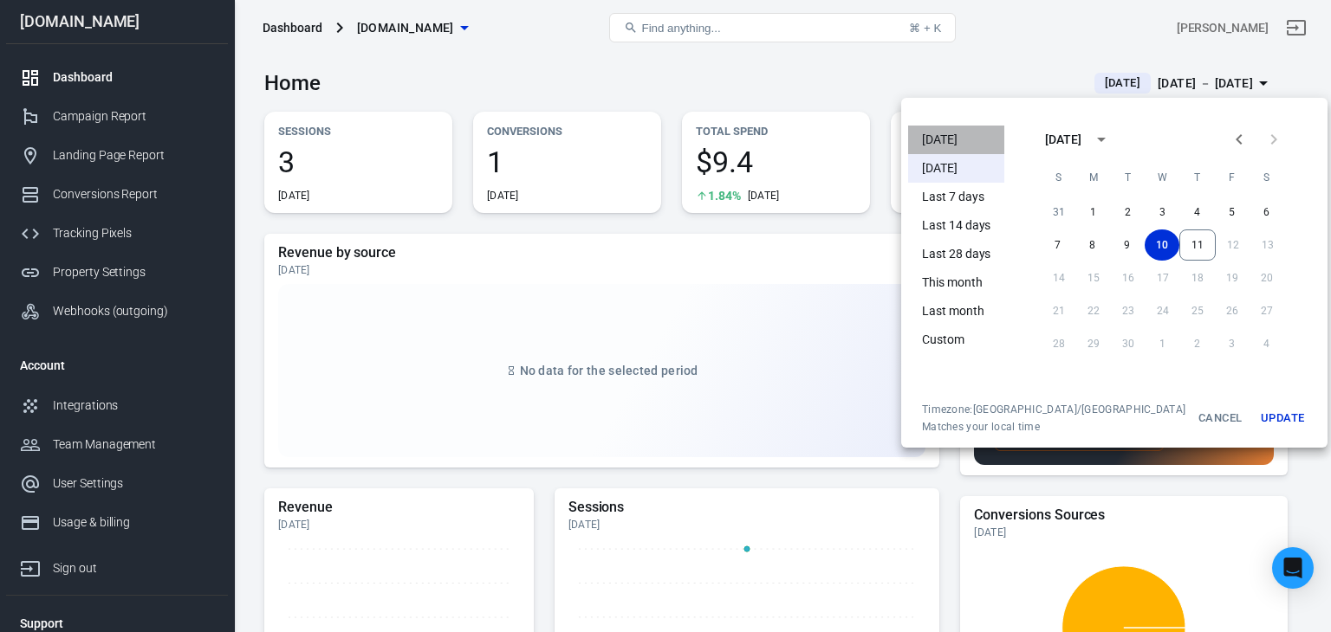
click at [942, 136] on li "Today" at bounding box center [956, 140] width 96 height 29
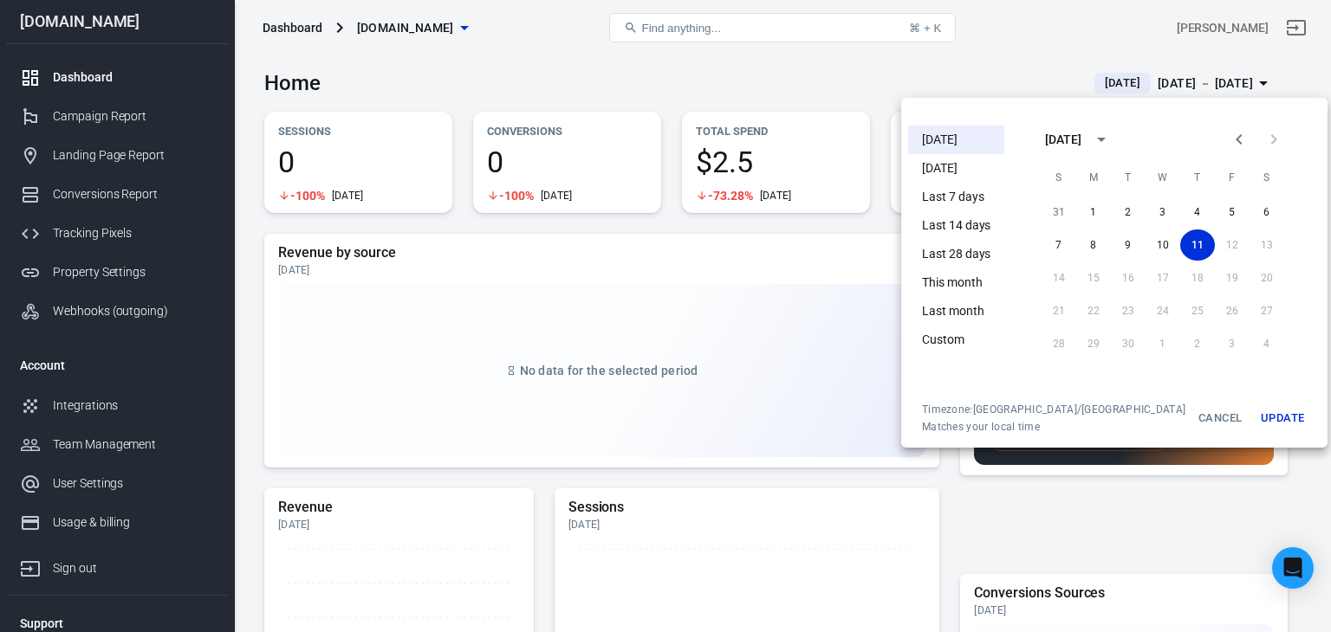
click at [1254, 421] on button "Update" at bounding box center [1281, 418] width 55 height 31
